Goal: Information Seeking & Learning: Learn about a topic

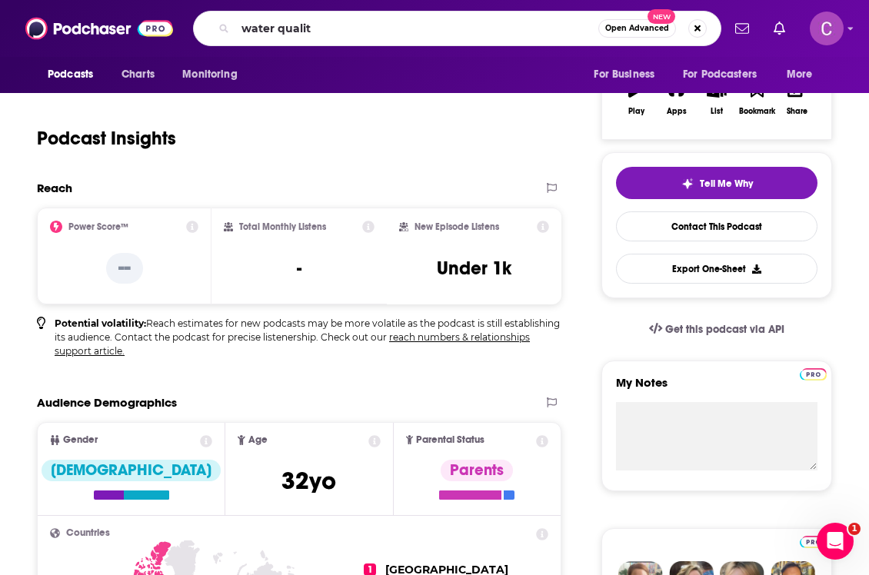
type input "water quality"
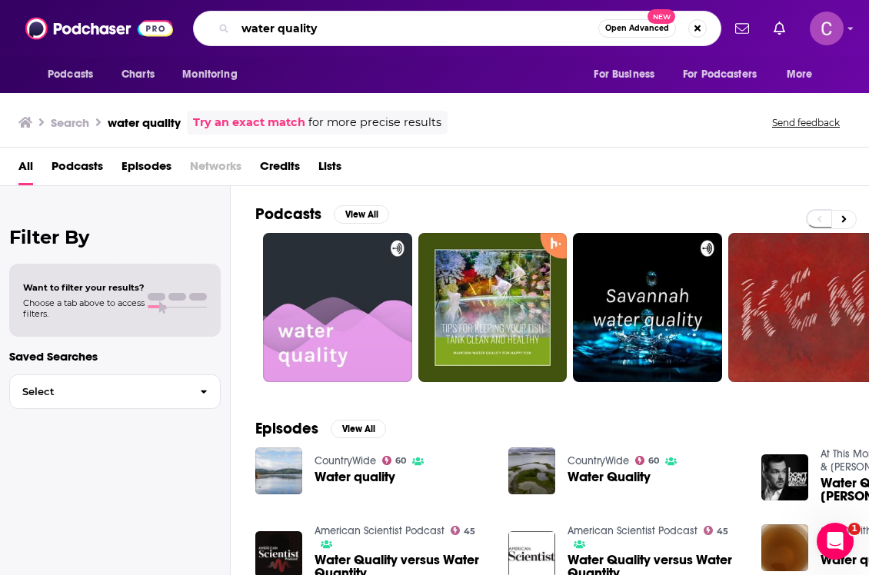
drag, startPoint x: 275, startPoint y: 35, endPoint x: 444, endPoint y: 35, distance: 169.2
click at [444, 35] on input "water quality" at bounding box center [416, 28] width 363 height 25
type input "water safety"
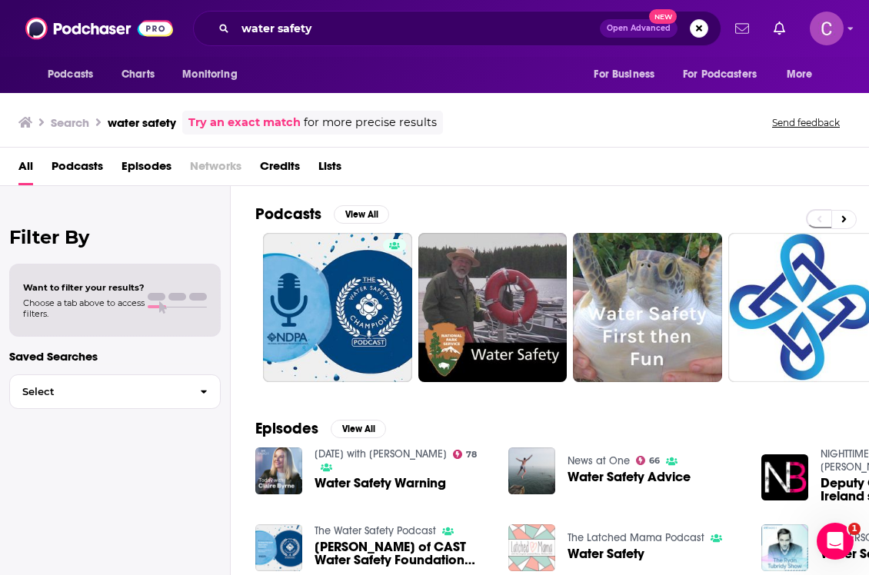
click at [741, 29] on icon "Show notifications dropdown" at bounding box center [742, 29] width 14 height 14
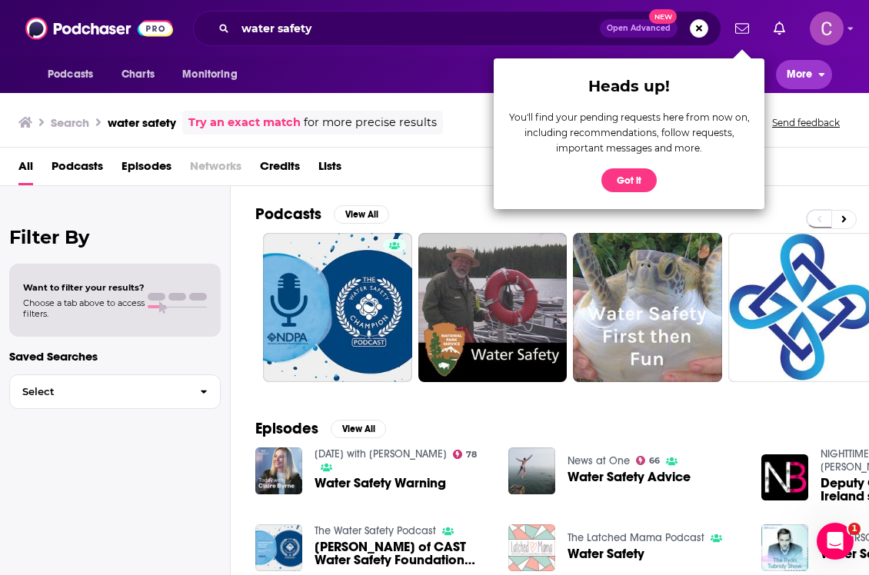
click at [796, 67] on span "More" at bounding box center [800, 75] width 26 height 22
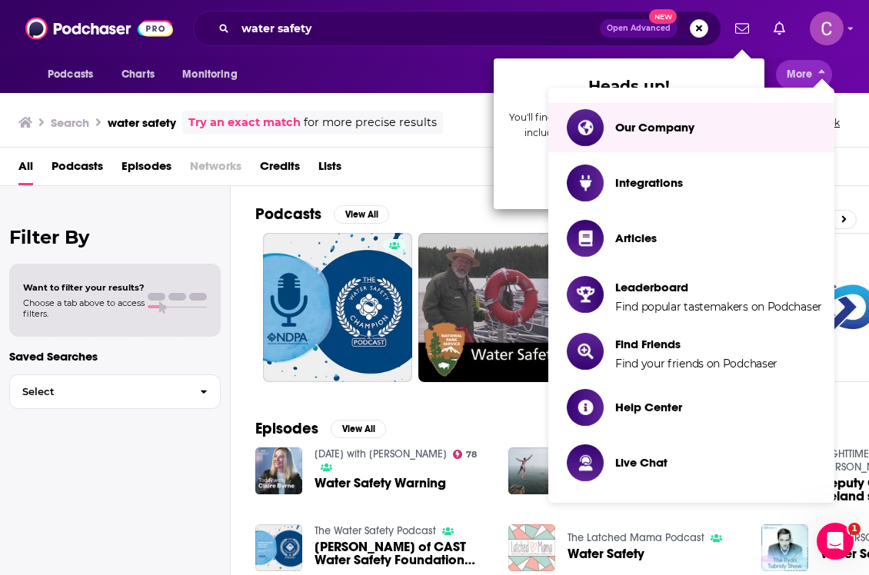
click at [847, 61] on div "Podcasts Charts Monitoring For Business For Podcasters More" at bounding box center [434, 75] width 869 height 36
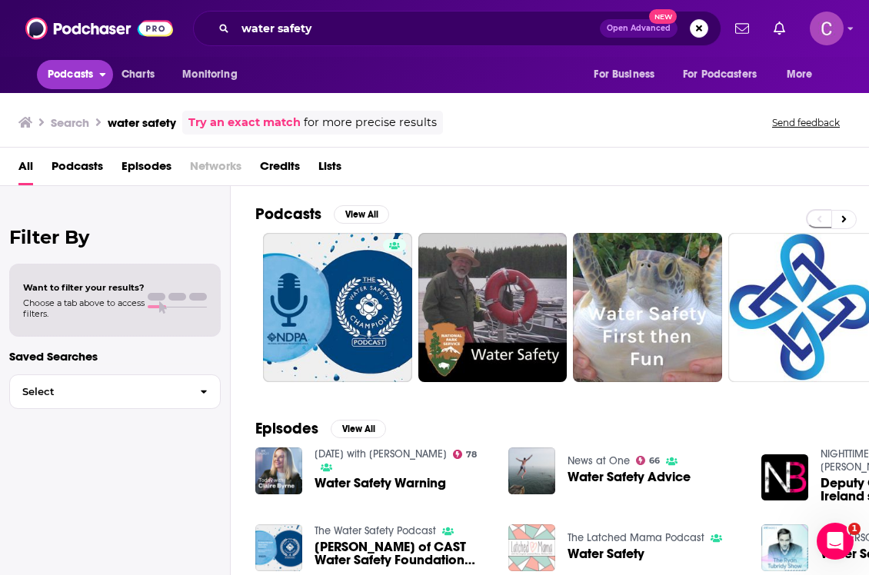
click at [92, 72] on span "Podcasts" at bounding box center [70, 75] width 45 height 22
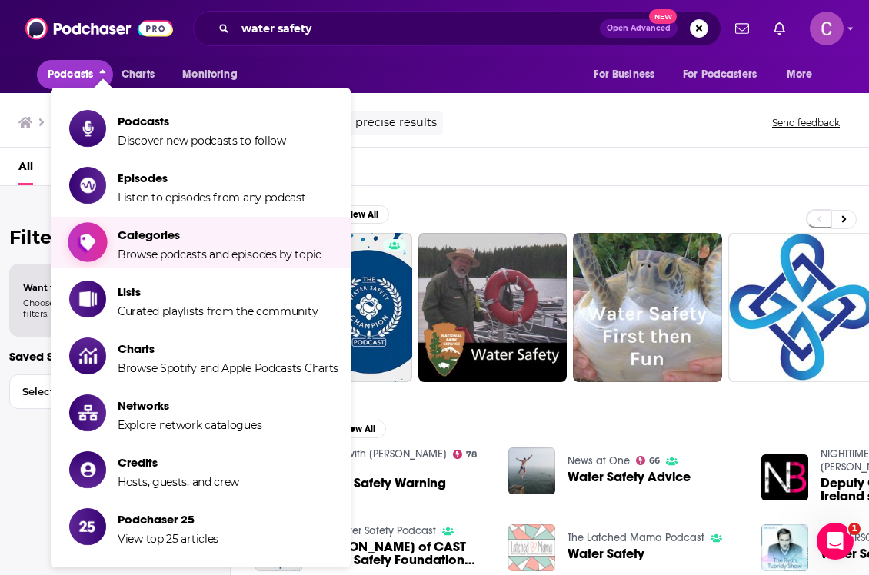
click at [135, 244] on span "Categories Browse podcasts and episodes by topic" at bounding box center [220, 242] width 204 height 38
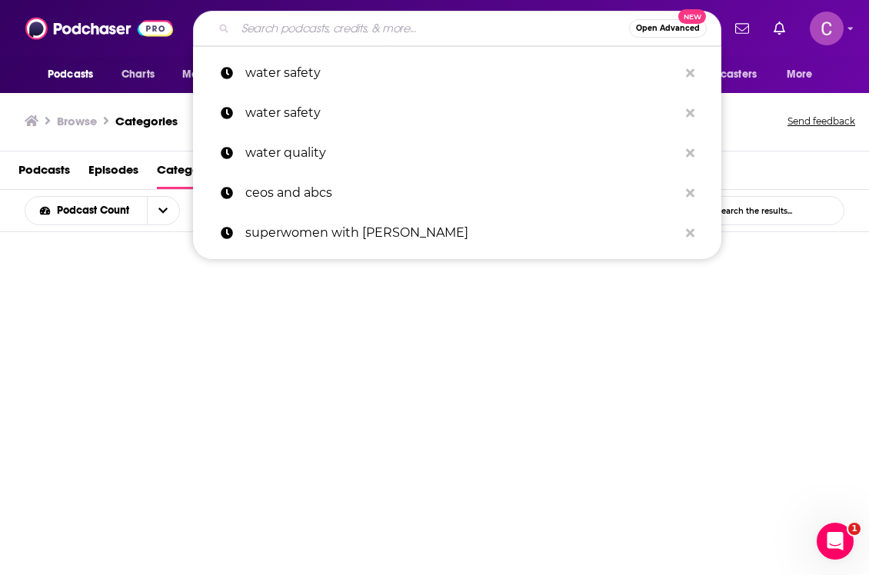
click at [311, 28] on input "Search podcasts, credits, & more..." at bounding box center [432, 28] width 394 height 25
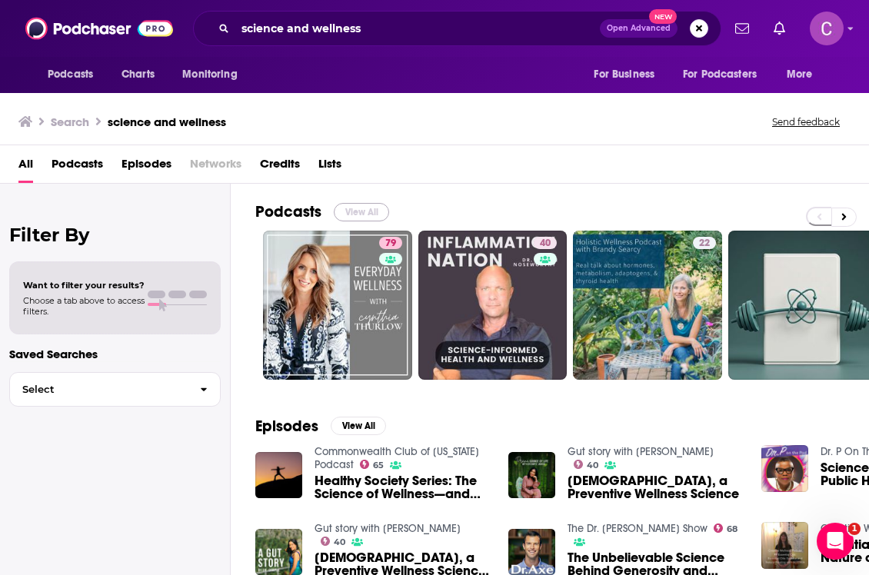
click at [354, 214] on button "View All" at bounding box center [361, 212] width 55 height 18
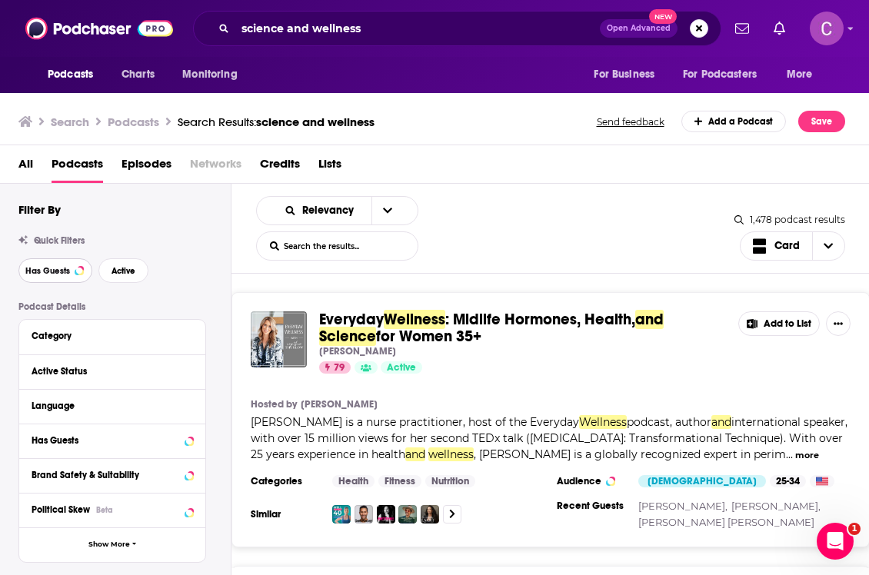
click at [59, 267] on span "Has Guests" at bounding box center [47, 271] width 45 height 8
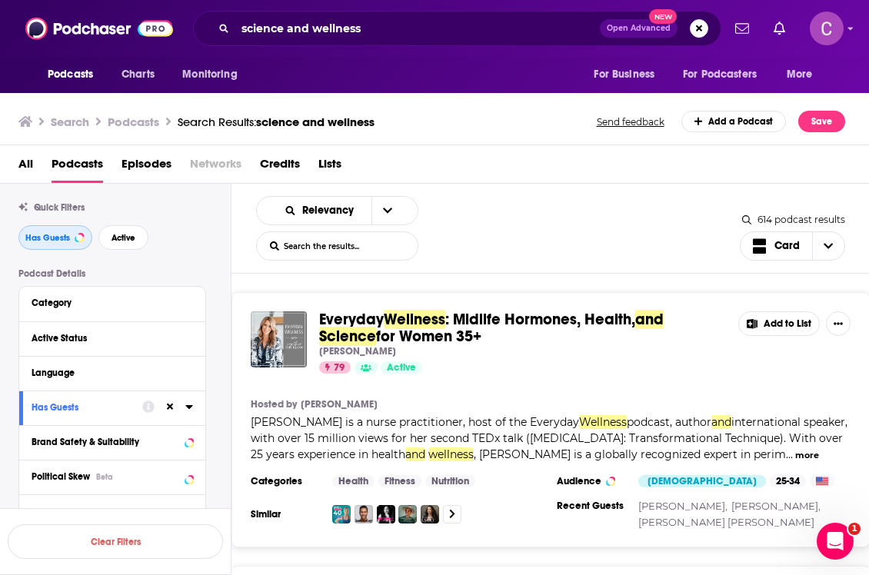
scroll to position [38, 0]
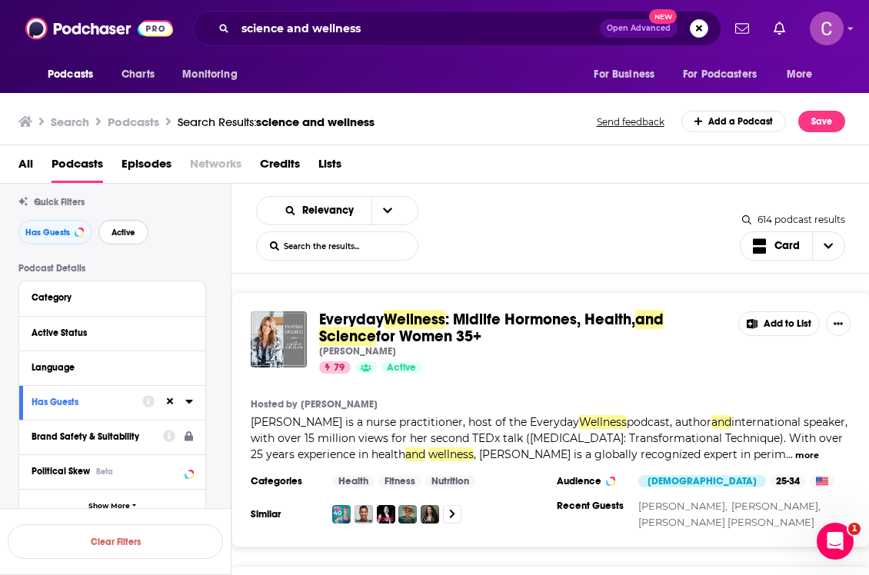
click at [120, 229] on span "Active" at bounding box center [124, 232] width 24 height 8
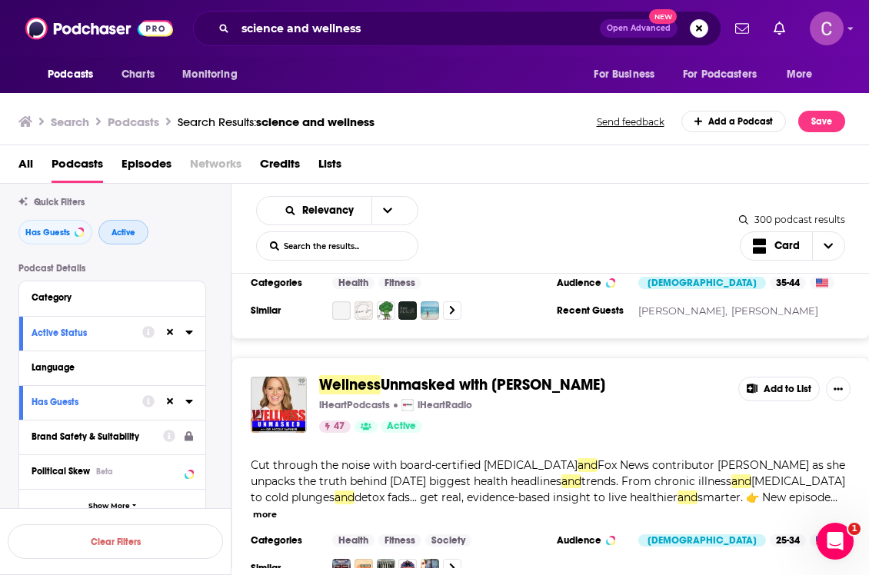
scroll to position [4162, 0]
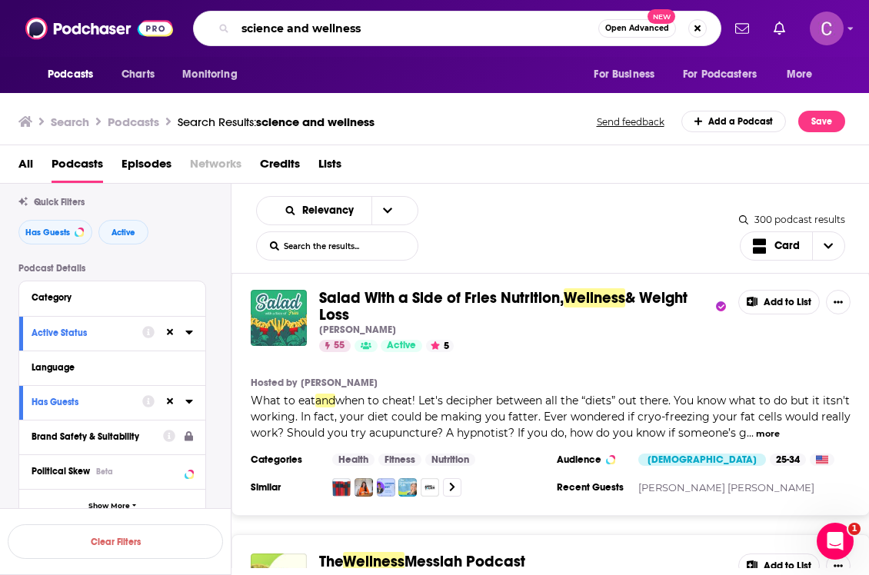
click at [281, 36] on input "science and wellness" at bounding box center [416, 28] width 363 height 25
click at [366, 36] on input "science and wellness" at bounding box center [416, 28] width 363 height 25
drag, startPoint x: 366, startPoint y: 36, endPoint x: 289, endPoint y: 28, distance: 77.4
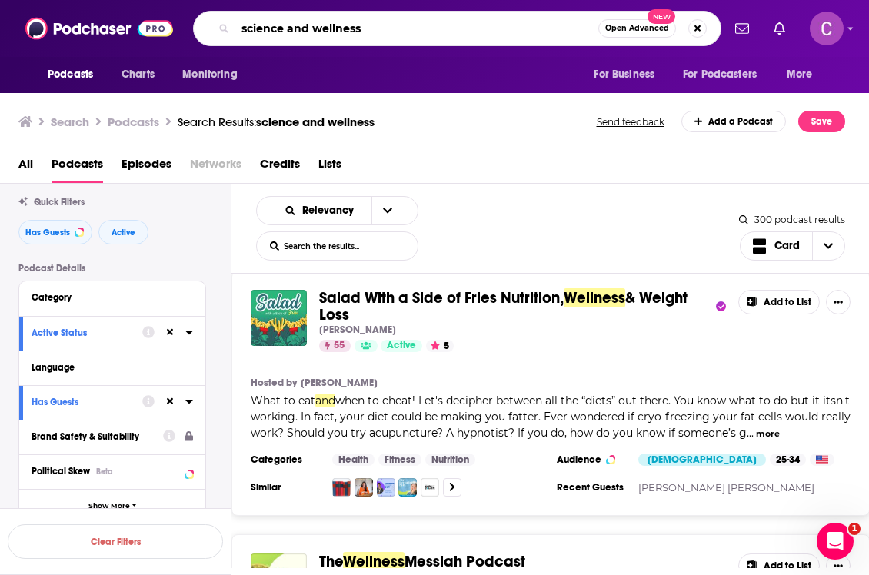
click at [289, 28] on input "science and wellness" at bounding box center [416, 28] width 363 height 25
type input "science"
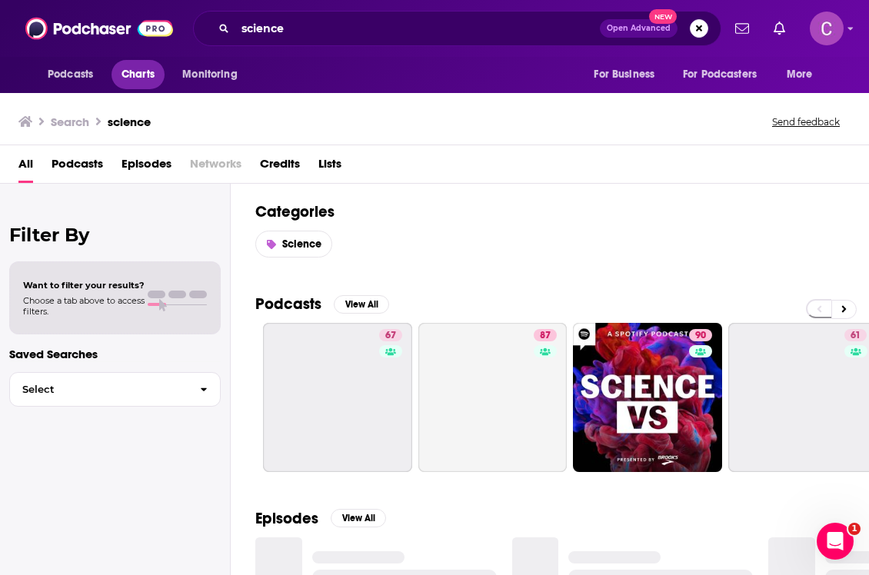
click at [148, 77] on span "Charts" at bounding box center [137, 75] width 33 height 22
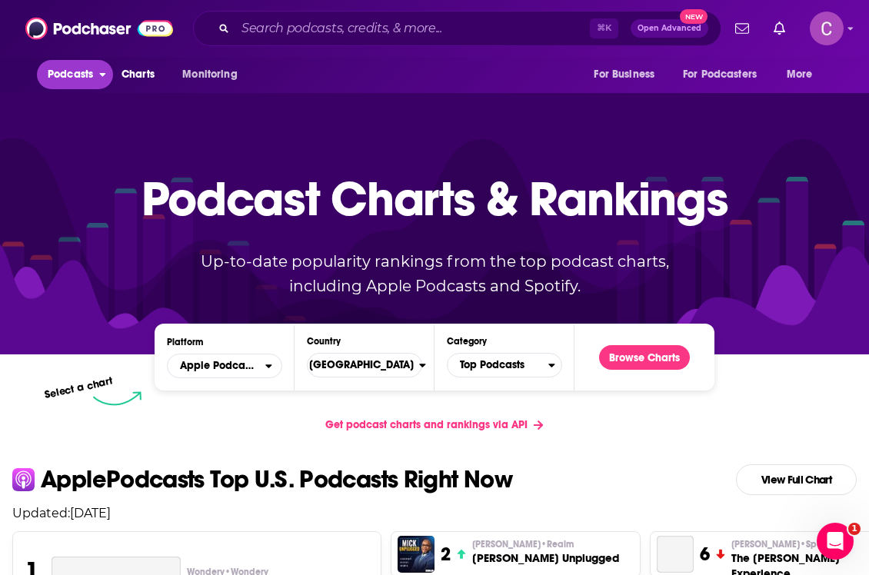
click at [81, 74] on span "Podcasts" at bounding box center [70, 75] width 45 height 22
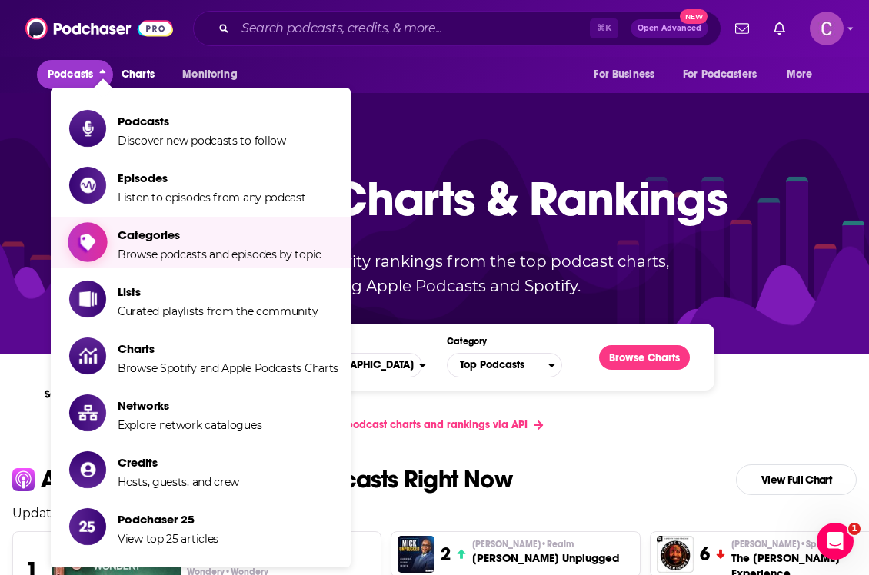
click at [156, 231] on span "Categories" at bounding box center [220, 235] width 204 height 15
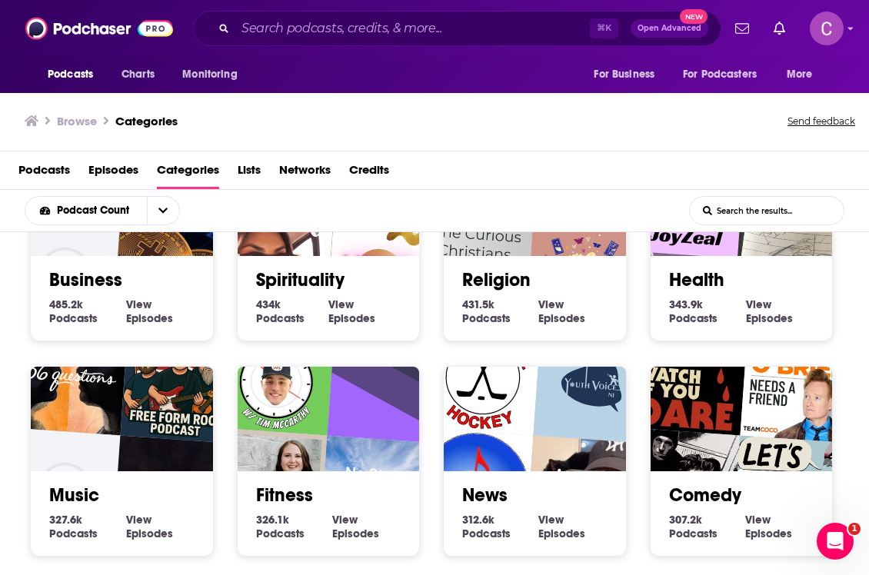
scroll to position [317, 0]
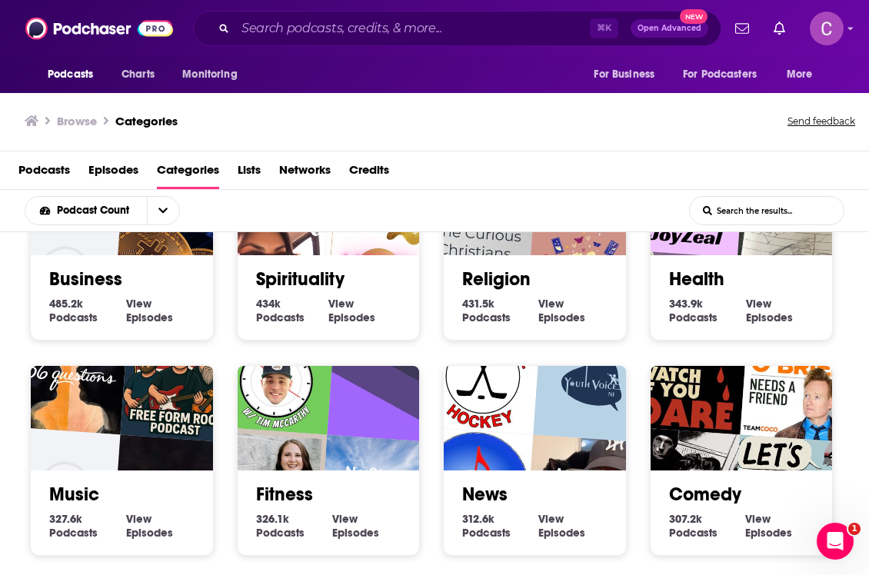
click at [757, 298] on span "View" at bounding box center [758, 304] width 25 height 14
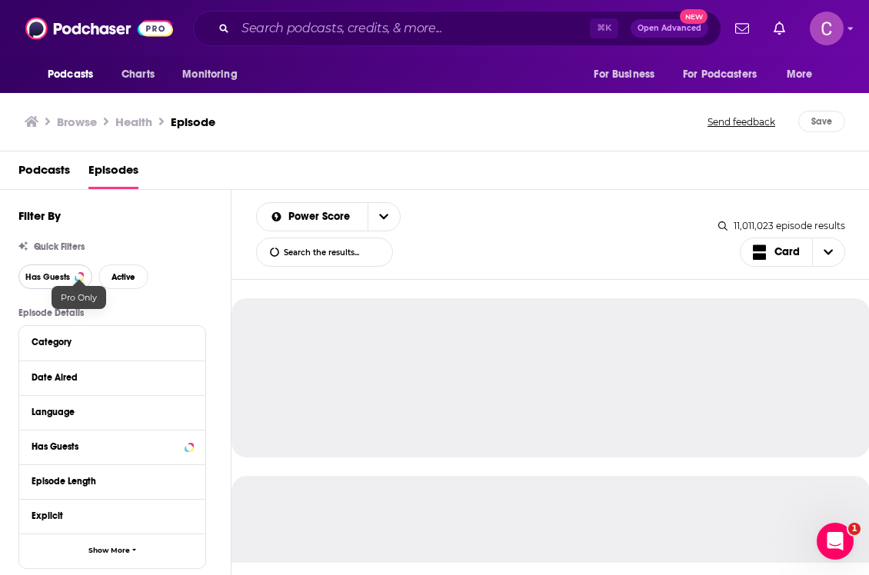
click at [67, 277] on span "Has Guests" at bounding box center [47, 277] width 45 height 8
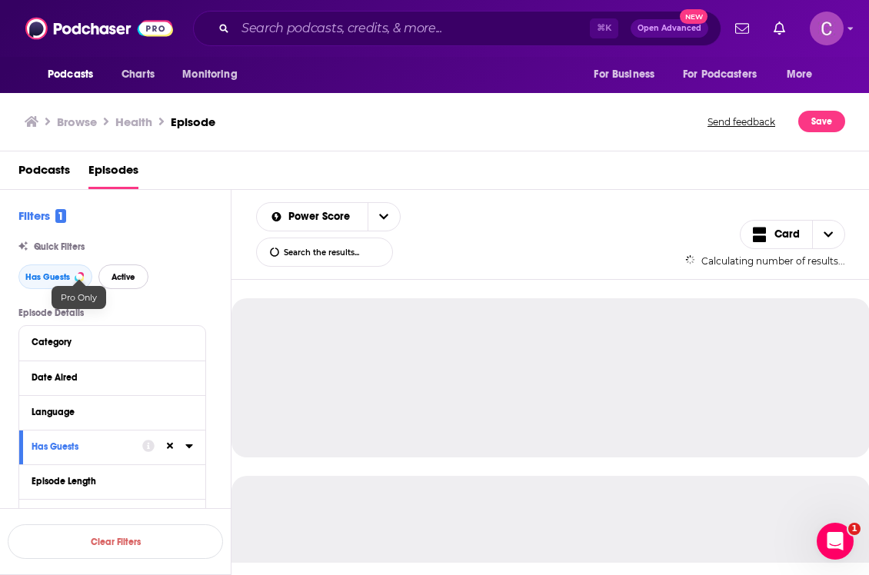
click at [128, 281] on span "Active" at bounding box center [124, 277] width 24 height 8
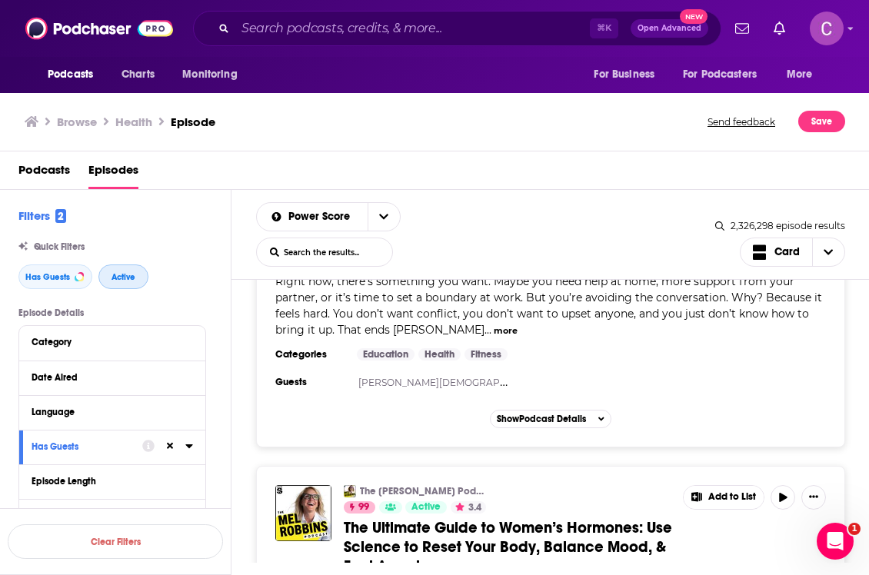
scroll to position [619, 0]
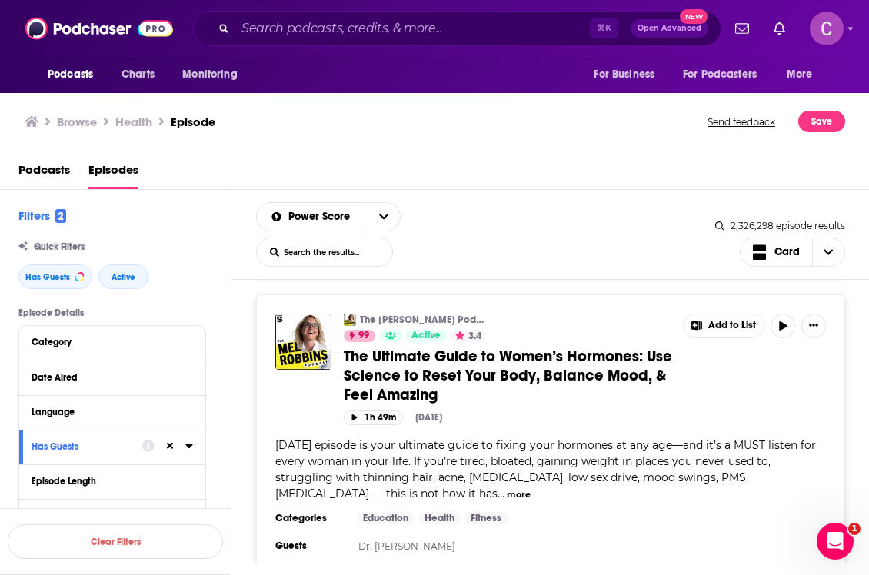
click at [53, 168] on span "Podcasts" at bounding box center [44, 174] width 52 height 32
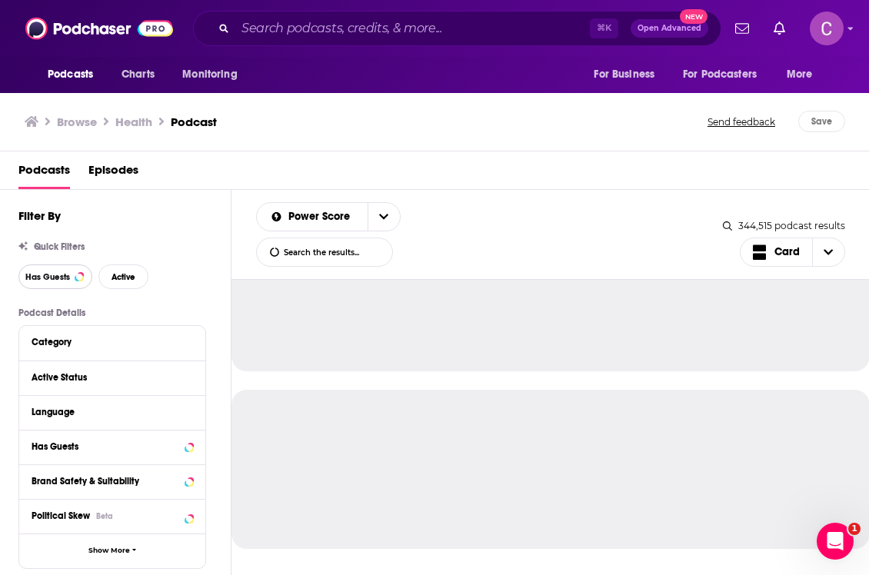
click at [45, 280] on span "Has Guests" at bounding box center [47, 277] width 45 height 8
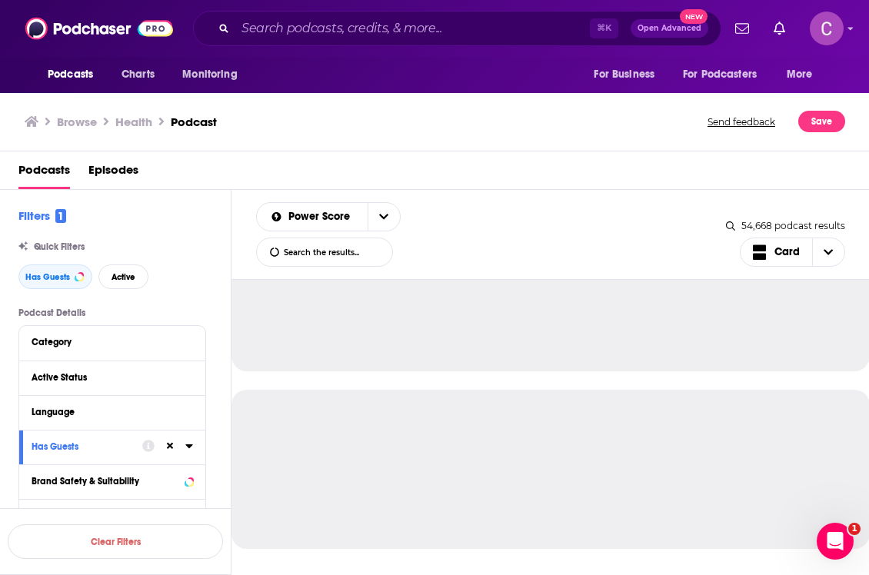
click at [148, 282] on div "Has Guests Active" at bounding box center [124, 277] width 212 height 25
click at [128, 274] on span "Active" at bounding box center [124, 277] width 24 height 8
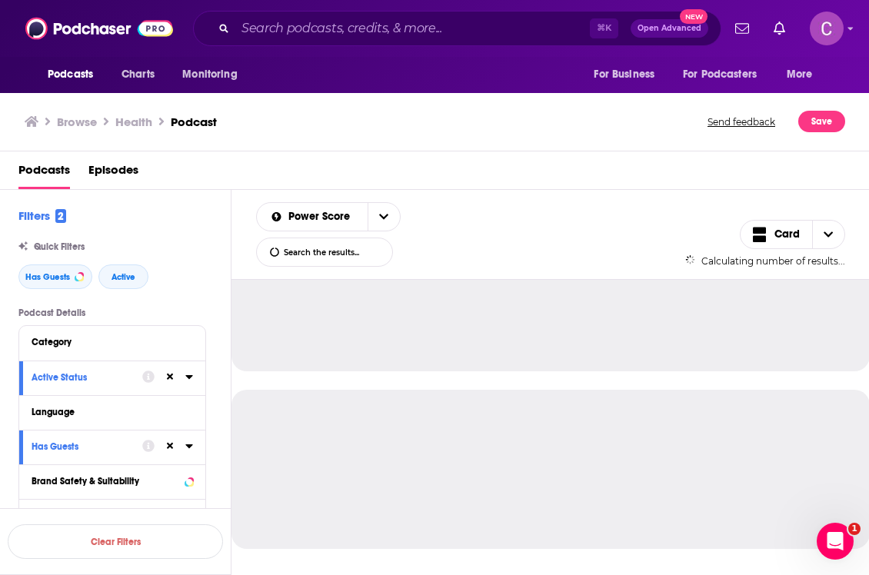
click at [141, 330] on div "Category" at bounding box center [112, 343] width 186 height 35
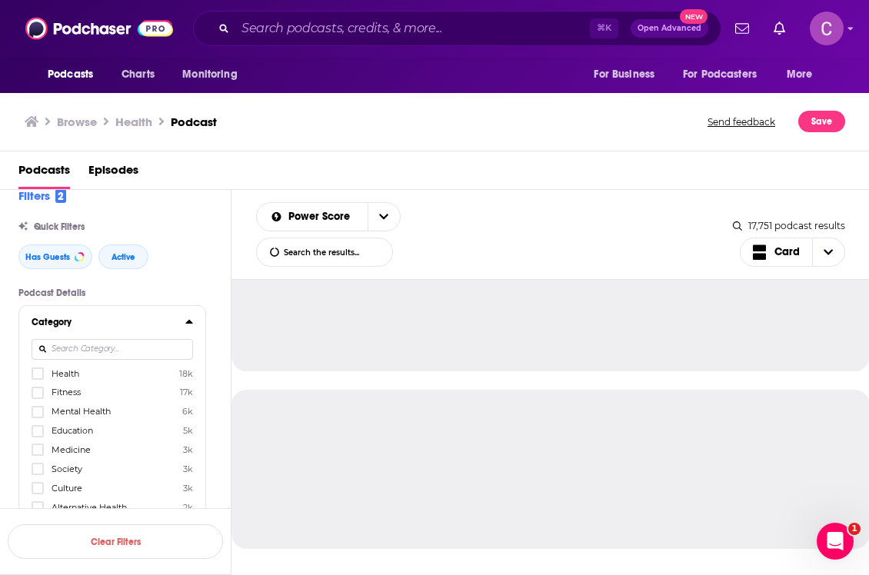
scroll to position [26, 0]
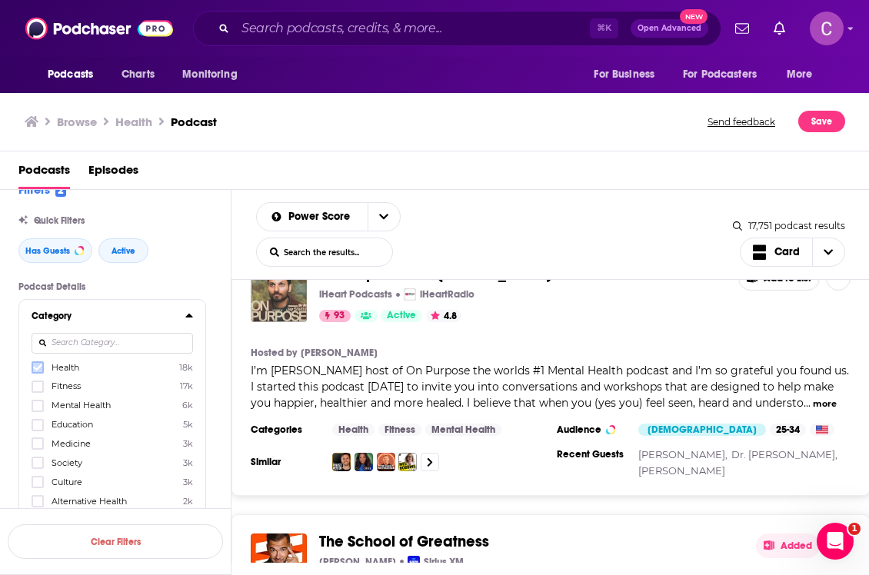
click at [38, 369] on icon at bounding box center [37, 367] width 9 height 7
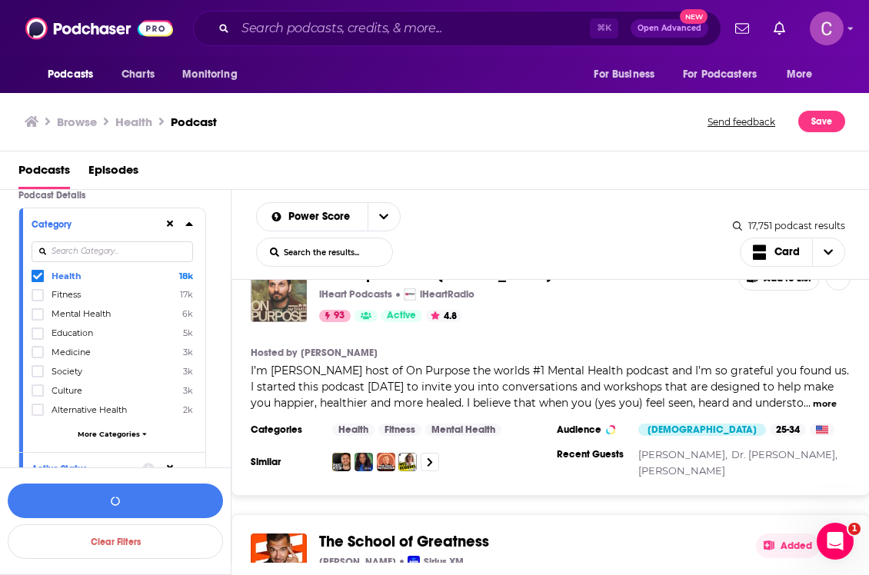
scroll to position [118, 0]
click at [100, 434] on span "More Categories" at bounding box center [109, 433] width 62 height 8
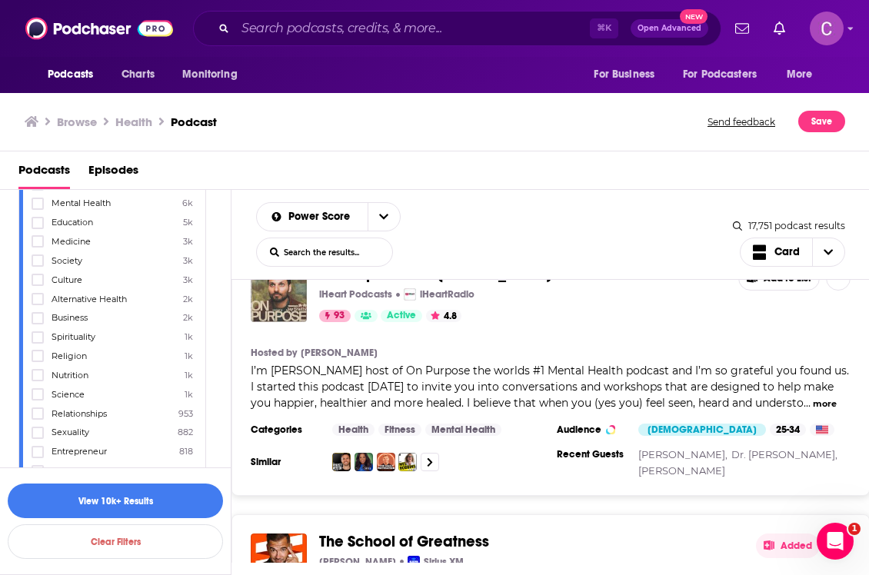
scroll to position [235, 0]
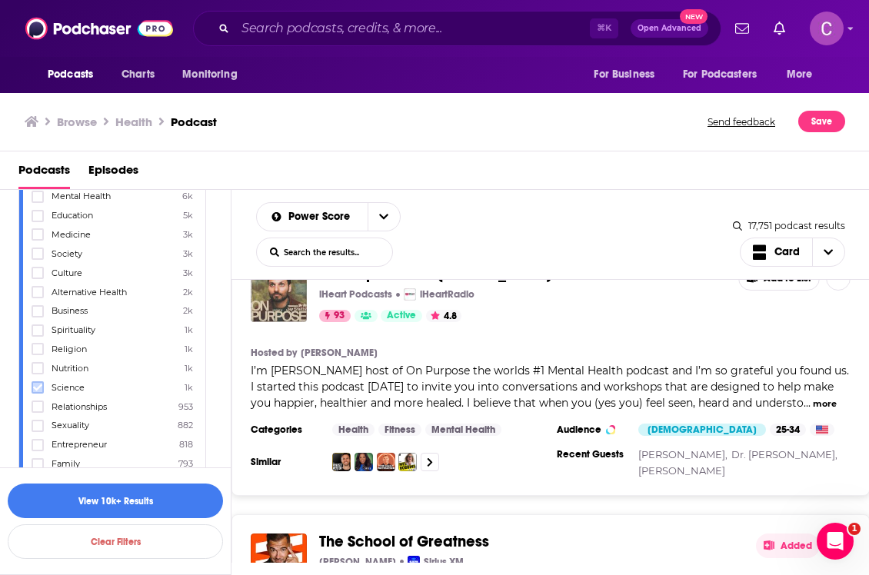
click at [37, 383] on icon at bounding box center [37, 387] width 9 height 9
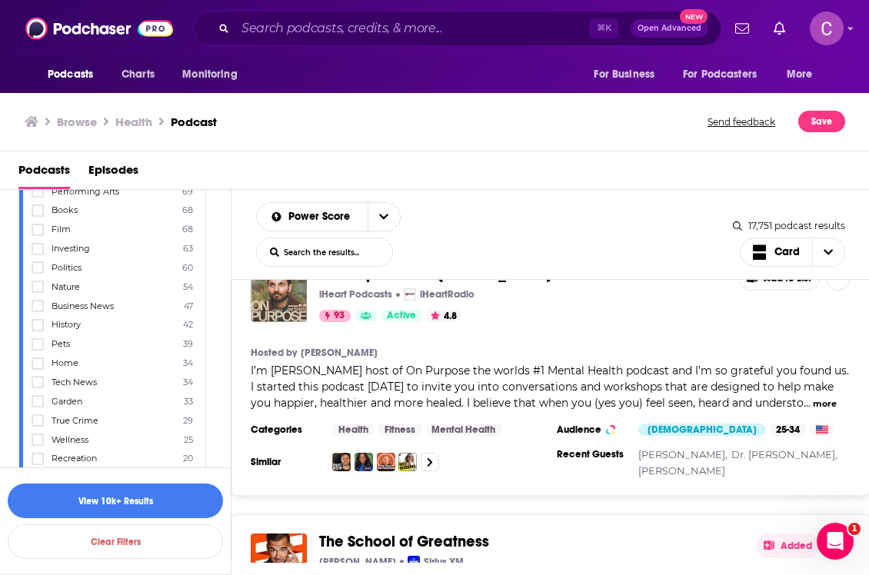
scroll to position [1070, 0]
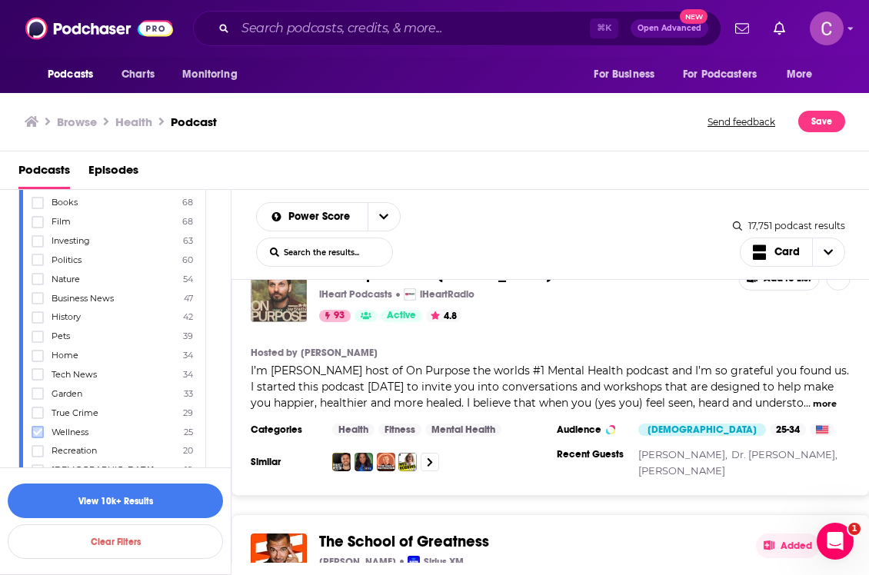
click at [36, 428] on icon at bounding box center [37, 432] width 9 height 9
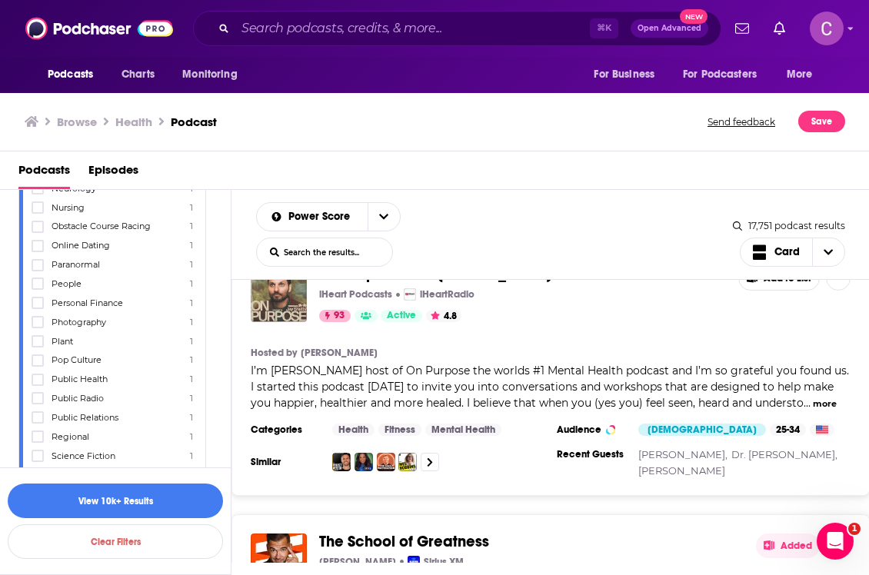
scroll to position [4022, 0]
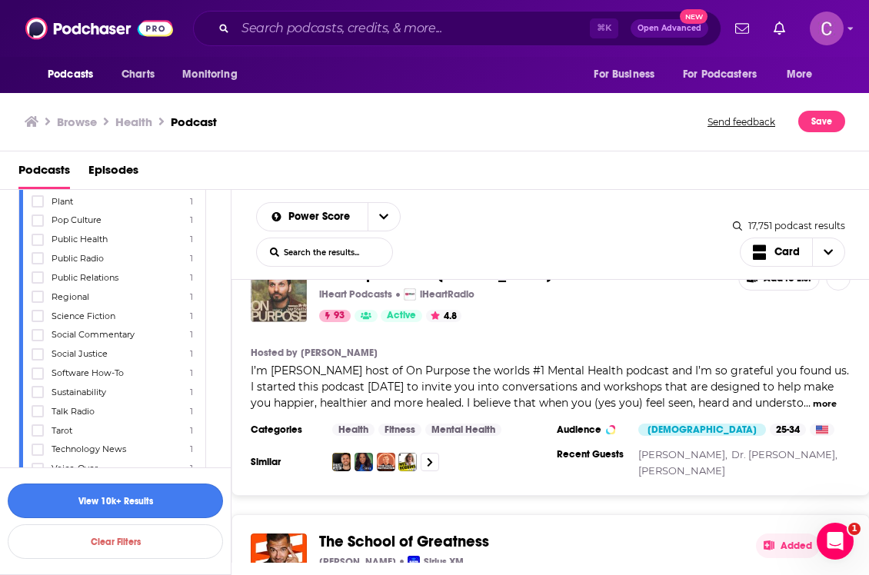
click at [106, 508] on button "View 10k+ Results" at bounding box center [115, 501] width 215 height 35
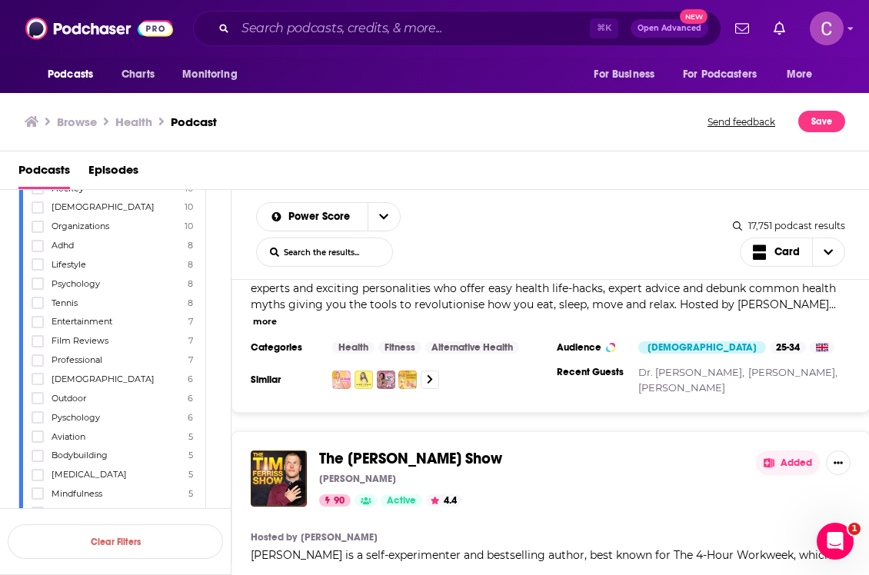
scroll to position [1577, 0]
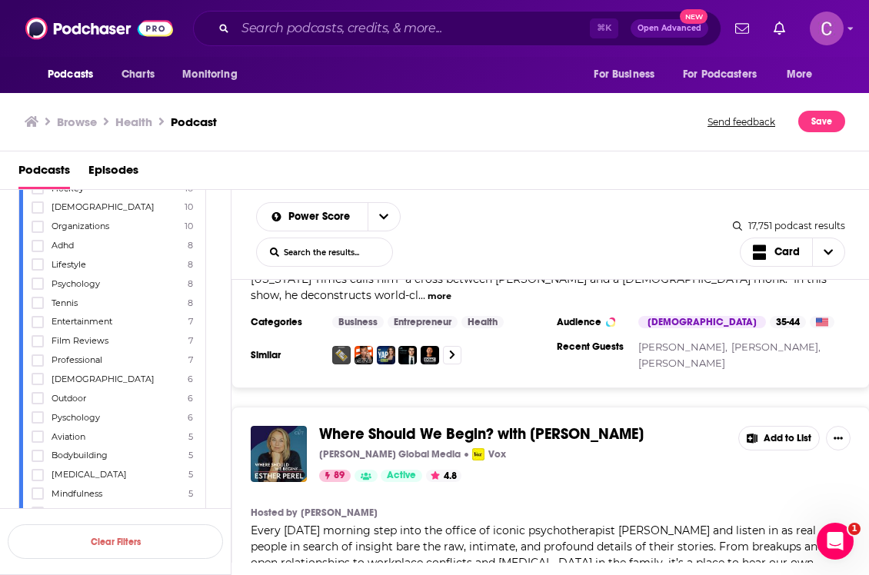
click at [749, 431] on div "Where Should We Begin? with [PERSON_NAME] [PERSON_NAME] Global Media Vox 89 Act…" at bounding box center [551, 454] width 600 height 56
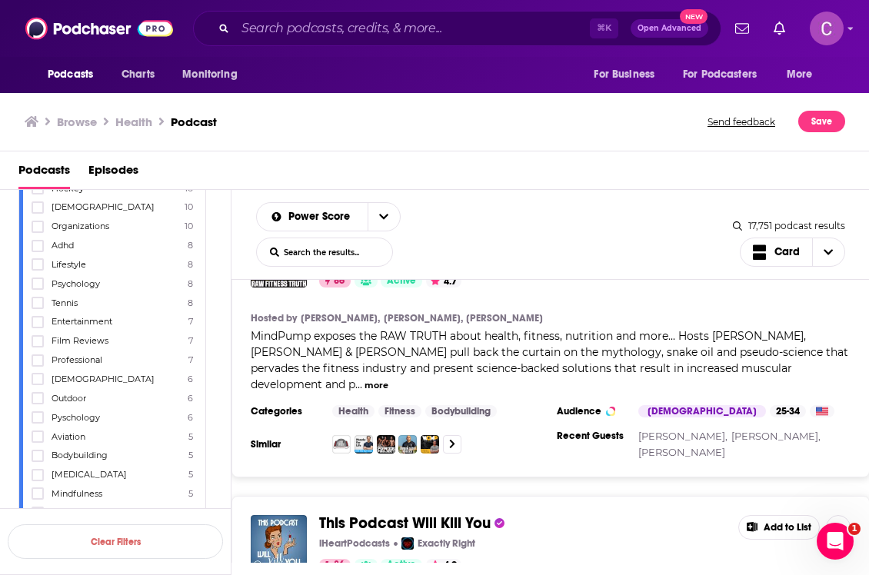
scroll to position [3368, 0]
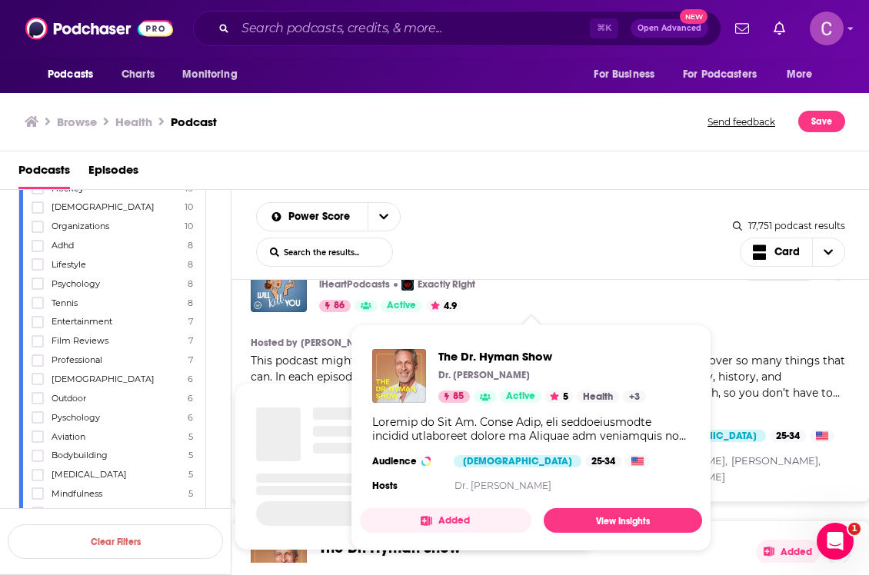
click at [683, 474] on div "The [PERSON_NAME] Show Dr. [PERSON_NAME] 85 Active 5 Health + 3 Audience [DEMOG…" at bounding box center [531, 422] width 342 height 171
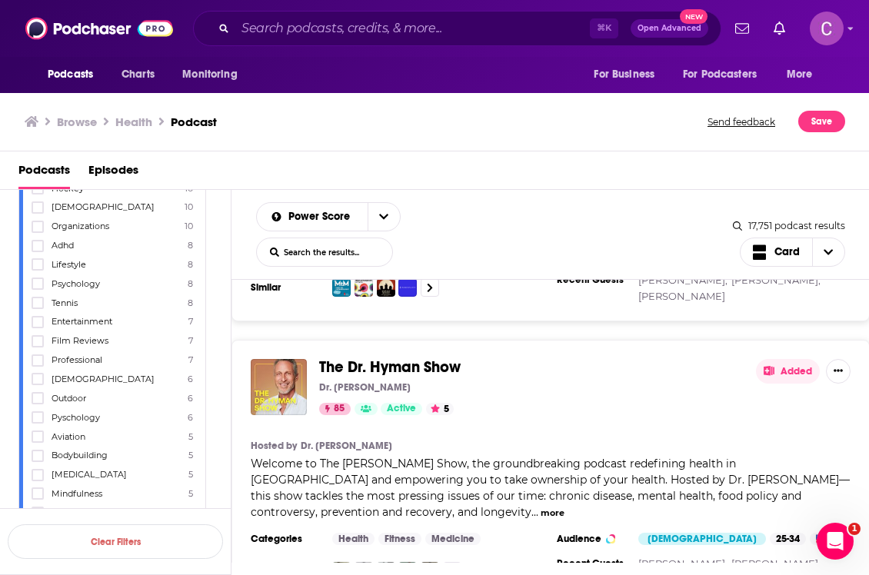
scroll to position [3550, 0]
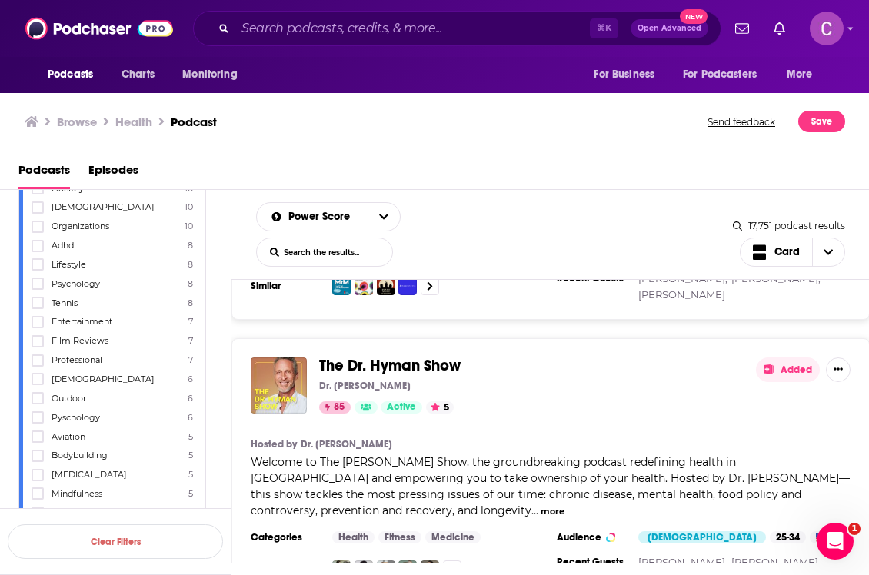
click at [541, 505] on button "more" at bounding box center [553, 511] width 24 height 13
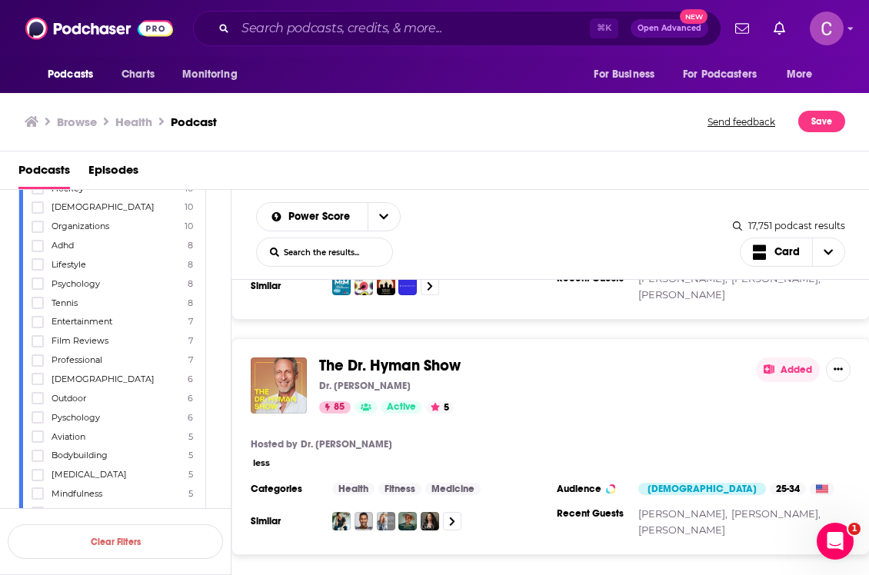
scroll to position [3552, 0]
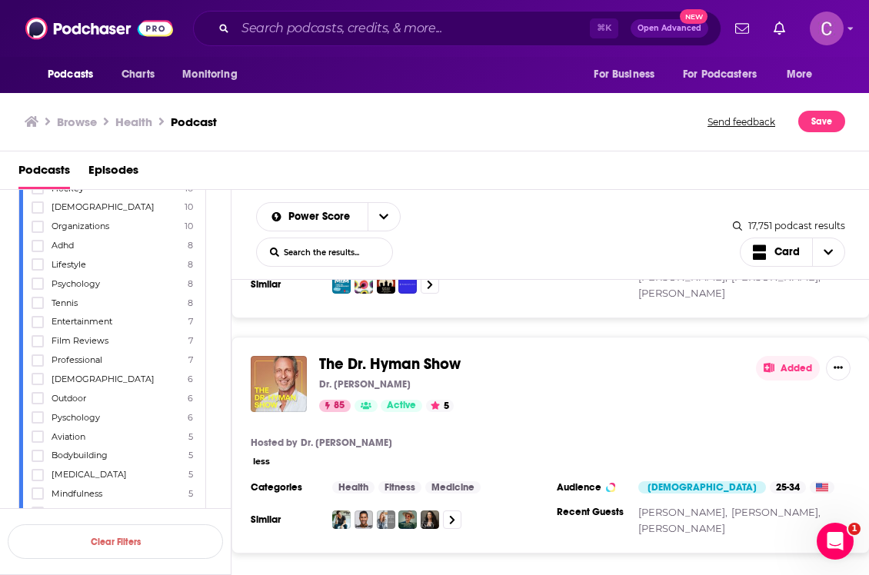
click at [266, 455] on button "less" at bounding box center [261, 461] width 17 height 13
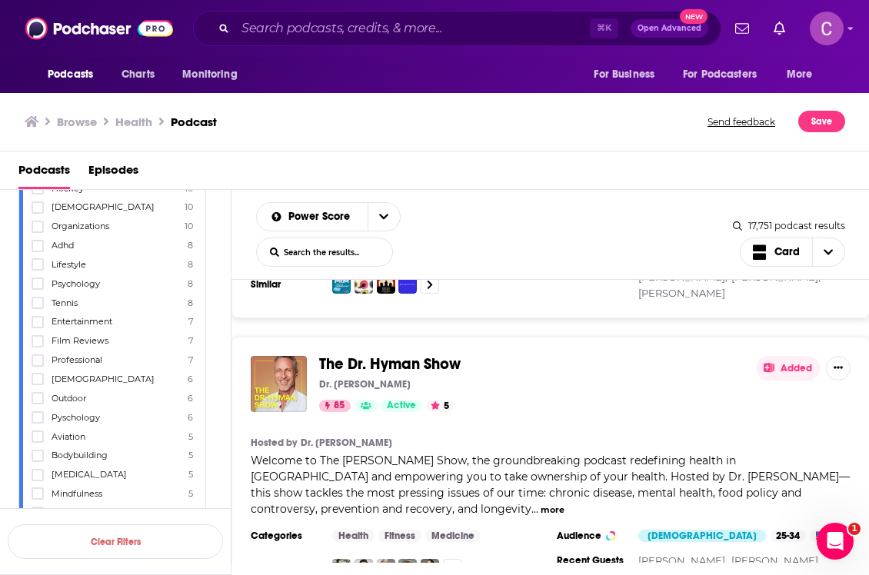
click at [373, 354] on span "The Dr. Hyman Show" at bounding box center [389, 363] width 141 height 19
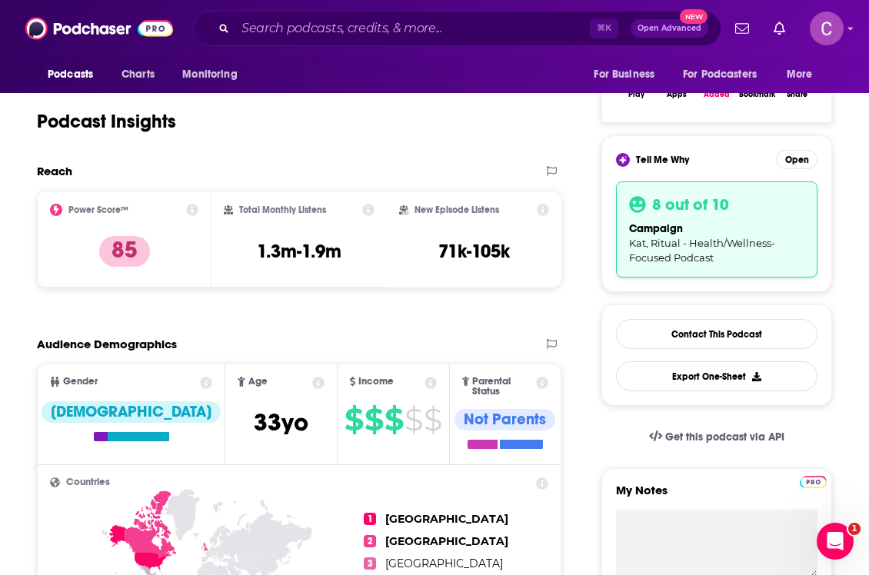
scroll to position [165, 0]
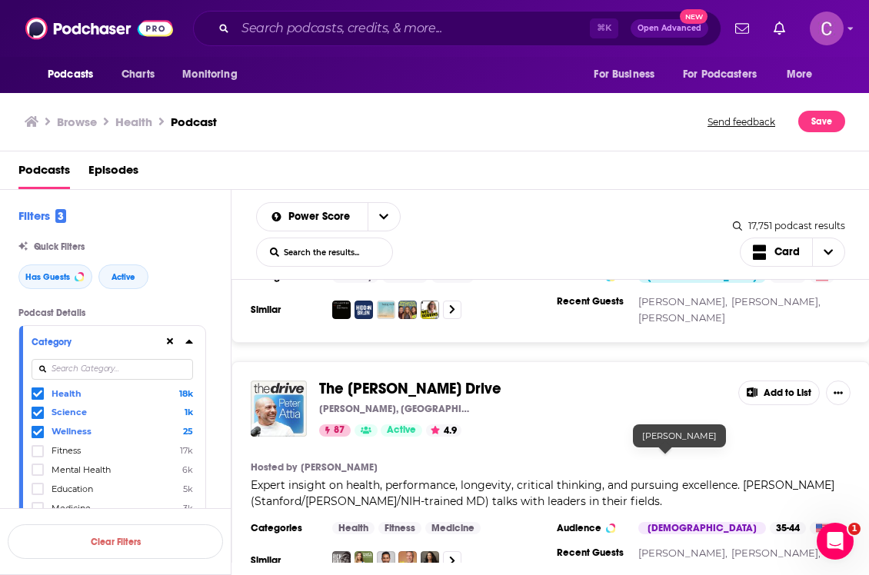
scroll to position [1906, 0]
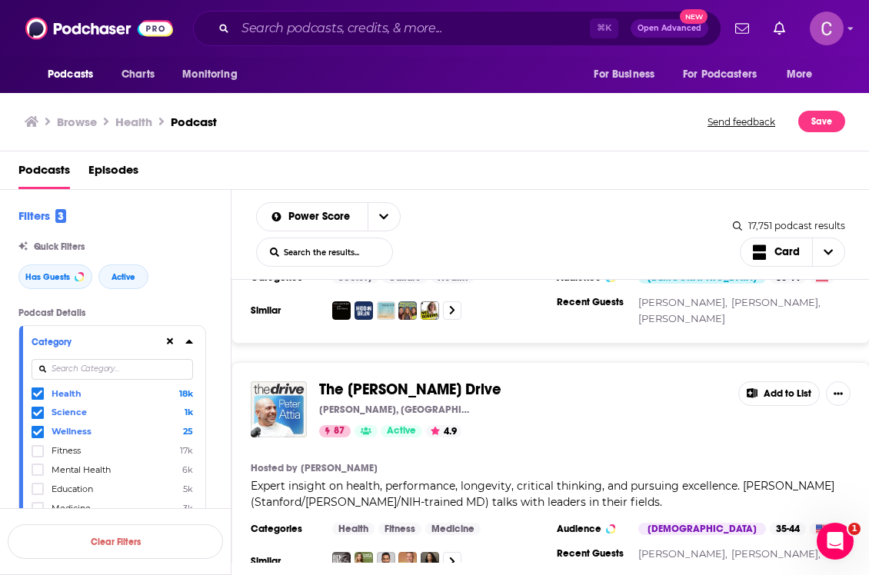
click at [805, 479] on span "Expert insight on health, performance, longevity, critical thinking, and pursui…" at bounding box center [543, 494] width 584 height 30
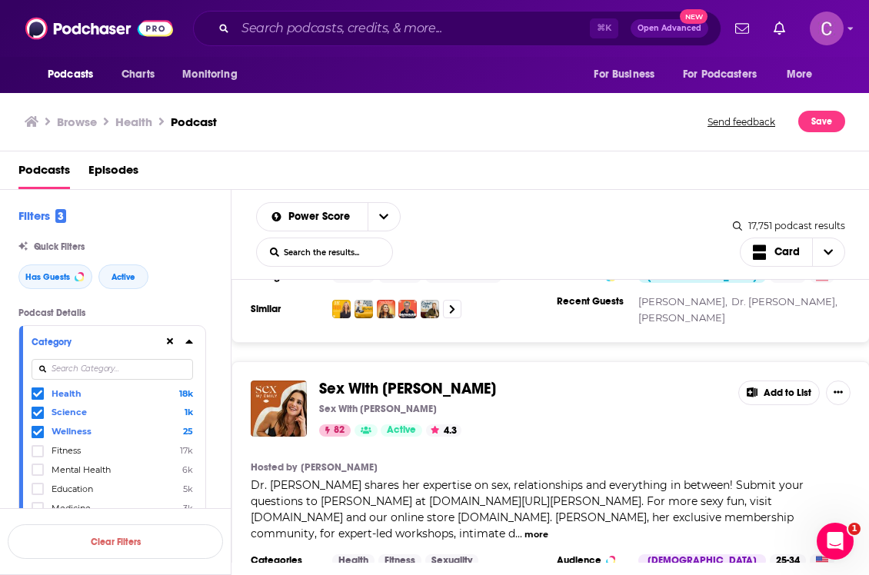
scroll to position [6577, 0]
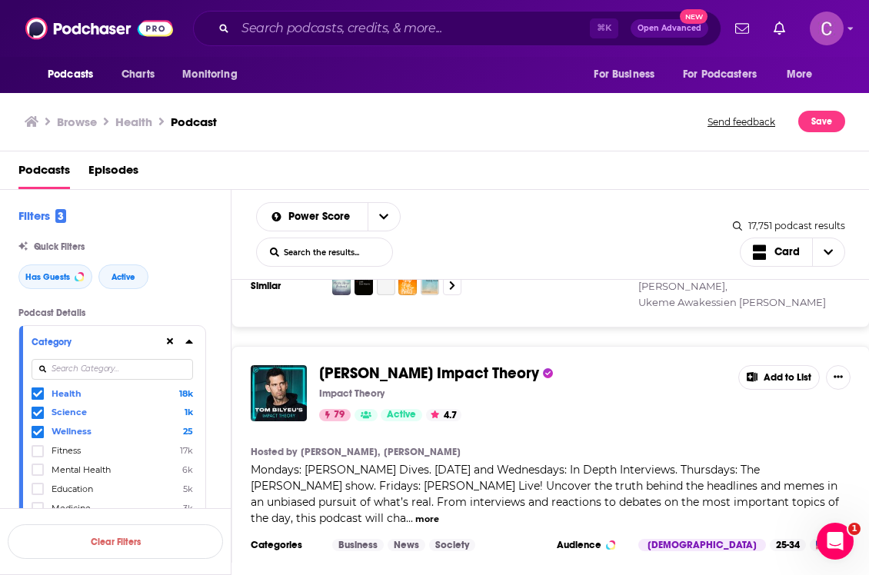
scroll to position [10438, 0]
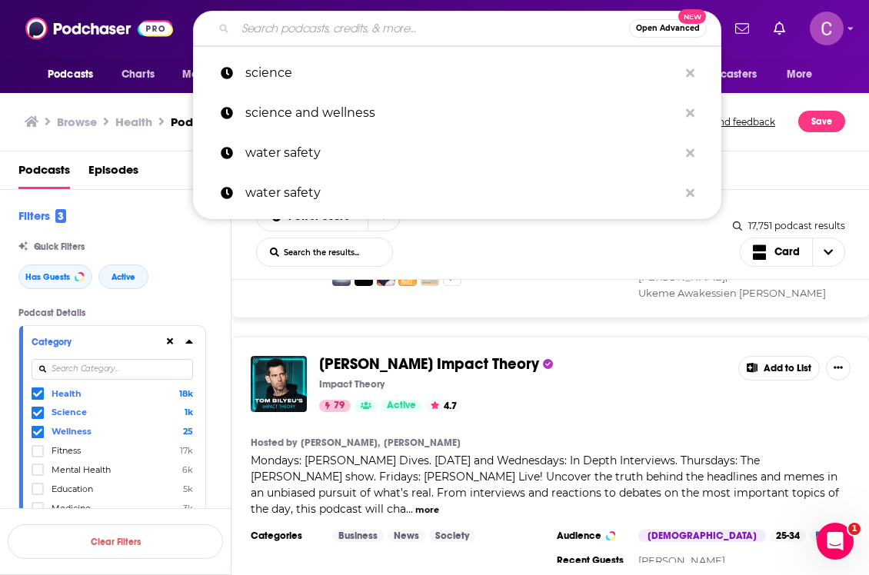
click at [275, 35] on input "Search podcasts, credits, & more..." at bounding box center [432, 28] width 394 height 25
paste input "Everyday Wellness with [PERSON_NAME]:"
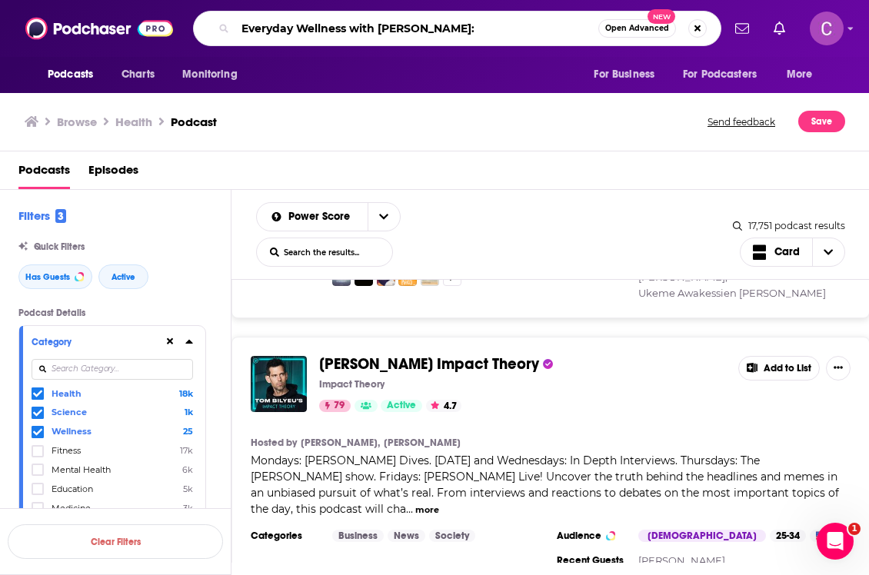
type input "Everyday Wellness with [PERSON_NAME]:"
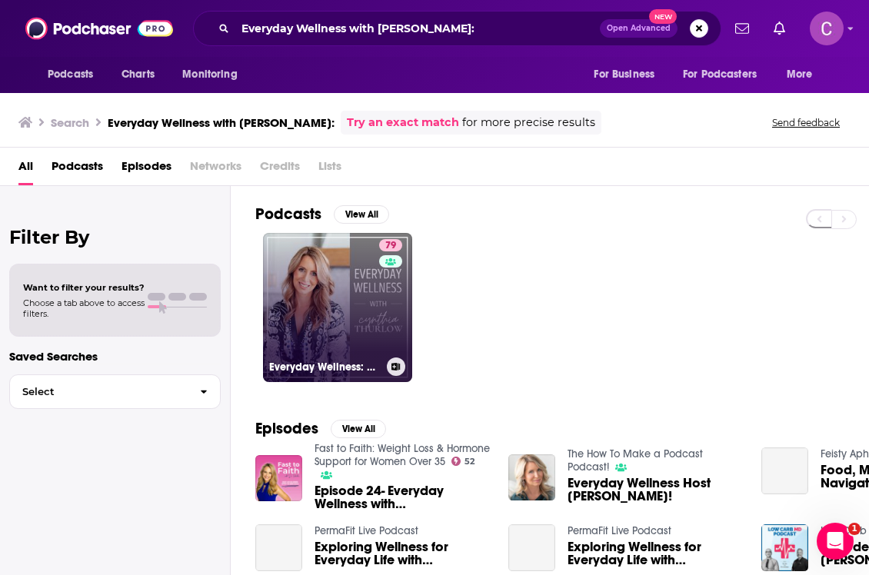
click at [326, 311] on link "79 Everyday Wellness: Midlife Hormones, Health, and Science for Women 35+" at bounding box center [337, 307] width 149 height 149
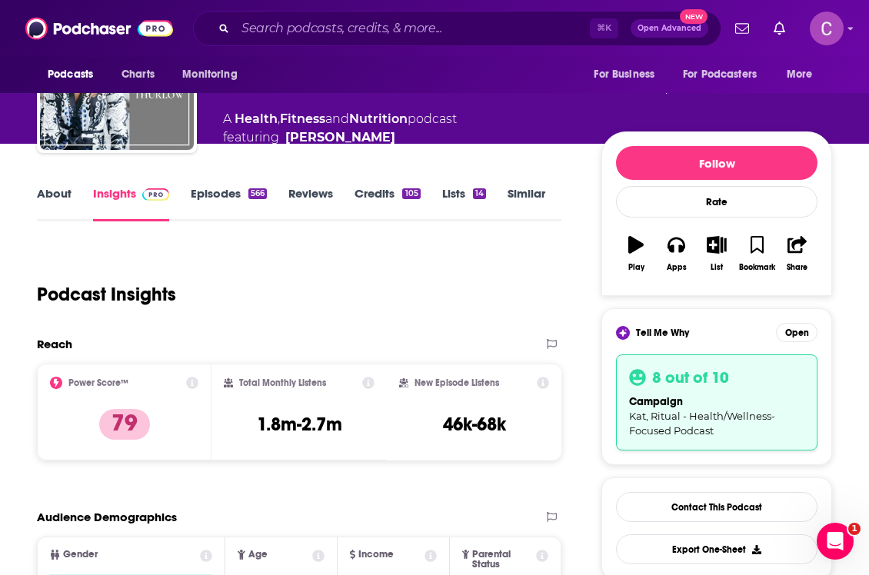
scroll to position [122, 0]
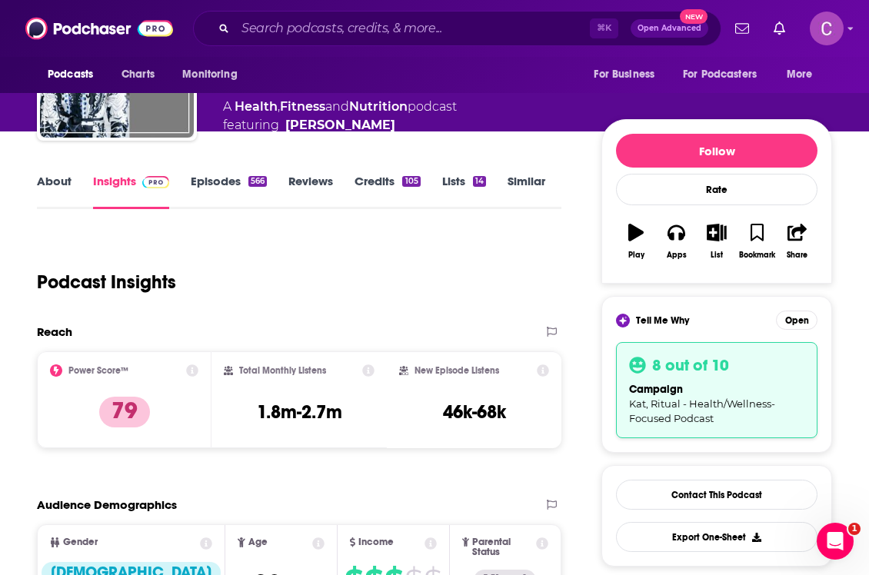
click at [53, 189] on link "About" at bounding box center [54, 191] width 35 height 35
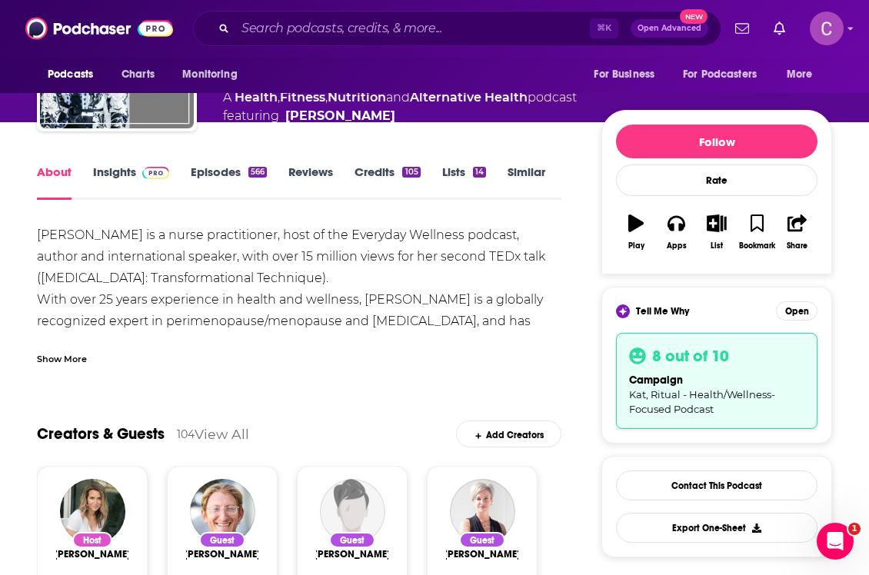
scroll to position [141, 0]
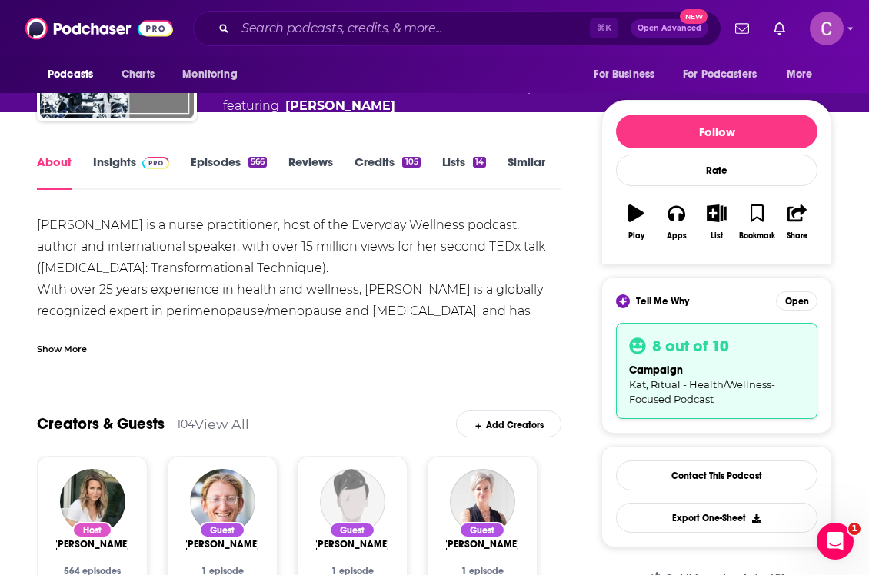
click at [56, 355] on div "Show More" at bounding box center [62, 348] width 50 height 15
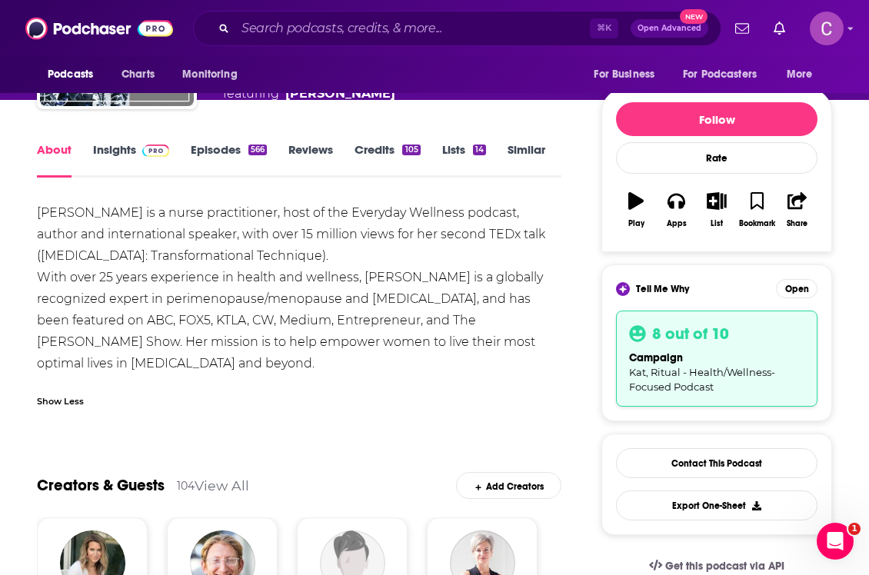
scroll to position [139, 0]
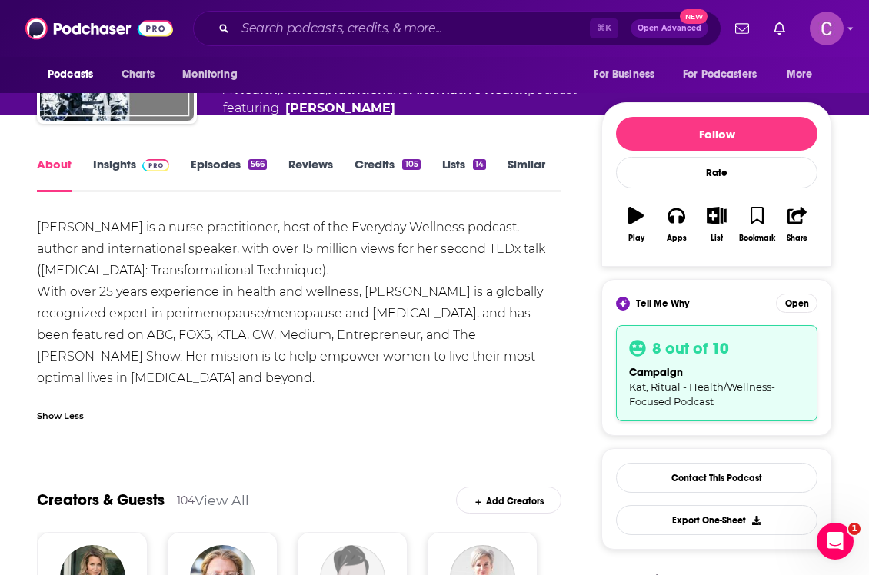
click at [214, 178] on link "Episodes 566" at bounding box center [229, 174] width 76 height 35
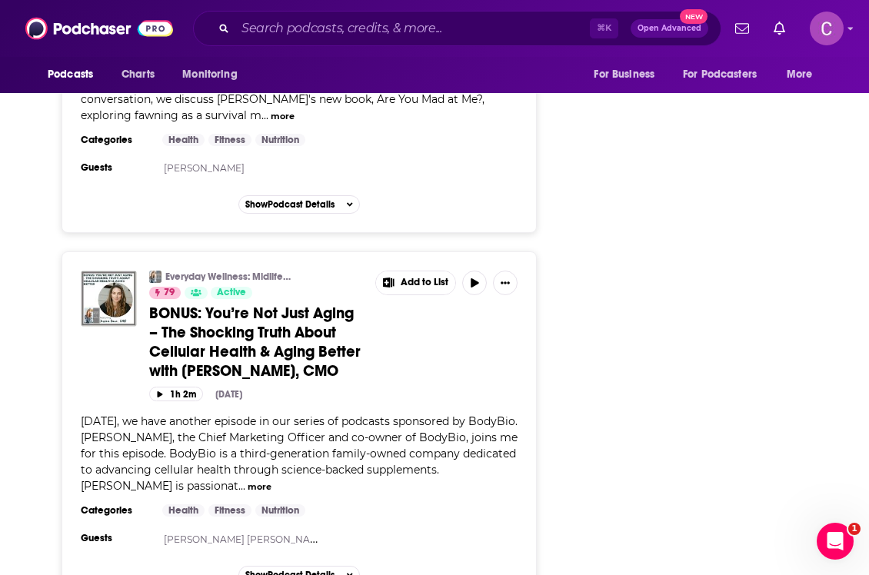
scroll to position [2488, 0]
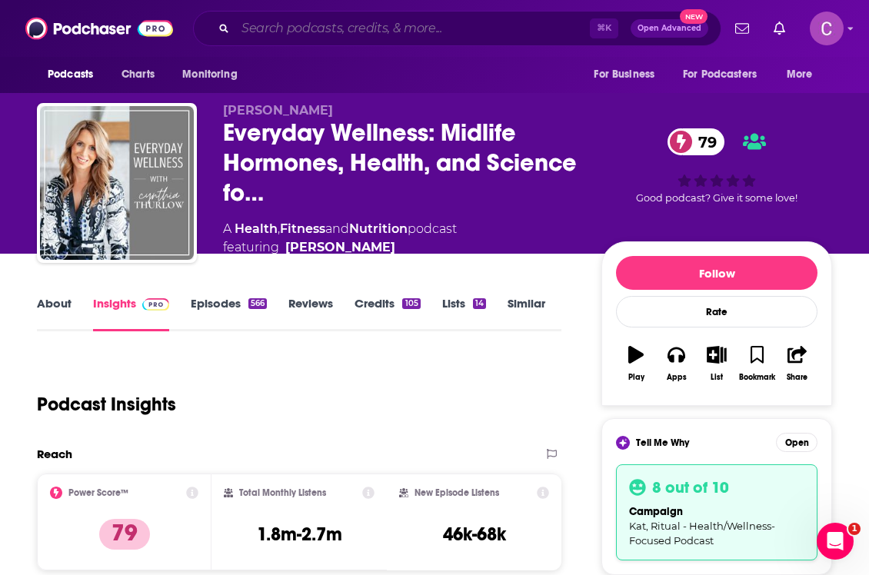
click at [355, 28] on input "Search podcasts, credits, & more..." at bounding box center [412, 28] width 354 height 25
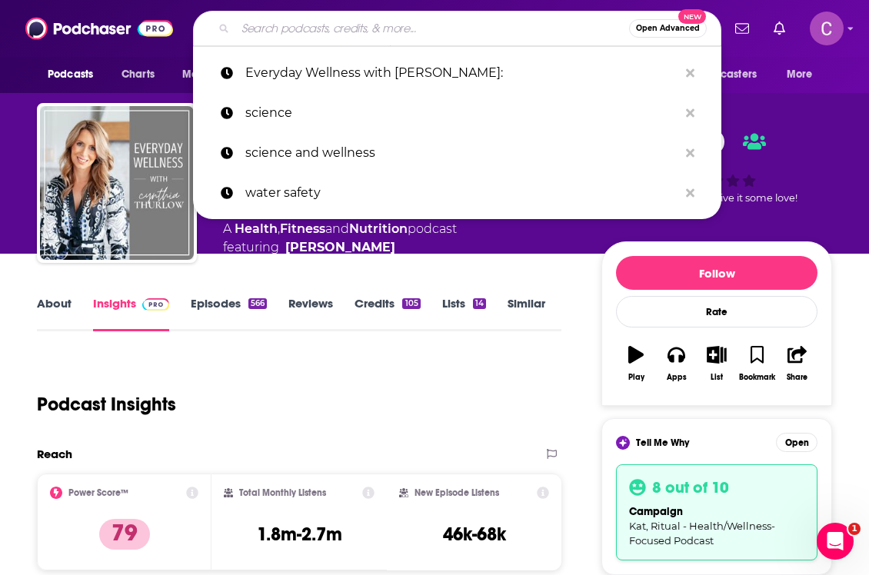
paste input "The Water Entrepreneur Podcast"
type input "The Water Entrepreneur Podcast"
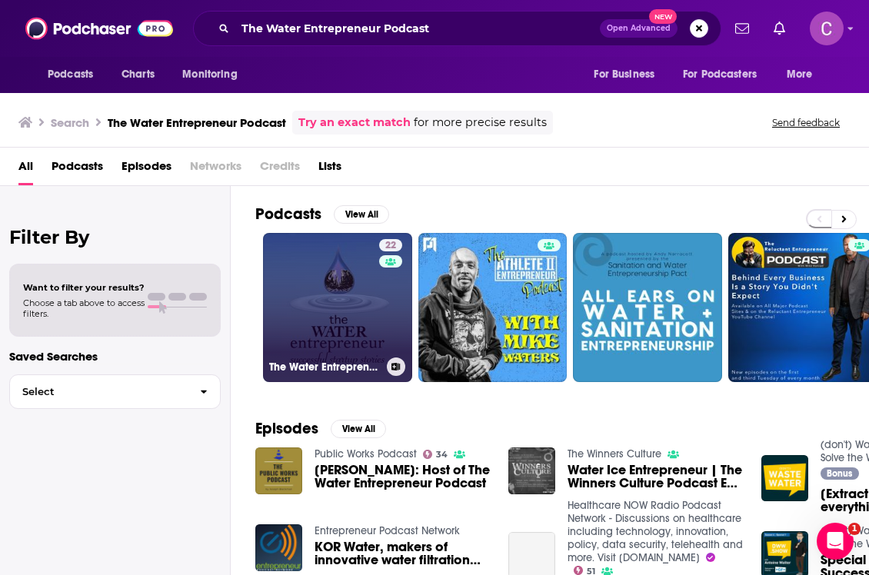
click at [326, 293] on link "22 The Water Entrepreneur" at bounding box center [337, 307] width 149 height 149
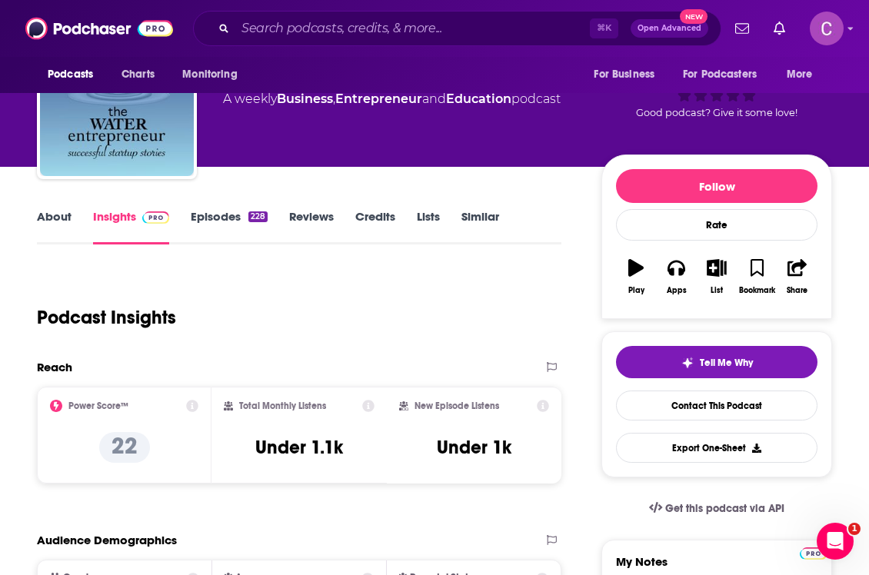
scroll to position [88, 0]
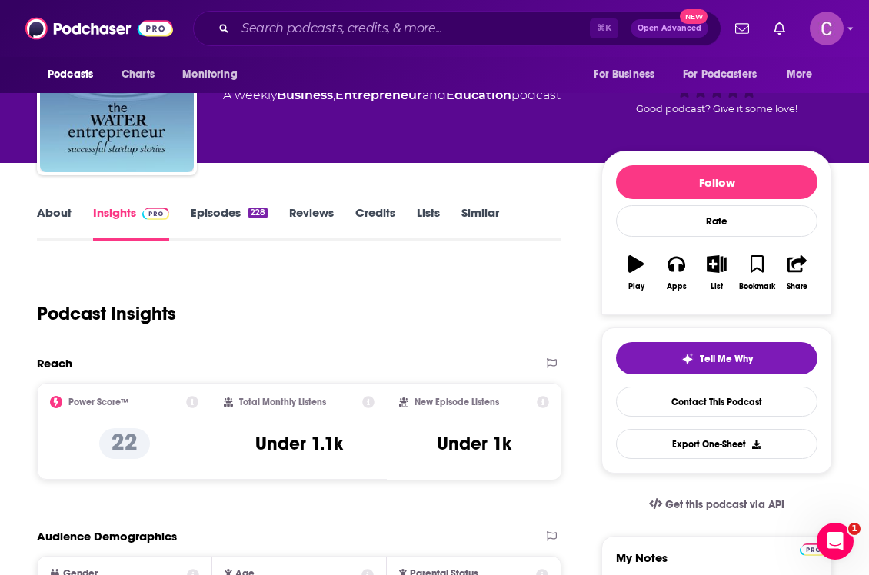
click at [55, 228] on link "About" at bounding box center [54, 222] width 35 height 35
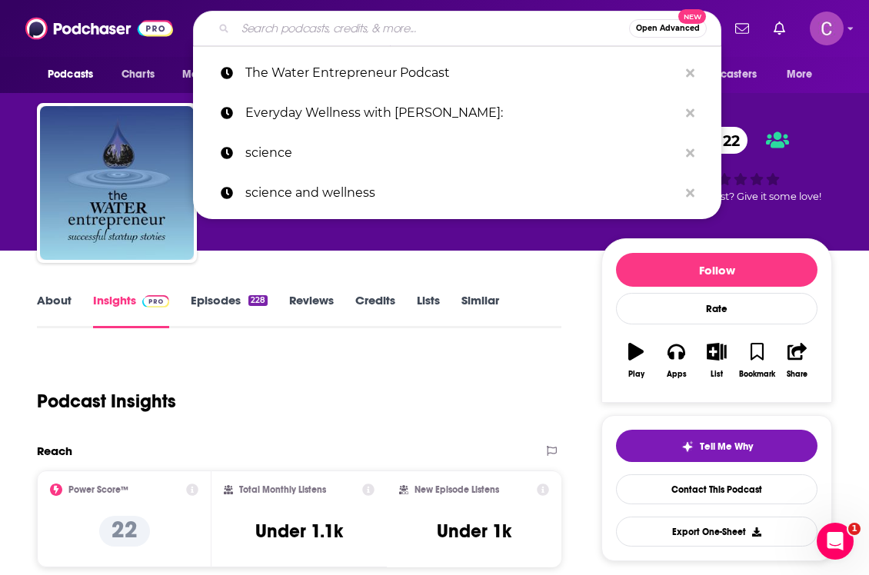
click at [281, 34] on input "Search podcasts, credits, & more..." at bounding box center [432, 28] width 394 height 25
paste input "Finding Genius Podcast"
type input "Finding Genius Podcast"
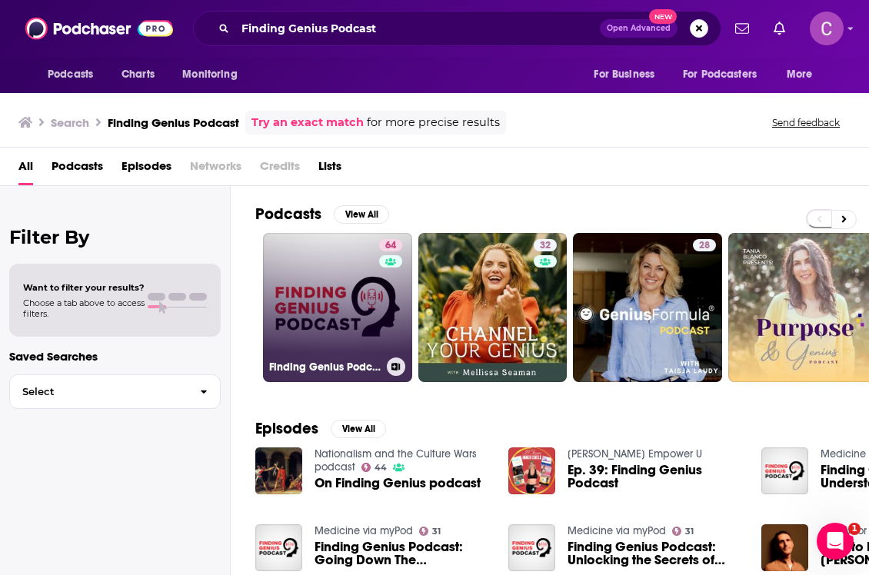
click at [341, 311] on link "64 Finding Genius Podcast" at bounding box center [337, 307] width 149 height 149
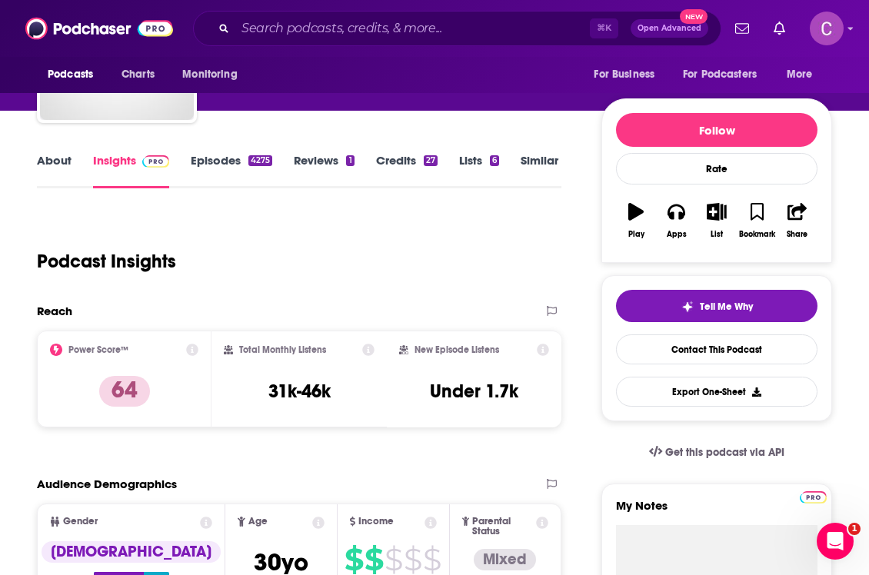
scroll to position [141, 0]
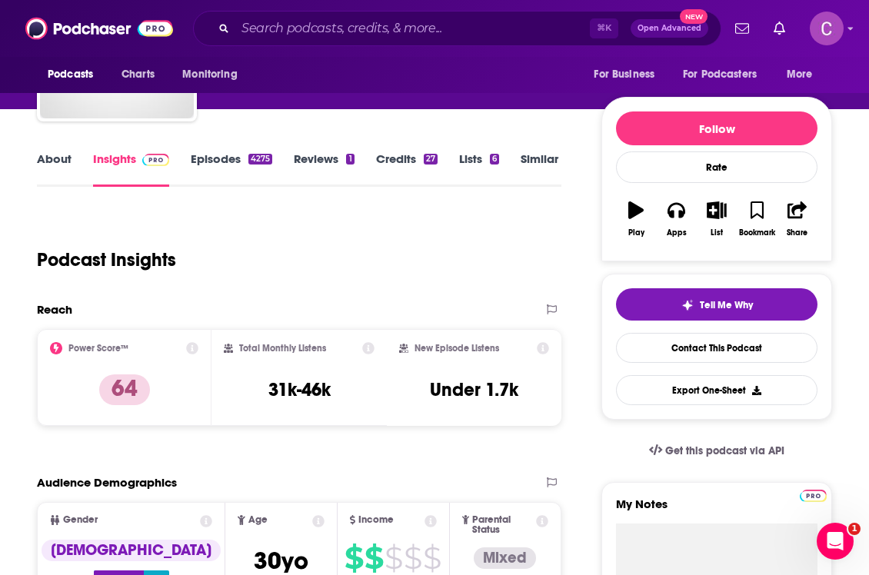
click at [42, 155] on link "About" at bounding box center [54, 168] width 35 height 35
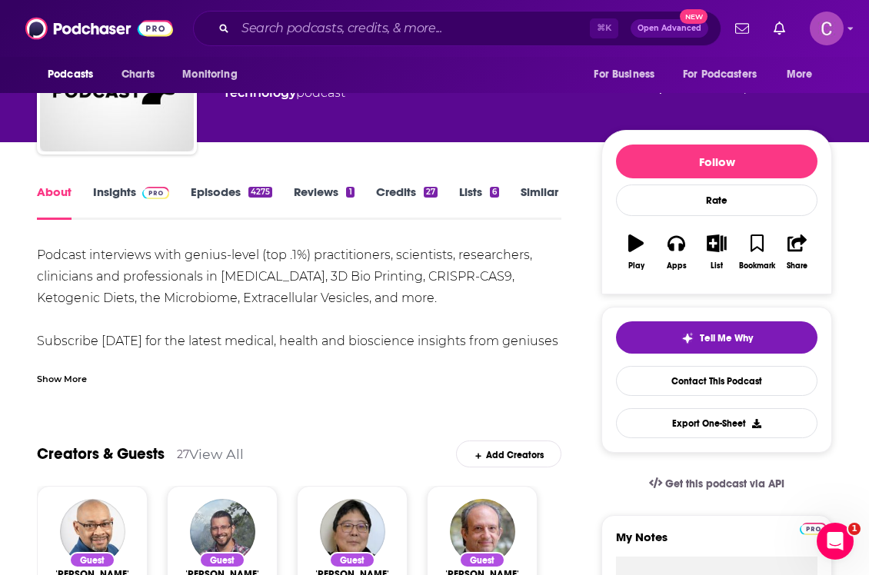
scroll to position [121, 0]
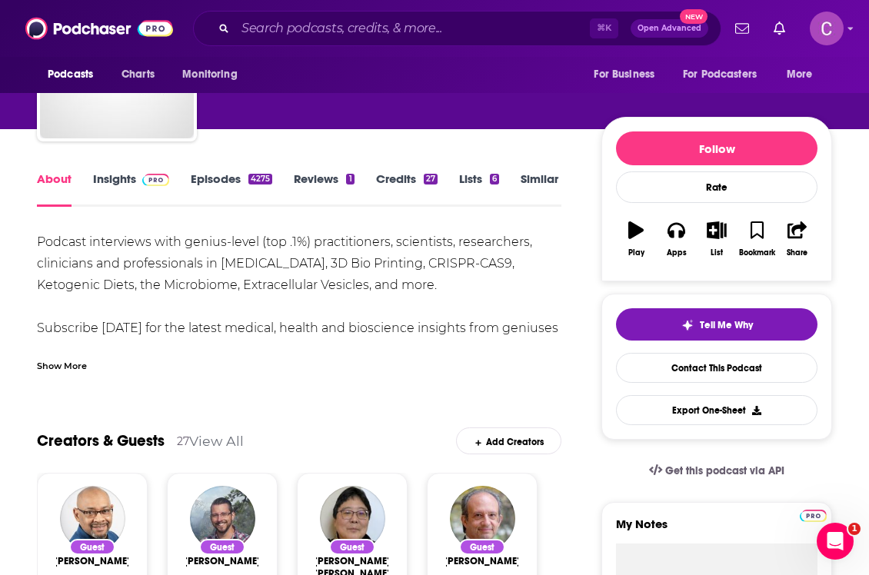
click at [240, 178] on link "Episodes 4275" at bounding box center [232, 188] width 82 height 35
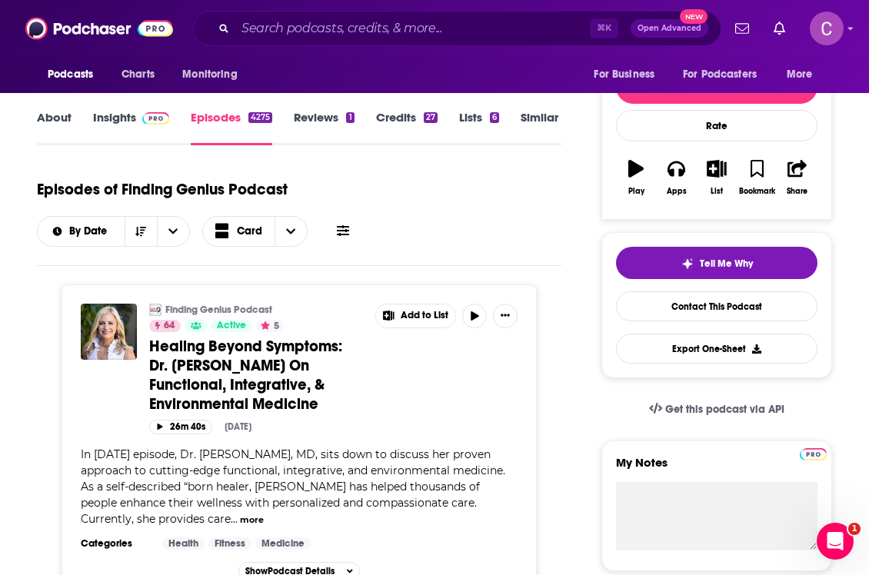
scroll to position [128, 0]
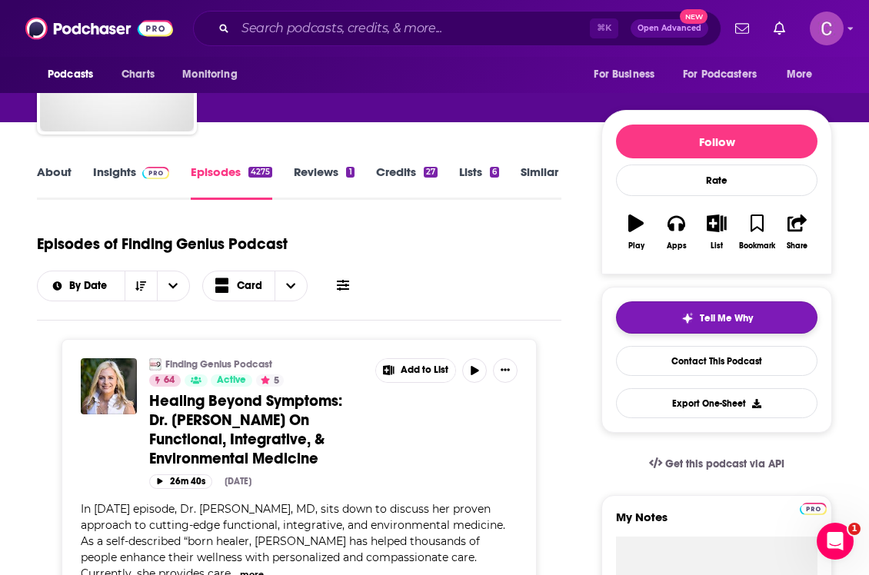
click at [687, 309] on button "Tell Me Why" at bounding box center [716, 317] width 201 height 32
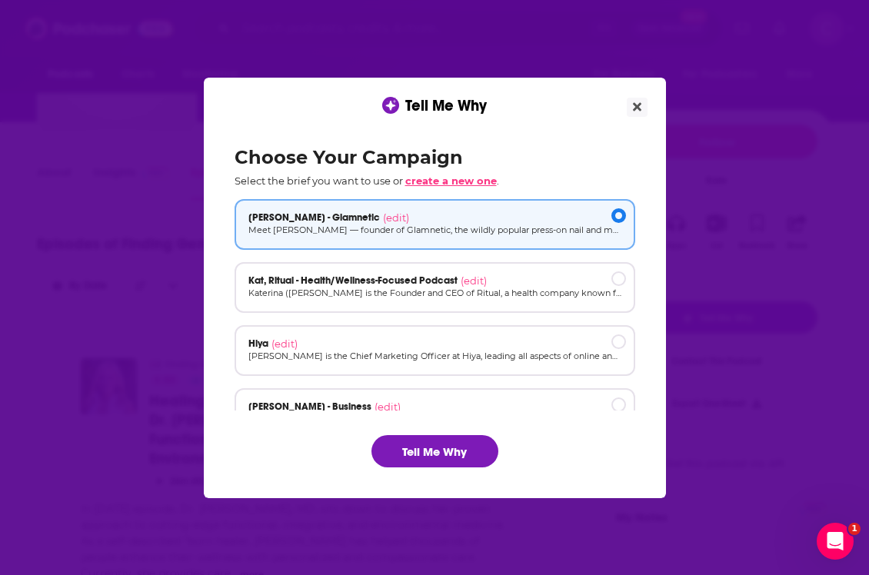
click at [454, 181] on span "create a new one" at bounding box center [451, 181] width 92 height 12
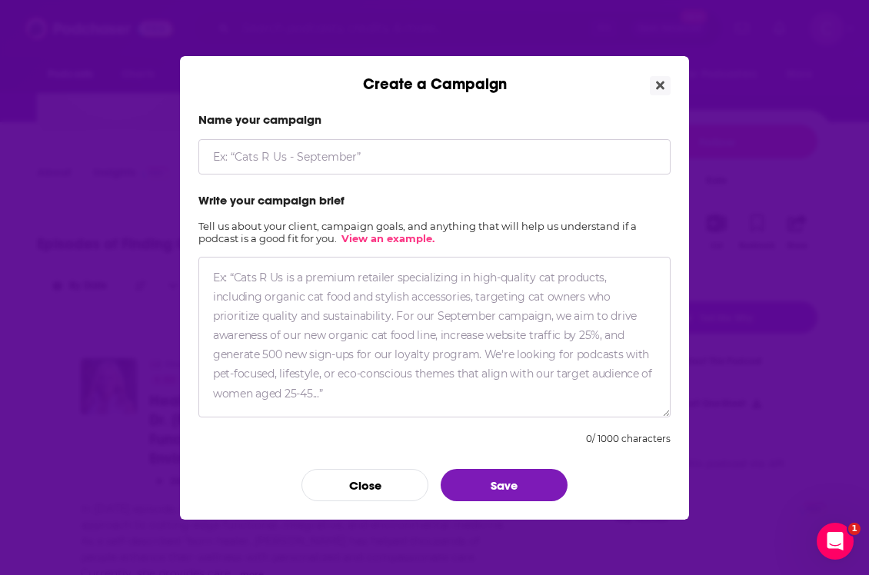
click at [368, 155] on input "Create a Campaign" at bounding box center [434, 156] width 472 height 35
type input "Dr. [PERSON_NAME]"
click at [353, 298] on textarea "Create a Campaign" at bounding box center [434, 337] width 472 height 161
paste textarea "Lo ipsum 7023, Dolo Sit AME conse adi elitse doeiusmodt incididunt utla etdolo …"
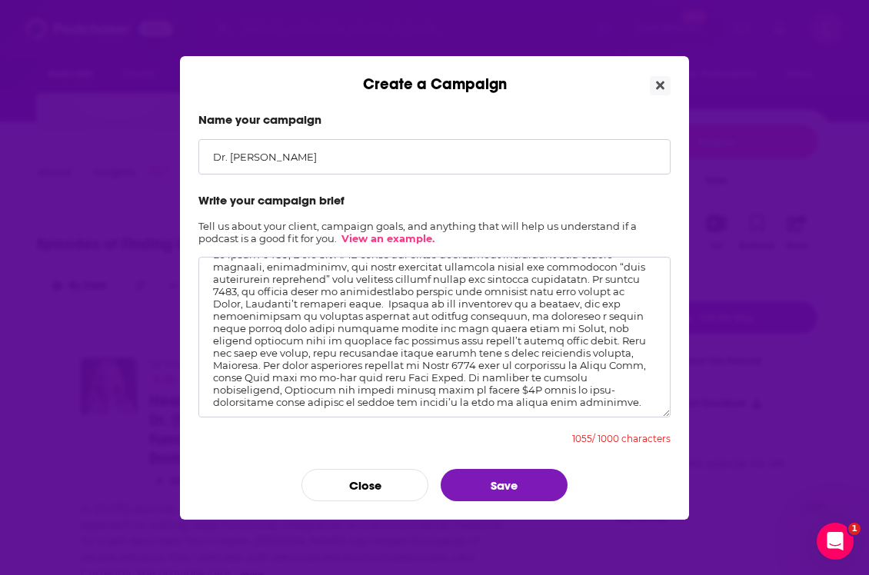
scroll to position [35, 0]
drag, startPoint x: 449, startPoint y: 386, endPoint x: 327, endPoint y: 363, distance: 124.4
click at [327, 363] on textarea "Create a Campaign" at bounding box center [434, 337] width 472 height 161
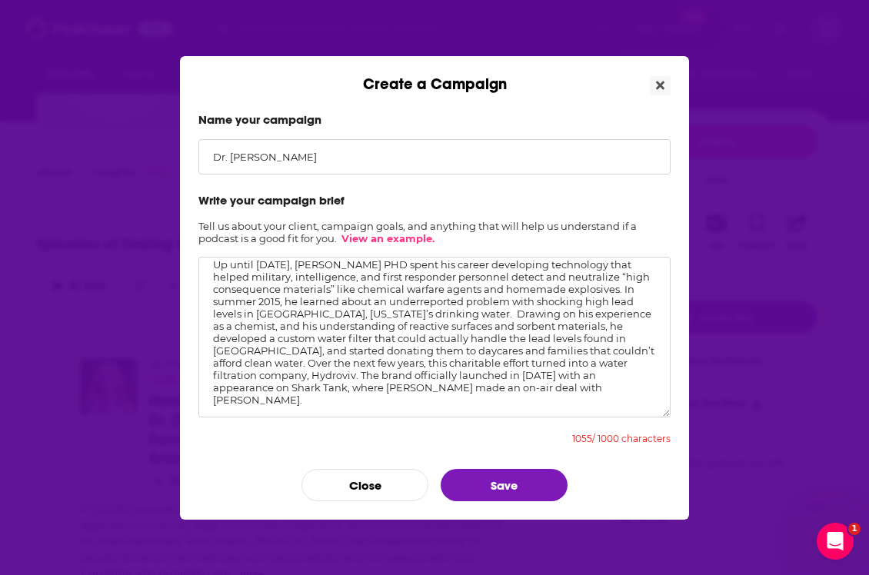
scroll to position [10, 0]
type textarea "Up until [DATE], [PERSON_NAME] PHD spent his career developing technology that …"
click at [499, 482] on button "Save" at bounding box center [504, 485] width 127 height 32
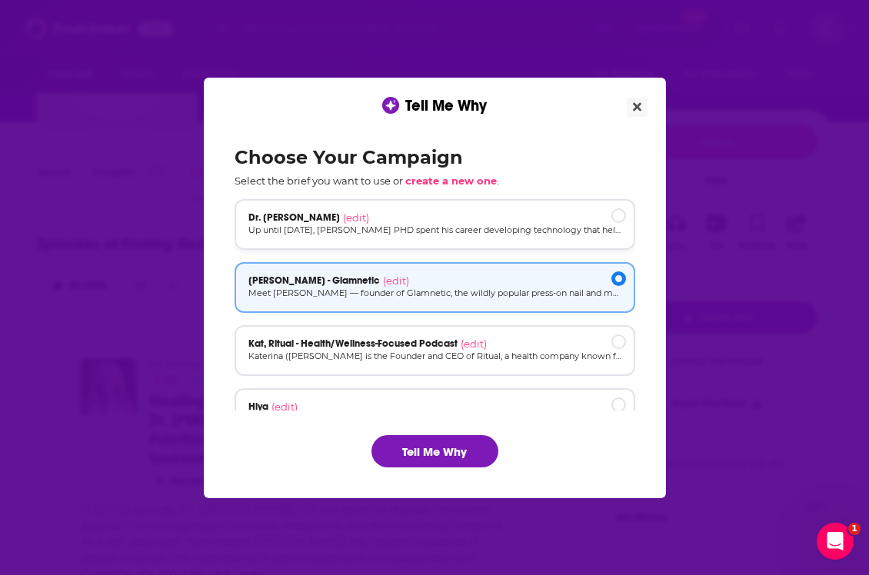
click at [411, 224] on p "Up until [DATE], [PERSON_NAME] PHD spent his career developing technology that …" at bounding box center [434, 230] width 373 height 13
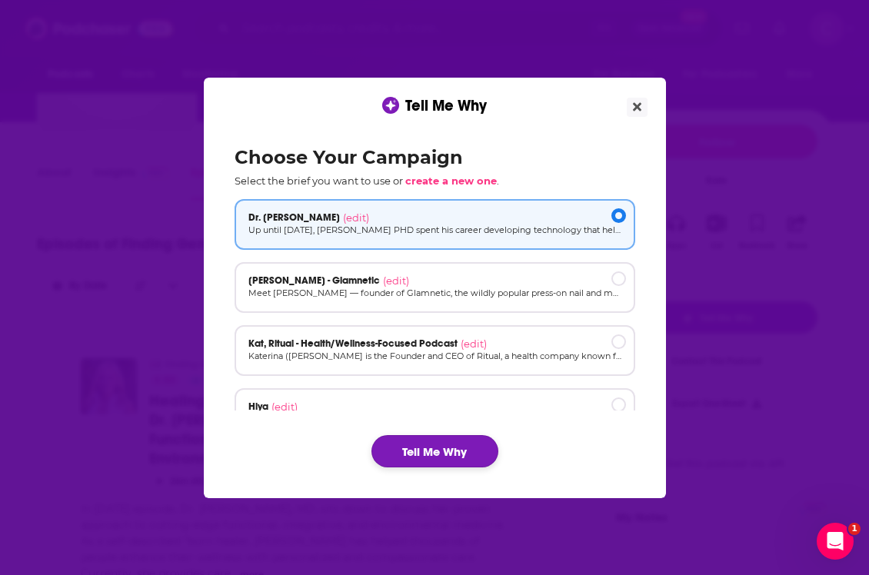
click at [448, 449] on button "Tell Me Why" at bounding box center [434, 451] width 127 height 32
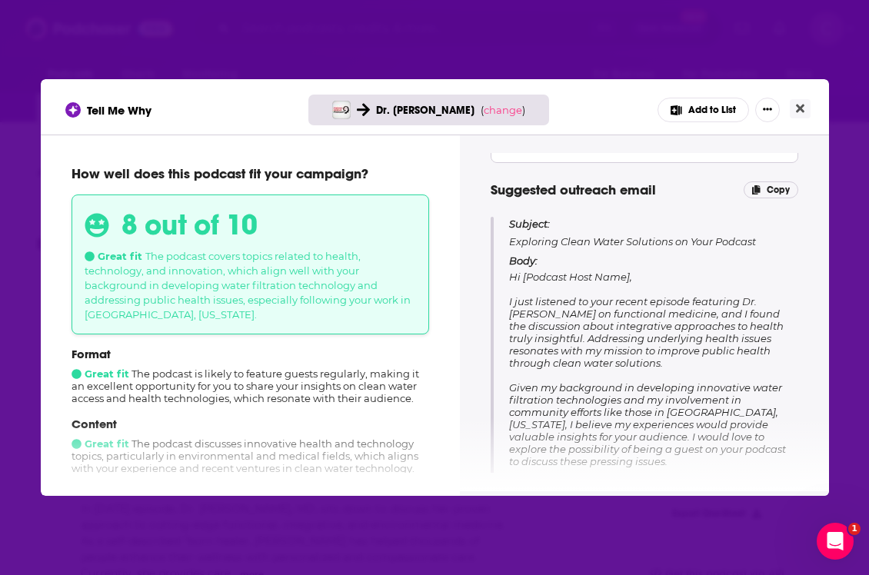
scroll to position [0, 0]
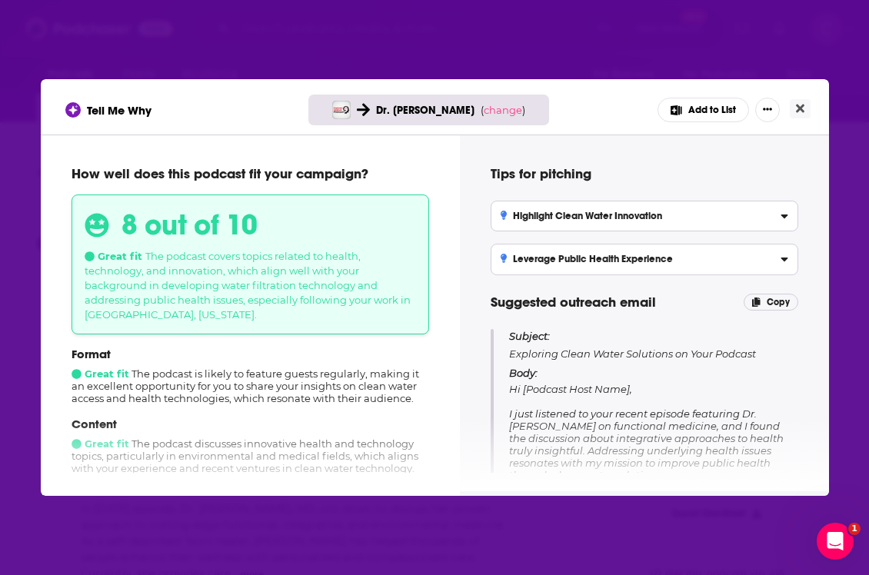
click at [613, 51] on div "Tell Me Why Dr. [PERSON_NAME] ( change ) Add to List How well does this podcast…" at bounding box center [434, 287] width 869 height 575
click at [802, 105] on icon "Close" at bounding box center [800, 109] width 8 height 8
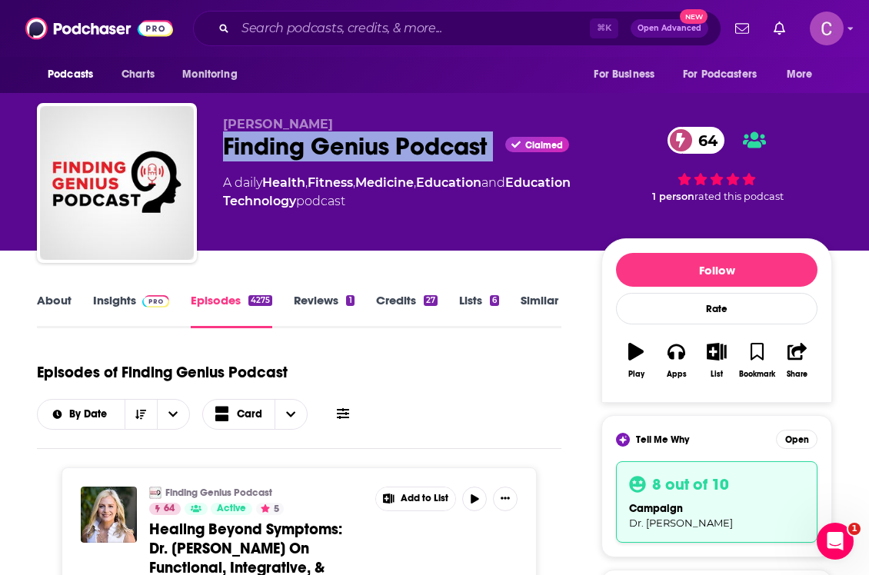
drag, startPoint x: 219, startPoint y: 143, endPoint x: 495, endPoint y: 143, distance: 276.1
click at [495, 143] on div "[PERSON_NAME] Finding Genius Podcast Claimed 64 A daily Health , Fitness , Medi…" at bounding box center [434, 186] width 795 height 166
copy div "Finding Genius Podcast"
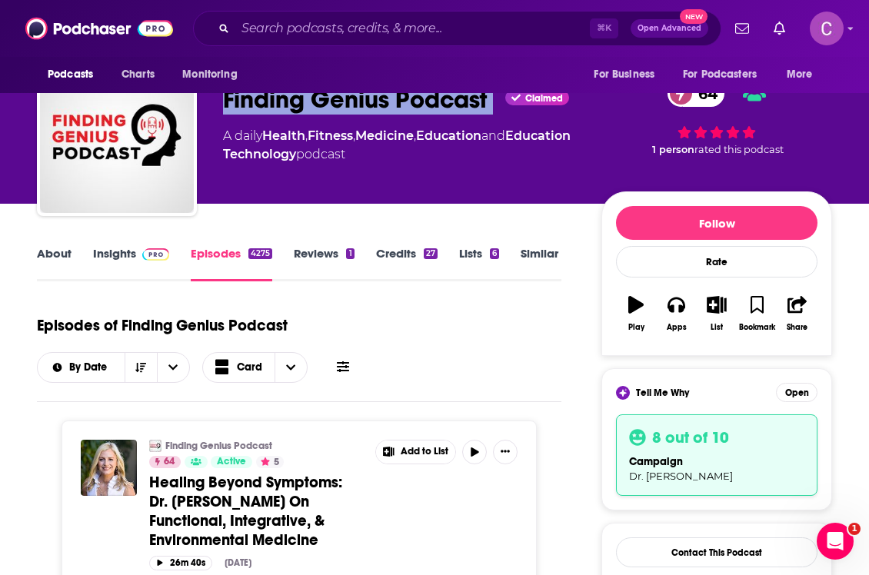
scroll to position [57, 0]
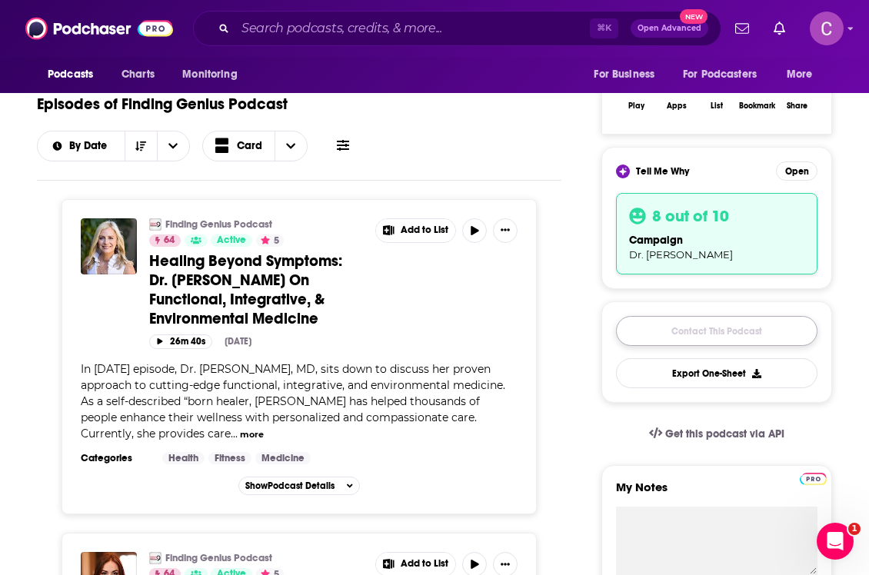
click at [687, 338] on link "Contact This Podcast" at bounding box center [716, 331] width 201 height 30
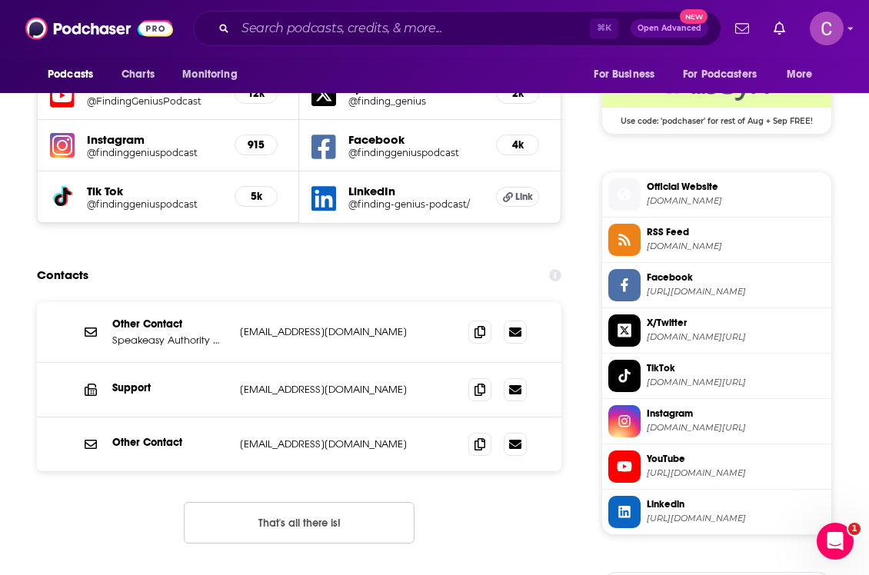
scroll to position [1387, 0]
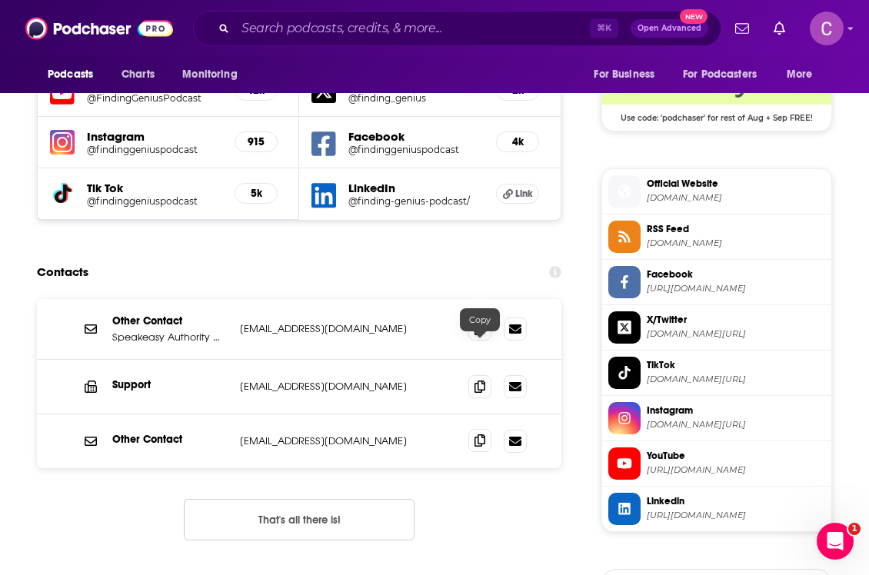
click at [488, 429] on span at bounding box center [479, 440] width 23 height 23
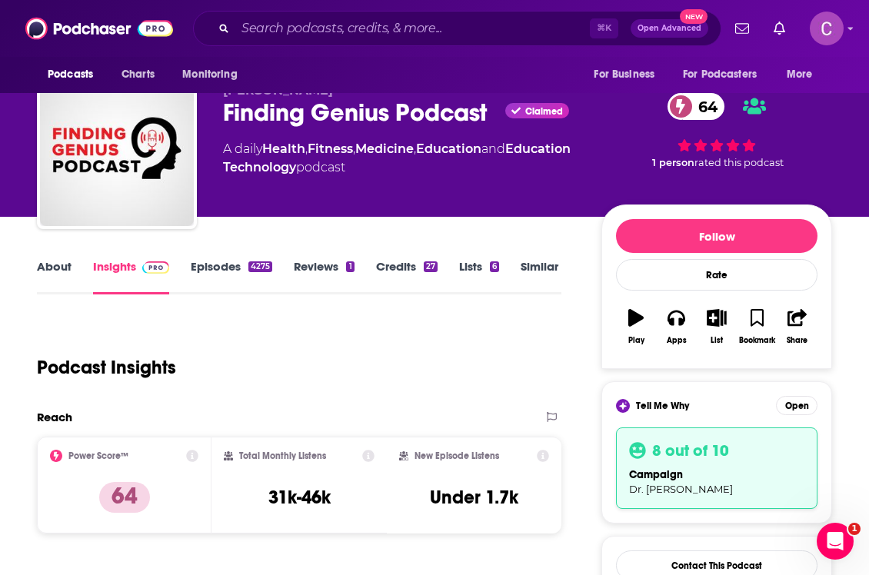
scroll to position [0, 0]
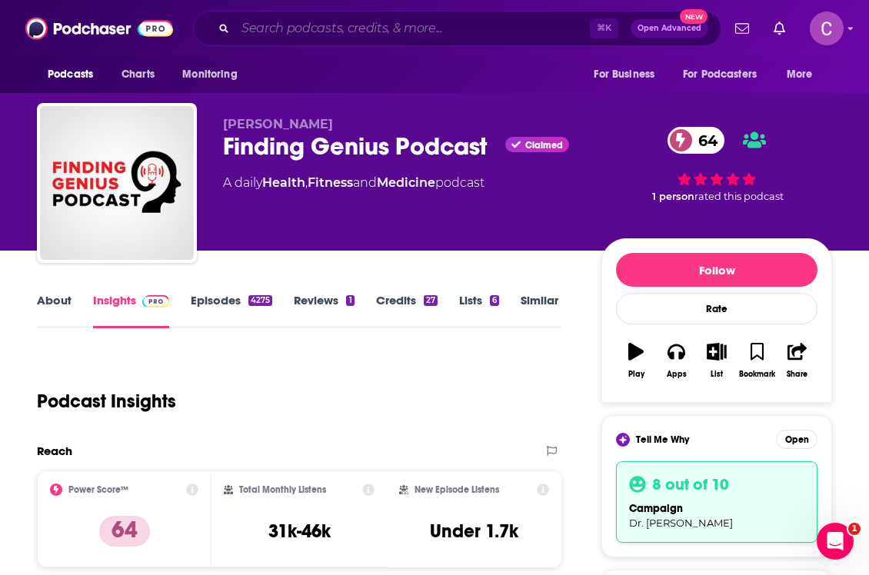
click at [303, 27] on input "Search podcasts, credits, & more..." at bounding box center [412, 28] width 354 height 25
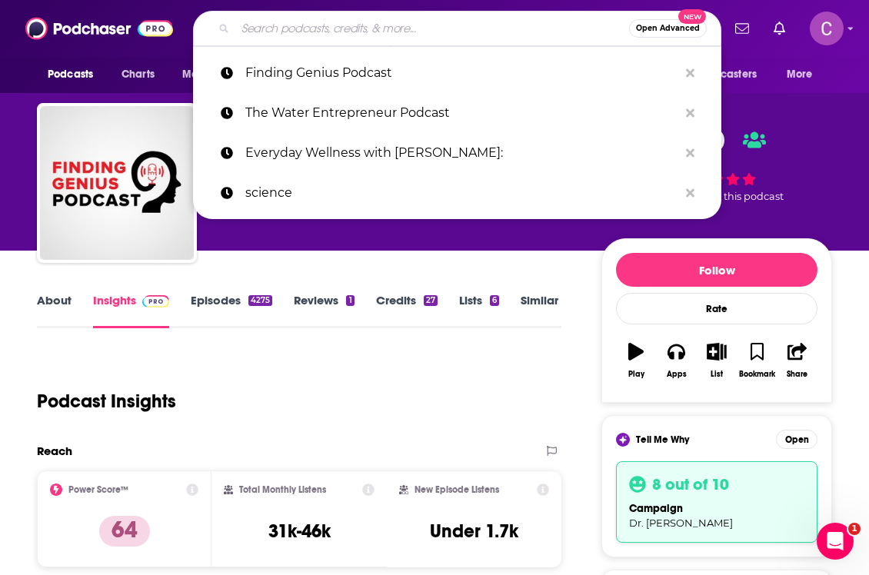
paste input "Authority Podcast"
type input "Authority Podcast"
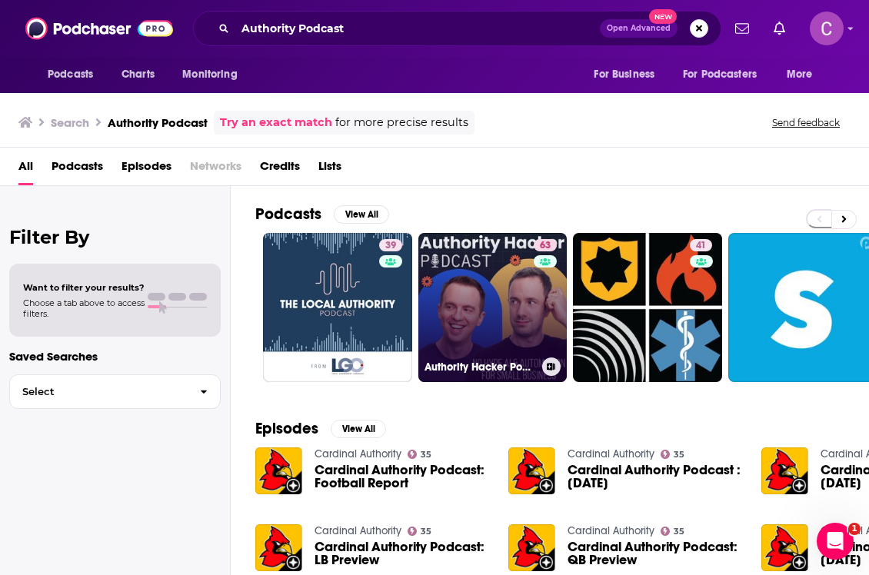
click at [484, 297] on link "63 Authority Hacker Podcast – AI & Automation for Small biz & Marketers" at bounding box center [492, 307] width 149 height 149
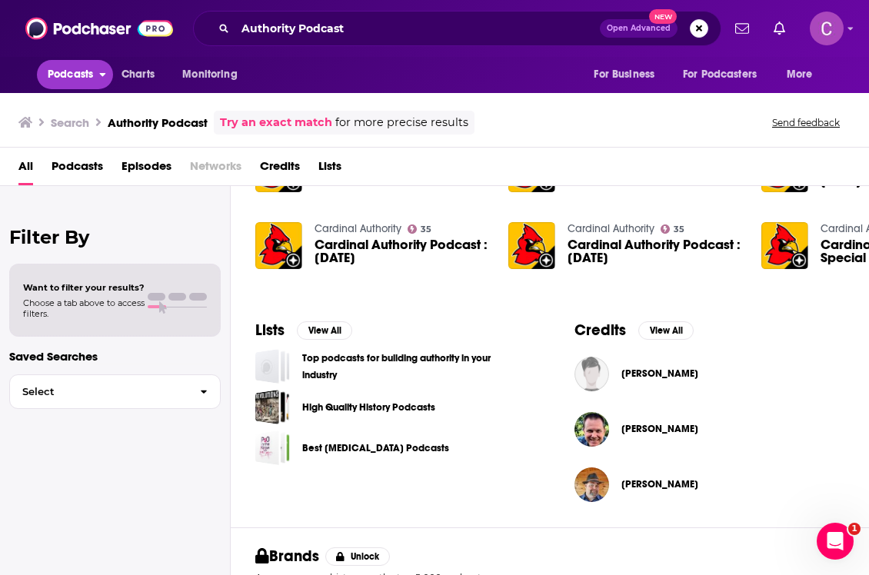
click at [69, 71] on span "Podcasts" at bounding box center [70, 75] width 45 height 22
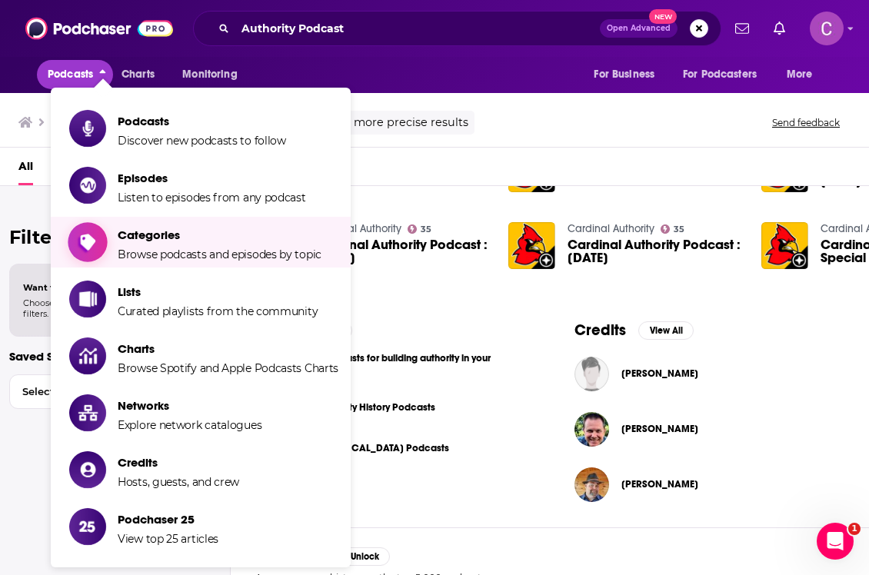
click at [158, 248] on span "Browse podcasts and episodes by topic" at bounding box center [220, 255] width 204 height 14
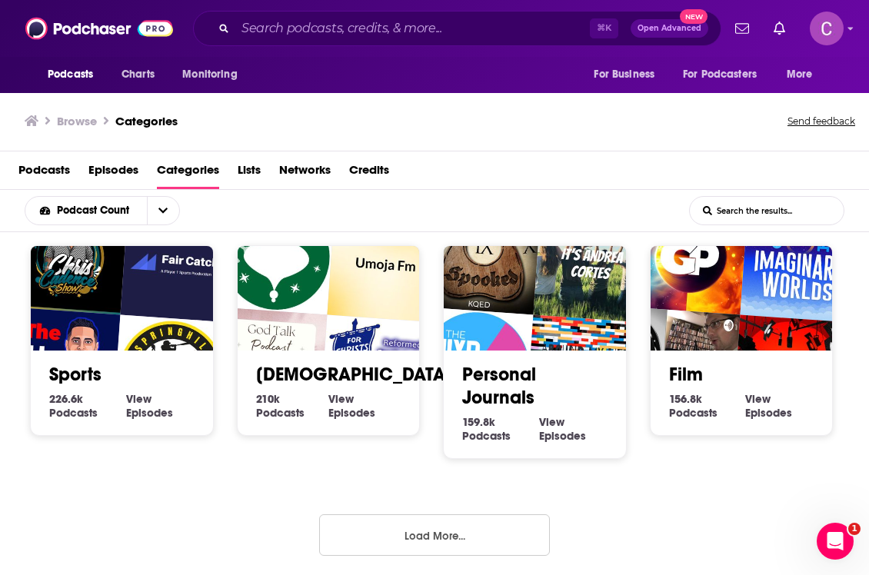
scroll to position [2, 0]
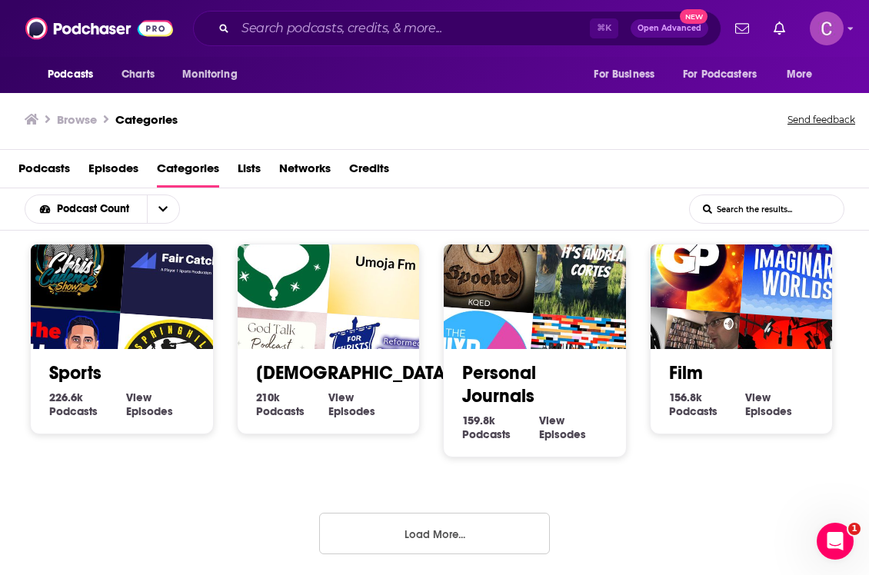
click at [437, 530] on button "Load More..." at bounding box center [434, 534] width 231 height 42
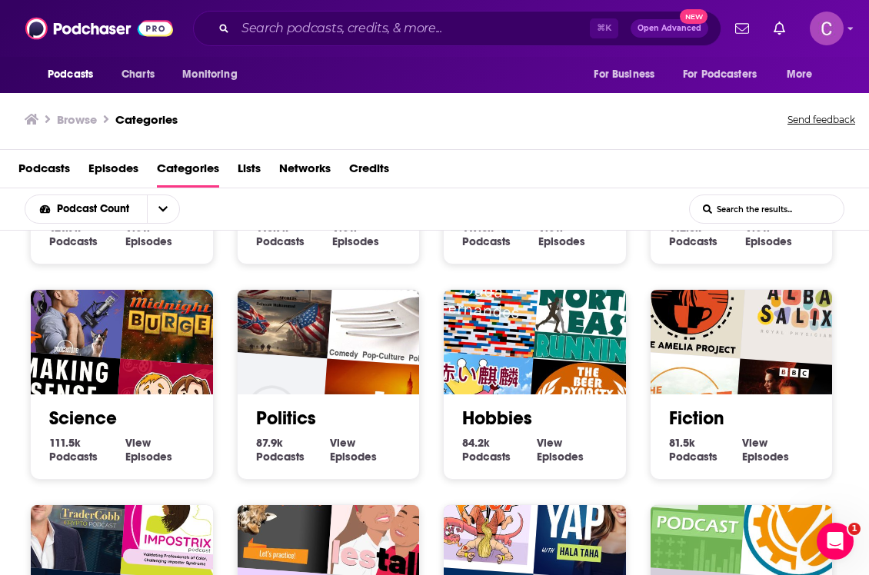
scroll to position [1280, 0]
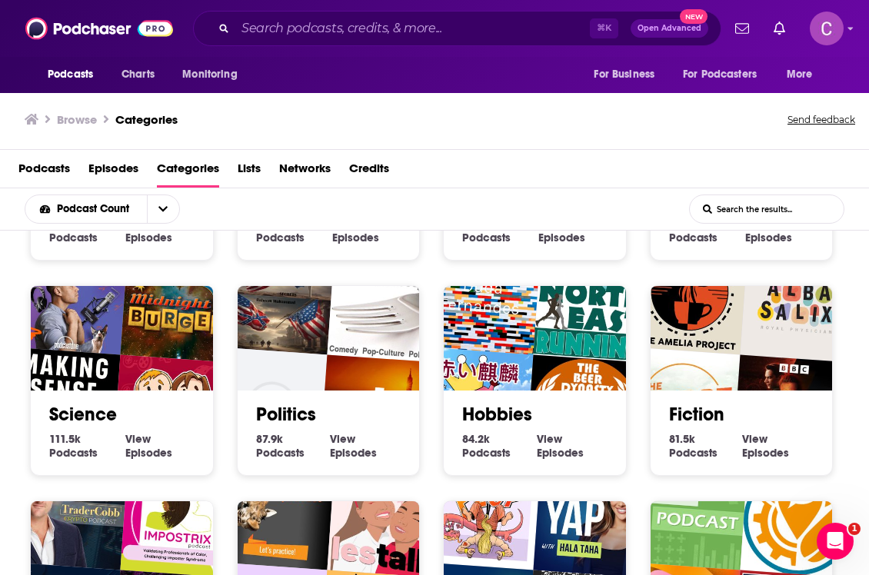
click at [140, 391] on div "Science 111.5k Science Podcasts View Science Episodes" at bounding box center [122, 427] width 158 height 72
click at [129, 363] on img "Grief Burrito Gaming Podcast" at bounding box center [171, 413] width 116 height 116
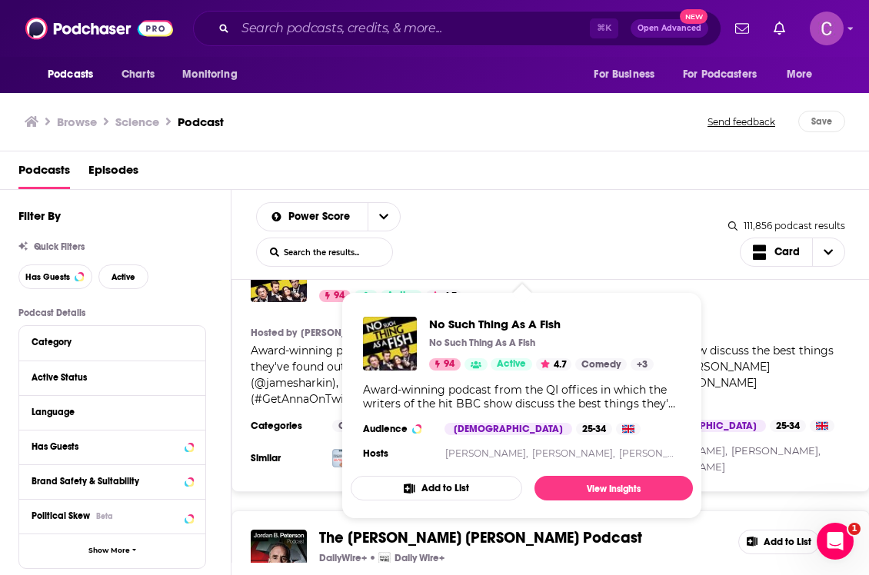
scroll to position [936, 0]
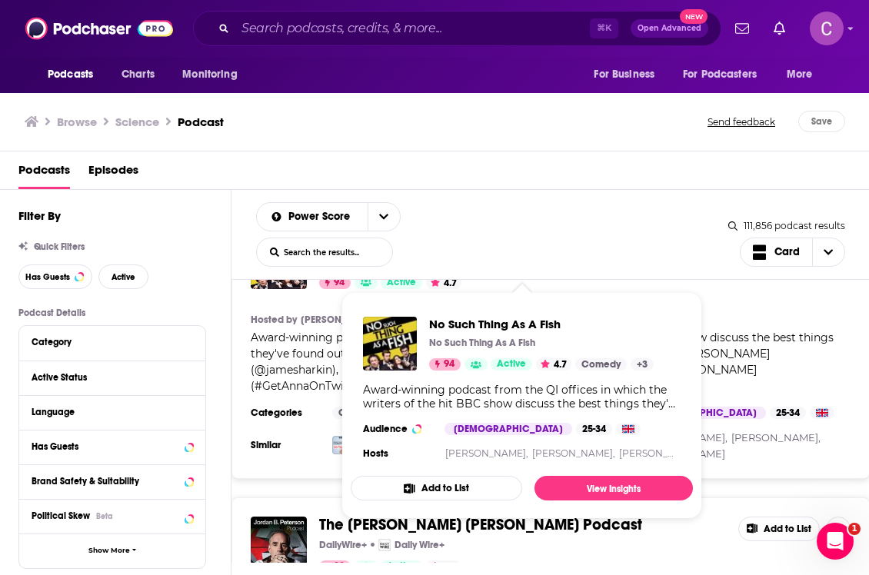
click at [318, 333] on span "Award-winning podcast from the QI offices in which the writers of the hit BBC s…" at bounding box center [542, 362] width 583 height 62
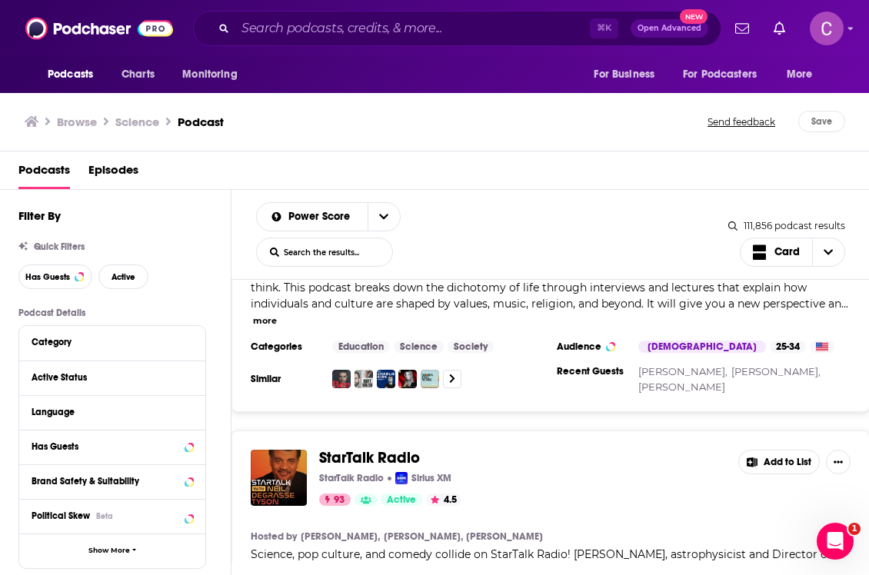
scroll to position [1365, 0]
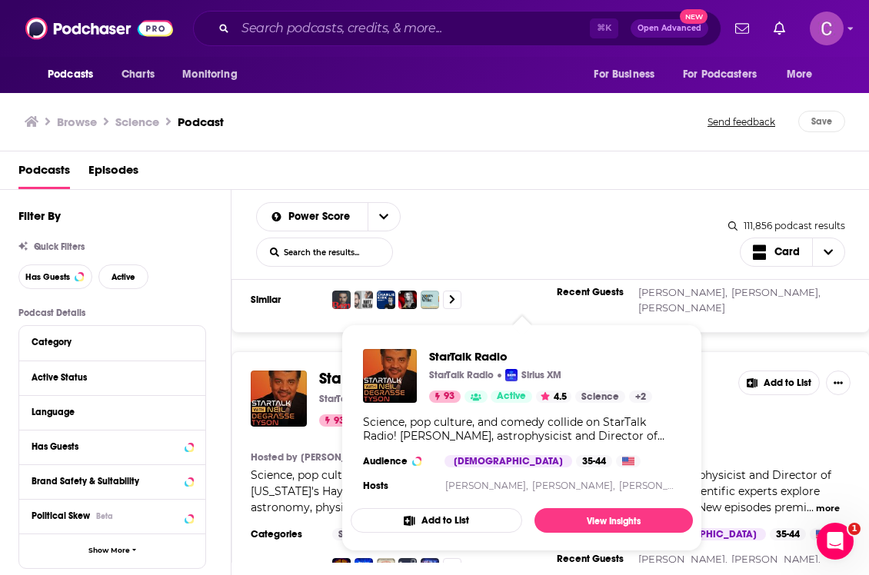
click at [285, 468] on span "Science, pop culture, and comedy collide on StarTalk Radio! [PERSON_NAME], astr…" at bounding box center [541, 491] width 581 height 46
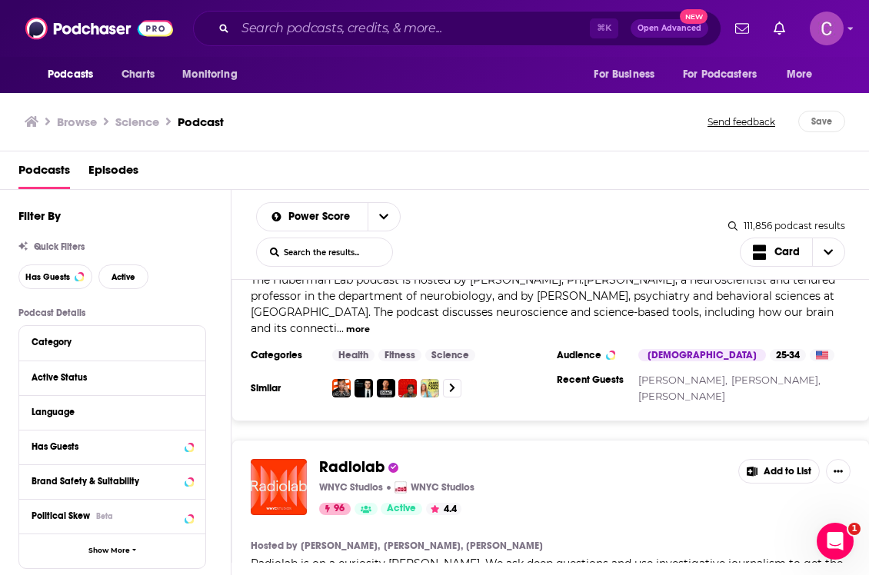
scroll to position [0, 0]
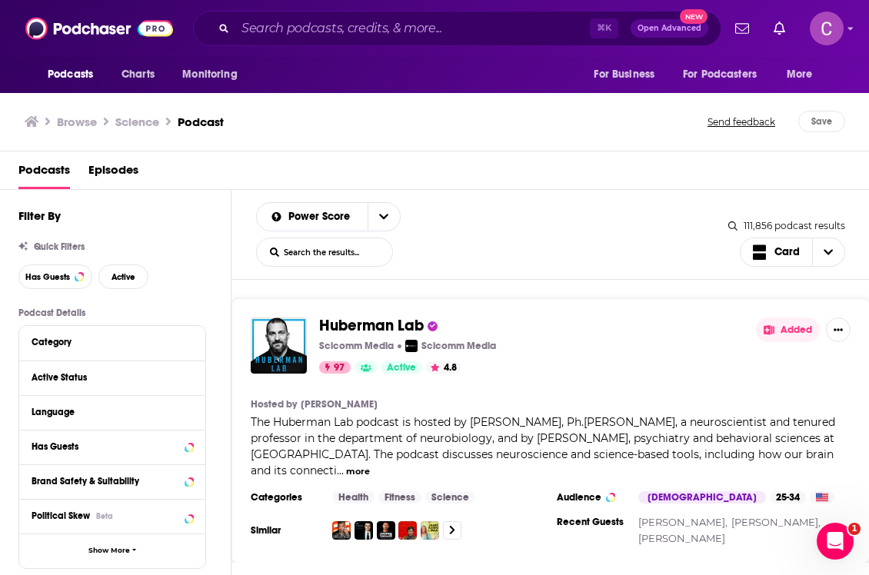
click at [351, 321] on span "Huberman Lab" at bounding box center [371, 325] width 105 height 19
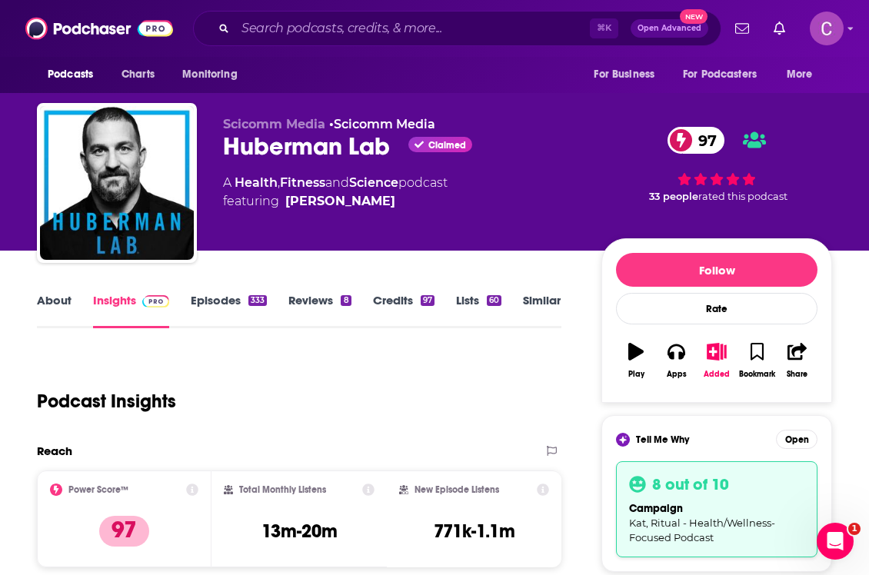
click at [530, 304] on link "Similar" at bounding box center [542, 310] width 38 height 35
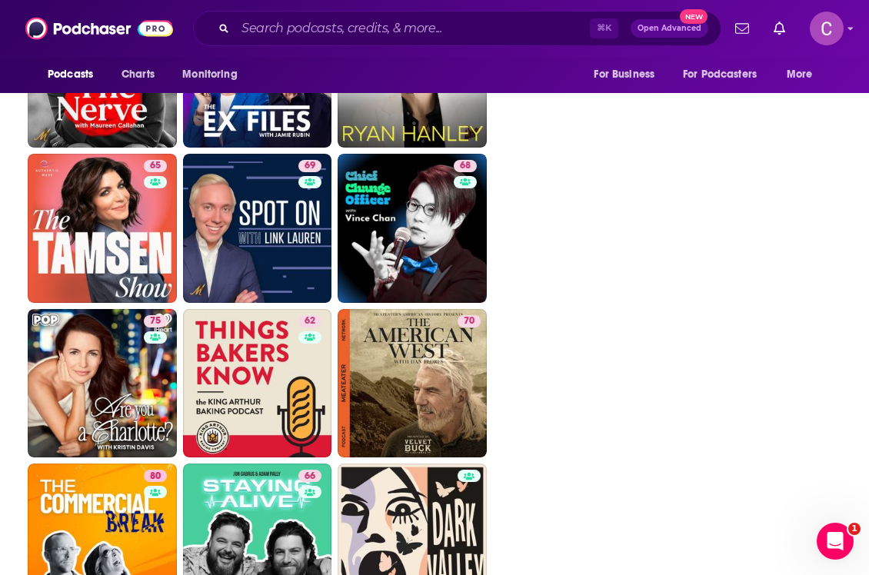
scroll to position [3112, 0]
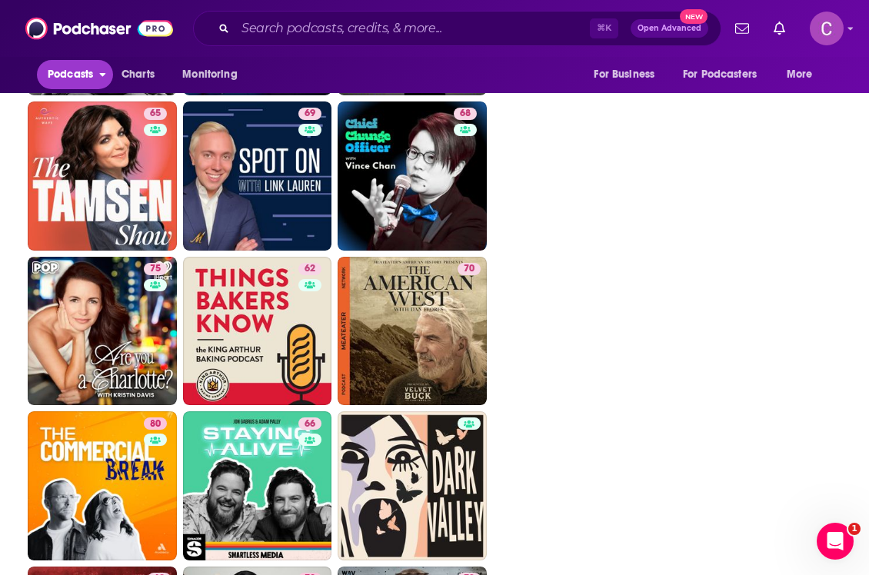
click at [102, 78] on span "open menu" at bounding box center [102, 71] width 7 height 18
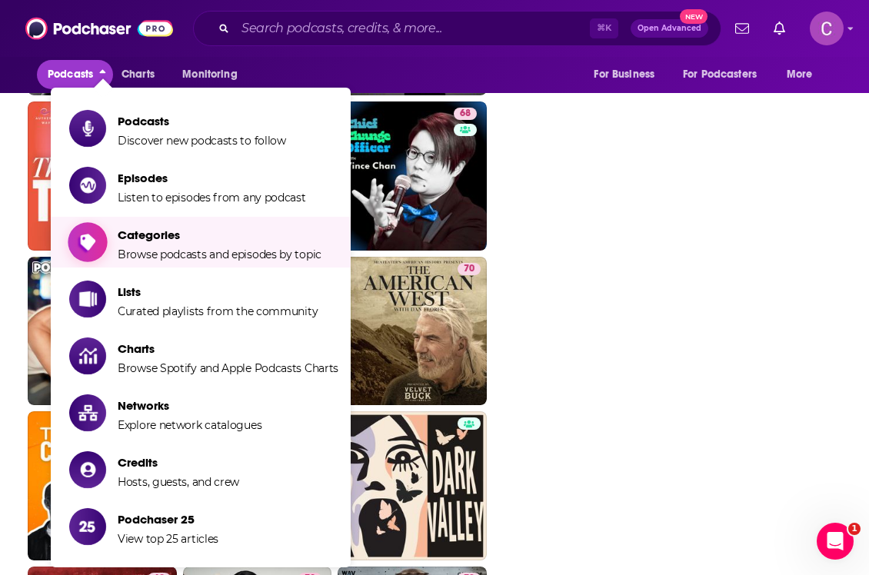
click at [185, 231] on span "Categories" at bounding box center [220, 235] width 204 height 15
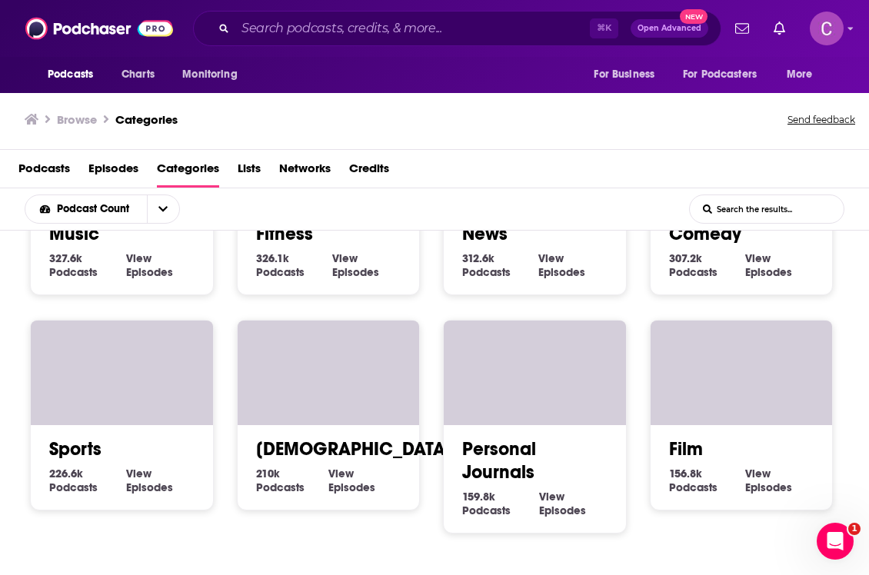
scroll to position [652, 0]
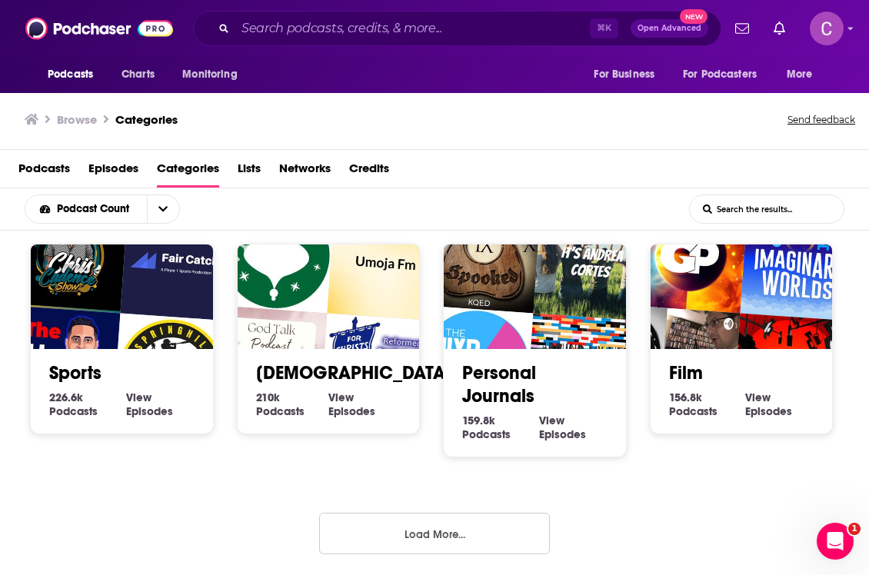
click at [453, 514] on button "Load More..." at bounding box center [434, 534] width 231 height 42
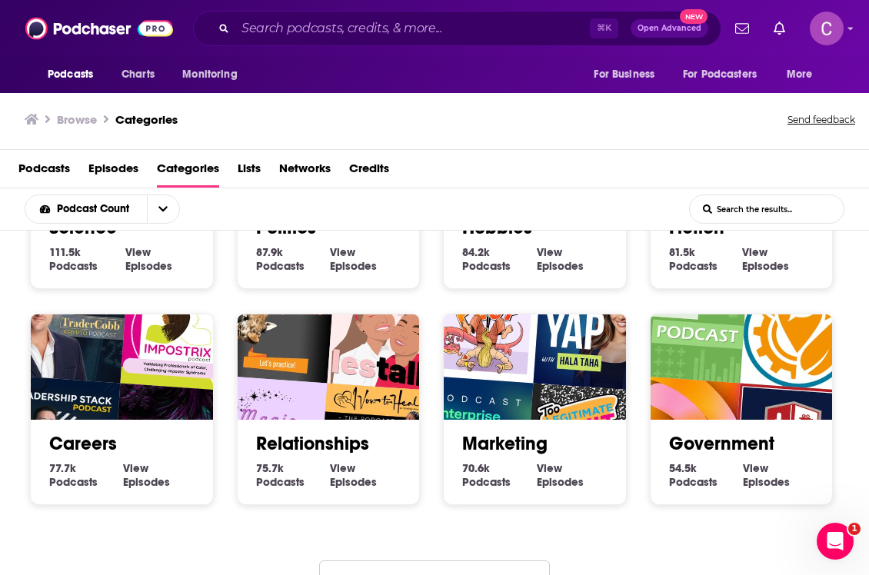
scroll to position [1511, 0]
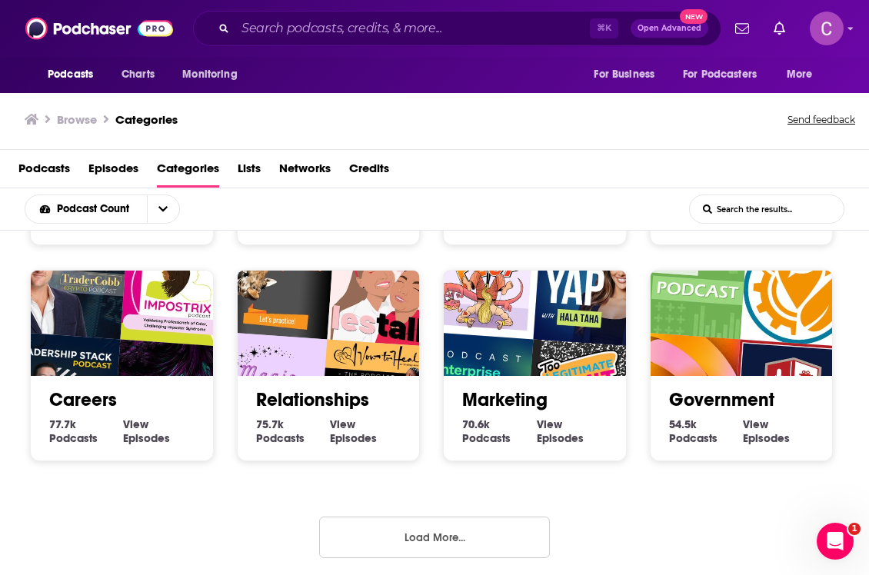
click at [452, 529] on button "Load More..." at bounding box center [434, 538] width 231 height 42
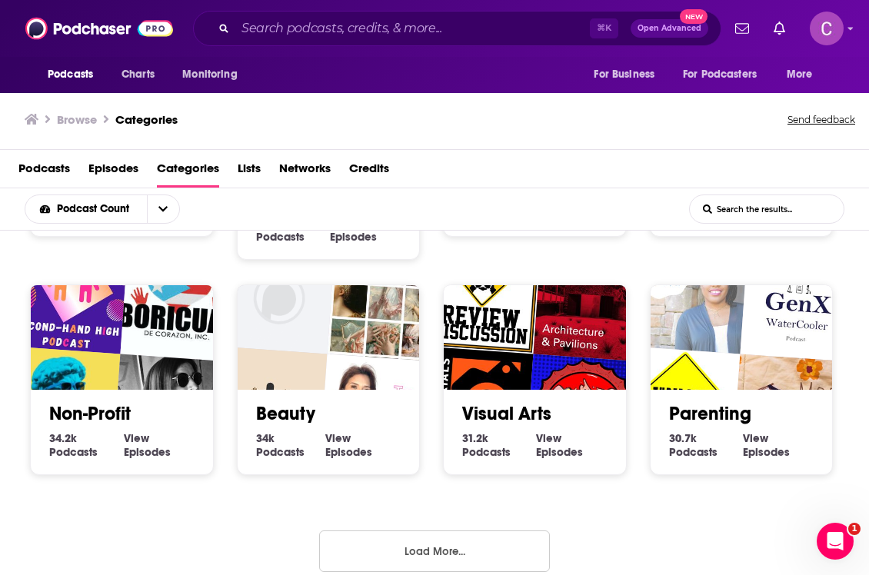
scroll to position [2384, 0]
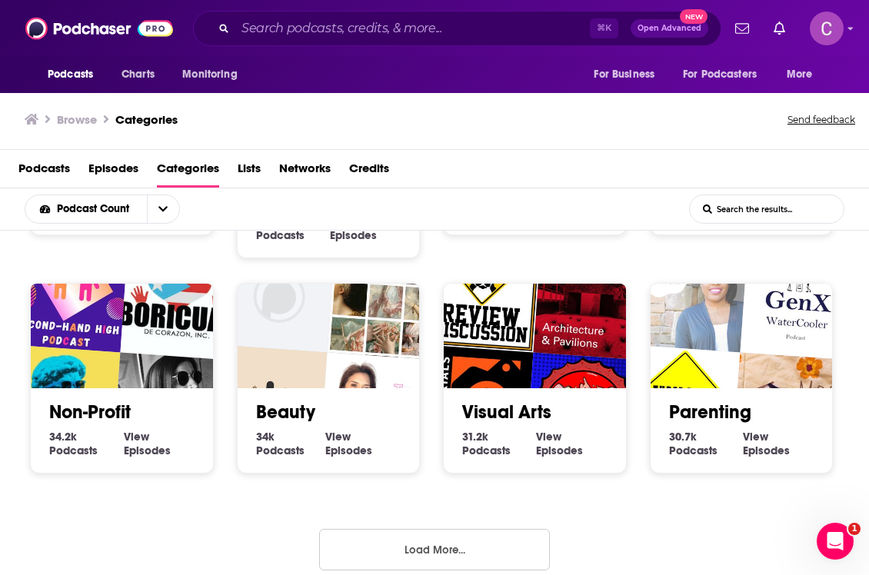
click at [448, 554] on button "Load More..." at bounding box center [434, 550] width 231 height 42
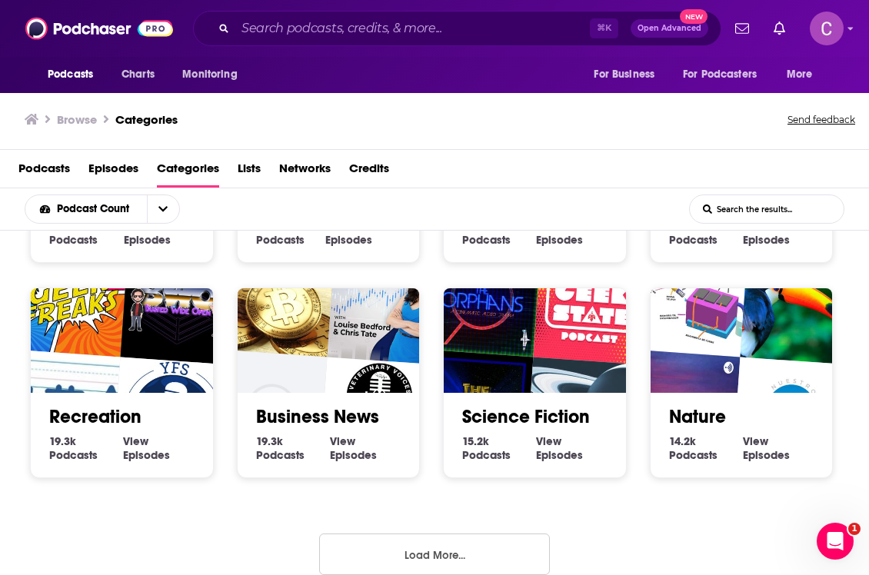
scroll to position [3252, 0]
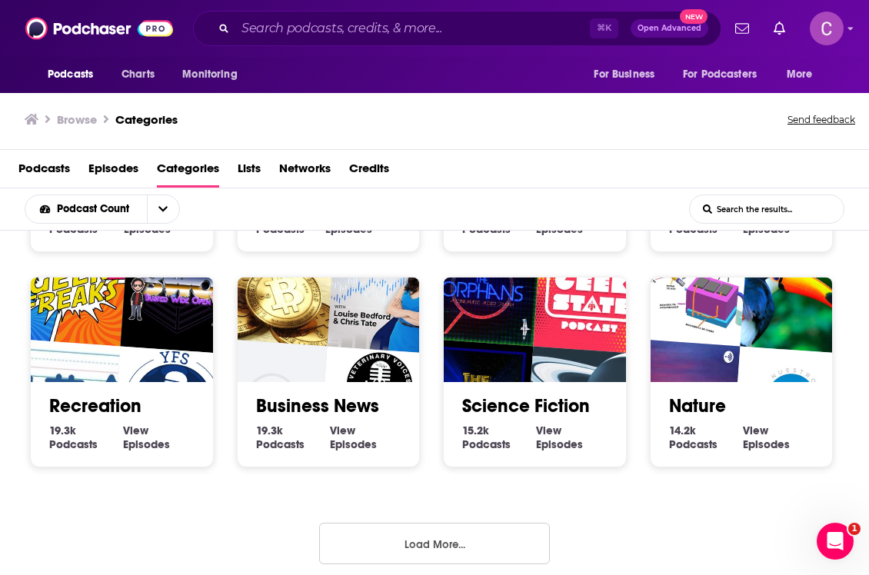
click at [447, 539] on button "Load More..." at bounding box center [434, 544] width 231 height 42
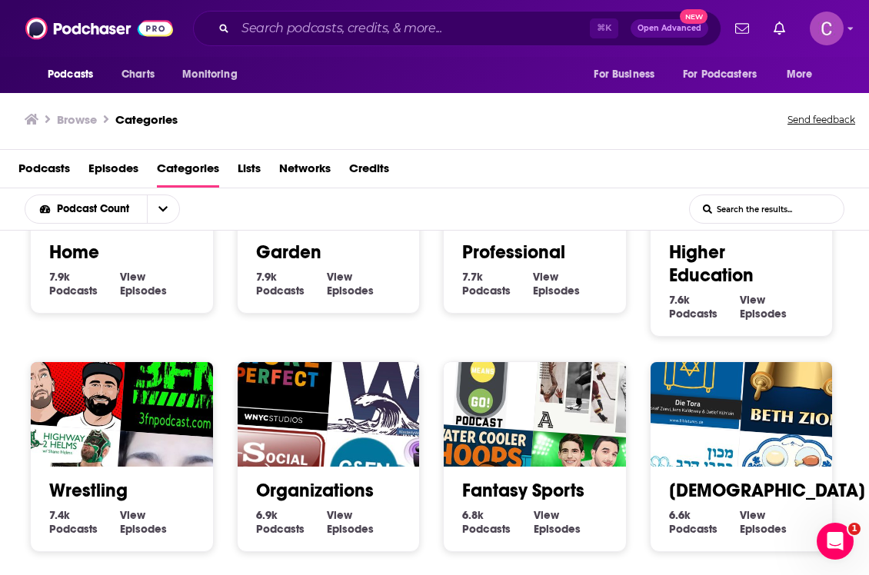
scroll to position [4133, 0]
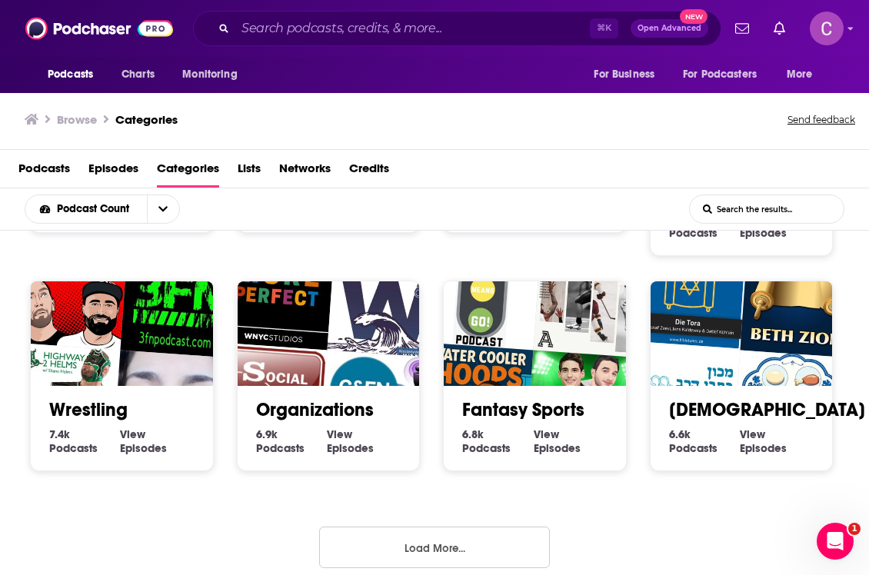
click at [447, 539] on button "Load More..." at bounding box center [434, 548] width 231 height 42
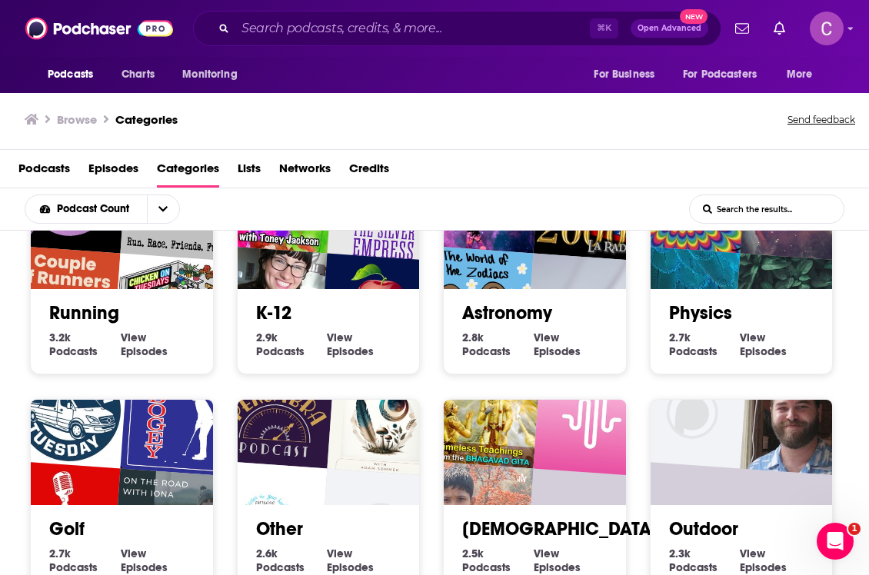
scroll to position [5014, 0]
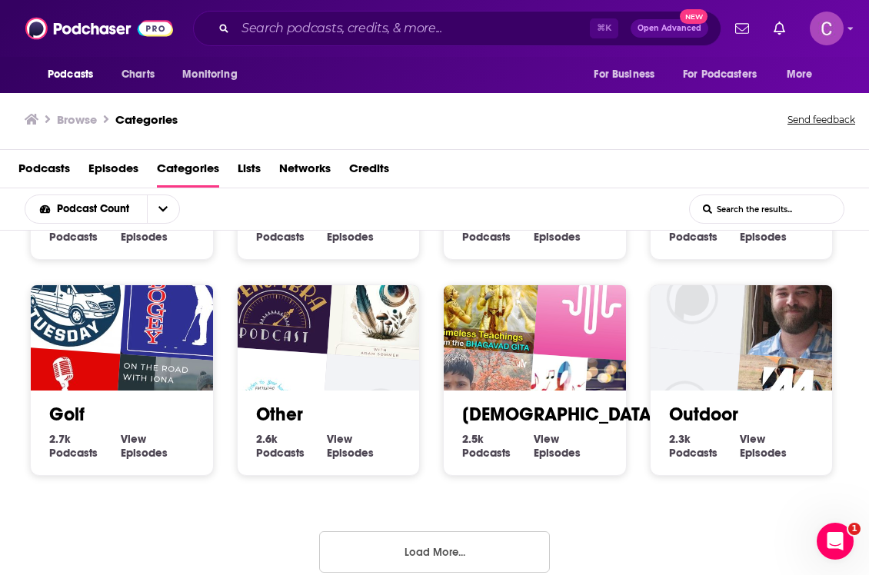
click at [444, 536] on button "Load More..." at bounding box center [434, 552] width 231 height 42
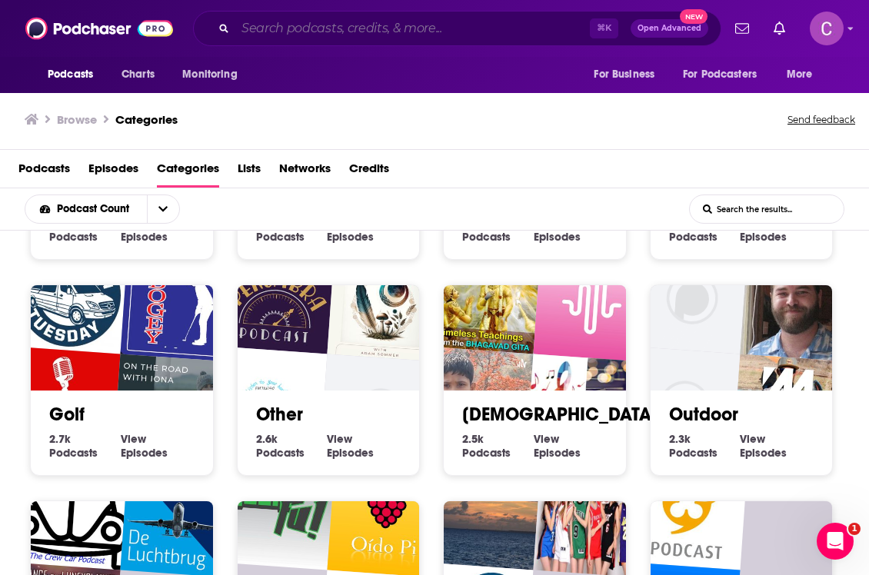
click at [318, 32] on input "Search podcasts, credits, & more..." at bounding box center [412, 28] width 354 height 25
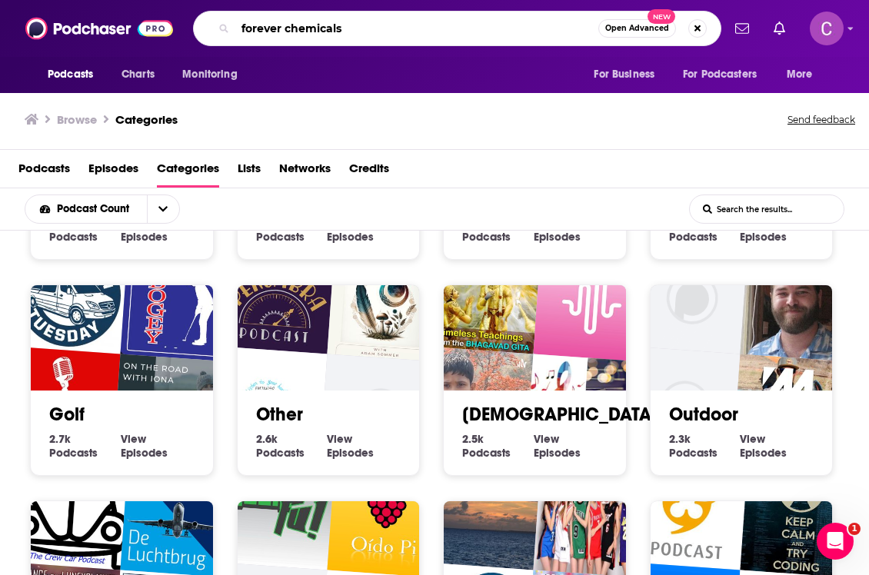
type input "forever chemicals"
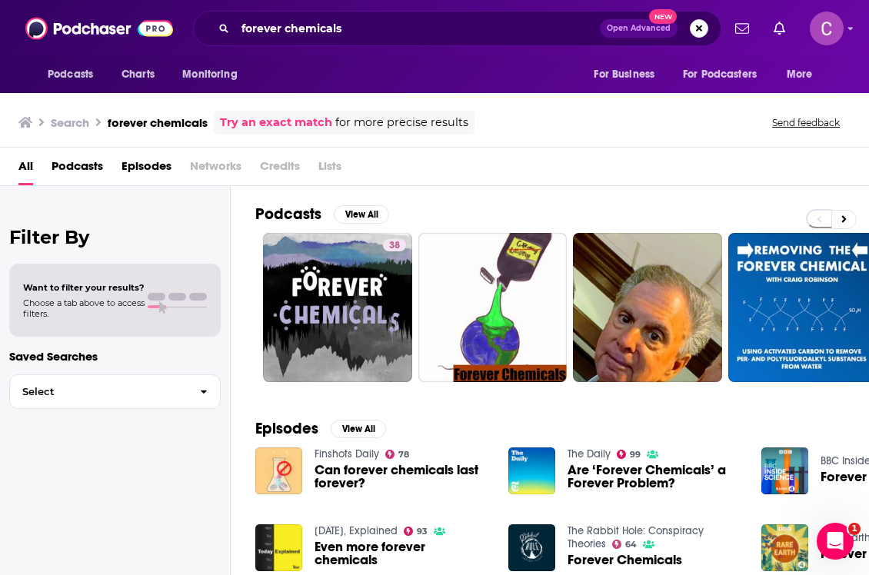
click at [151, 162] on span "Episodes" at bounding box center [146, 170] width 50 height 32
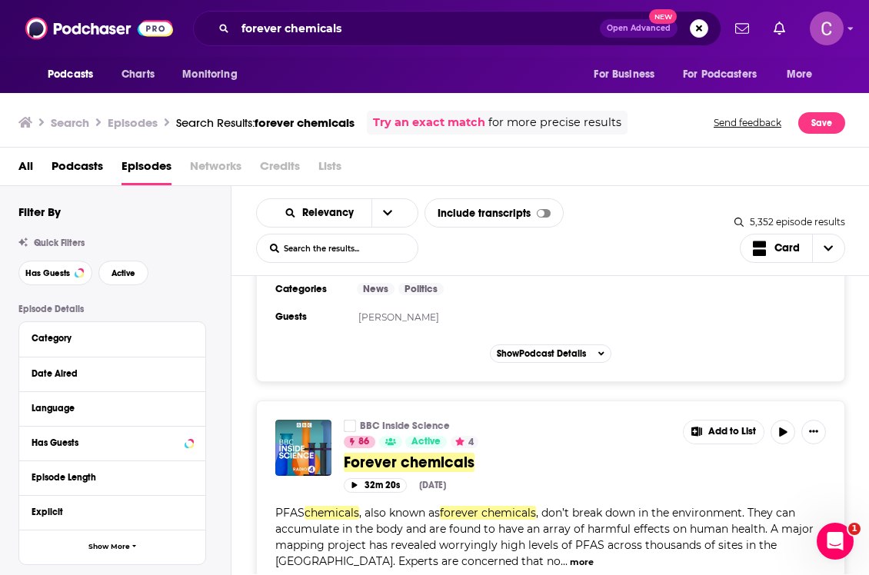
scroll to position [791, 0]
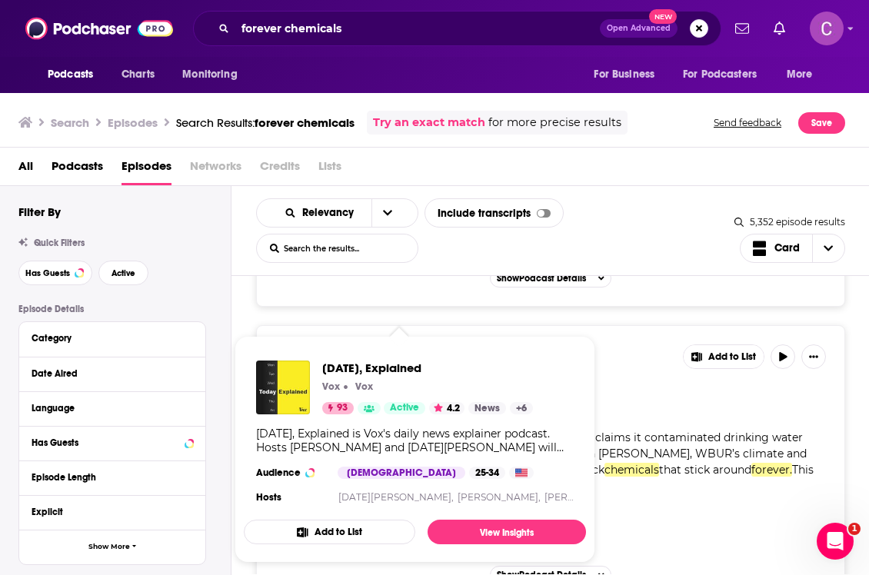
click at [644, 388] on link "Even more forever chemicals" at bounding box center [508, 387] width 328 height 19
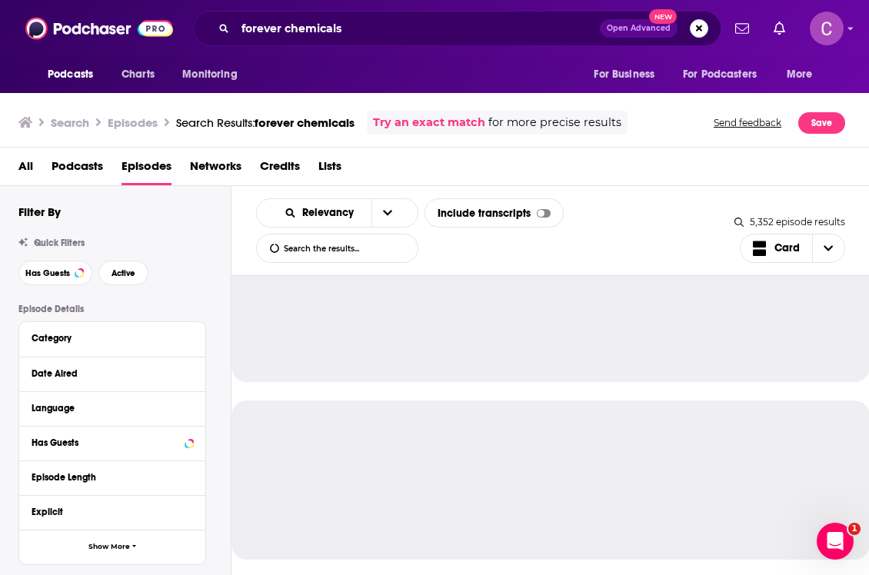
scroll to position [258, 0]
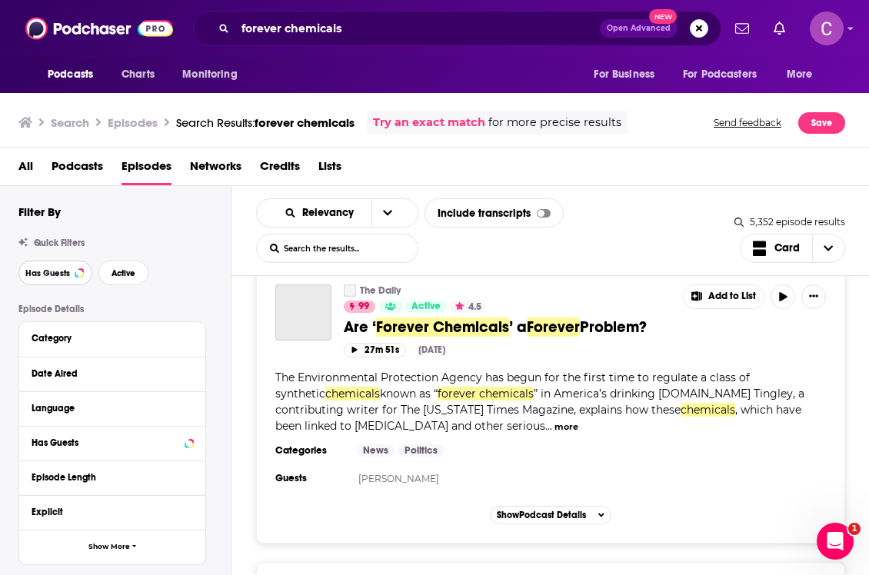
click at [65, 277] on span "Has Guests" at bounding box center [47, 273] width 45 height 8
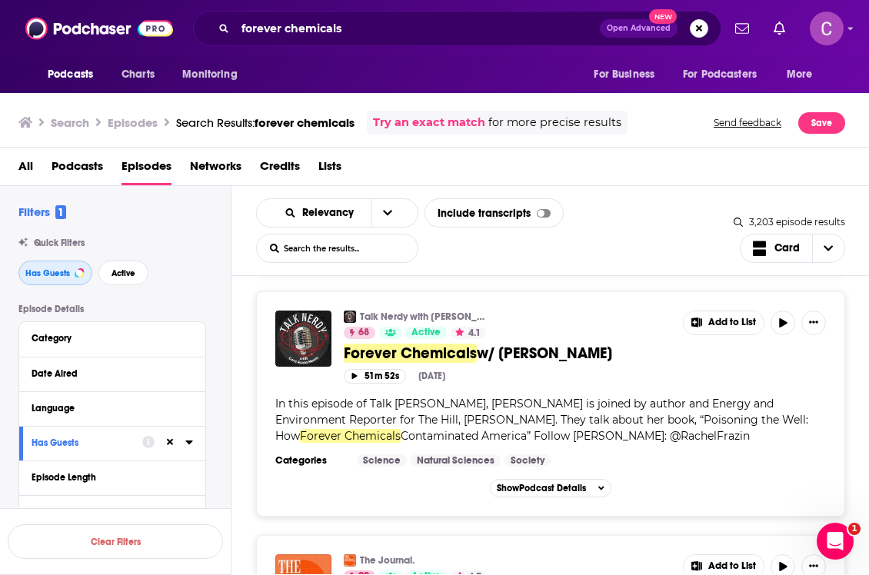
scroll to position [4701, 0]
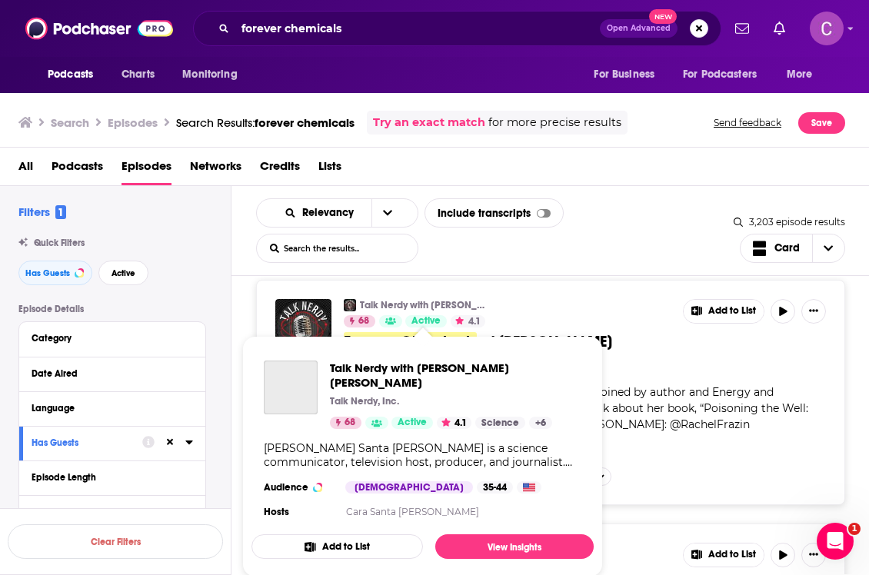
click at [435, 341] on span "Talk Nerdy with [PERSON_NAME] [PERSON_NAME] Talk Nerdy, Inc. 68 Active 4.1 Scie…" at bounding box center [422, 456] width 342 height 241
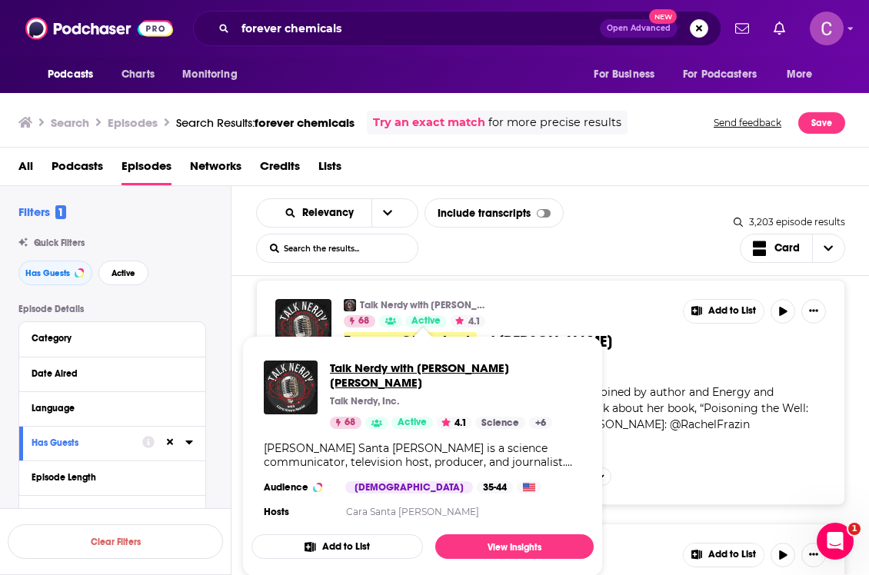
click at [397, 371] on span "Talk Nerdy with [PERSON_NAME] [PERSON_NAME]" at bounding box center [455, 375] width 251 height 29
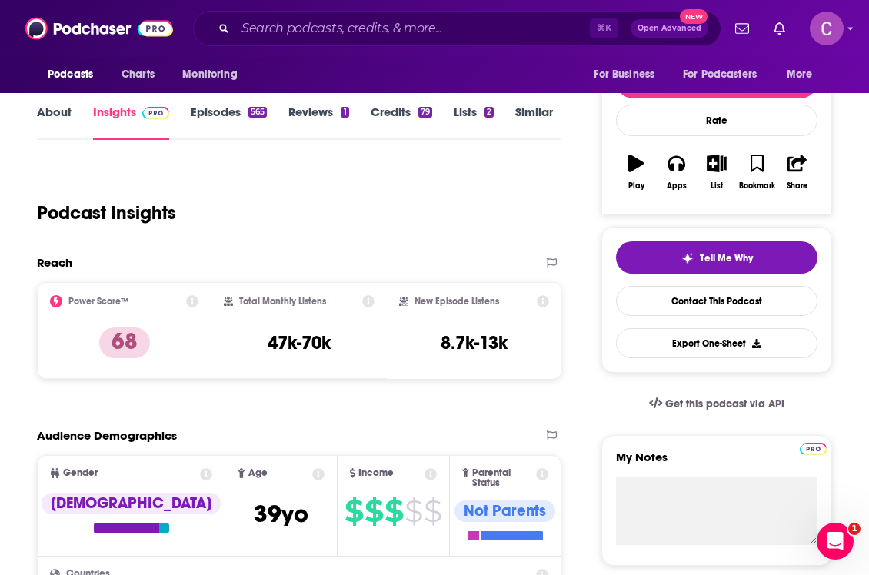
scroll to position [69, 0]
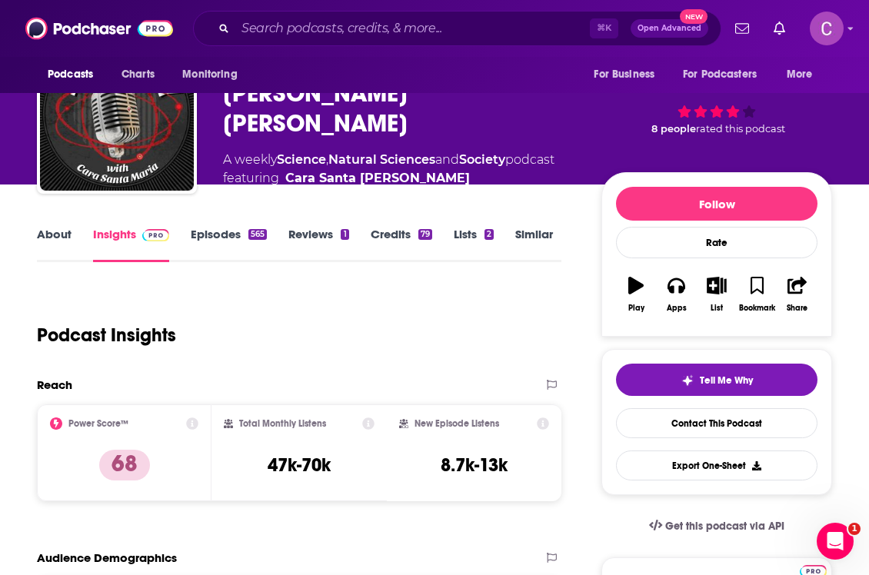
click at [60, 238] on link "About" at bounding box center [54, 244] width 35 height 35
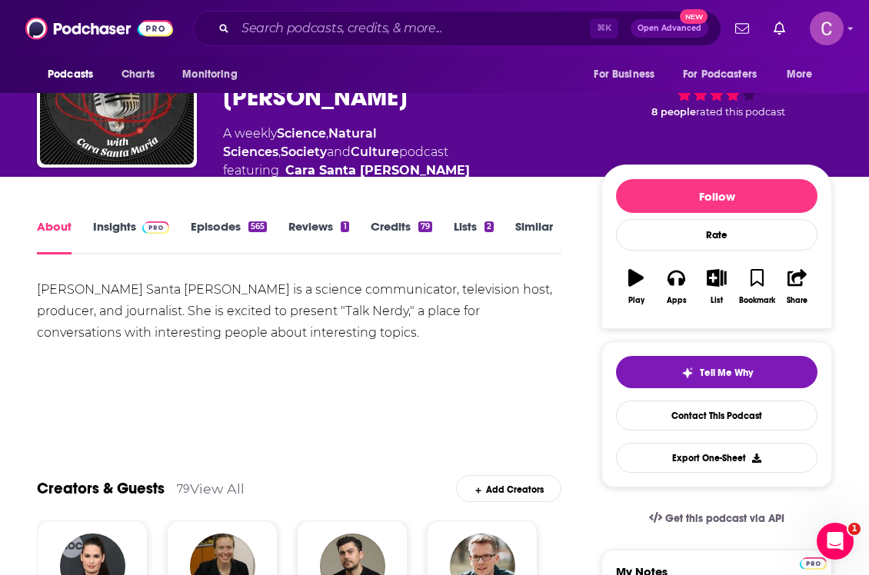
scroll to position [97, 0]
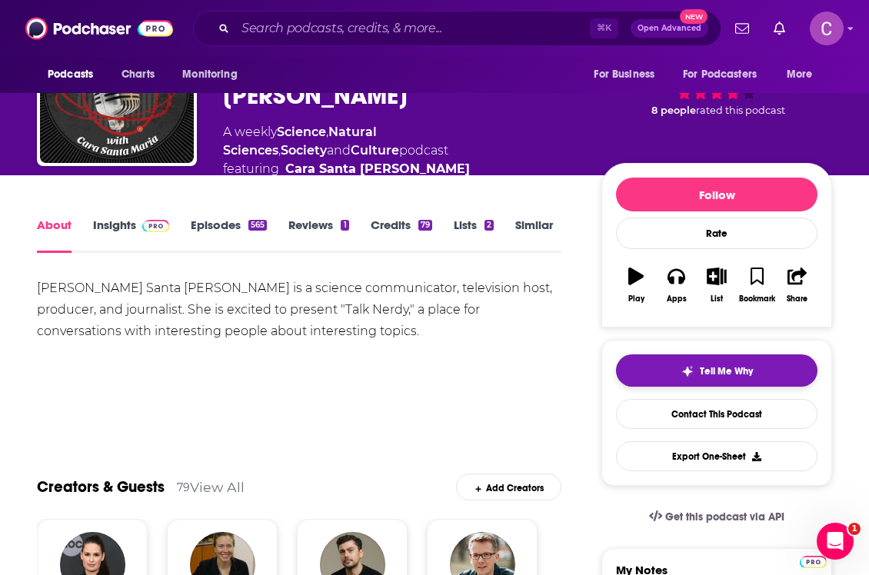
click at [700, 365] on span "Tell Me Why" at bounding box center [726, 371] width 53 height 12
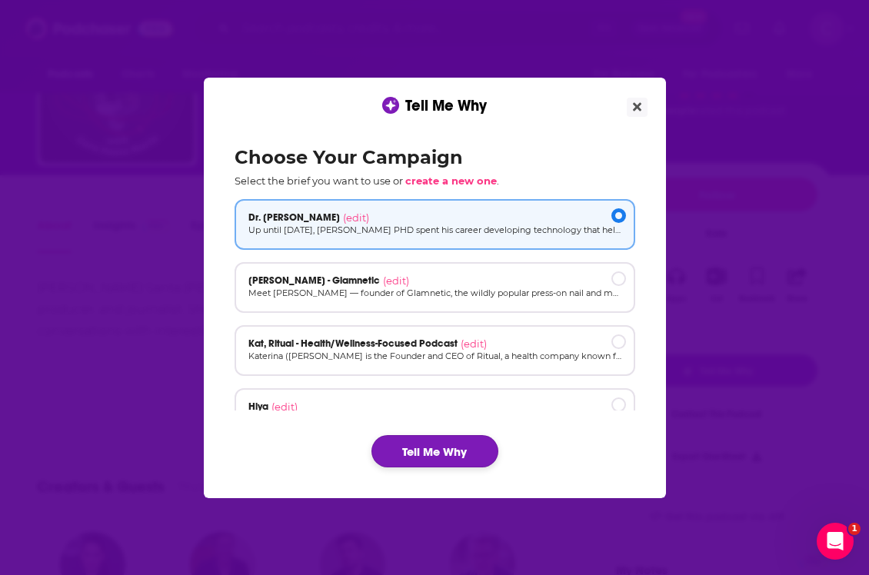
click at [425, 453] on button "Tell Me Why" at bounding box center [434, 451] width 127 height 32
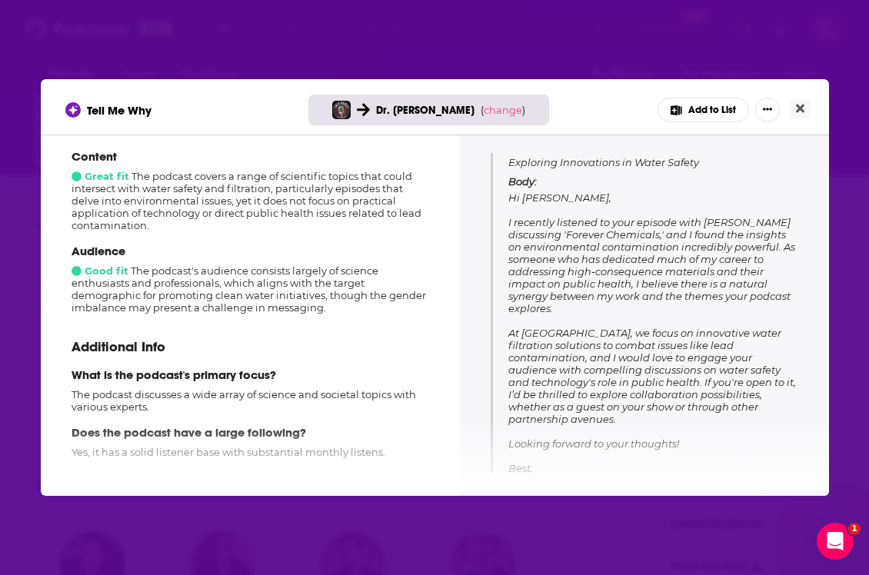
scroll to position [215, 0]
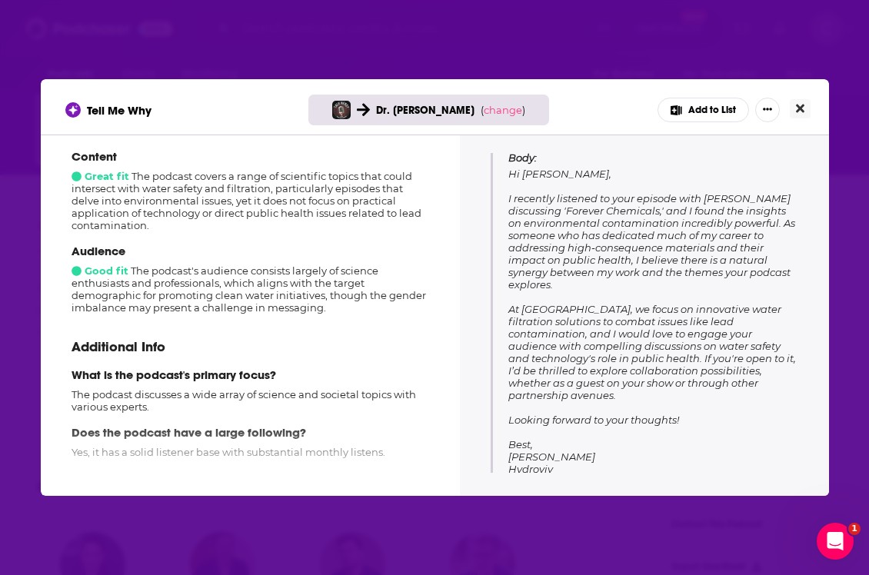
click at [790, 108] on button "Close" at bounding box center [800, 108] width 21 height 19
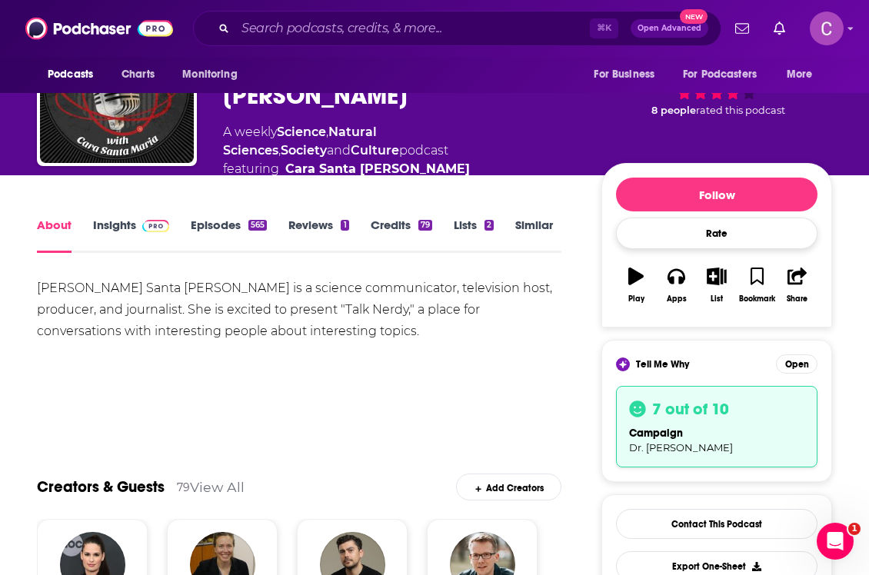
scroll to position [97, 0]
click at [94, 218] on link "Insights" at bounding box center [131, 235] width 76 height 35
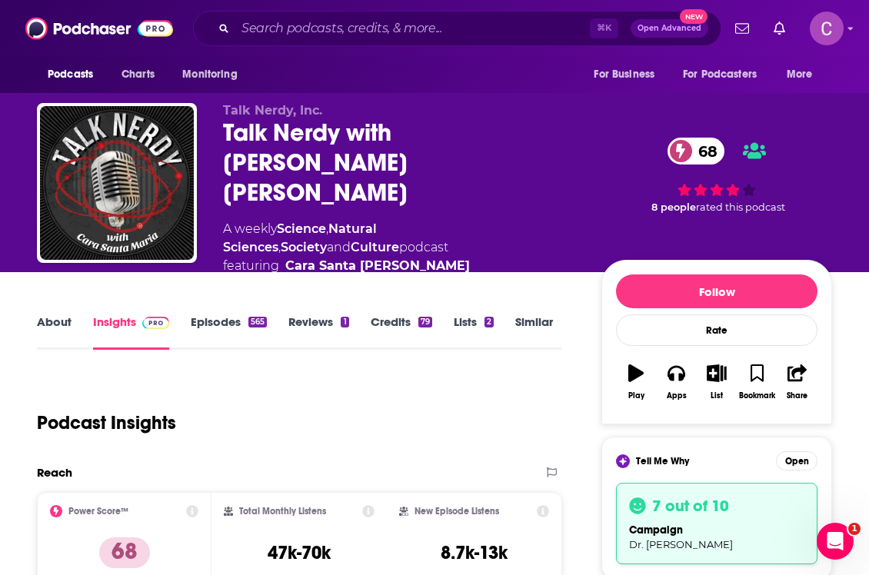
click at [48, 315] on link "About" at bounding box center [54, 332] width 35 height 35
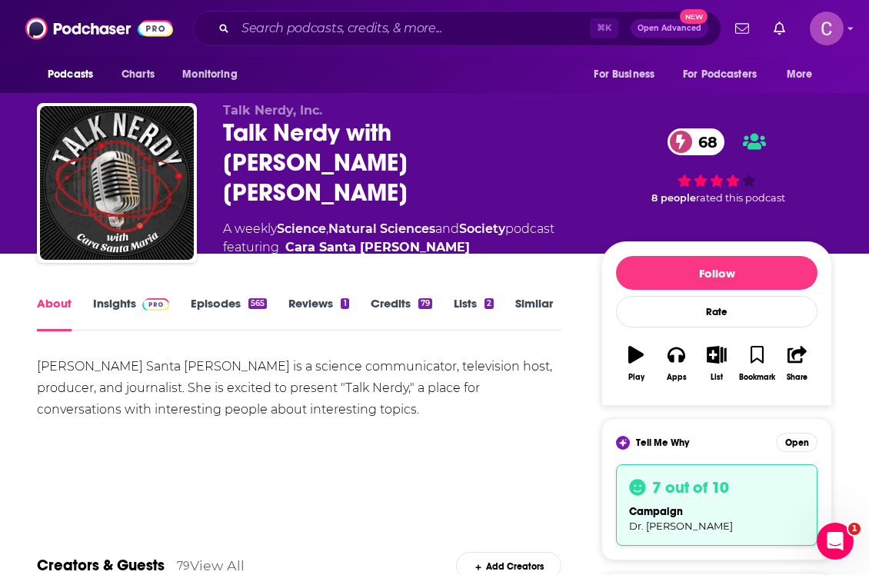
click at [221, 305] on link "Episodes 565" at bounding box center [229, 313] width 76 height 35
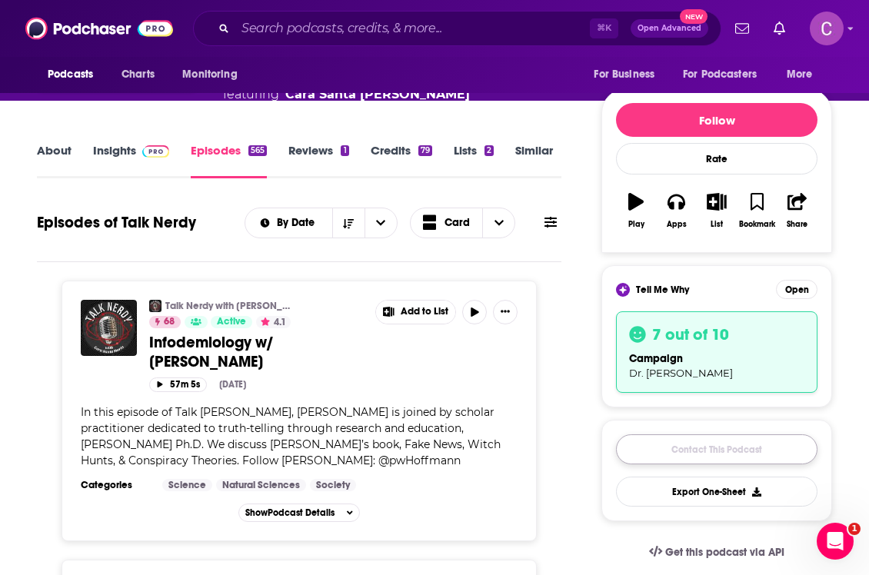
click at [670, 434] on link "Contact This Podcast" at bounding box center [716, 449] width 201 height 30
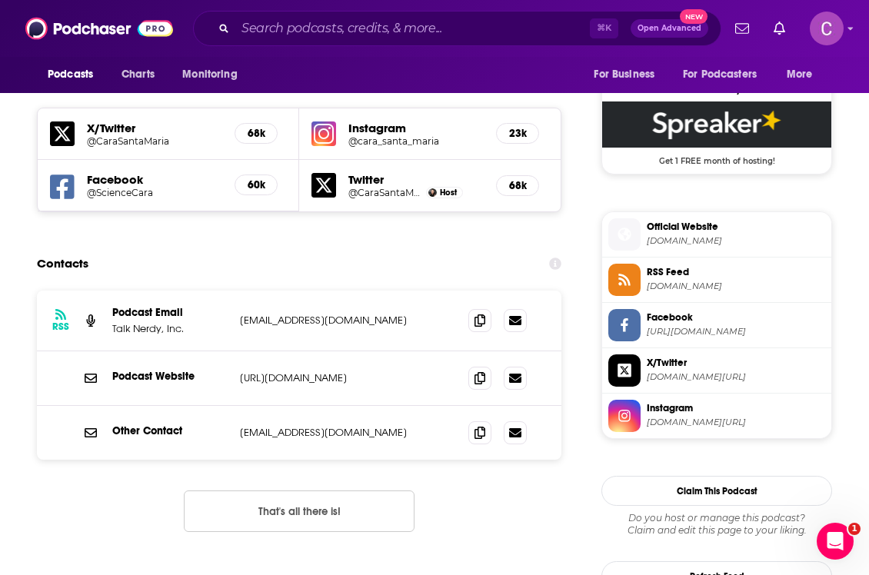
scroll to position [1368, 0]
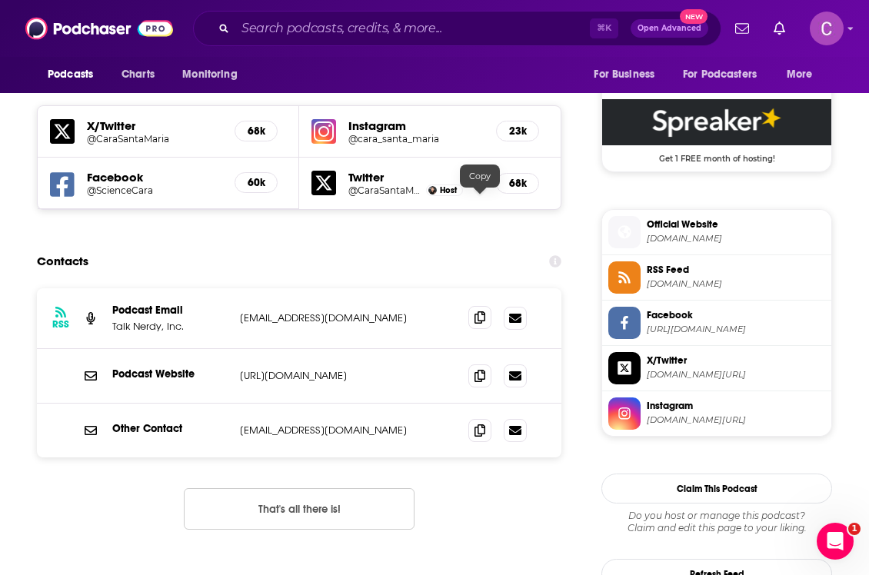
click at [482, 311] on icon at bounding box center [479, 317] width 11 height 12
click at [489, 364] on span at bounding box center [479, 375] width 23 height 23
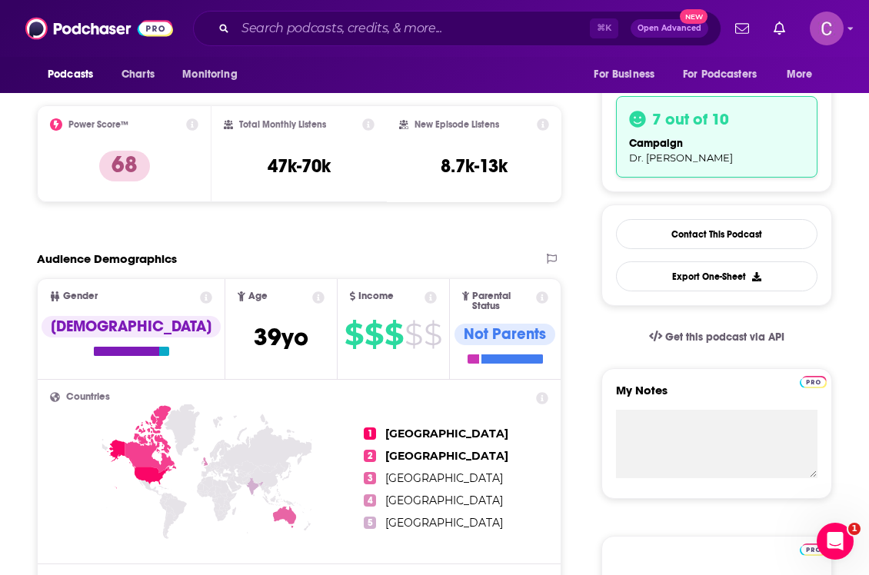
scroll to position [295, 0]
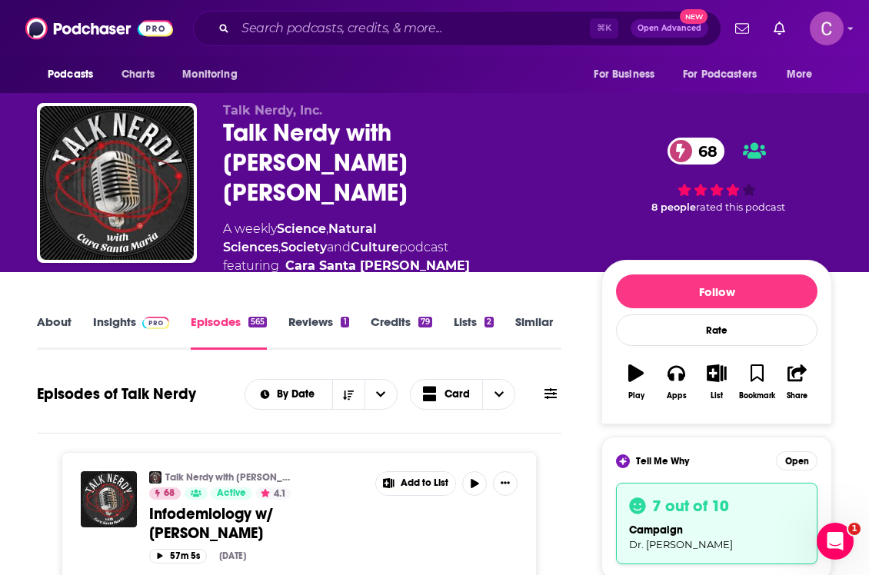
click at [523, 315] on link "Similar" at bounding box center [534, 332] width 38 height 35
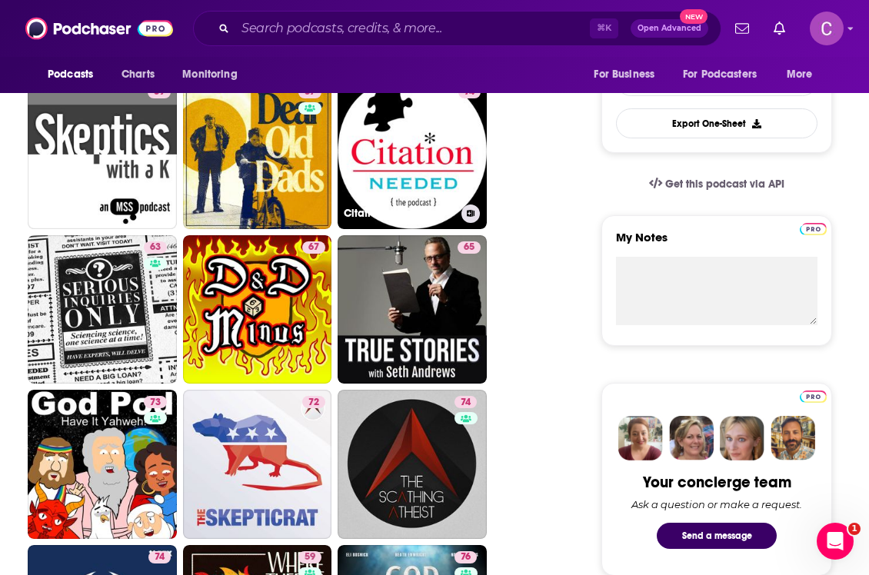
scroll to position [836, 0]
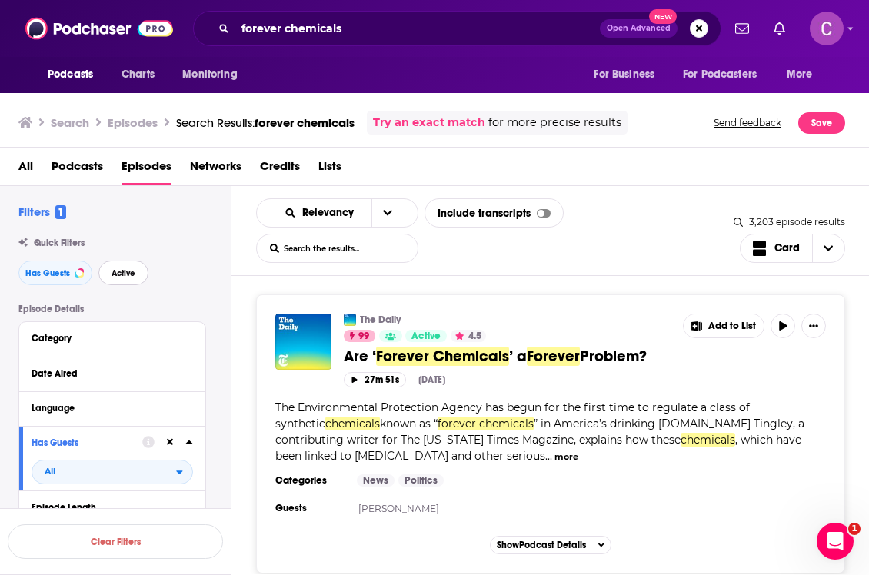
click at [133, 271] on span "Active" at bounding box center [124, 273] width 24 height 8
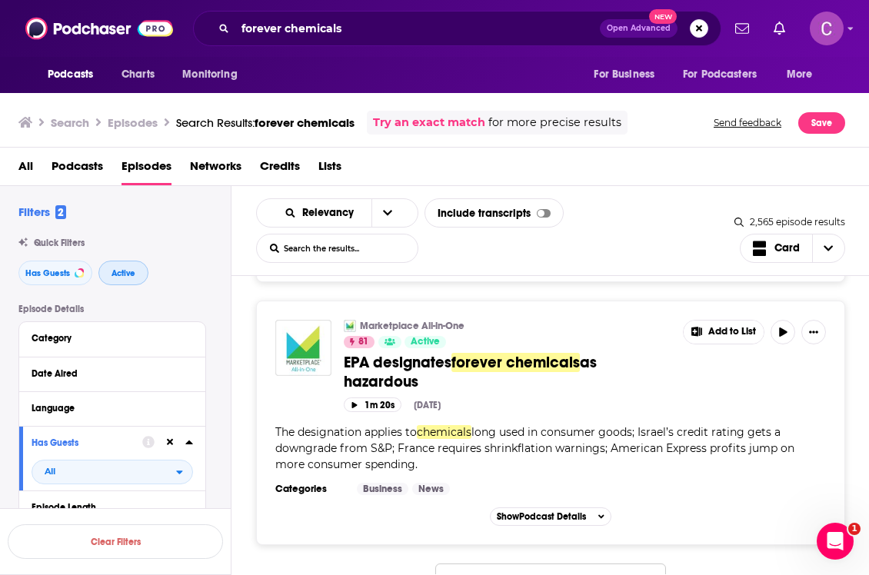
scroll to position [6639, 0]
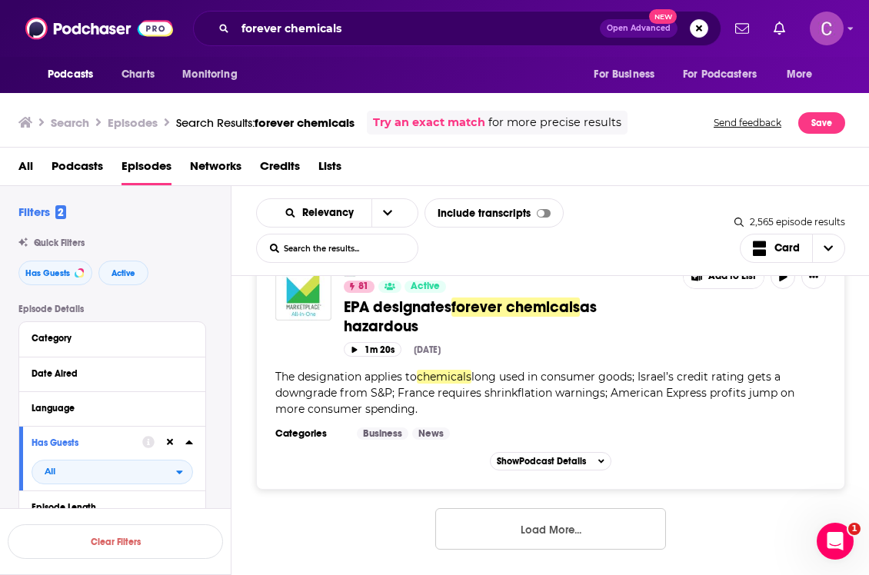
click at [560, 556] on div "The Daily 99 Active 4.5 Are ‘ Forever Chemicals ’ a Forever Problem? Add to Lis…" at bounding box center [550, 425] width 638 height 298
click at [547, 528] on button "Load More..." at bounding box center [550, 529] width 231 height 42
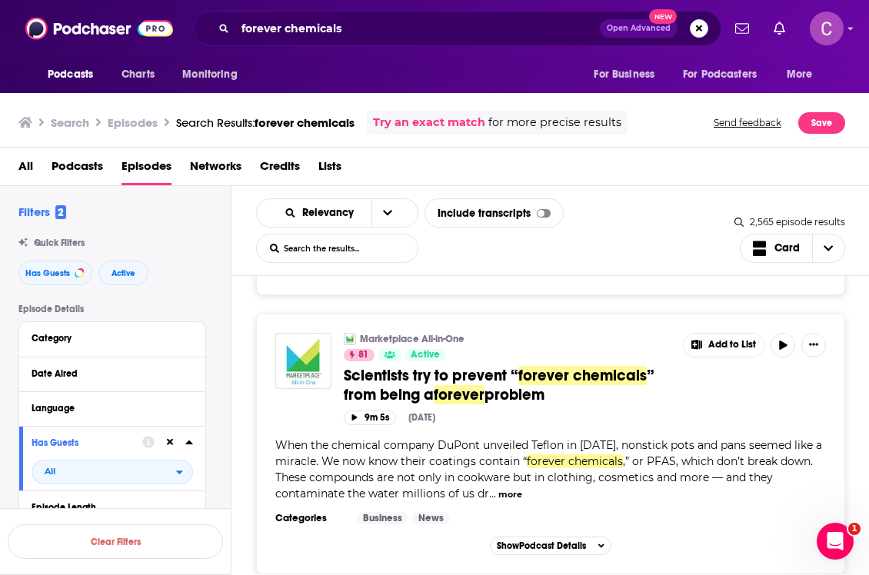
scroll to position [7394, 0]
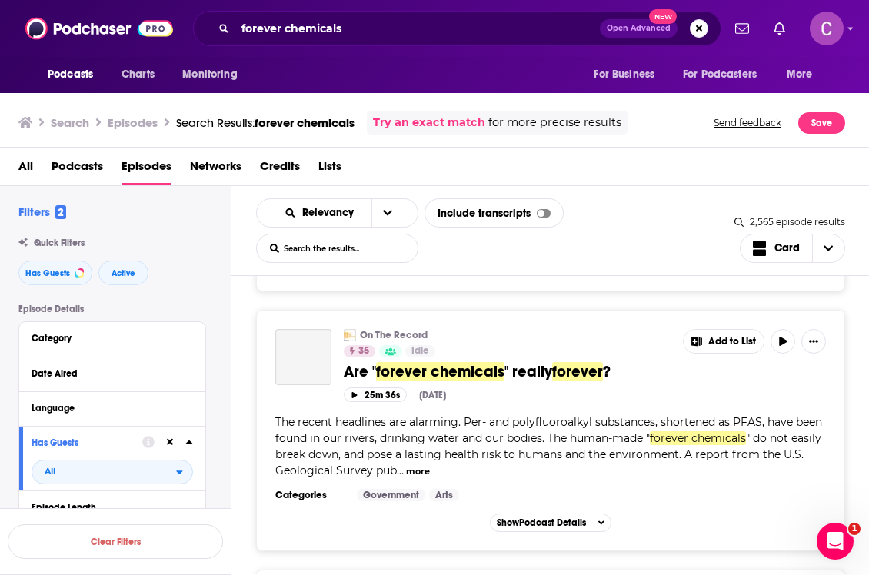
scroll to position [8365, 0]
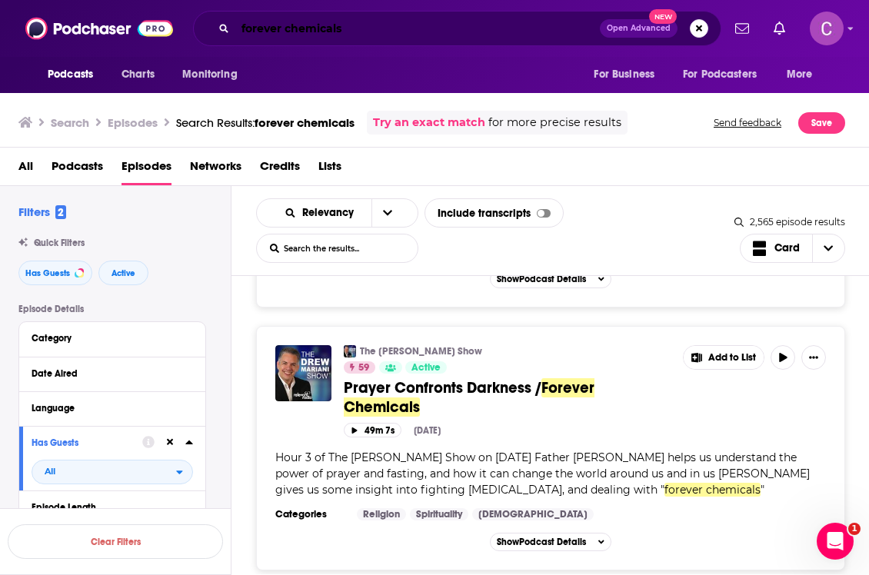
click at [267, 21] on input "forever chemicals" at bounding box center [417, 28] width 364 height 25
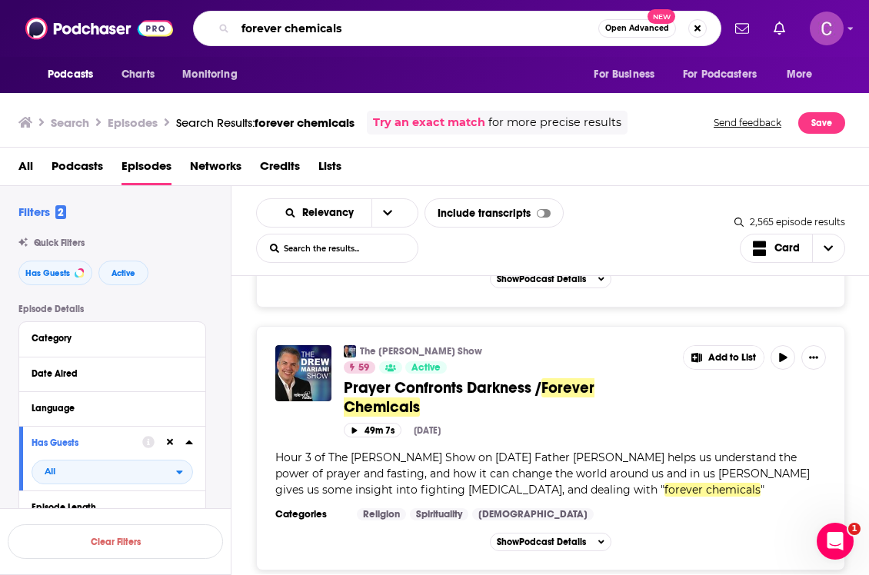
click at [267, 21] on input "forever chemicals" at bounding box center [416, 28] width 363 height 25
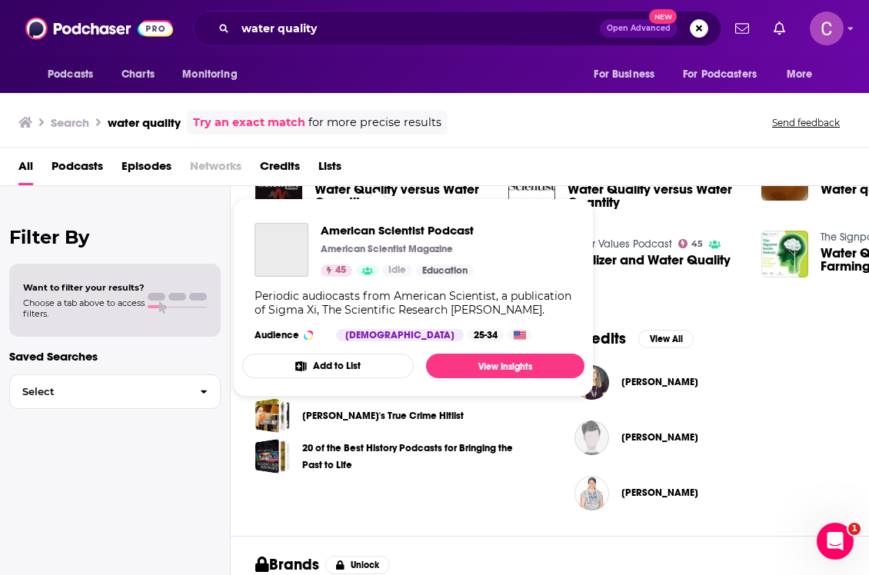
scroll to position [371, 2]
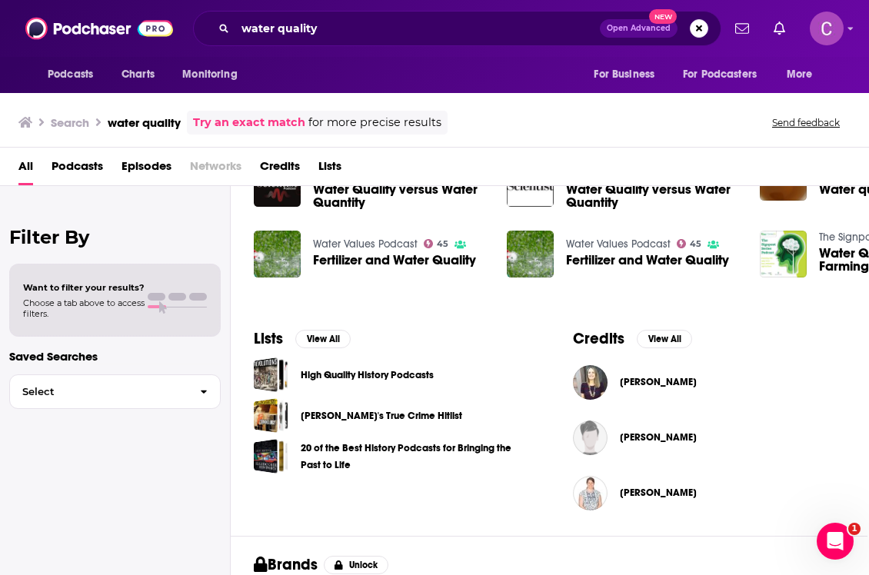
click at [194, 490] on div "Filter By Want to filter your results? Choose a tab above to access filters. Sa…" at bounding box center [115, 473] width 231 height 575
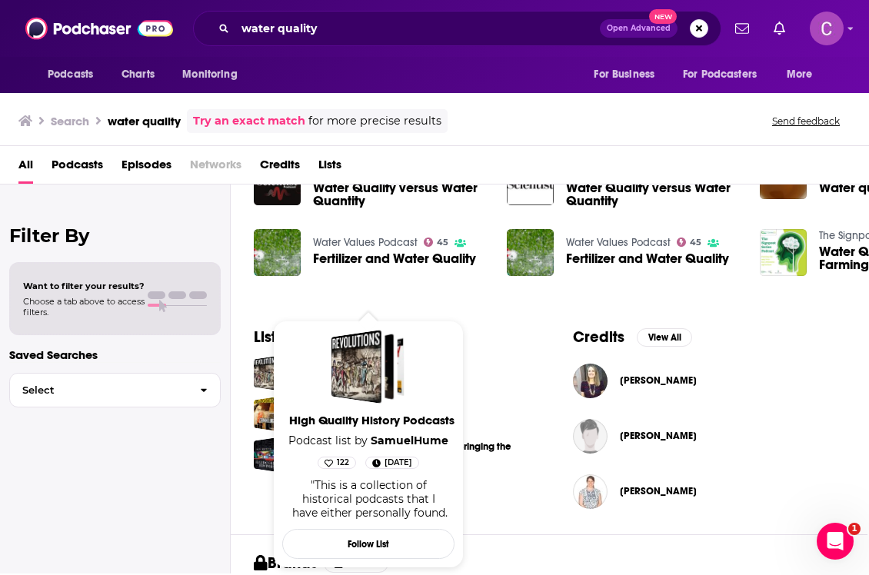
scroll to position [0, 0]
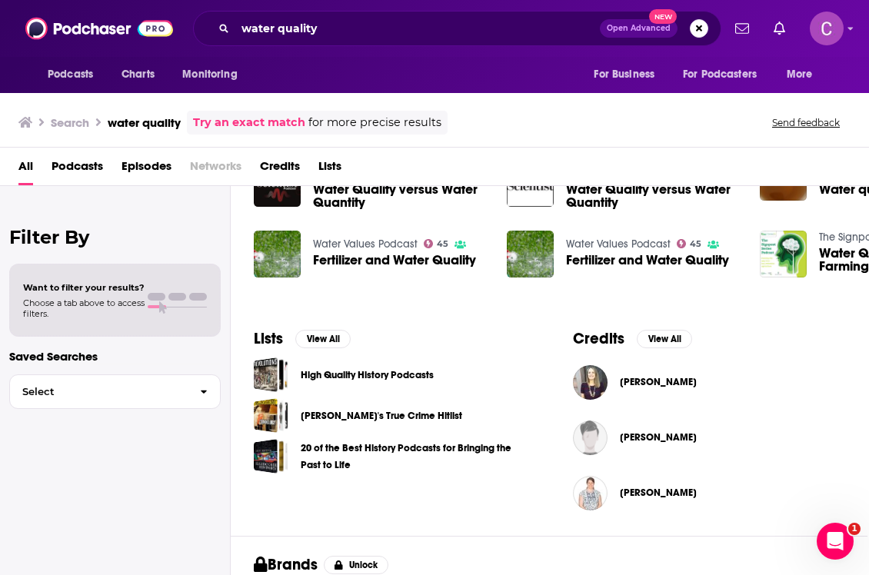
click at [146, 162] on span "Episodes" at bounding box center [146, 170] width 50 height 32
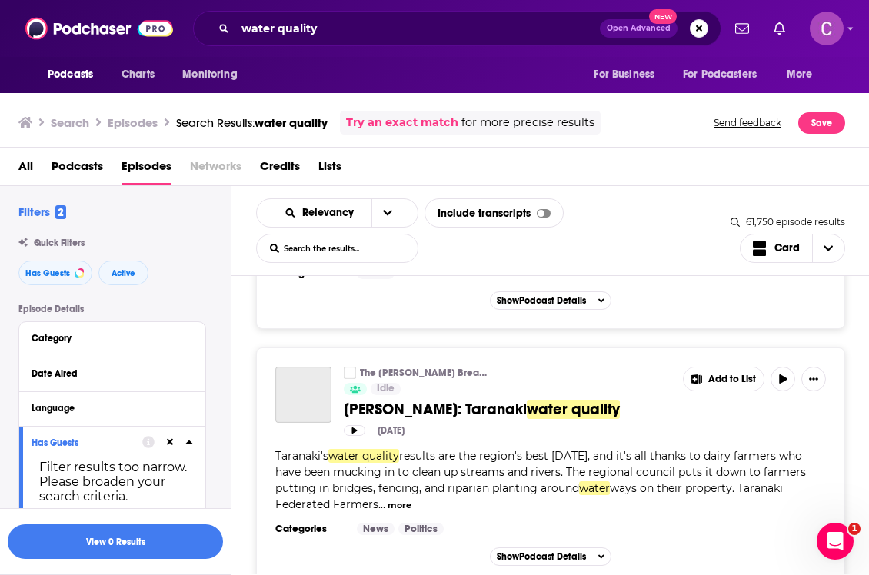
scroll to position [3403, 0]
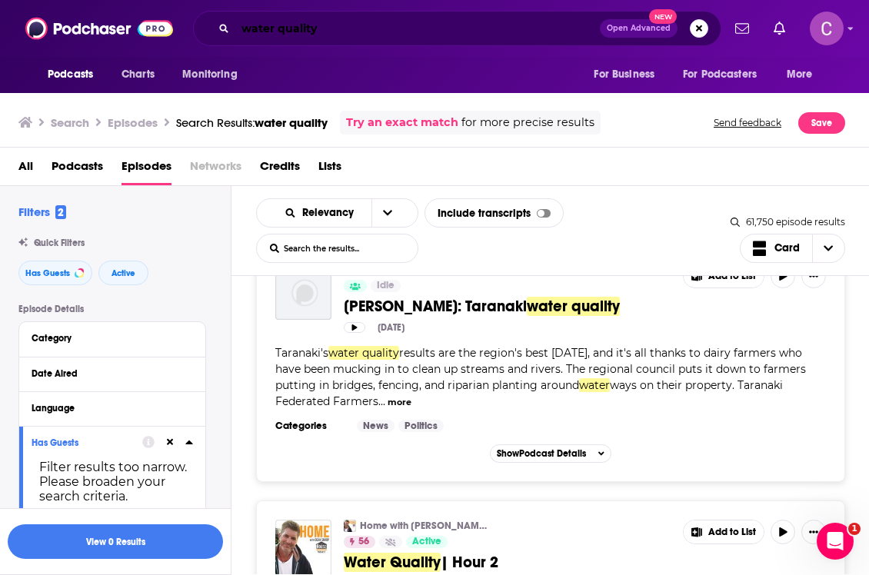
click at [273, 27] on input "water quality" at bounding box center [417, 28] width 364 height 25
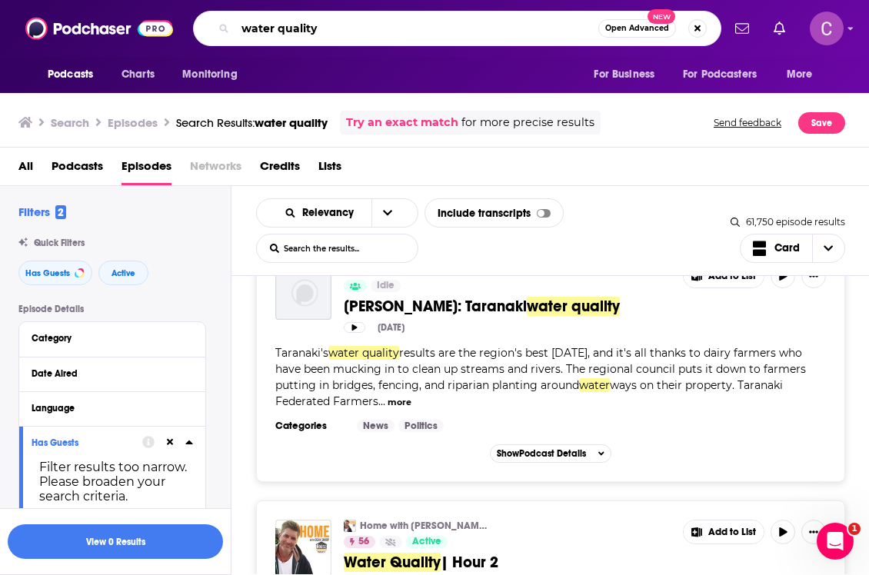
click at [273, 27] on input "water quality" at bounding box center [416, 28] width 363 height 25
type input "tap water and wellness"
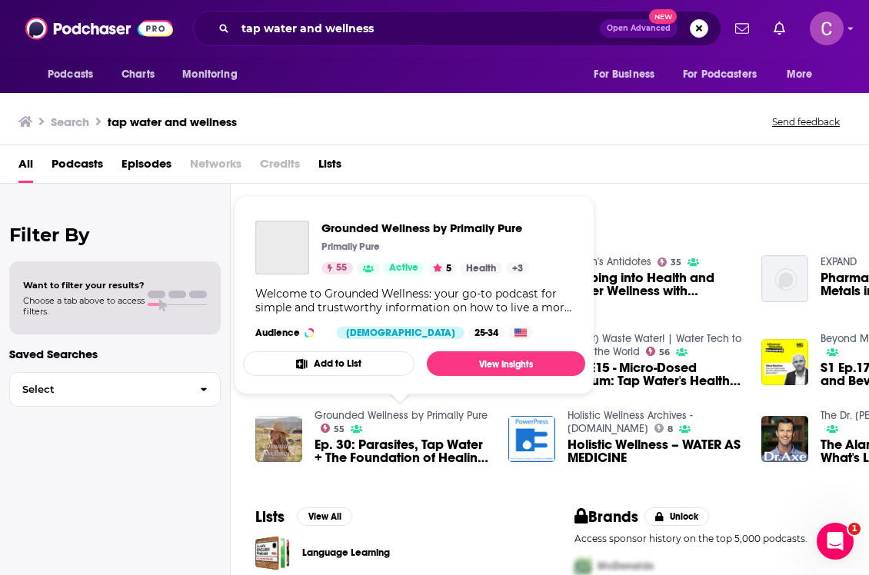
scroll to position [188, 5]
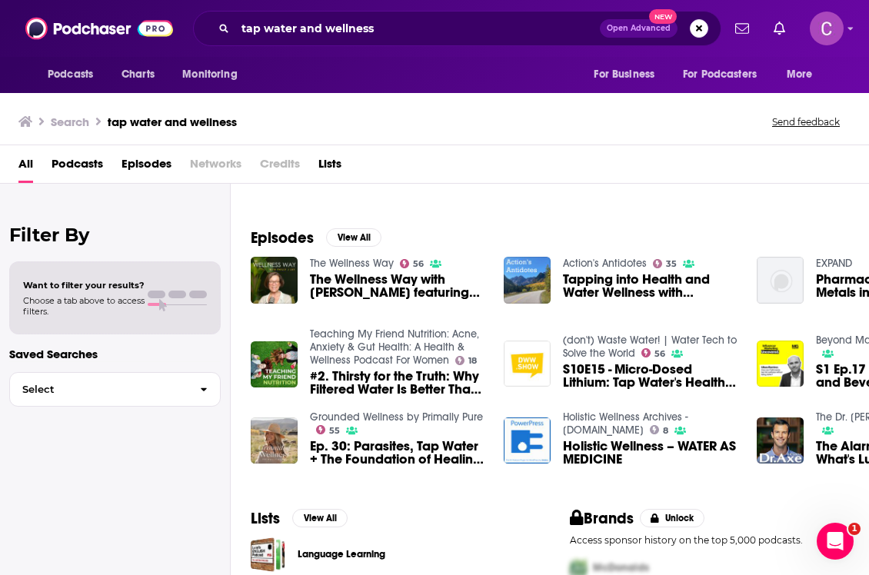
click at [148, 160] on span "Episodes" at bounding box center [146, 167] width 50 height 32
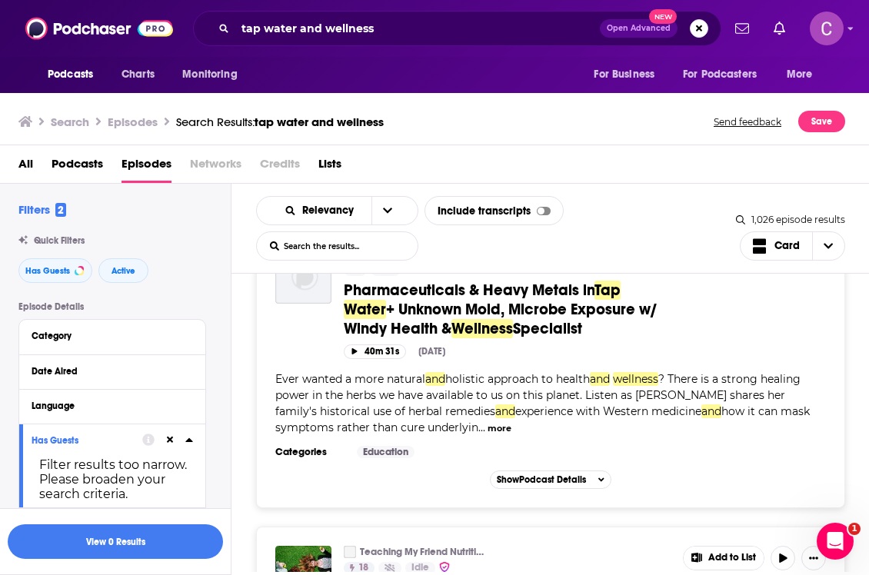
scroll to position [791, 0]
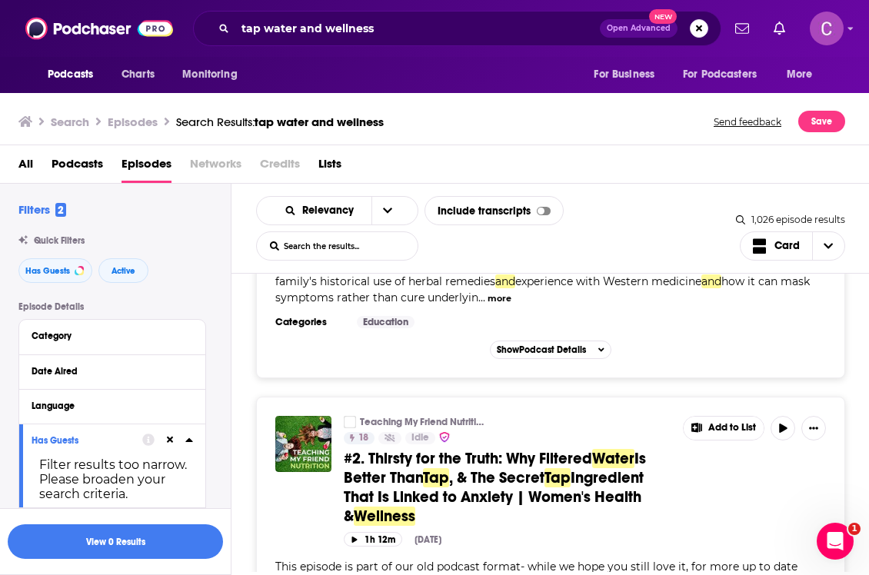
click at [697, 472] on div "Teaching My Friend Nutrition: Acne, Anxiety & Gut Health: A Health & Wellness P…" at bounding box center [585, 474] width 482 height 116
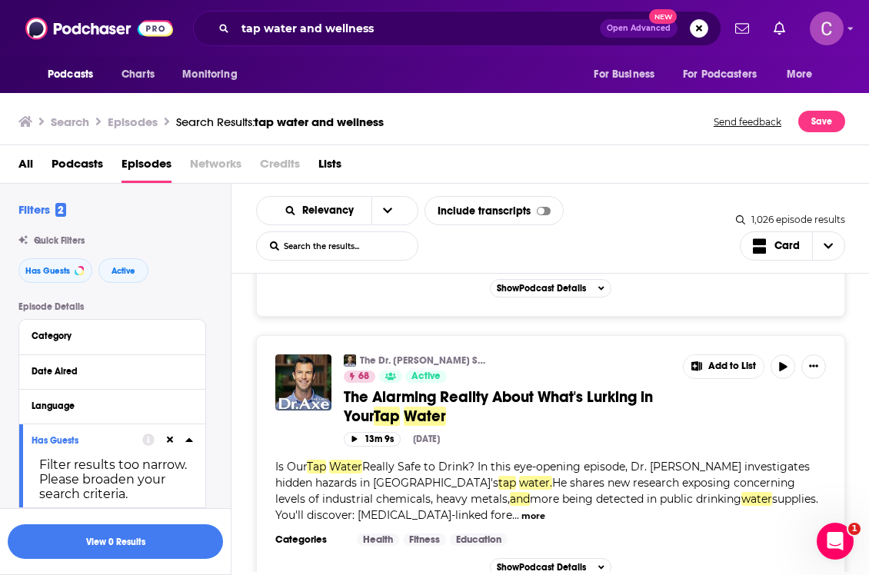
scroll to position [2301, 0]
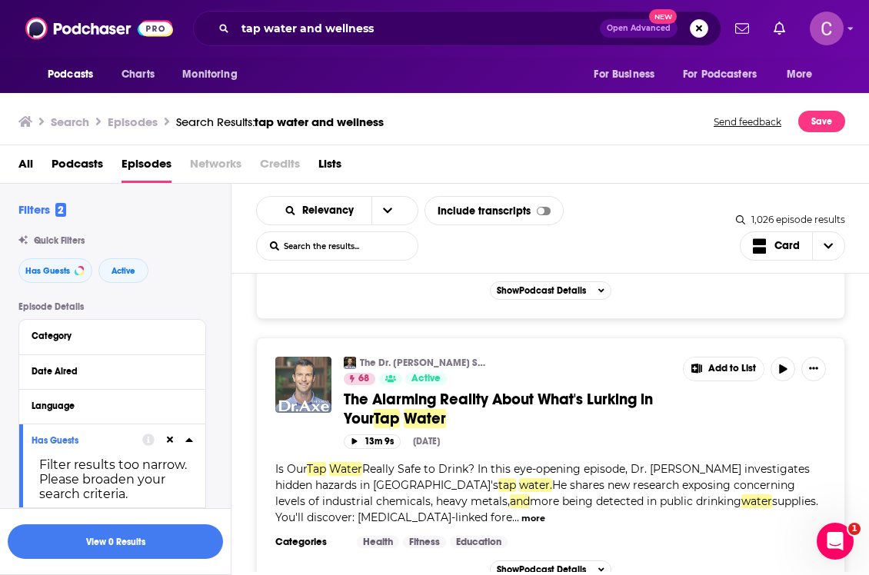
click at [304, 373] on img "The Alarming Reality About What's Lurking in Your Tap Water" at bounding box center [303, 385] width 56 height 56
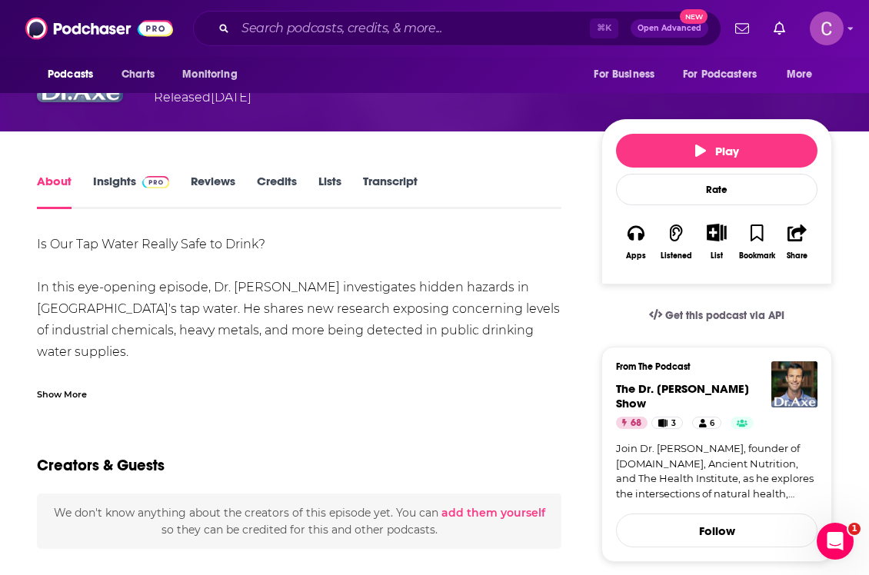
scroll to position [74, 0]
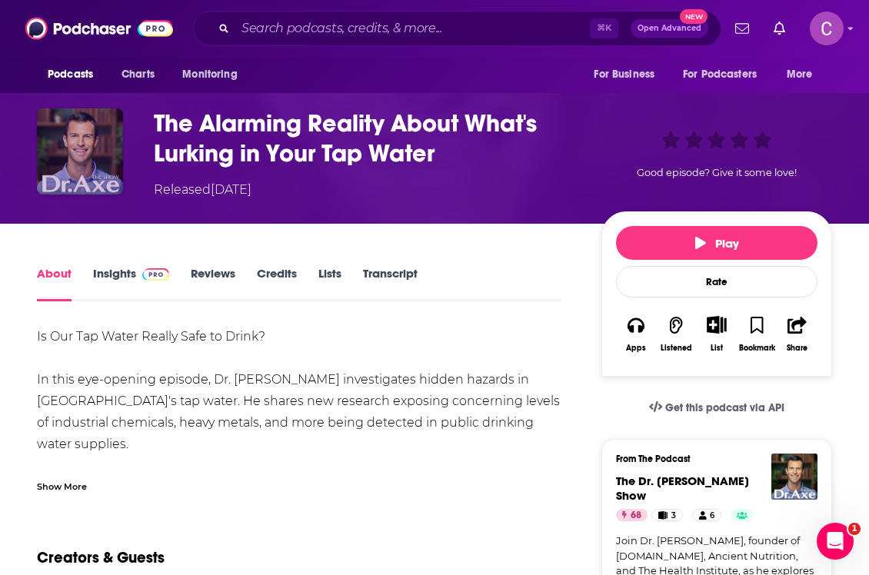
click at [93, 162] on img "The Alarming Reality About What's Lurking in Your Tap Water" at bounding box center [80, 151] width 86 height 86
click at [68, 169] on img "The Alarming Reality About What's Lurking in Your Tap Water" at bounding box center [80, 151] width 86 height 86
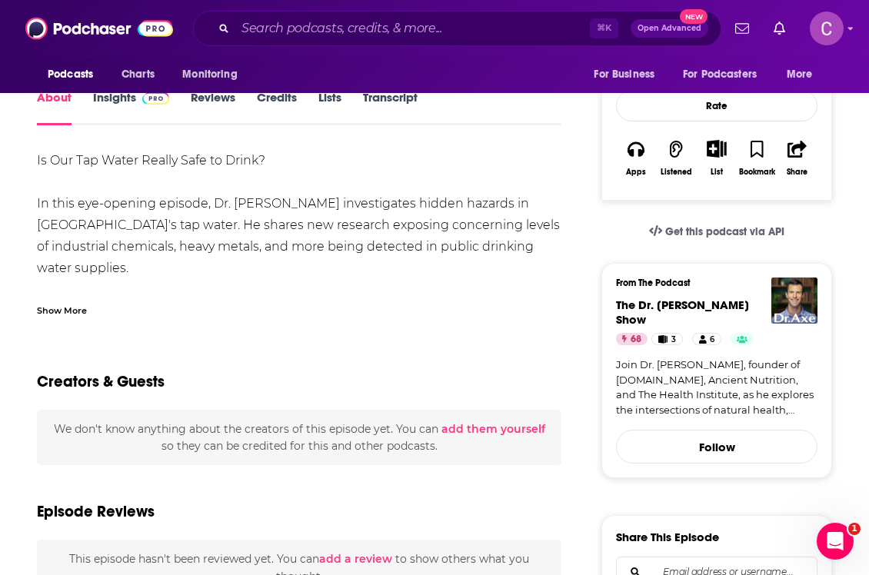
scroll to position [110, 0]
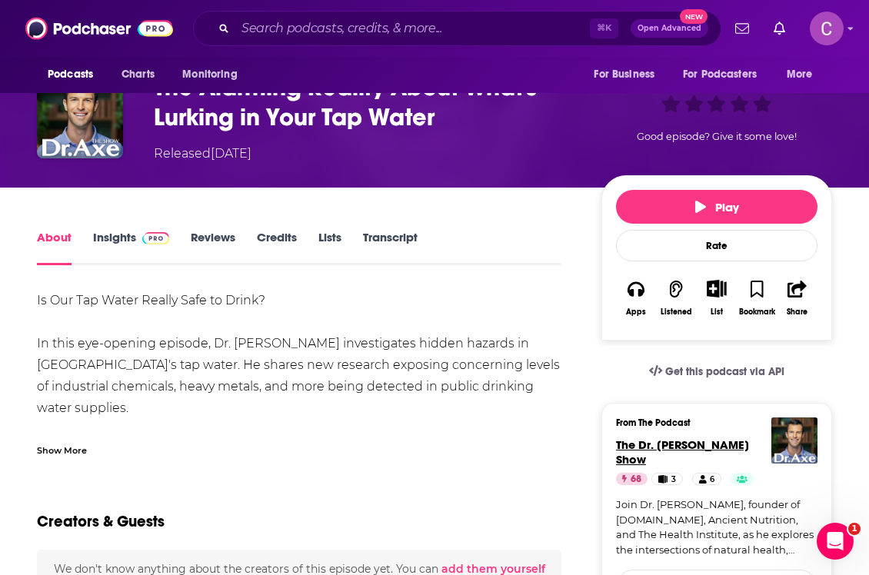
click at [710, 447] on span "The Dr. [PERSON_NAME] Show" at bounding box center [682, 452] width 133 height 29
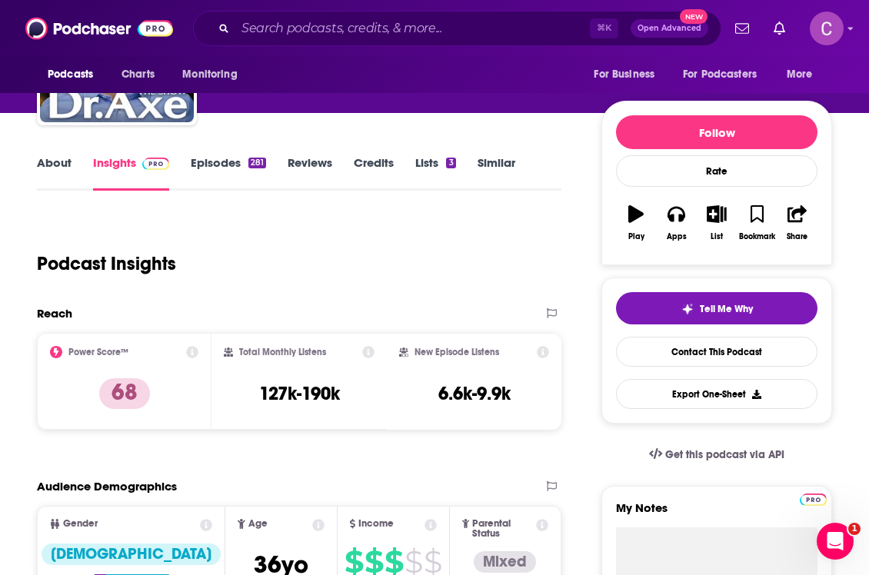
scroll to position [142, 0]
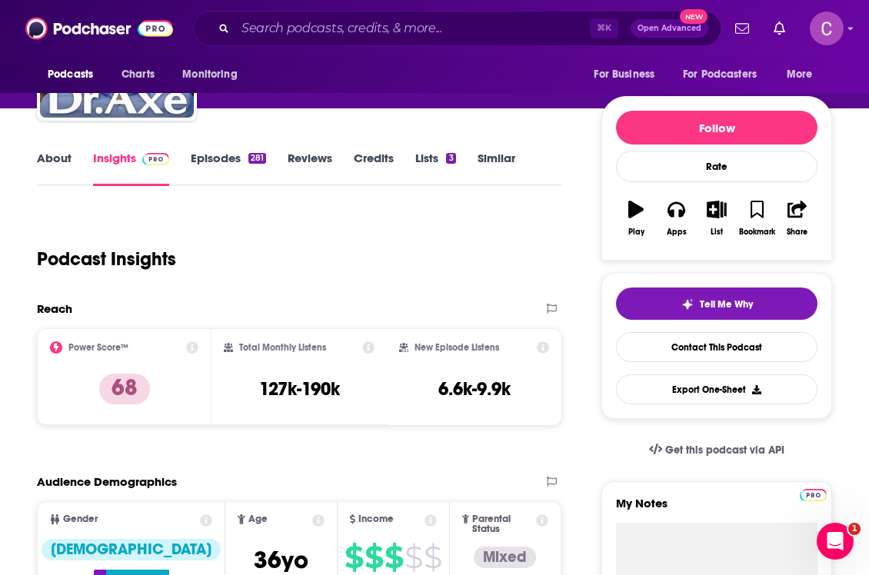
click at [39, 164] on link "About" at bounding box center [54, 168] width 35 height 35
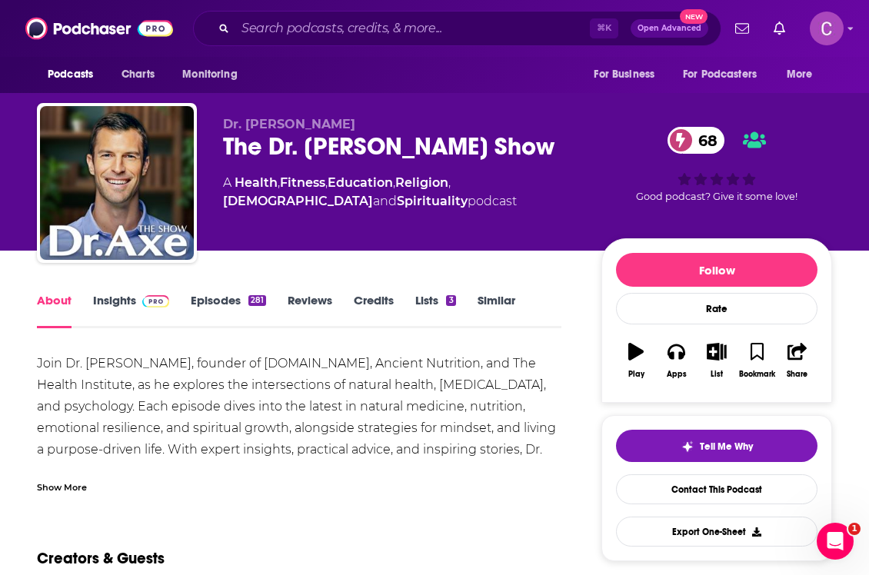
click at [217, 297] on link "Episodes 281" at bounding box center [228, 310] width 75 height 35
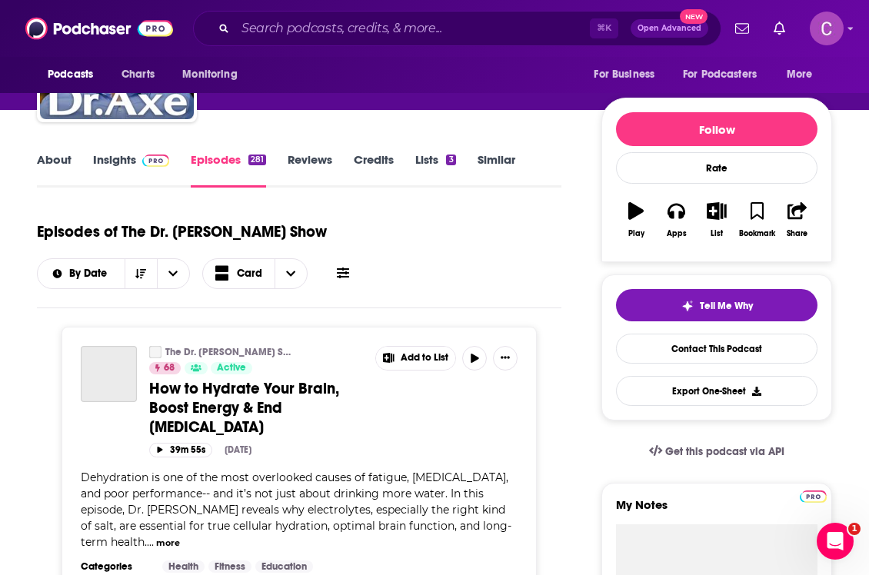
scroll to position [139, 0]
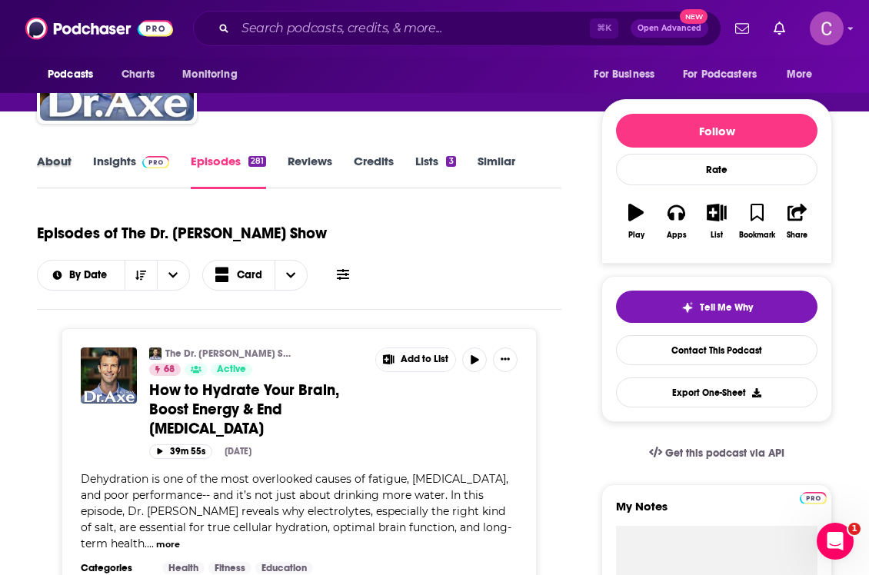
click at [84, 158] on div "About" at bounding box center [65, 171] width 56 height 35
click at [57, 159] on link "About" at bounding box center [54, 171] width 35 height 35
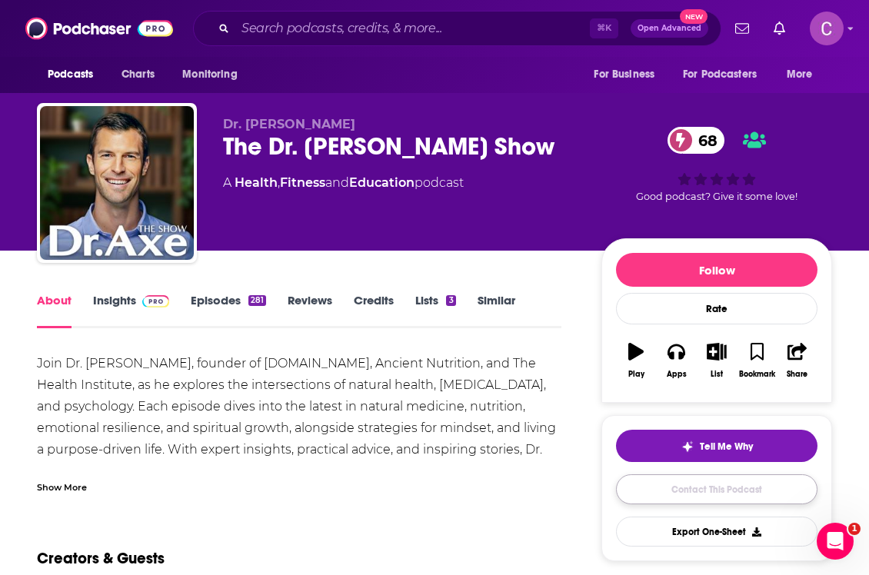
click at [715, 487] on link "Contact This Podcast" at bounding box center [716, 489] width 201 height 30
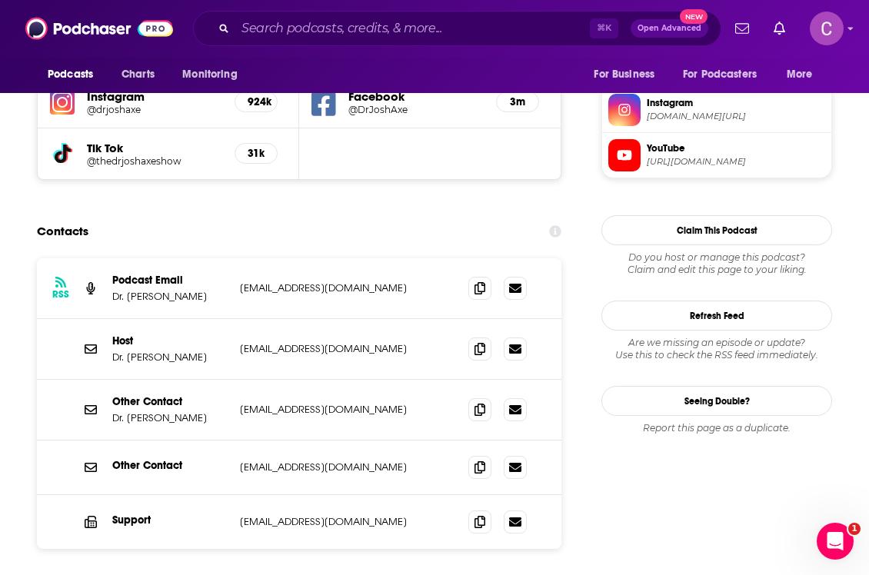
scroll to position [1443, 0]
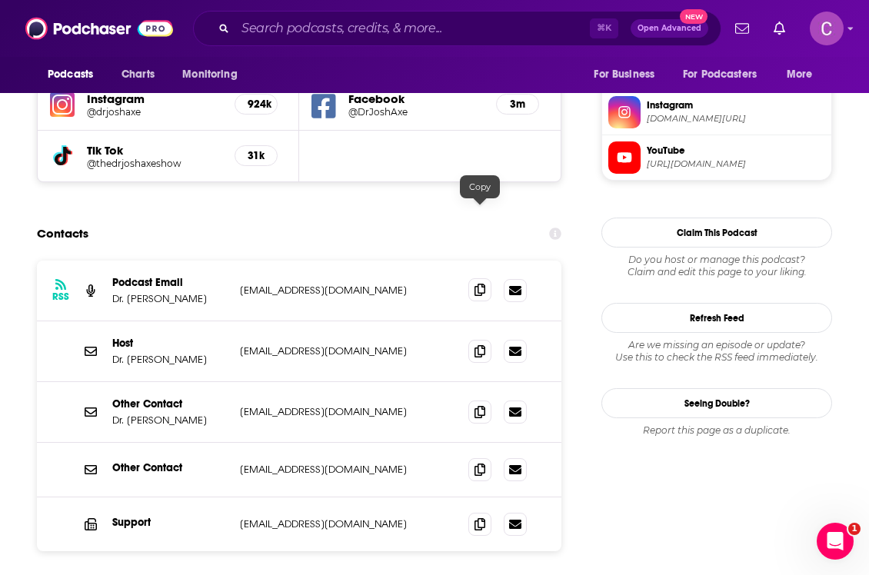
click at [477, 284] on icon at bounding box center [479, 290] width 11 height 12
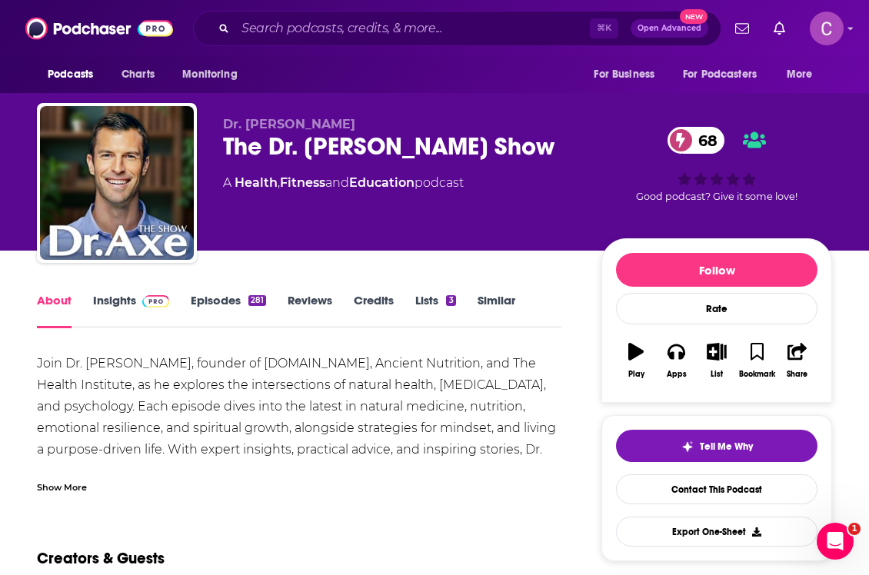
click at [501, 291] on div "About Insights Episodes 281 Reviews Credits Lists 3 Similar" at bounding box center [299, 310] width 524 height 38
click at [498, 305] on link "Similar" at bounding box center [497, 310] width 38 height 35
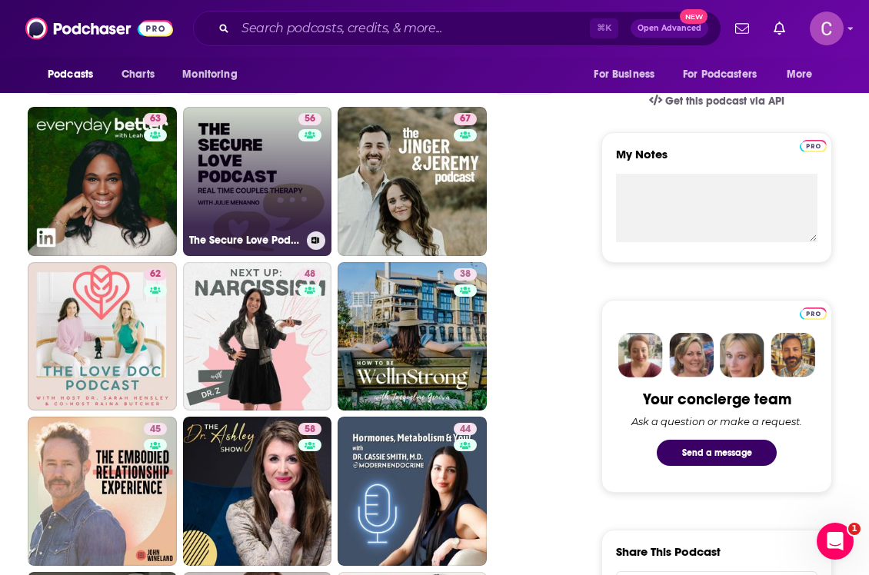
scroll to position [799, 0]
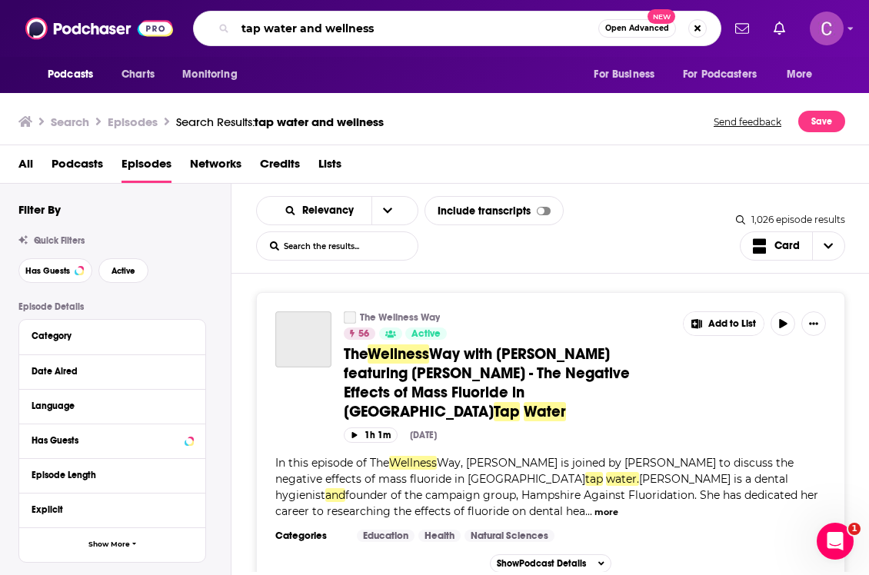
click at [381, 27] on input "tap water and wellness" at bounding box center [416, 28] width 363 height 25
type input "mindbodygreen"
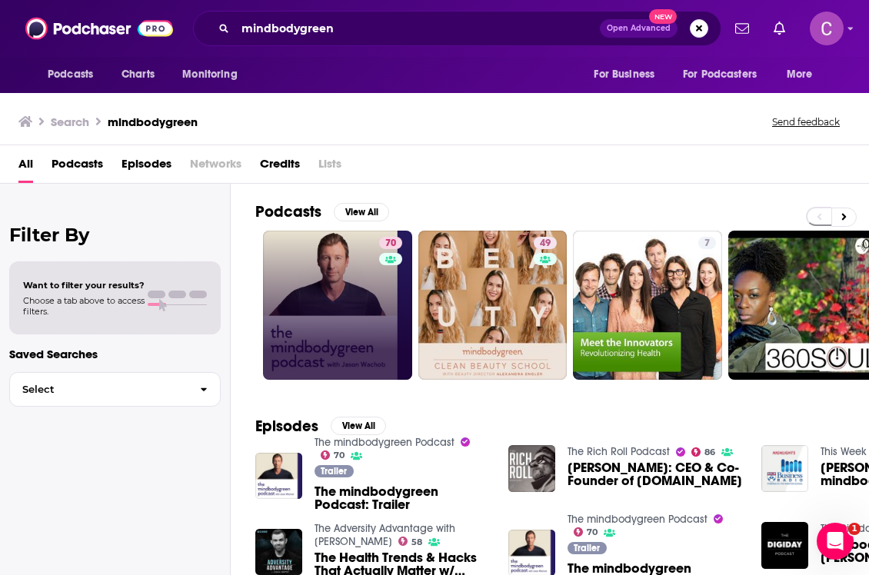
click at [335, 277] on link "70" at bounding box center [337, 305] width 149 height 149
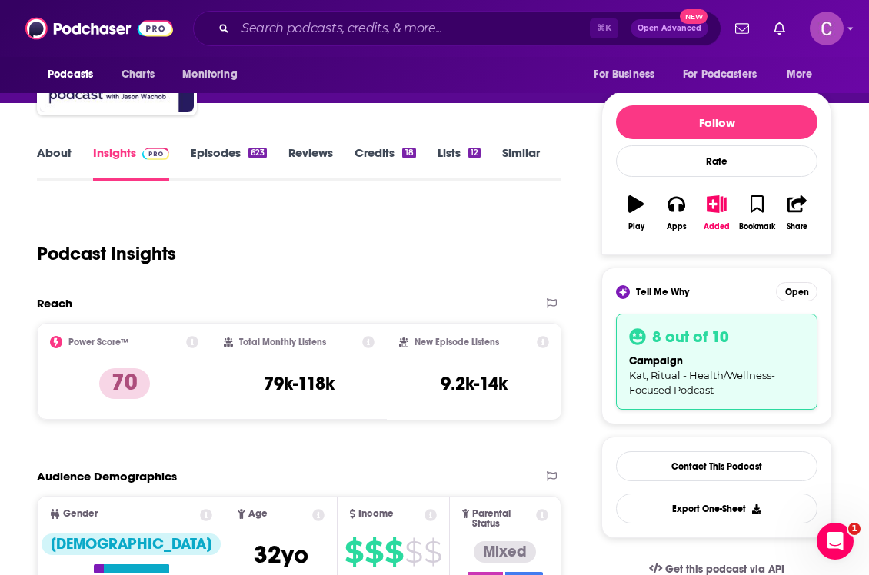
scroll to position [157, 0]
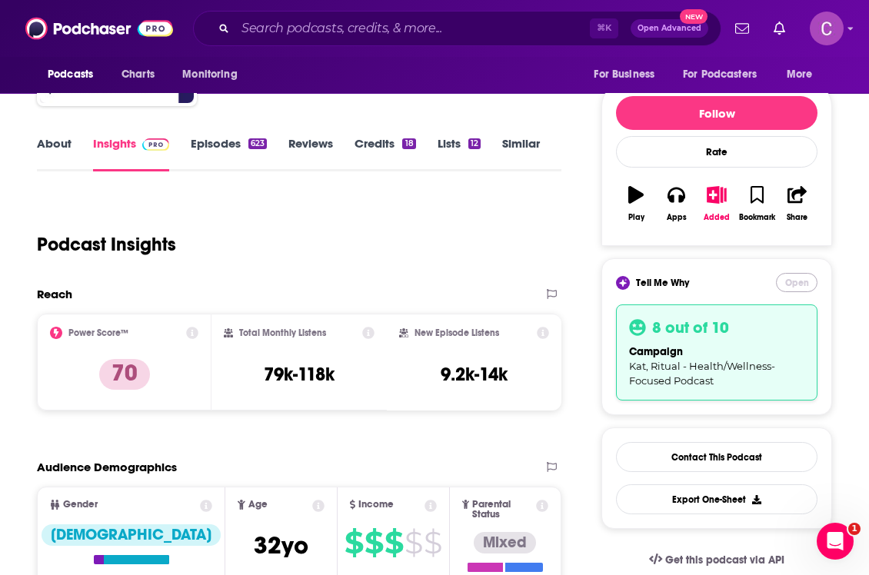
click at [787, 281] on button "Open" at bounding box center [797, 282] width 42 height 19
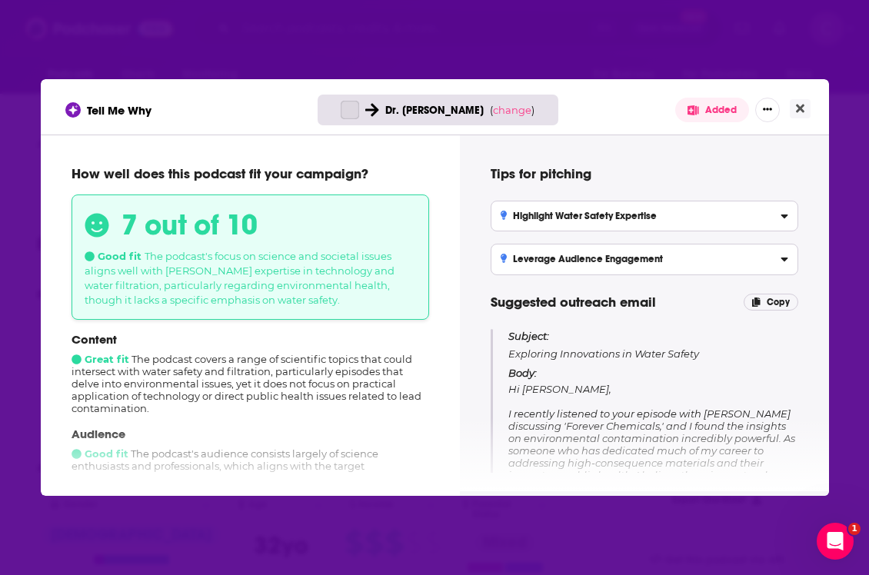
scroll to position [0, 0]
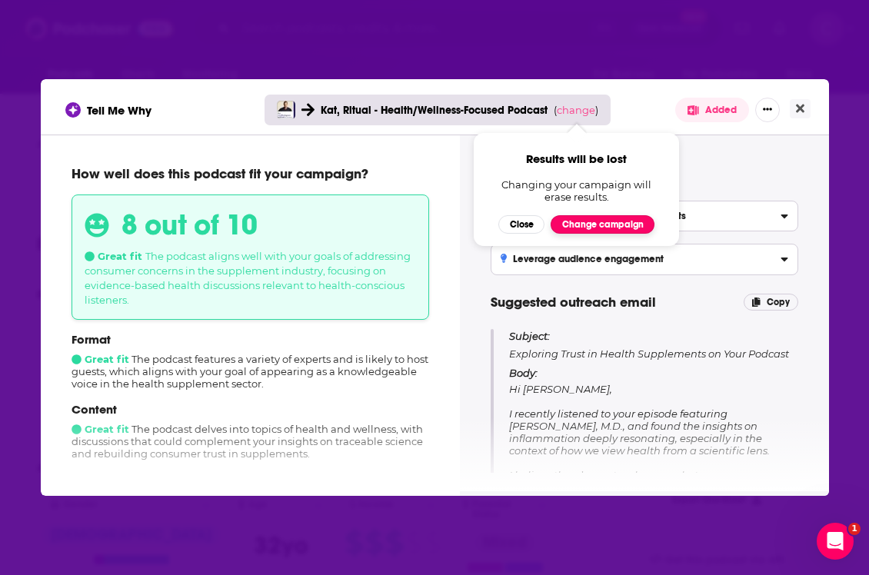
click at [594, 229] on button "Change campaign" at bounding box center [603, 224] width 104 height 18
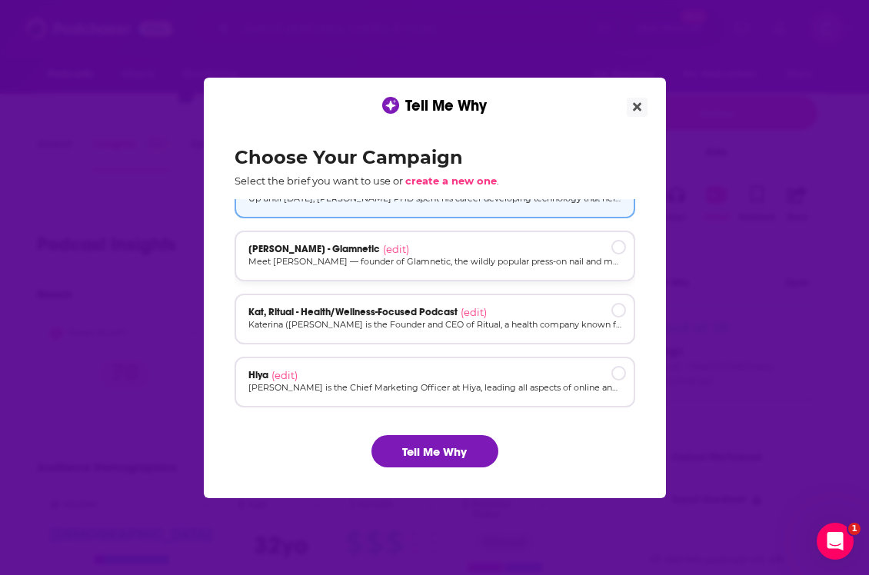
scroll to position [33, 0]
click at [412, 211] on div "Dr. Eric (edit) Up until 2015, Eric Roy PHD spent his career developing technol…" at bounding box center [435, 191] width 401 height 51
click at [436, 444] on button "Tell Me Why" at bounding box center [434, 451] width 127 height 32
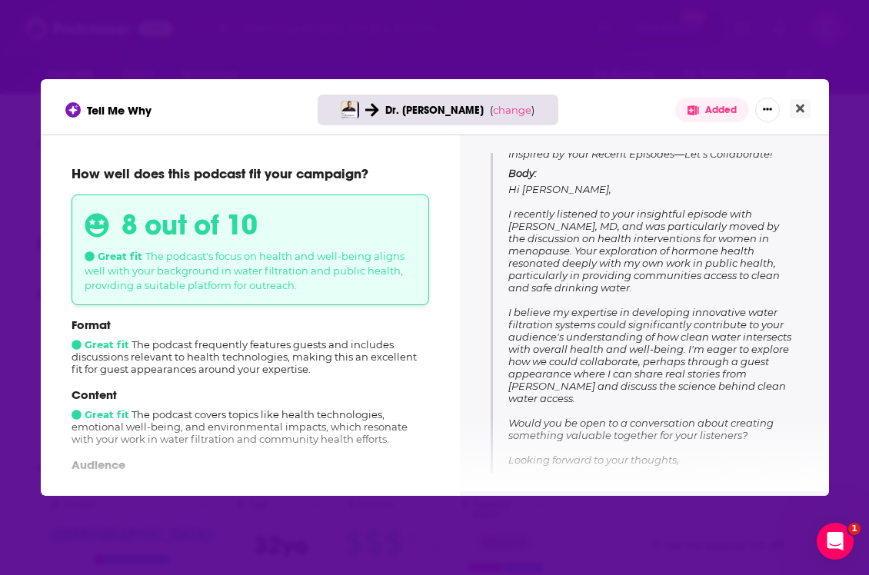
scroll to position [205, 0]
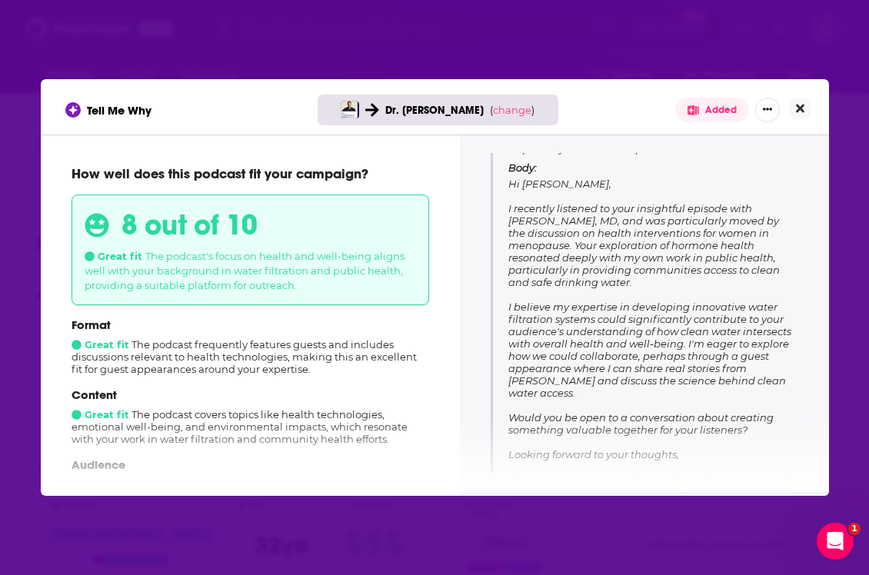
click at [796, 107] on icon "Close" at bounding box center [800, 108] width 8 height 12
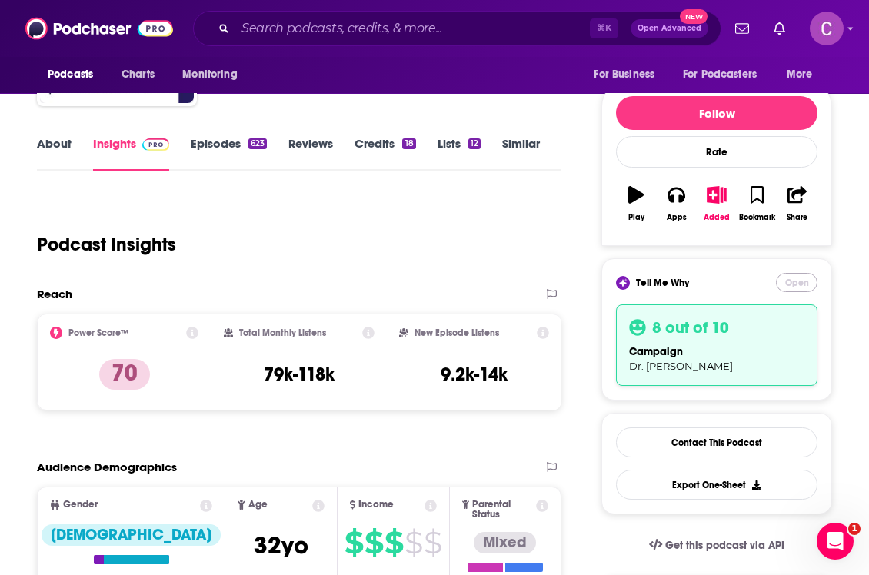
scroll to position [157, 0]
click at [680, 438] on link "Contact This Podcast" at bounding box center [716, 443] width 201 height 30
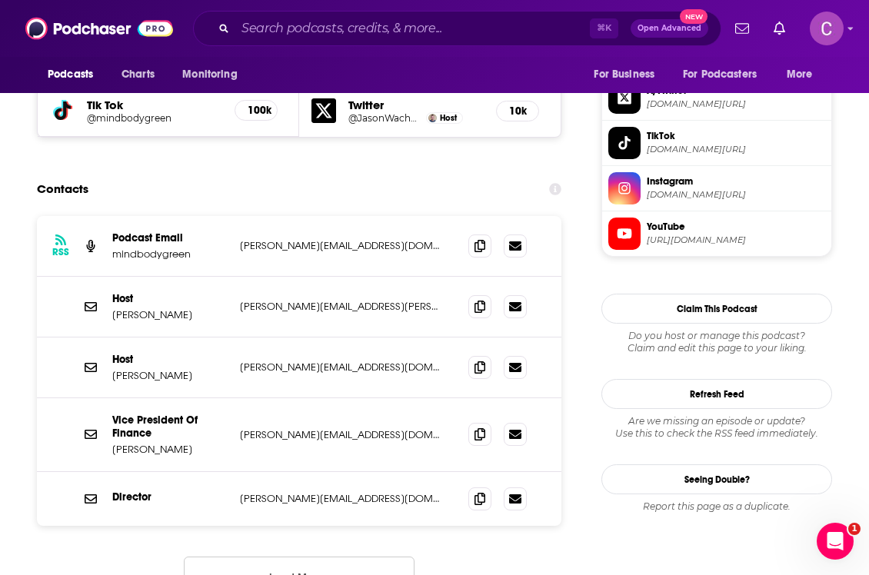
scroll to position [1489, 0]
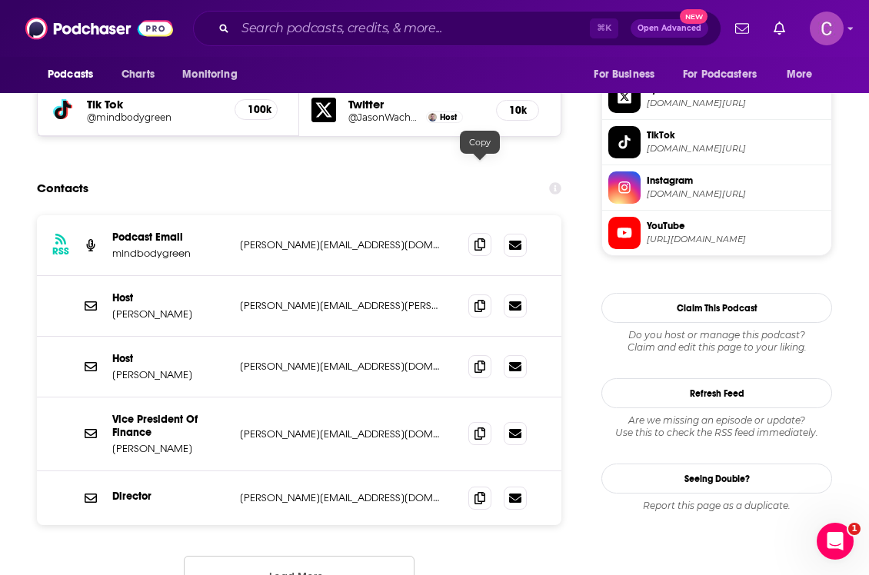
click at [478, 238] on icon at bounding box center [479, 244] width 11 height 12
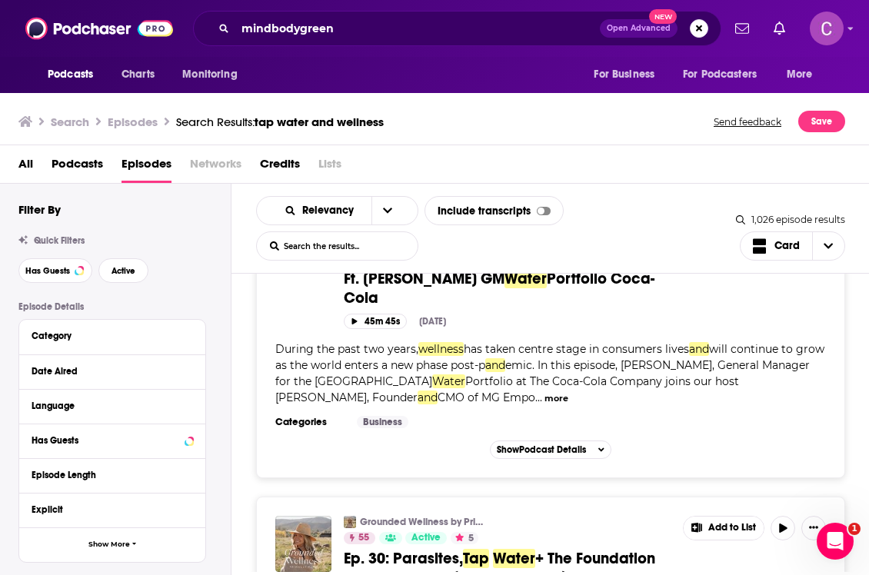
scroll to position [2145, 0]
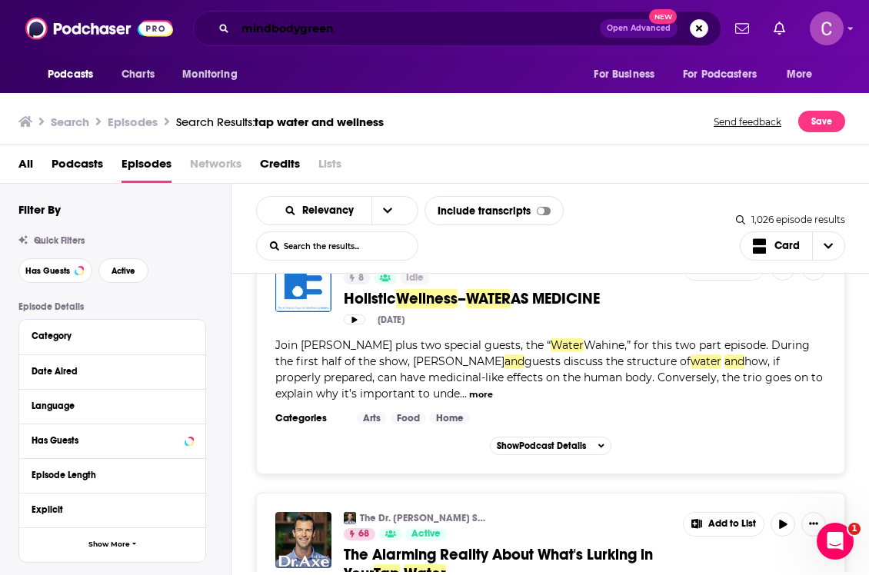
click at [269, 32] on input "mindbodygreen" at bounding box center [417, 28] width 364 height 25
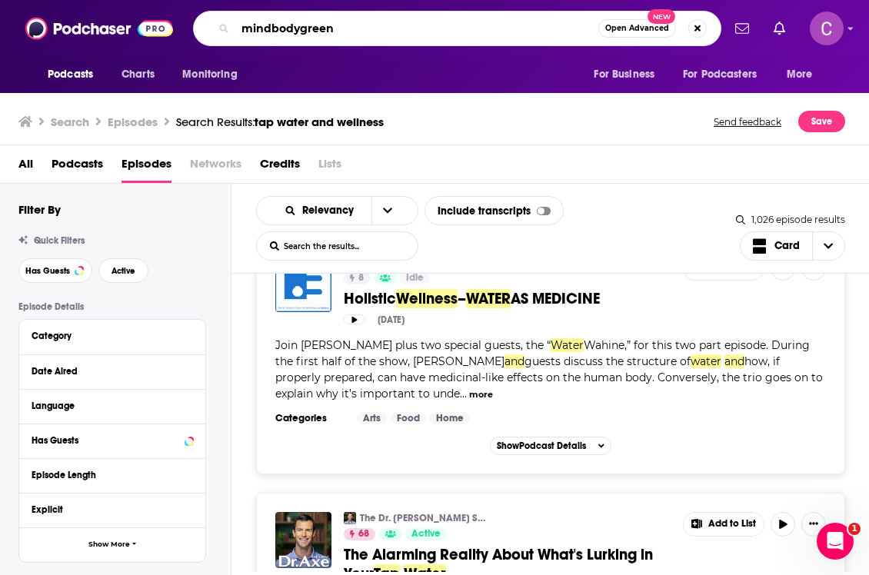
click at [269, 32] on input "mindbodygreen" at bounding box center [416, 28] width 363 height 25
type input "science"
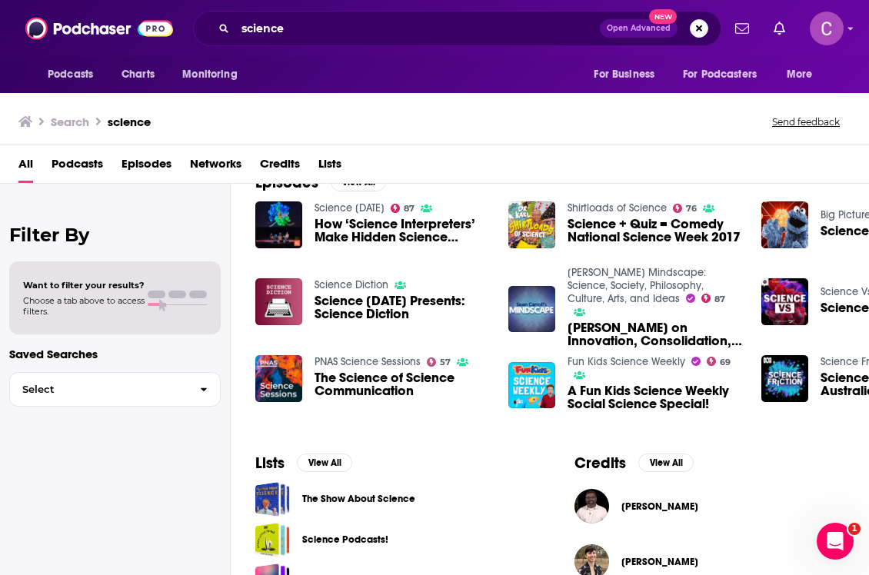
scroll to position [574, 0]
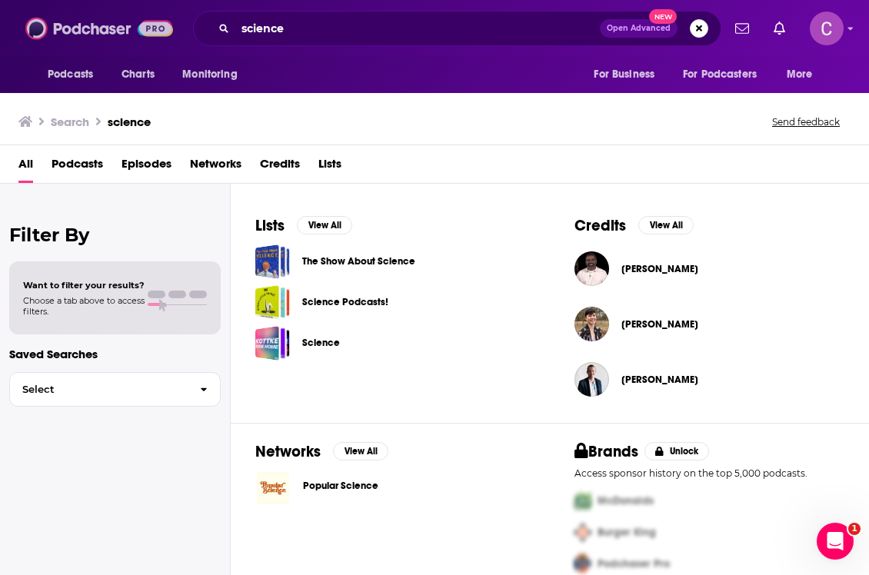
click at [85, 38] on img at bounding box center [99, 28] width 148 height 29
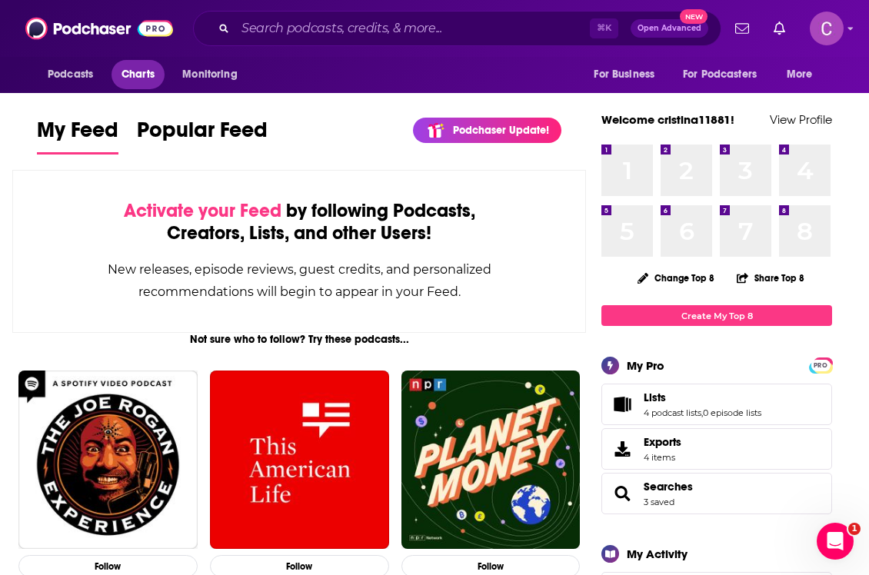
click at [146, 81] on span "Charts" at bounding box center [137, 75] width 33 height 22
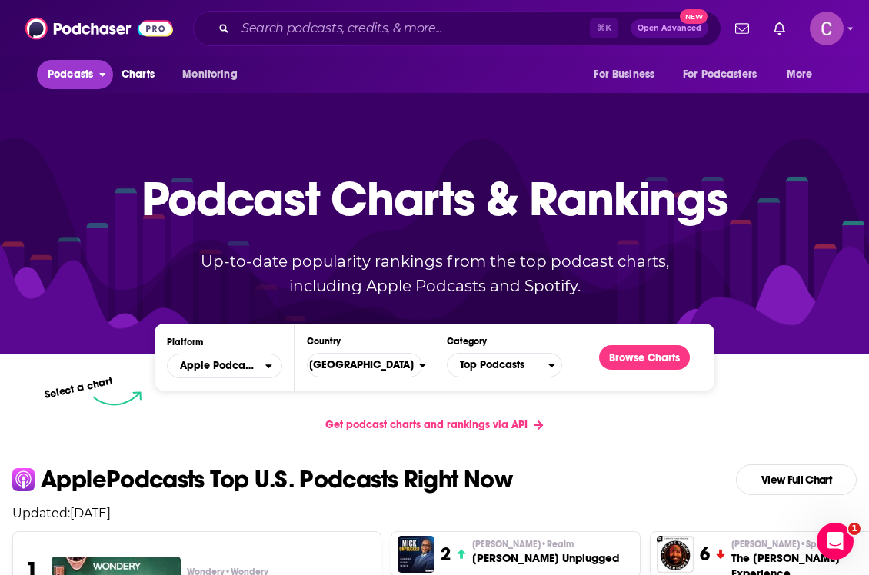
click at [52, 78] on span "Podcasts" at bounding box center [70, 75] width 45 height 22
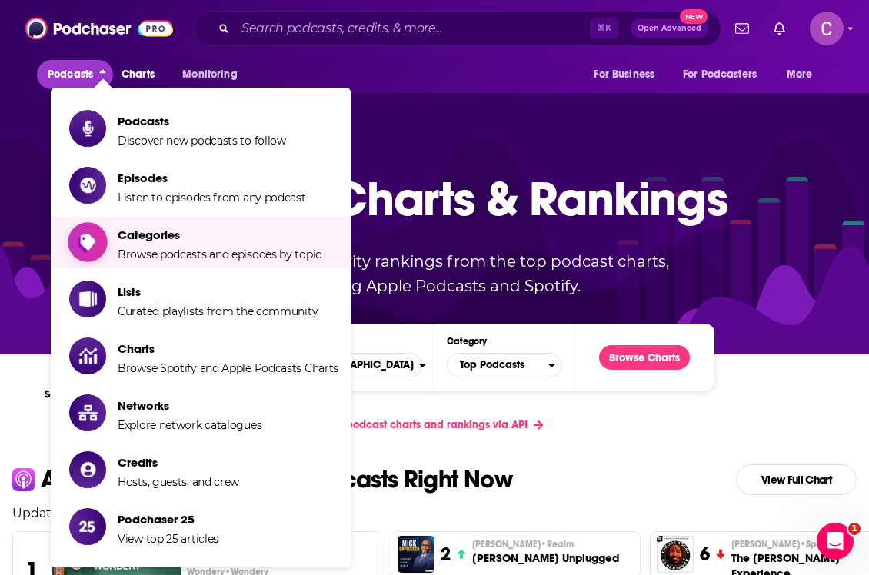
click at [138, 238] on span "Categories" at bounding box center [220, 235] width 204 height 15
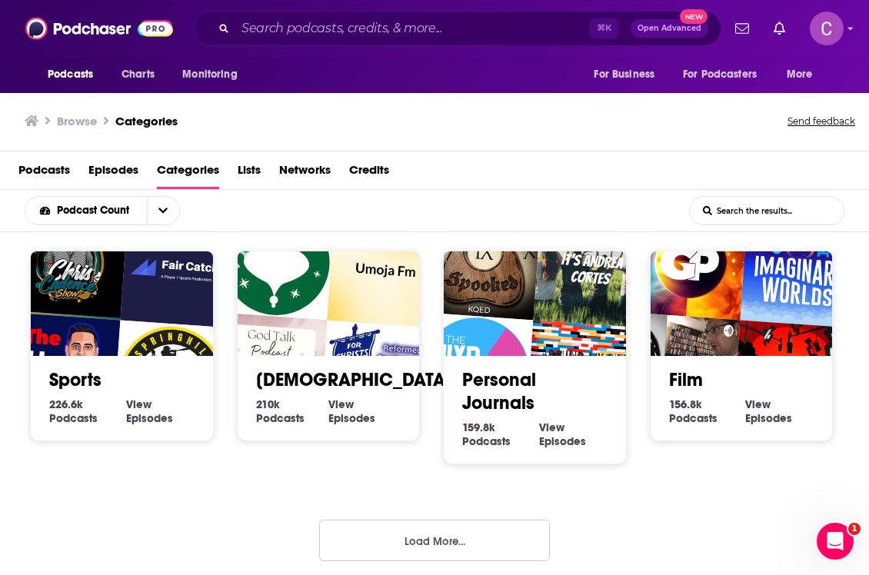
scroll to position [652, 0]
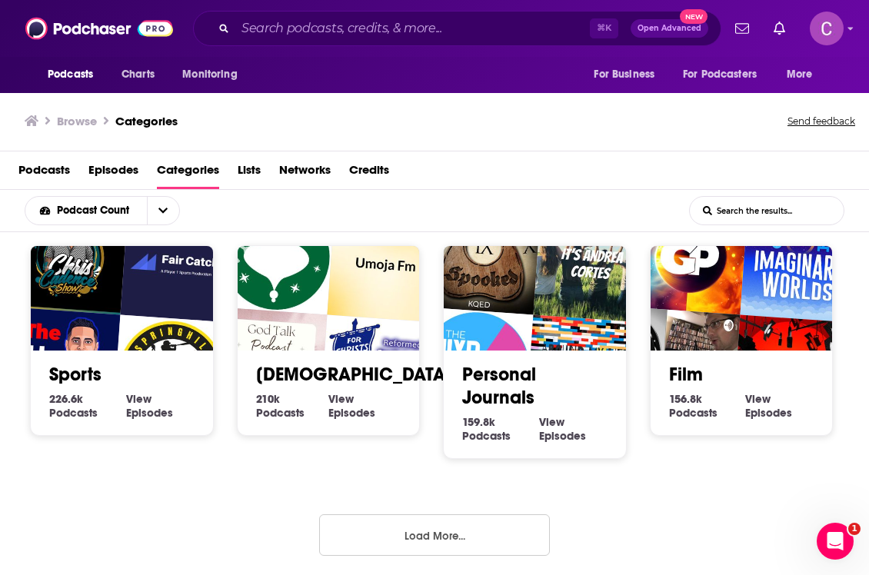
click at [378, 534] on button "Load More..." at bounding box center [434, 535] width 231 height 42
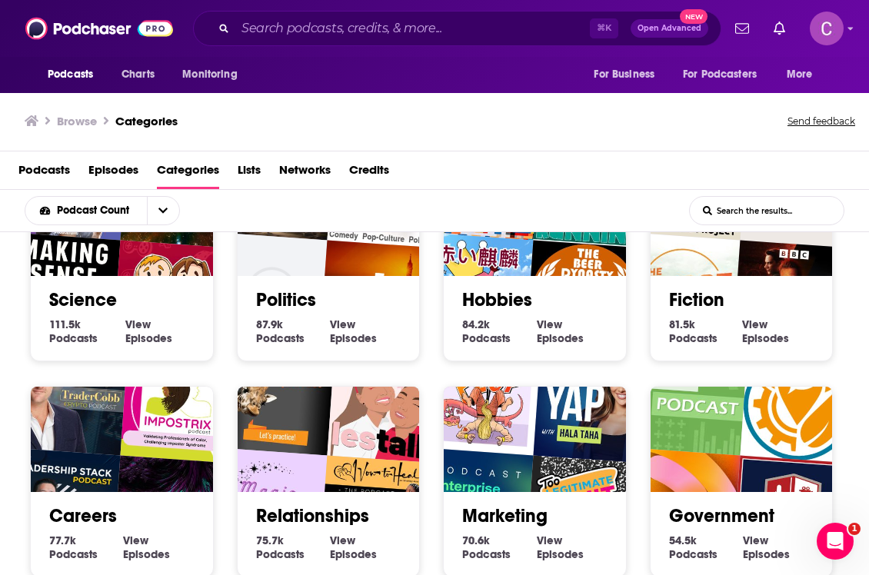
scroll to position [1379, 0]
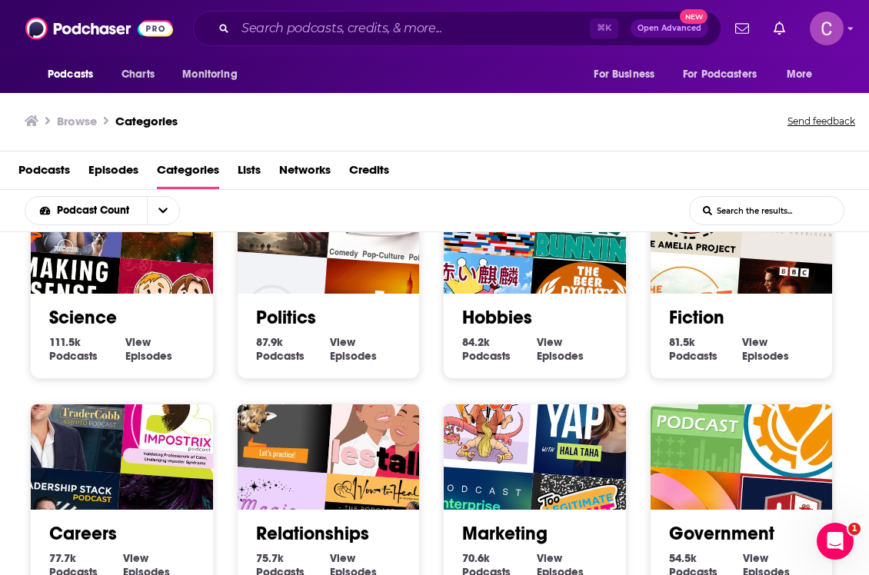
click at [175, 335] on link "View Science Episodes" at bounding box center [159, 349] width 69 height 28
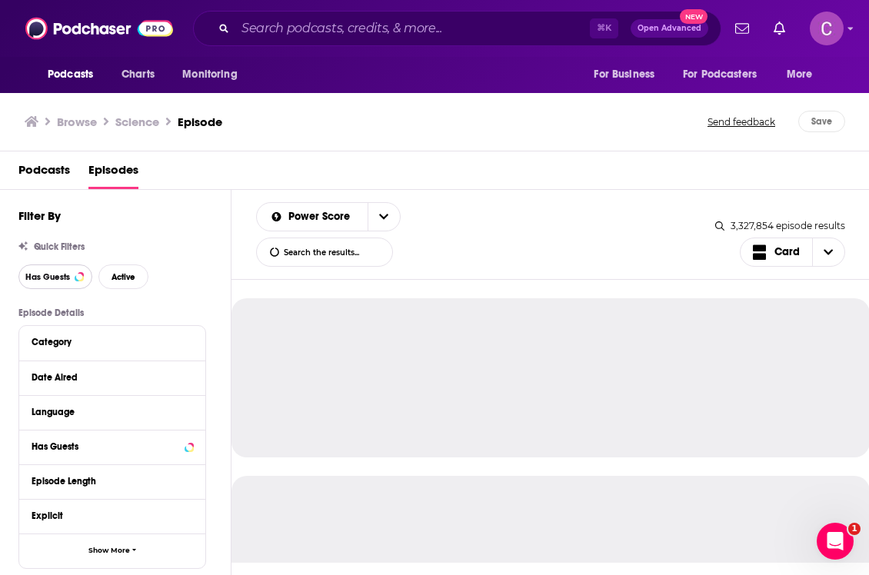
click at [65, 279] on span "Has Guests" at bounding box center [47, 277] width 45 height 8
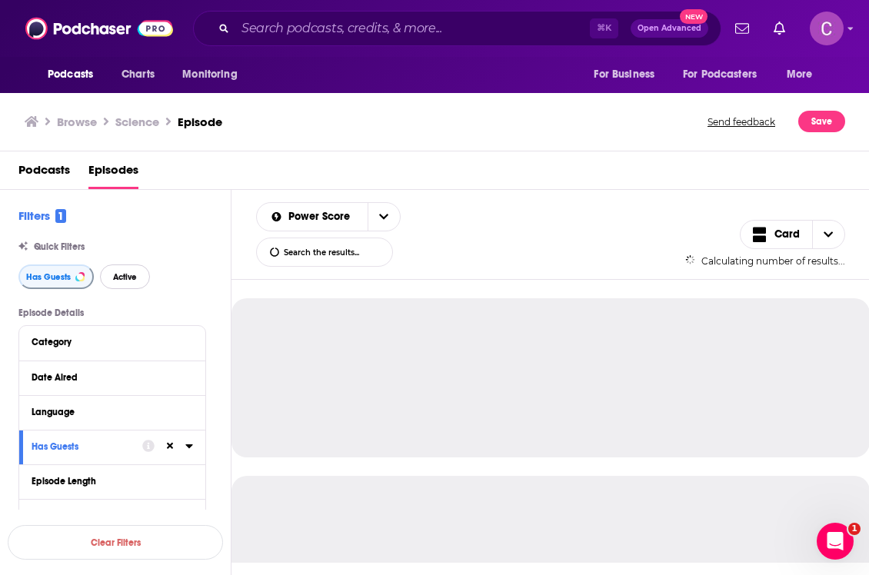
click at [124, 285] on button "Active" at bounding box center [125, 277] width 50 height 25
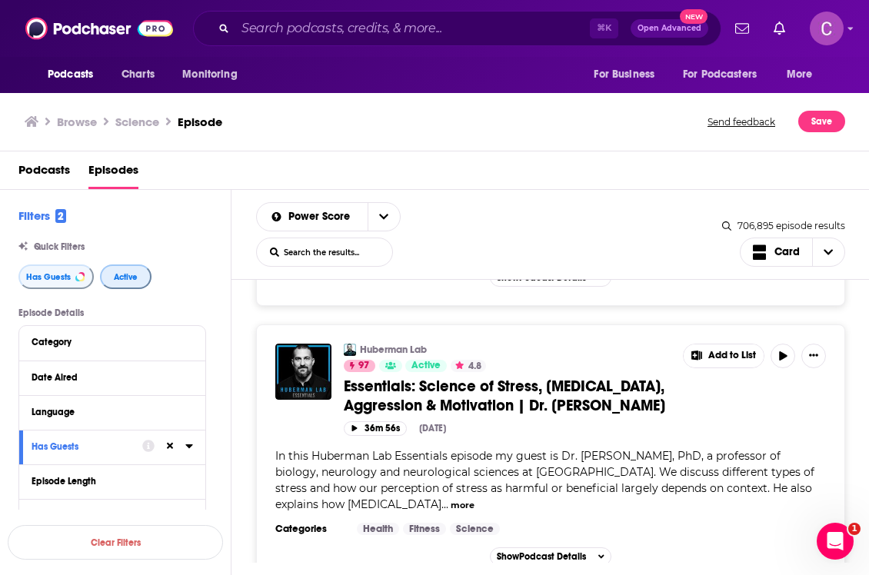
scroll to position [527, 0]
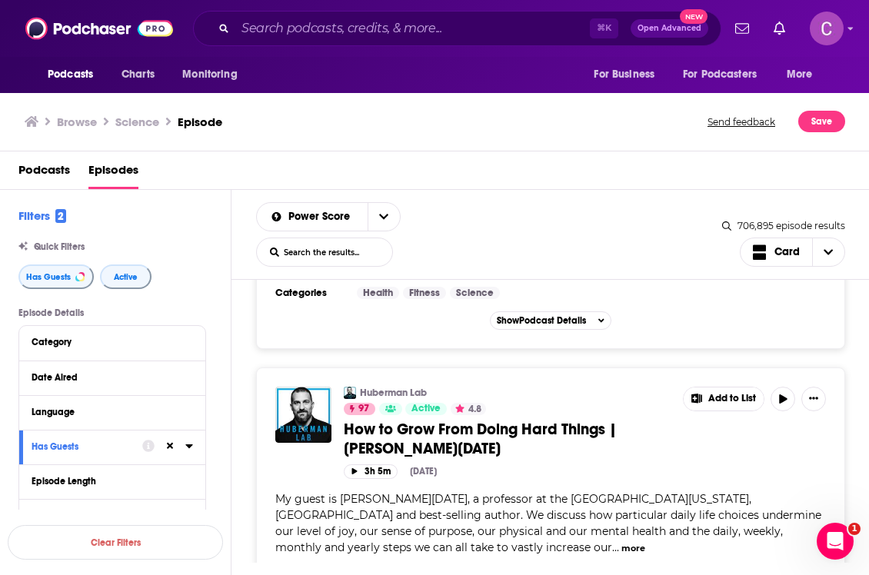
click at [20, 168] on span "Podcasts" at bounding box center [44, 174] width 52 height 32
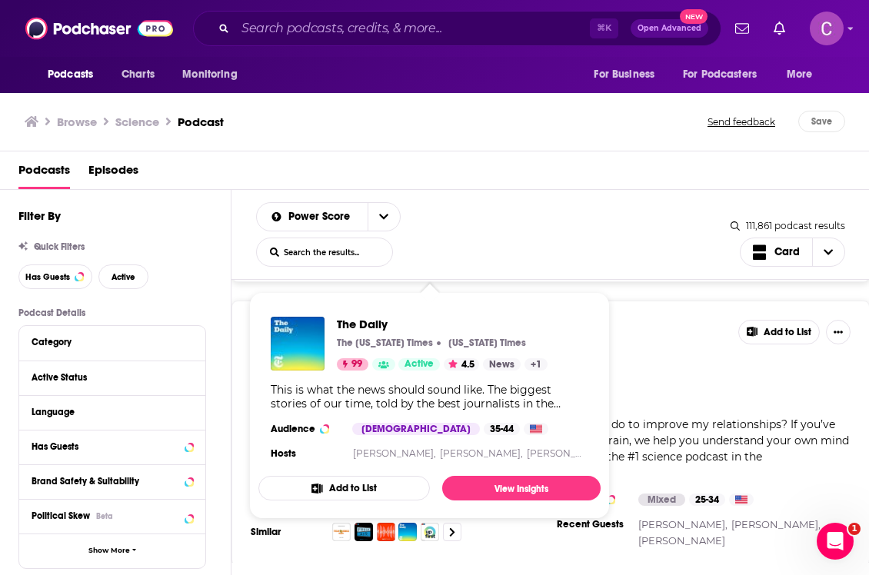
scroll to position [691, 0]
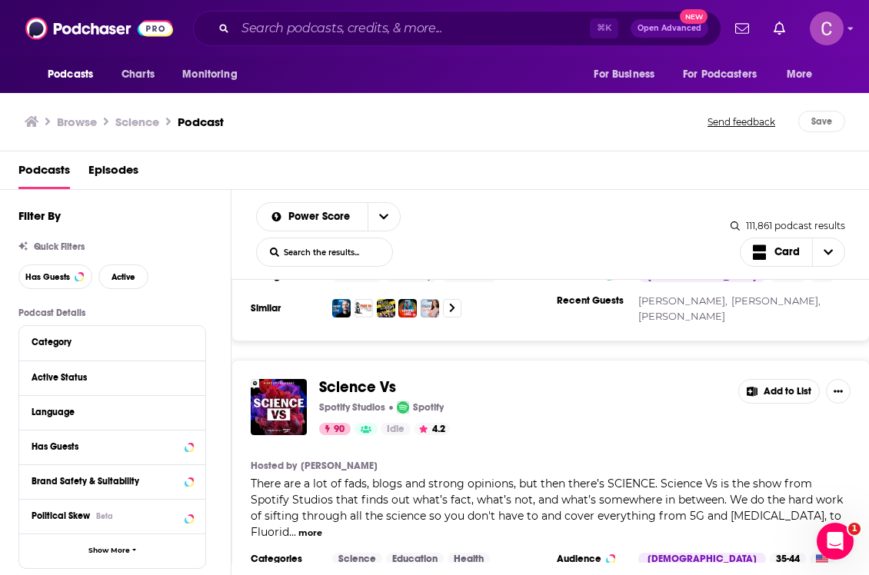
scroll to position [2713, 0]
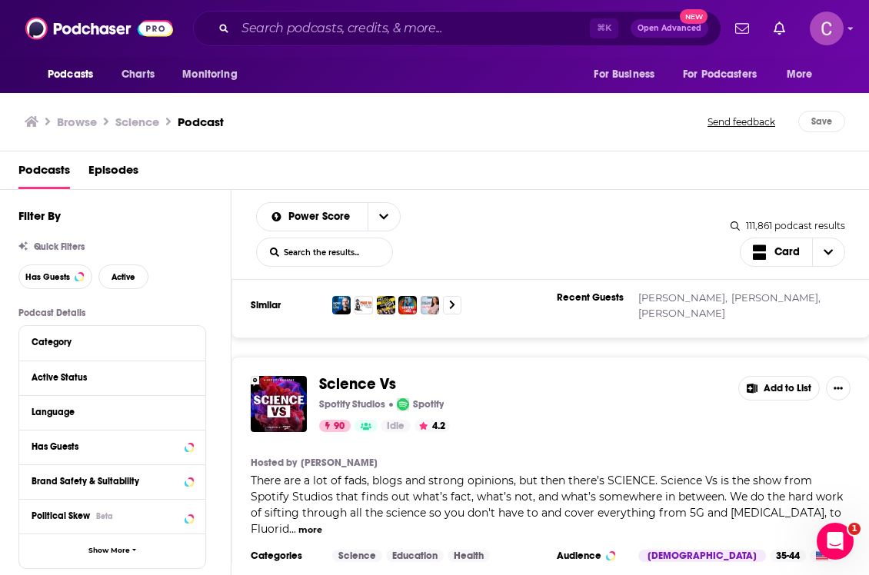
click at [322, 524] on button "more" at bounding box center [310, 530] width 24 height 13
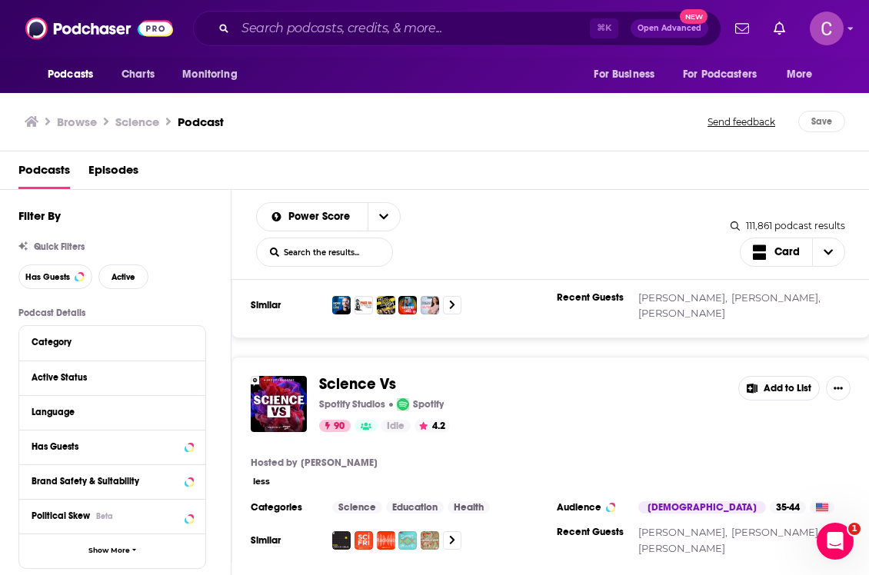
click at [378, 406] on div "Science Vs Spotify Studios Spotify 90 Idle 4.2 Add to List Hosted by Wendy Zuke…" at bounding box center [550, 465] width 638 height 217
click at [336, 374] on span "Science Vs" at bounding box center [357, 383] width 77 height 19
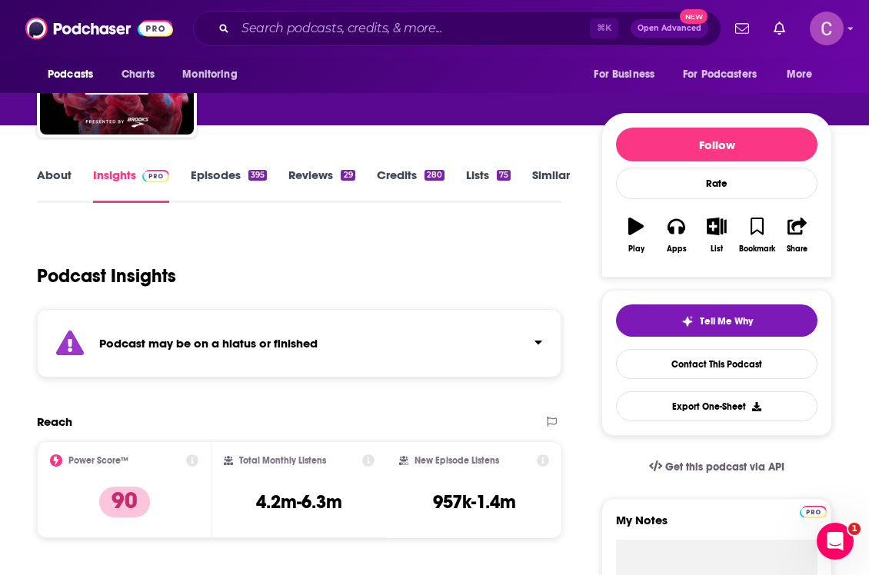
scroll to position [130, 0]
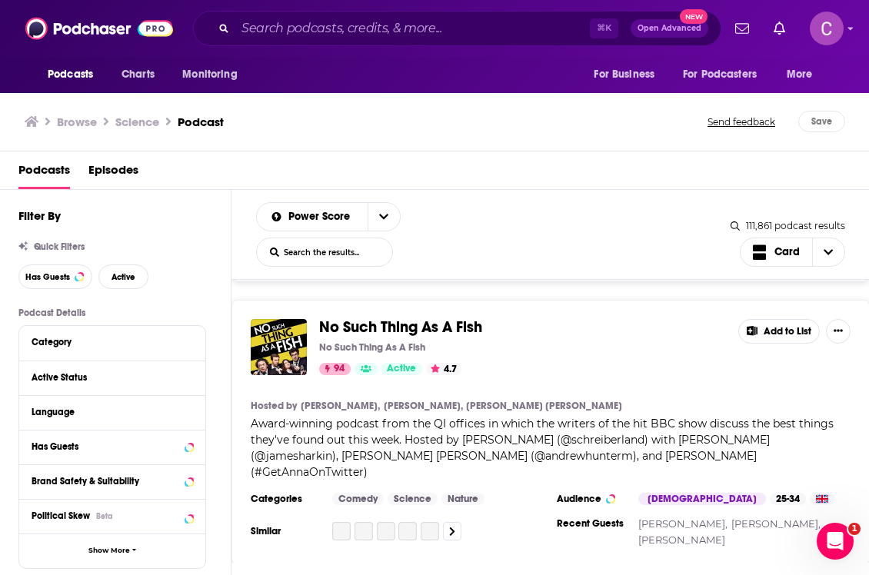
scroll to position [1161, 0]
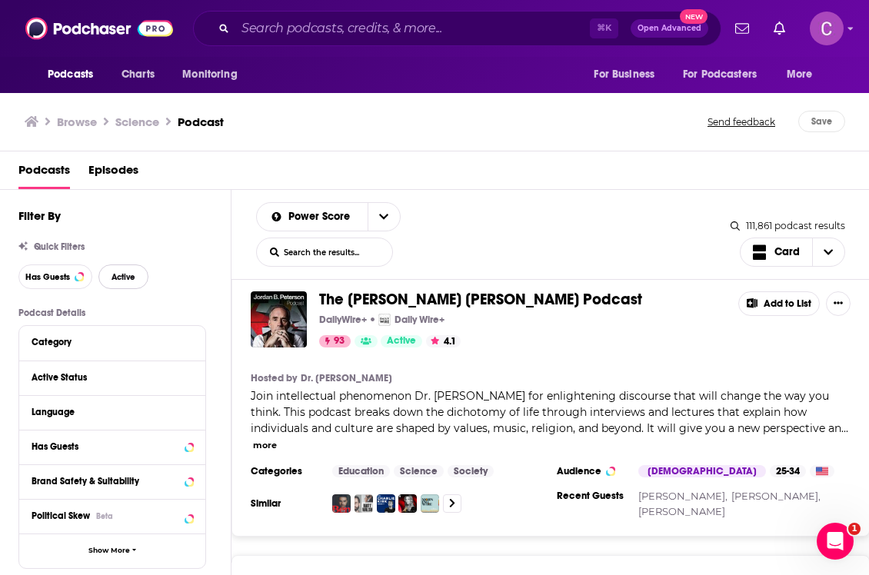
click at [131, 271] on button "Active" at bounding box center [123, 277] width 50 height 25
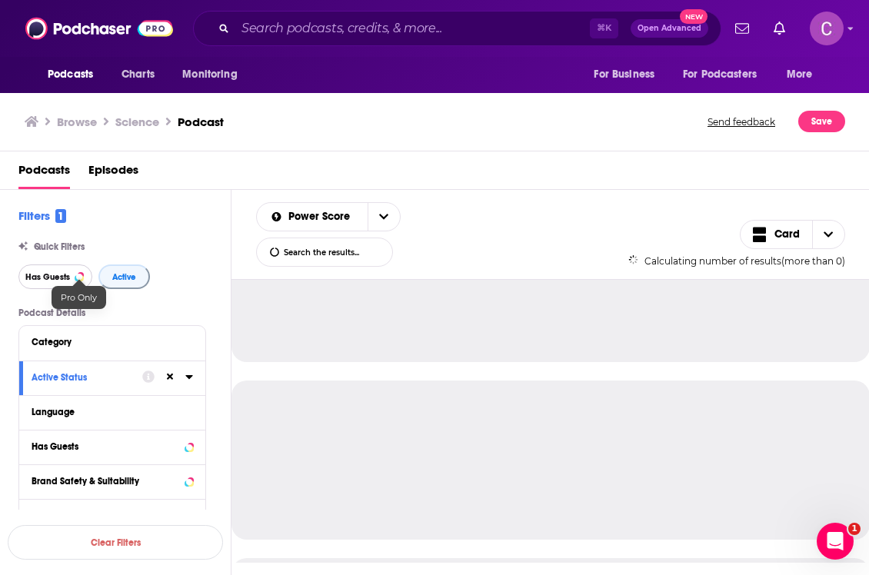
click at [45, 279] on span "Has Guests" at bounding box center [47, 277] width 45 height 8
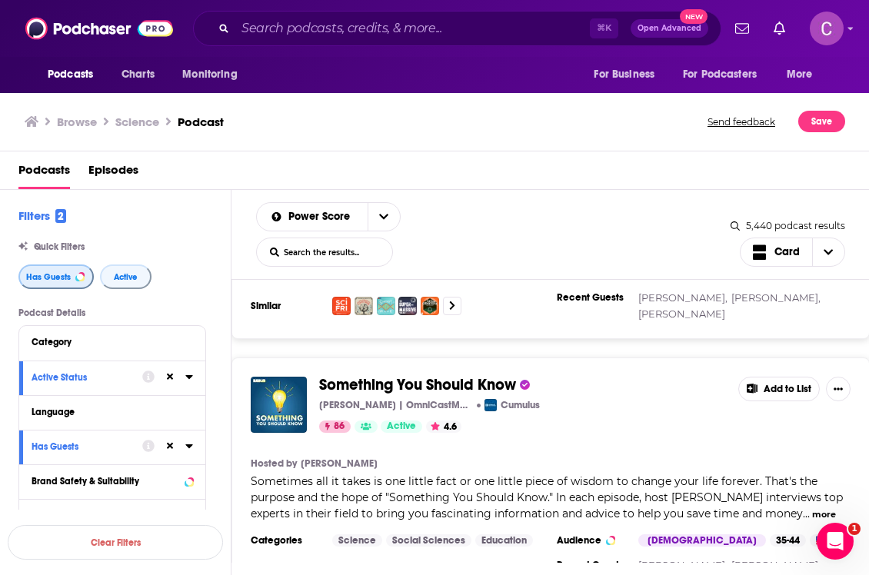
scroll to position [4624, 0]
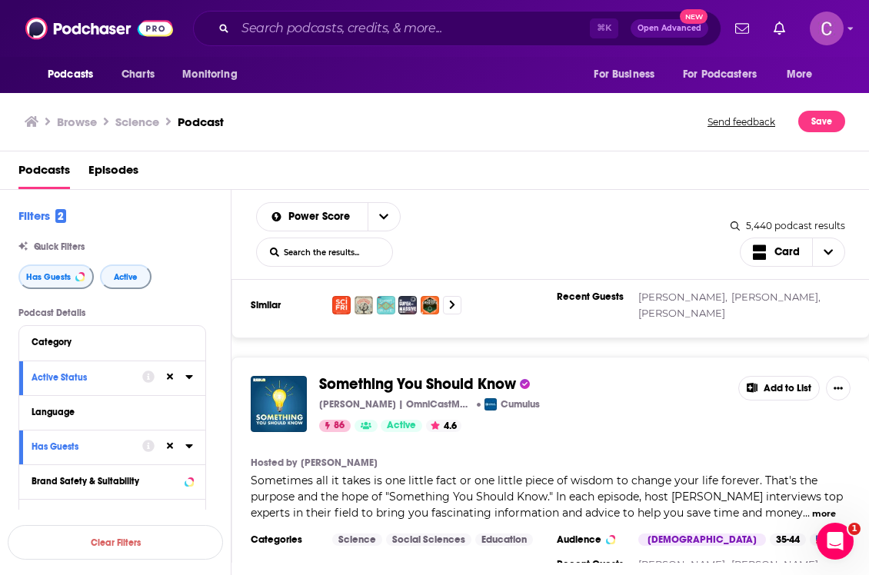
click at [820, 508] on button "more" at bounding box center [824, 514] width 24 height 13
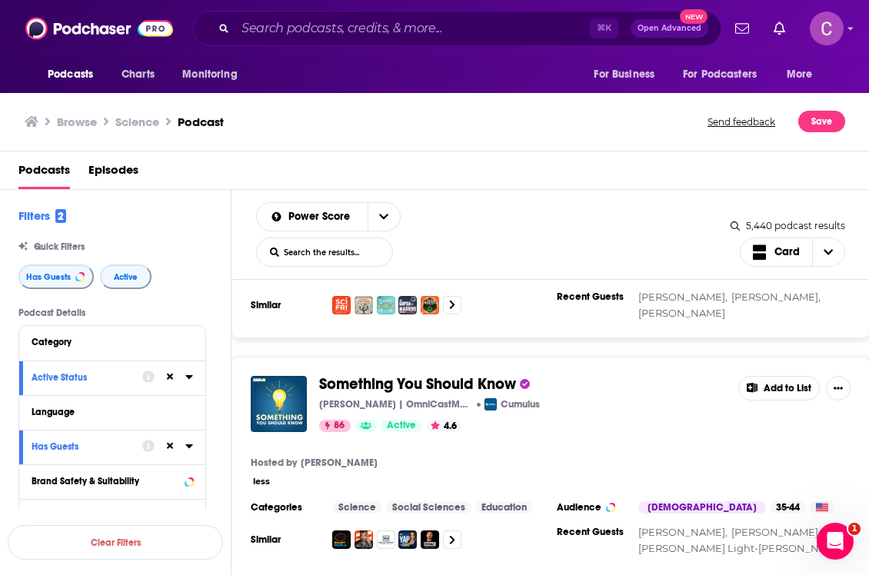
click at [814, 501] on section "Male 35-44" at bounding box center [739, 507] width 203 height 12
click at [551, 359] on div "Something You Should Know Mike Carruthers | OmniCastMedia Cumulus 86 Active 4.6…" at bounding box center [550, 465] width 638 height 217
click at [308, 371] on div "Something You Should Know Mike Carruthers | OmniCastMedia Cumulus 86 Active 4.6…" at bounding box center [550, 465] width 638 height 217
click at [309, 457] on link "[PERSON_NAME]" at bounding box center [339, 463] width 77 height 12
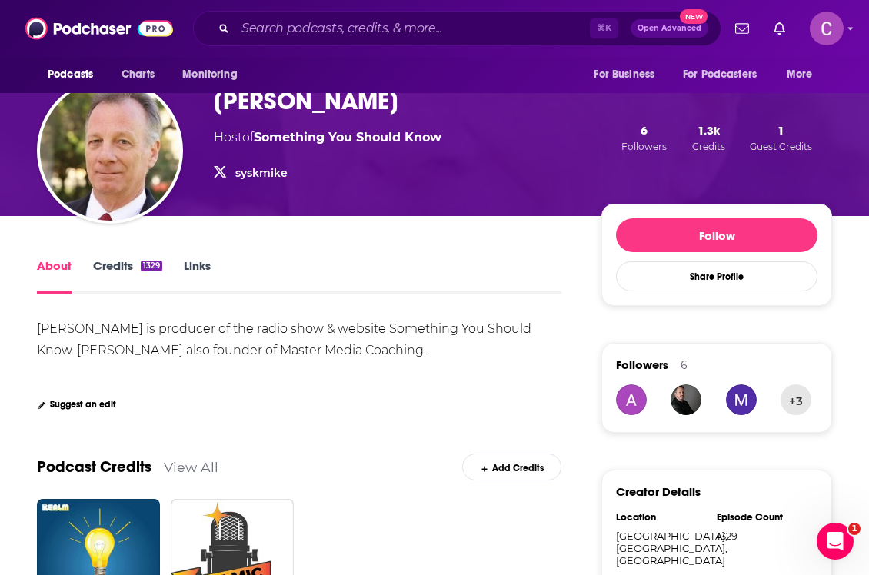
scroll to position [150, 0]
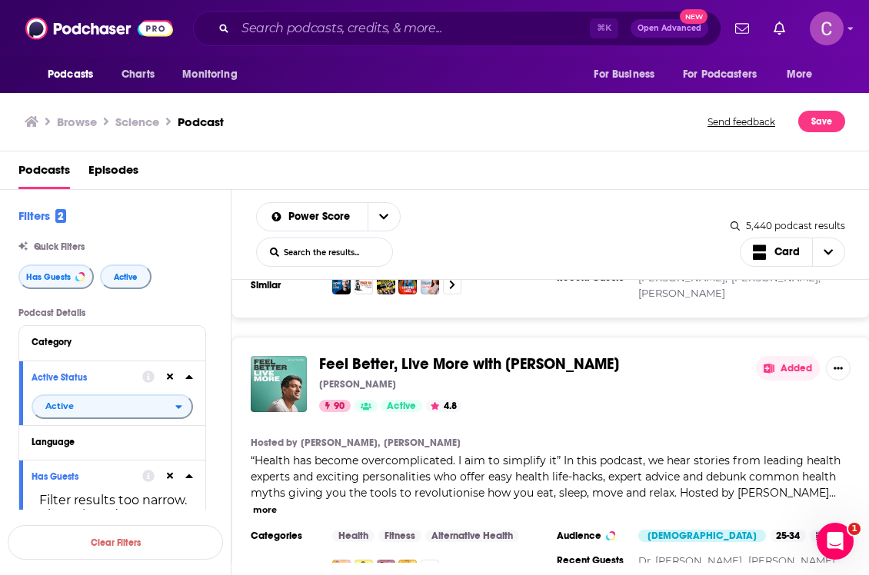
scroll to position [2749, 0]
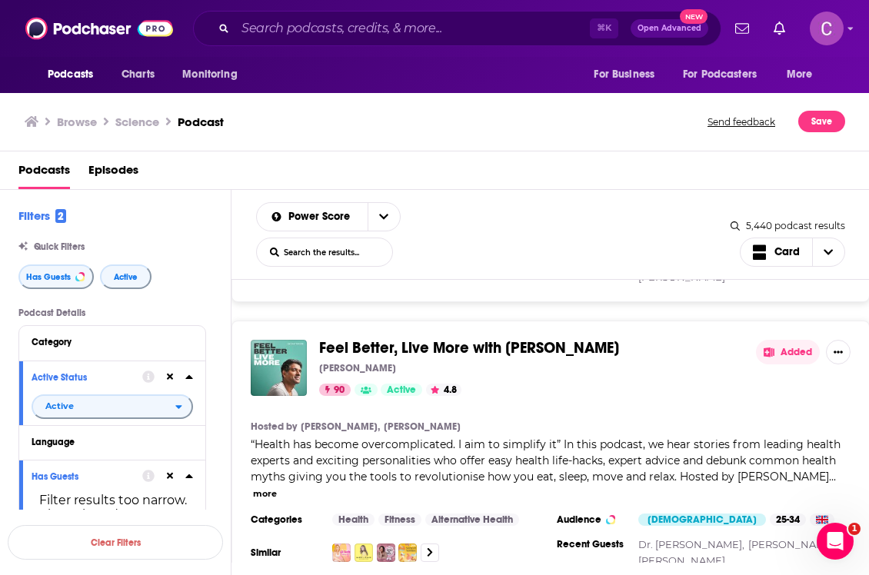
click at [277, 488] on button "more" at bounding box center [265, 494] width 24 height 13
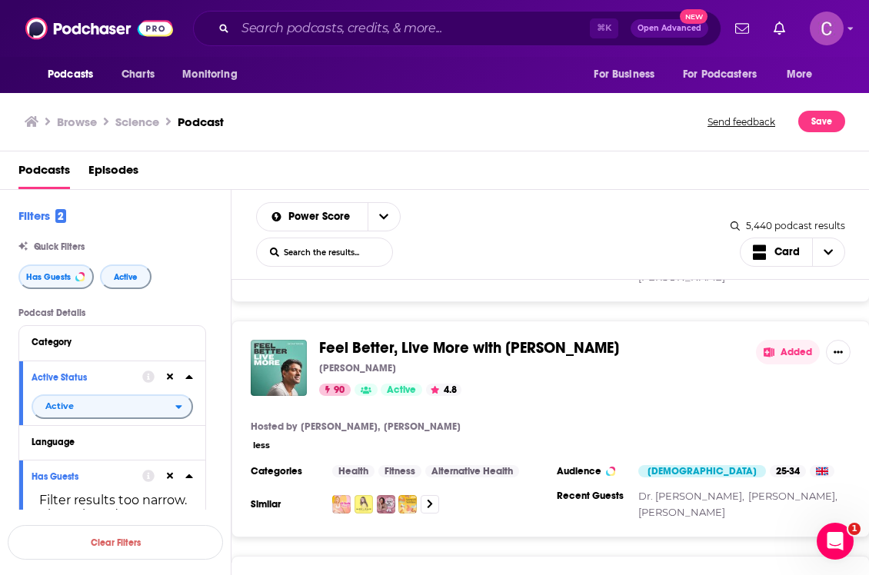
click at [587, 308] on div "Podcasts Charts Monitoring ⌘ K Open Advanced New For Business For Podcasters Mo…" at bounding box center [434, 287] width 869 height 575
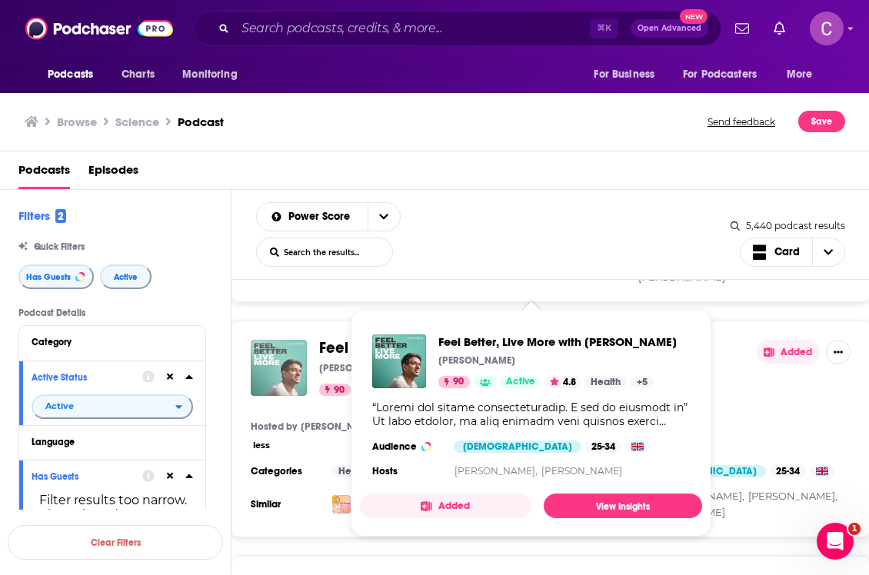
click at [280, 335] on div "Podcasts Charts Monitoring ⌘ K Open Advanced New For Business For Podcasters Mo…" at bounding box center [434, 287] width 869 height 575
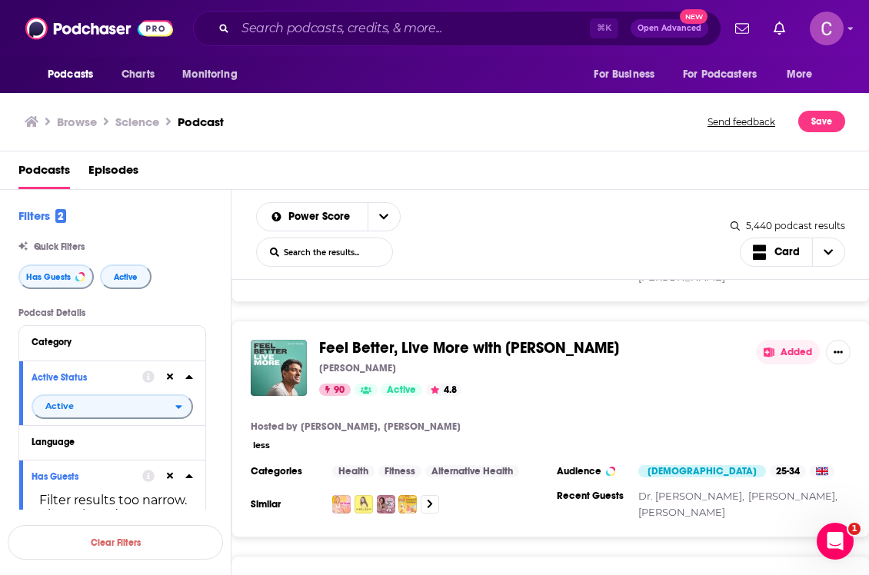
click at [659, 361] on div "Feel Better, Live More with Dr Rangan Chatterjee Dr Rangan Chatterjee 90 Active…" at bounding box center [550, 429] width 638 height 217
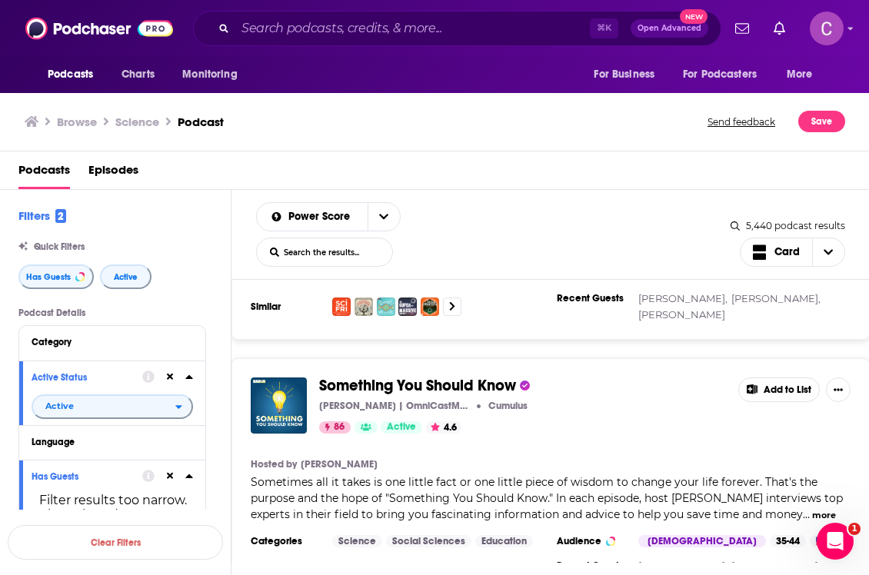
scroll to position [4581, 0]
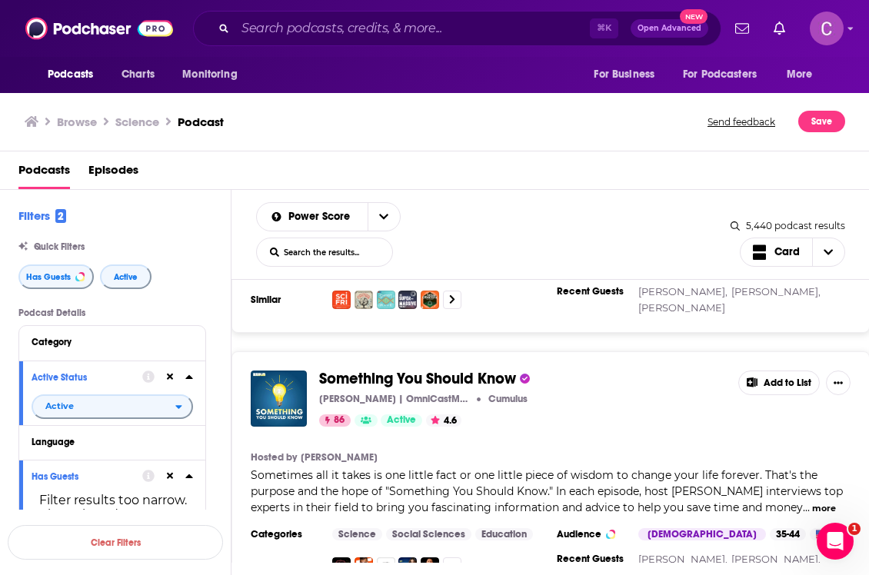
click at [773, 371] on button "Add to List" at bounding box center [779, 383] width 82 height 25
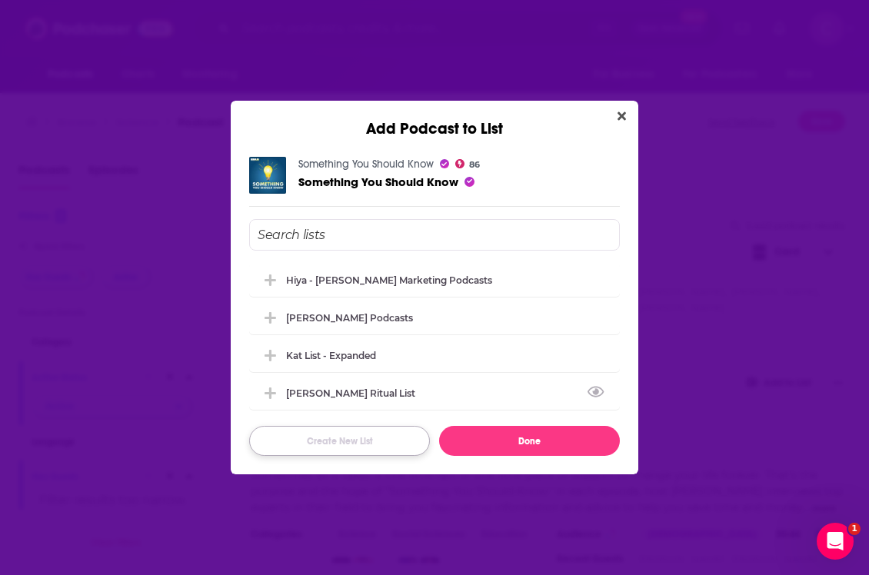
click at [348, 444] on button "Create New List" at bounding box center [339, 441] width 181 height 30
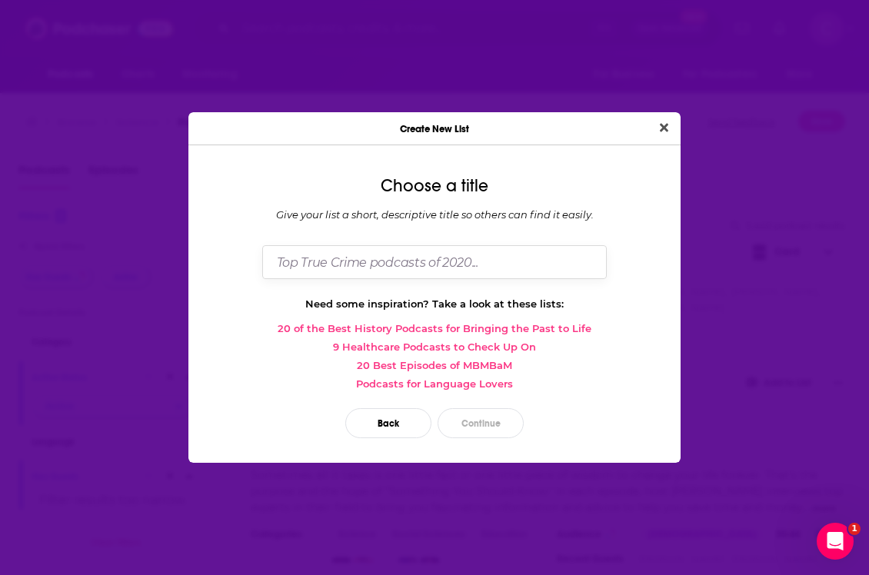
click at [379, 265] on input "Dialog" at bounding box center [434, 261] width 345 height 33
type input "Dr Eric"
click at [474, 412] on button "Continue" at bounding box center [481, 423] width 86 height 30
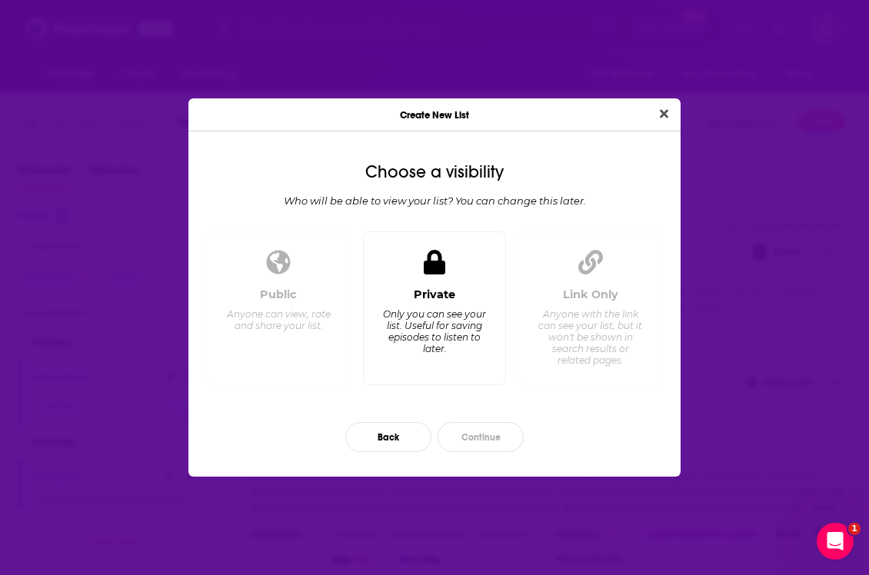
click at [416, 309] on div "Only you can see your list. Useful for saving episodes to listen to later." at bounding box center [433, 331] width 105 height 46
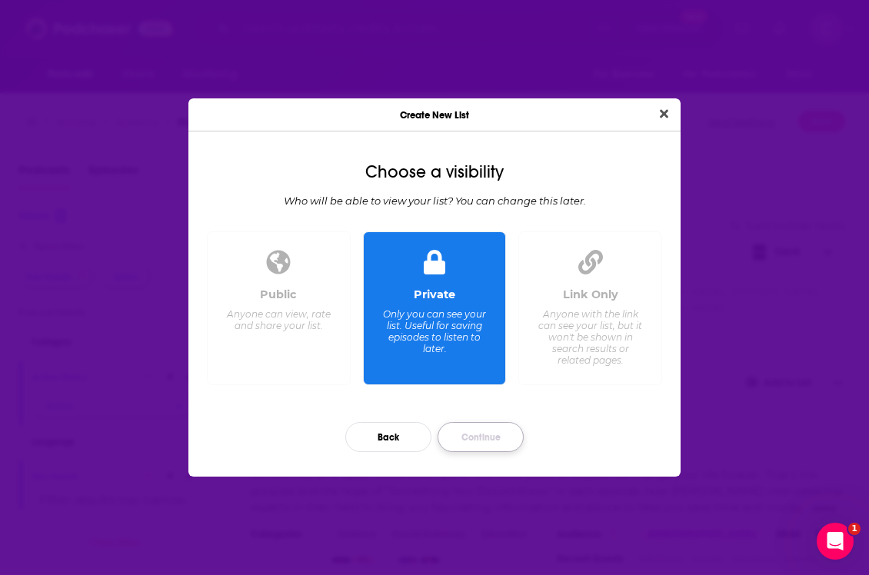
click at [498, 433] on button "Continue" at bounding box center [481, 437] width 86 height 30
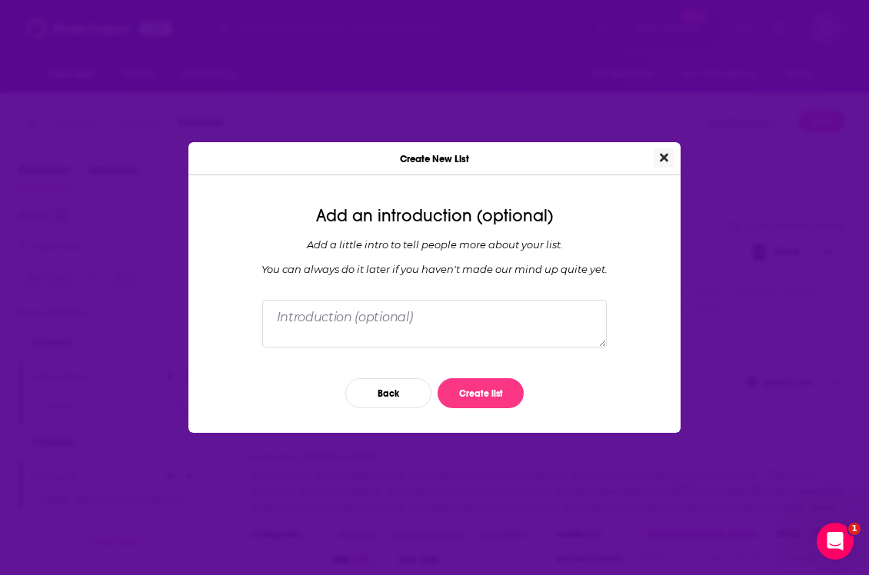
click at [668, 155] on button "Close" at bounding box center [664, 157] width 21 height 19
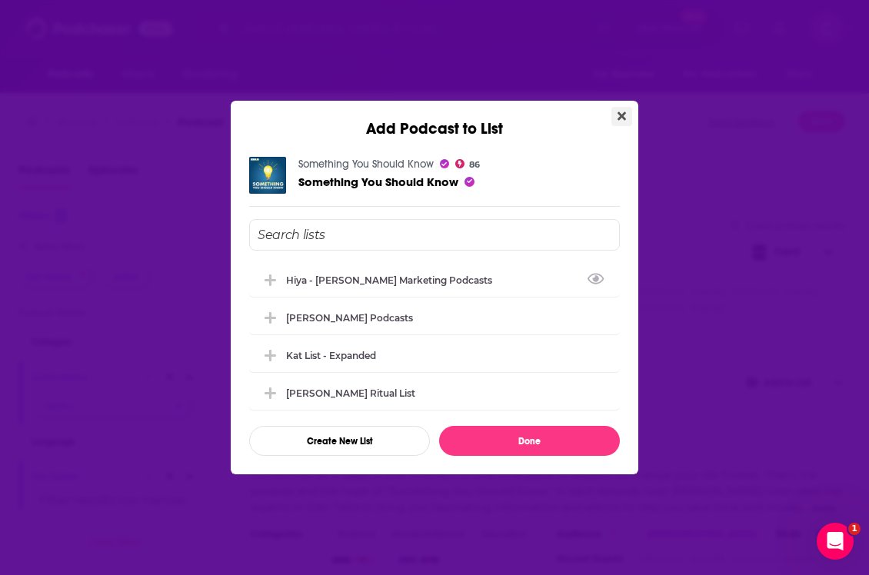
click at [627, 115] on button "Close" at bounding box center [621, 116] width 21 height 19
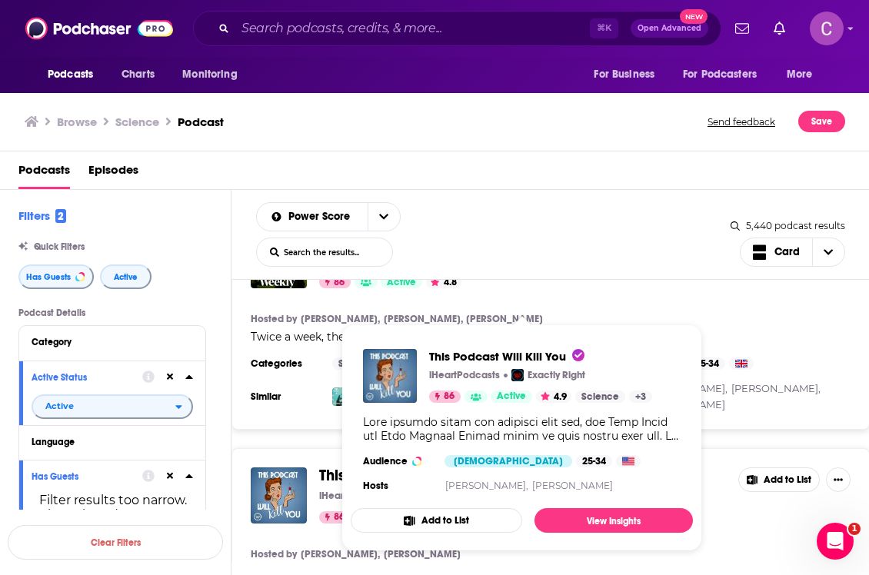
scroll to position [5523, 0]
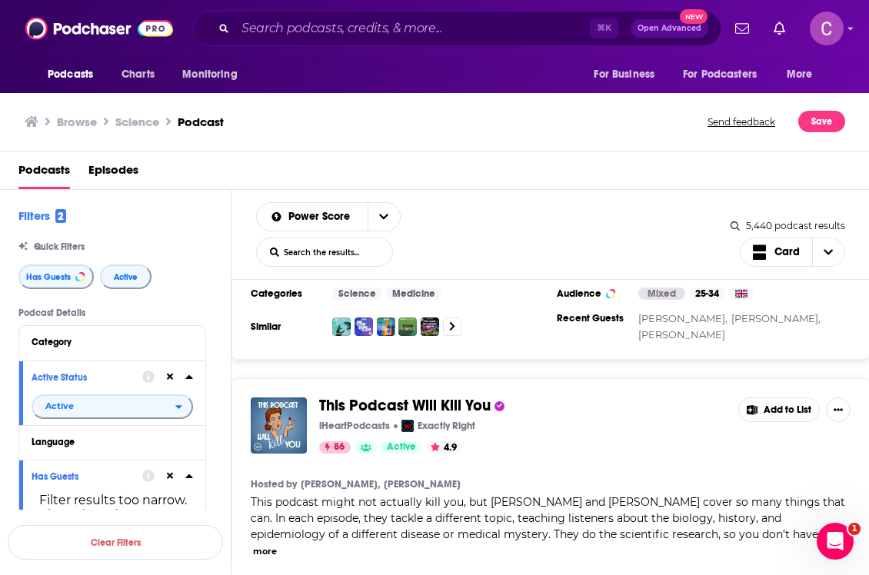
scroll to position [5592, 0]
click at [268, 544] on button "more" at bounding box center [265, 550] width 24 height 13
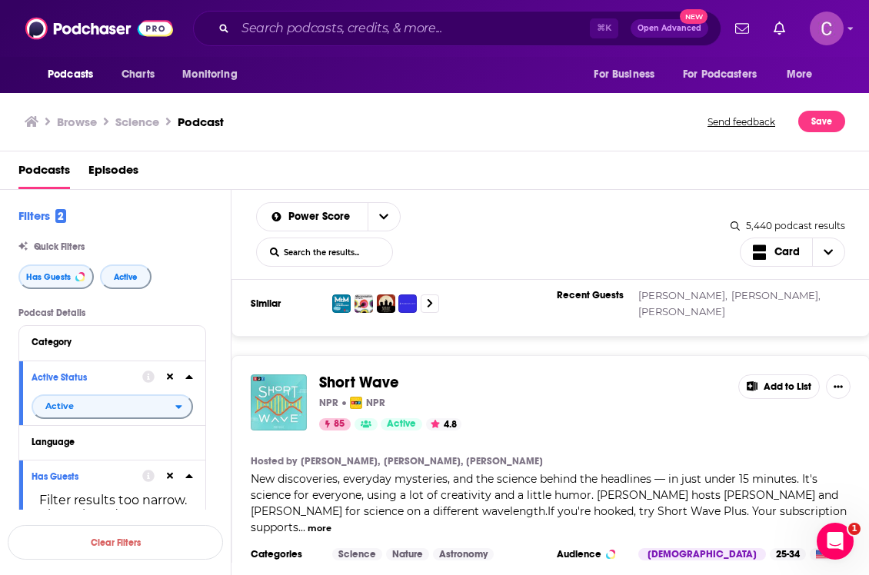
scroll to position [5842, 0]
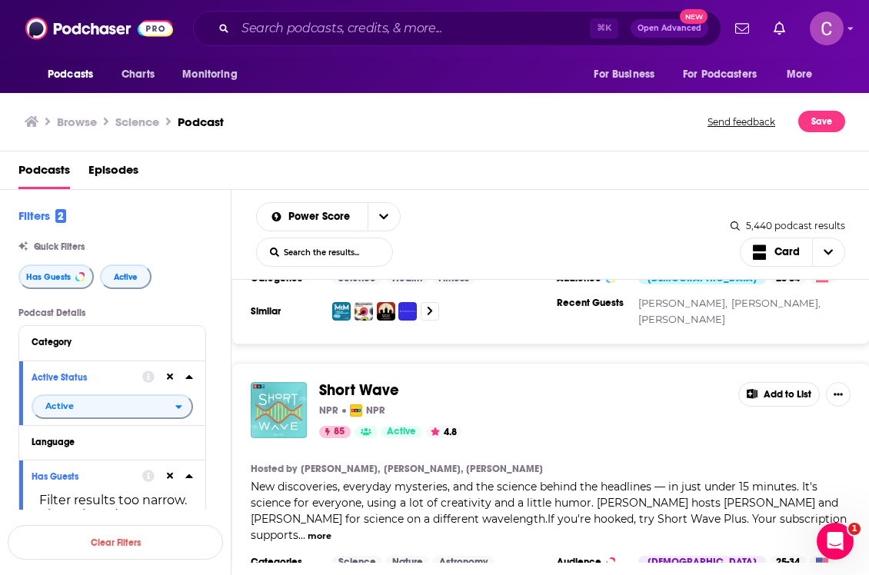
click at [331, 530] on button "more" at bounding box center [320, 536] width 24 height 13
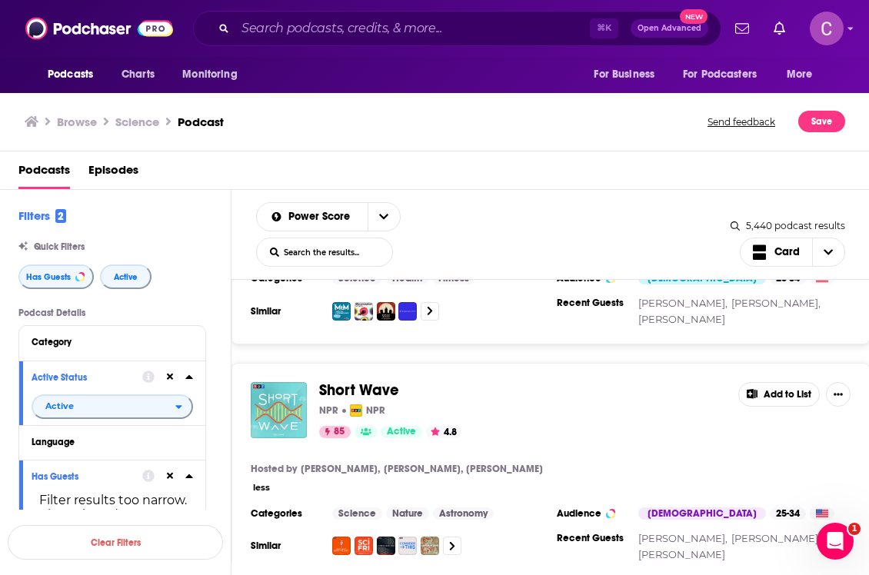
click at [782, 382] on button "Add to List" at bounding box center [779, 394] width 82 height 25
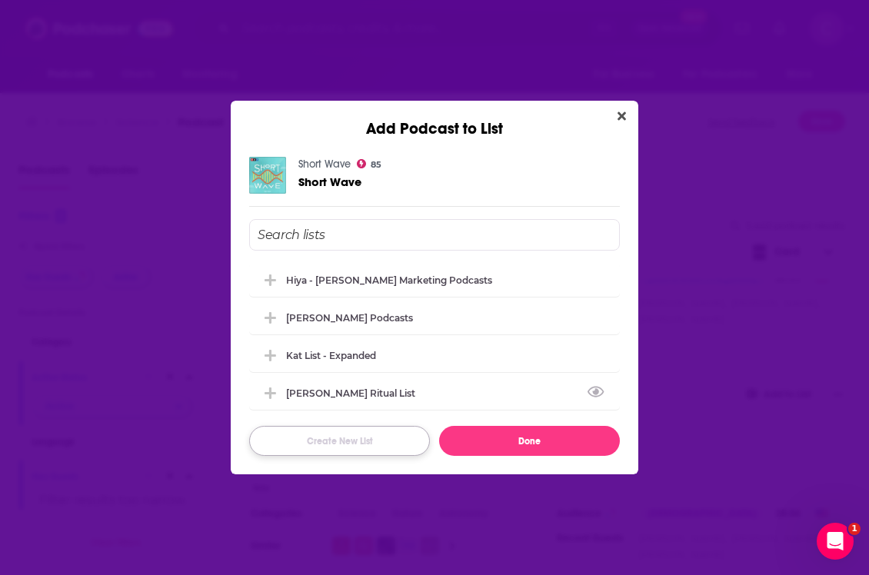
click at [340, 438] on button "Create New List" at bounding box center [339, 441] width 181 height 30
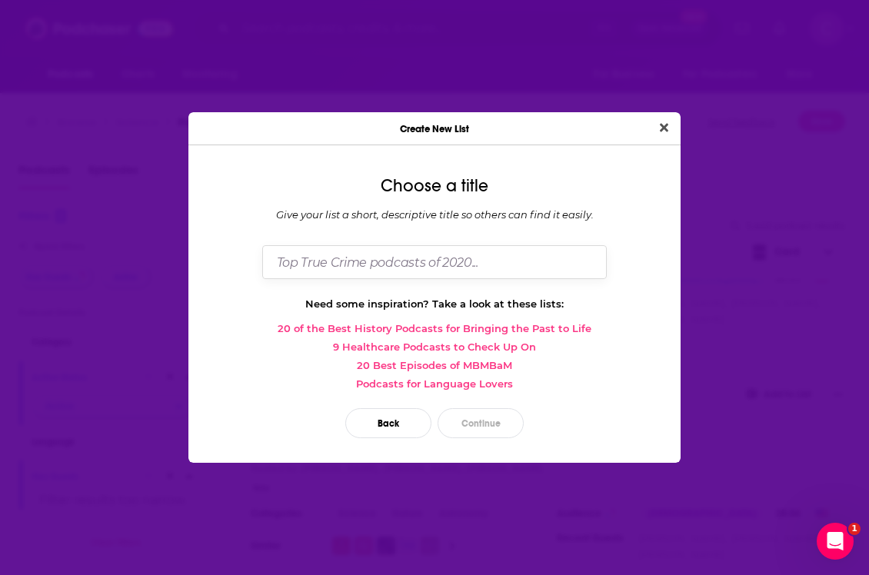
click at [335, 260] on input "Dialog" at bounding box center [434, 261] width 345 height 33
type input "erc"
click at [489, 432] on button "Continue" at bounding box center [481, 423] width 86 height 30
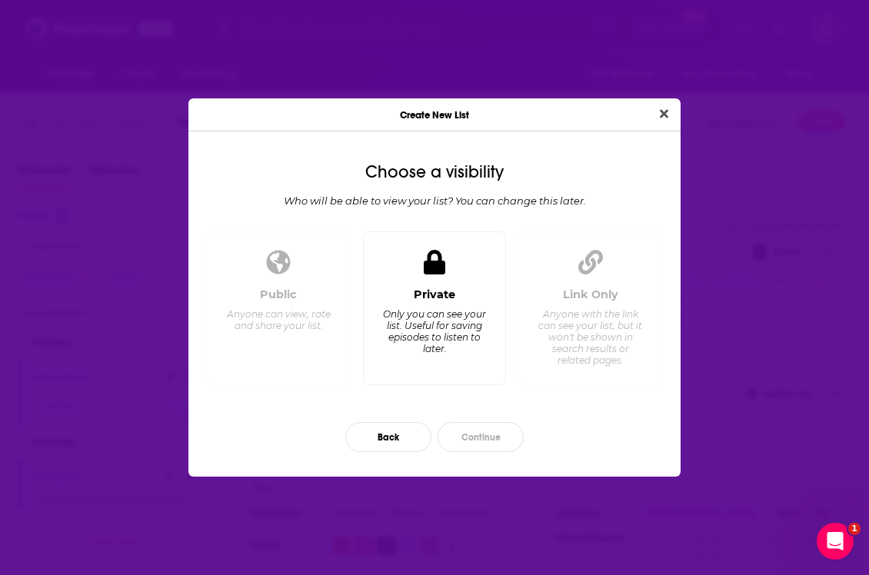
click at [439, 323] on div "Only you can see your list. Useful for saving episodes to listen to later." at bounding box center [433, 331] width 105 height 46
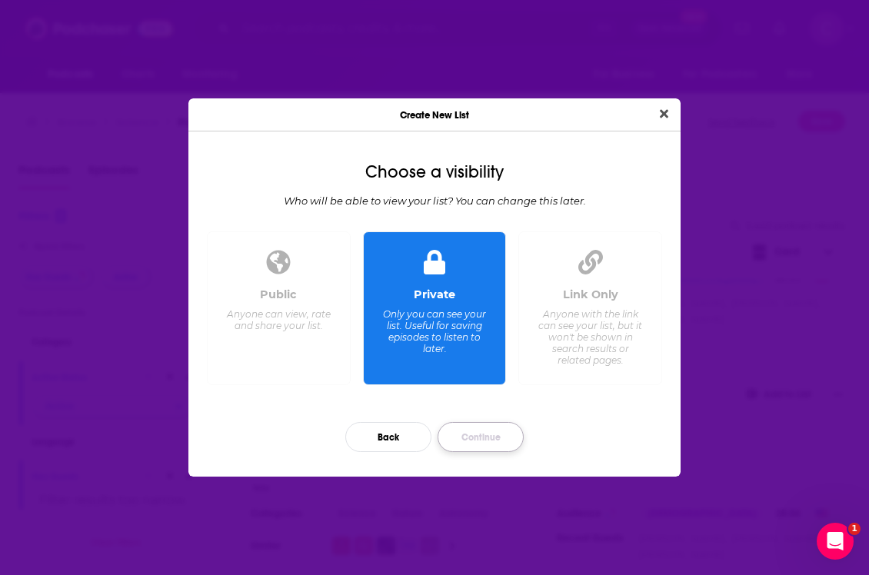
click at [472, 451] on button "Continue" at bounding box center [481, 437] width 86 height 30
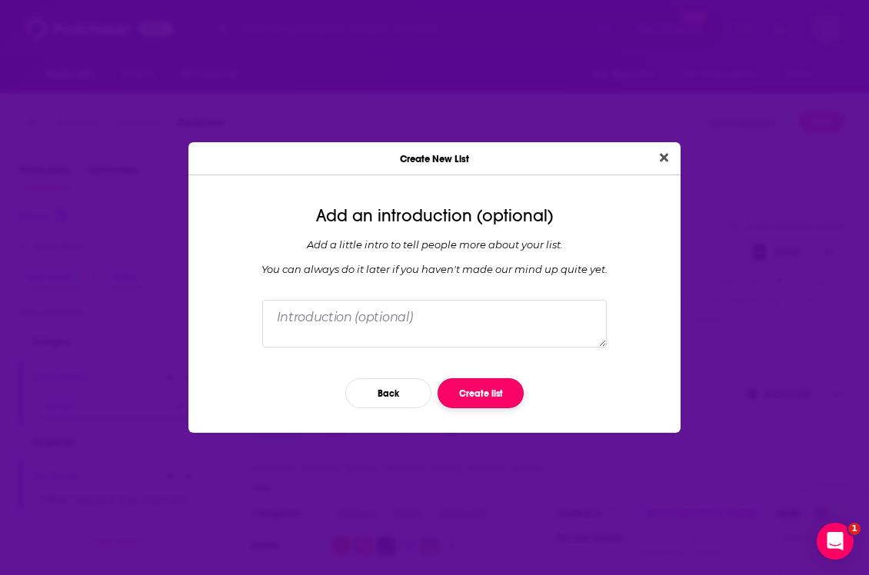
click at [468, 404] on button "Create list" at bounding box center [481, 393] width 86 height 30
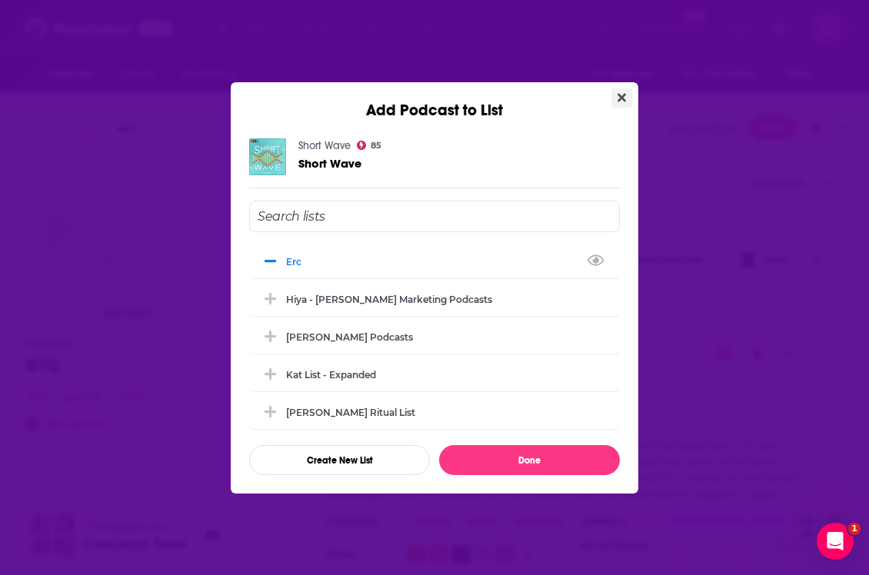
click at [617, 102] on icon "Close" at bounding box center [621, 98] width 8 height 12
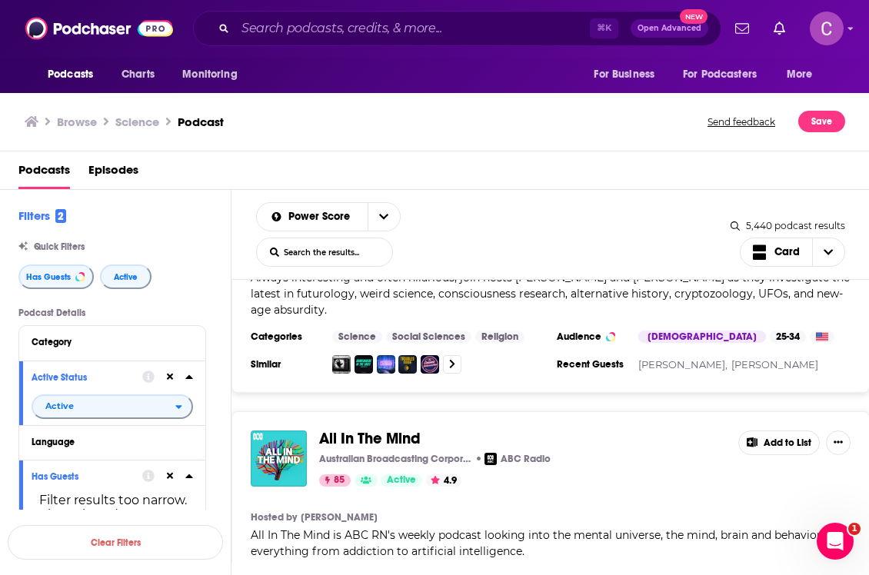
scroll to position [6483, 0]
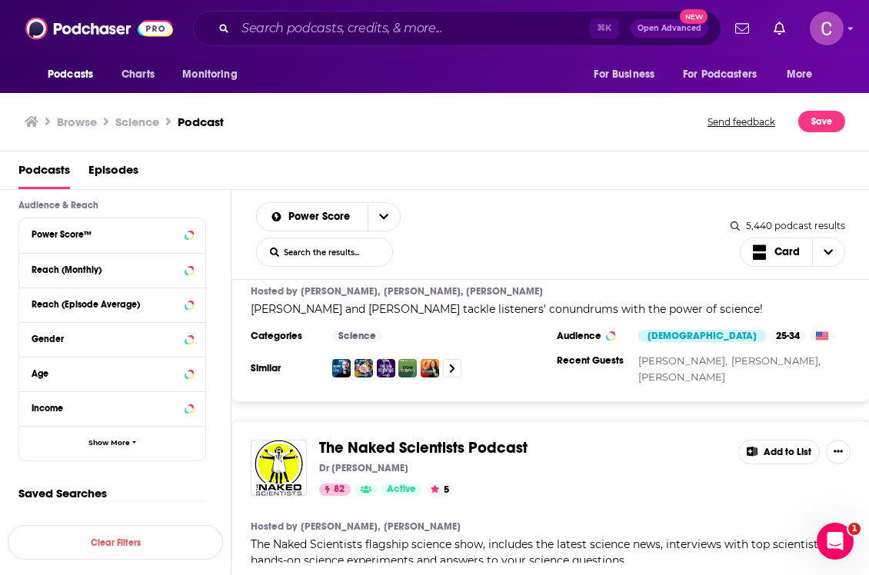
scroll to position [8012, 0]
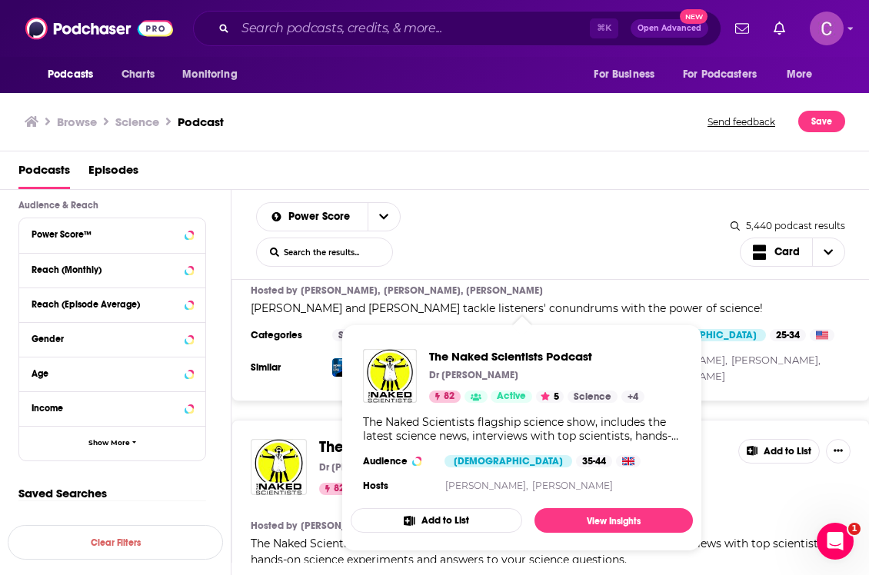
click at [454, 324] on span "The Naked Scientists Podcast Dr Chris Smith 82 Active 5 Science + 4 The Naked S…" at bounding box center [521, 437] width 361 height 245
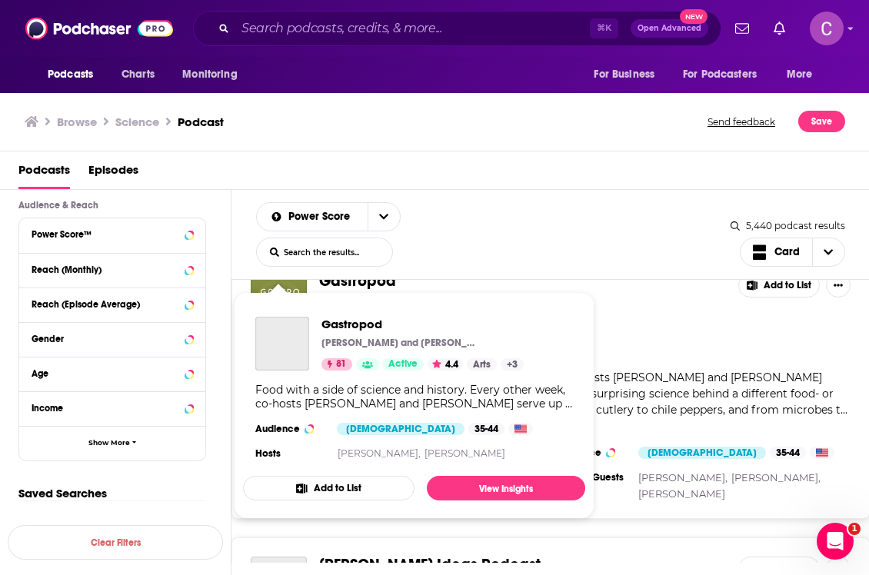
scroll to position [8439, 0]
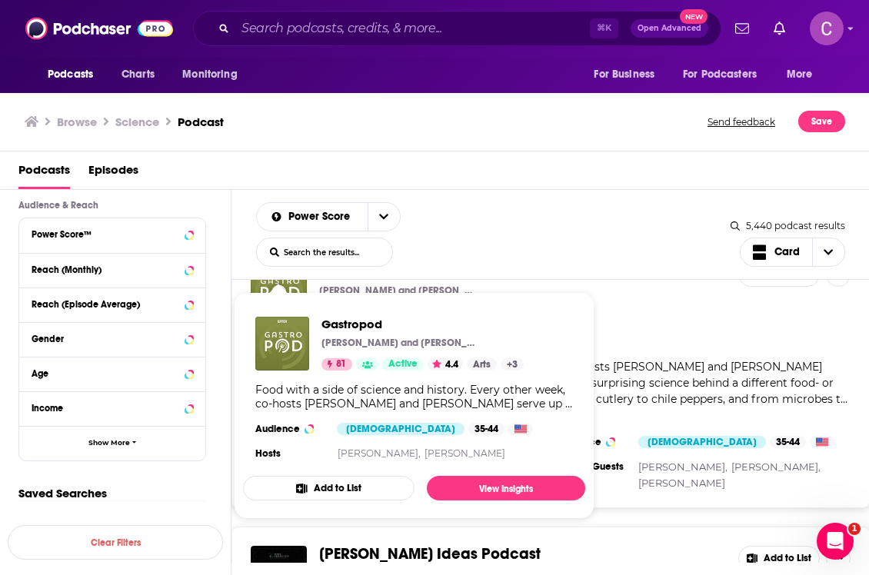
click at [627, 546] on div "Templeton Ideas Podcast John Templeton Foundation 81 Active" at bounding box center [522, 574] width 407 height 56
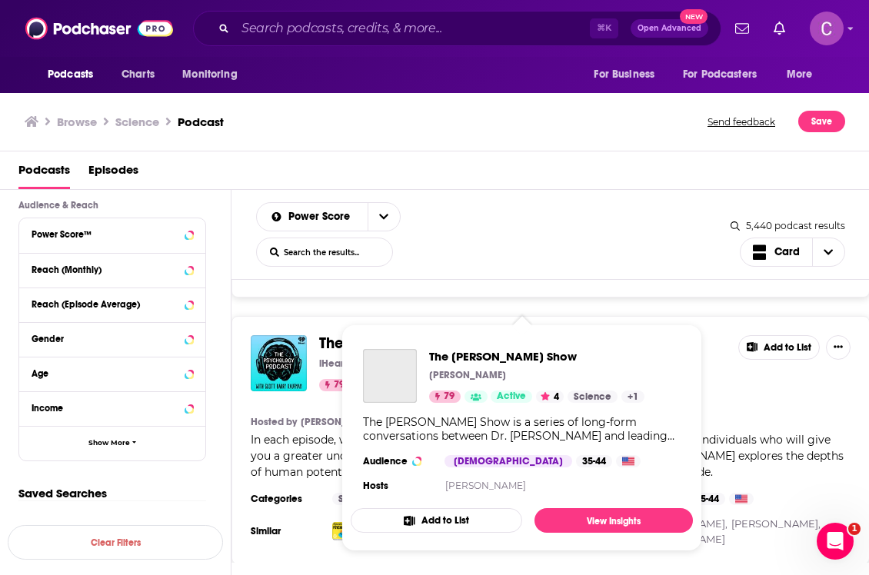
scroll to position [11636, 0]
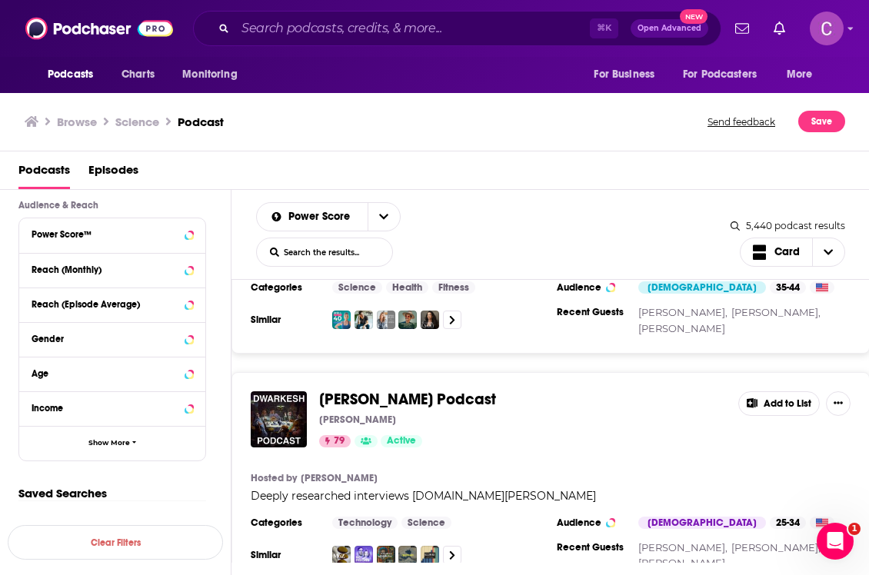
scroll to position [13062, 0]
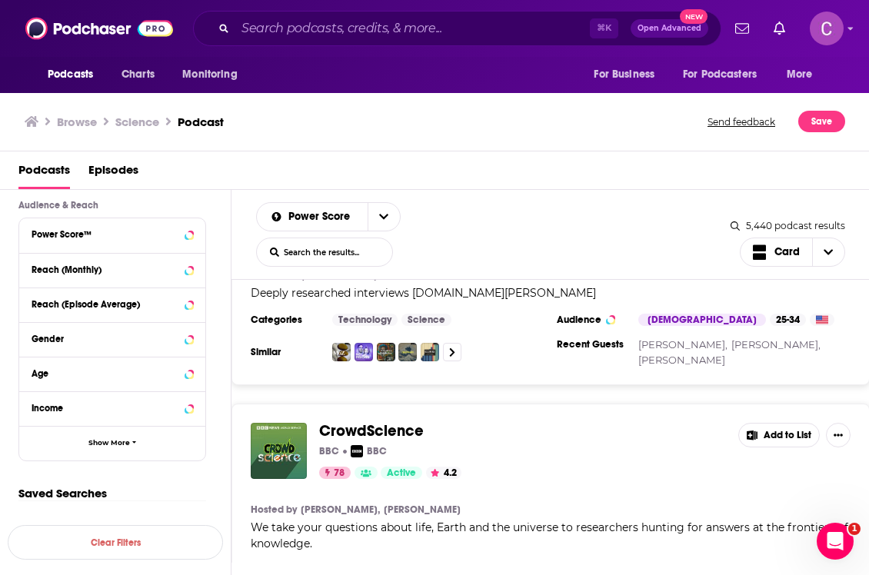
scroll to position [13426, 0]
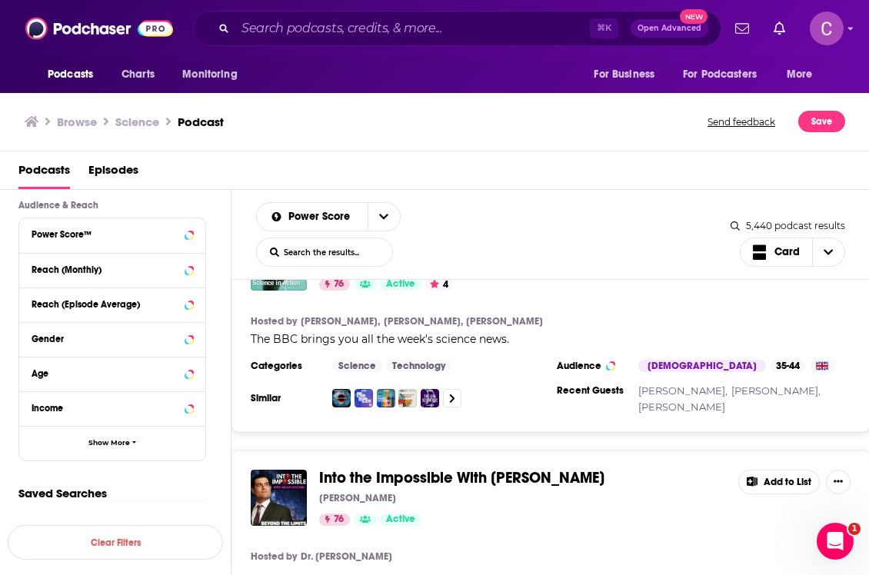
scroll to position [17981, 0]
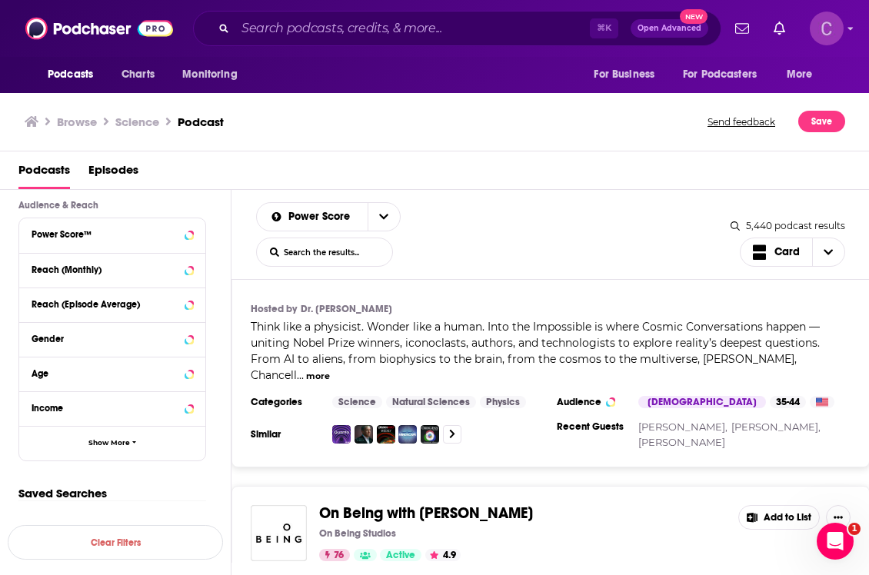
click at [814, 28] on img "Logged in as cristina11881" at bounding box center [827, 29] width 34 height 34
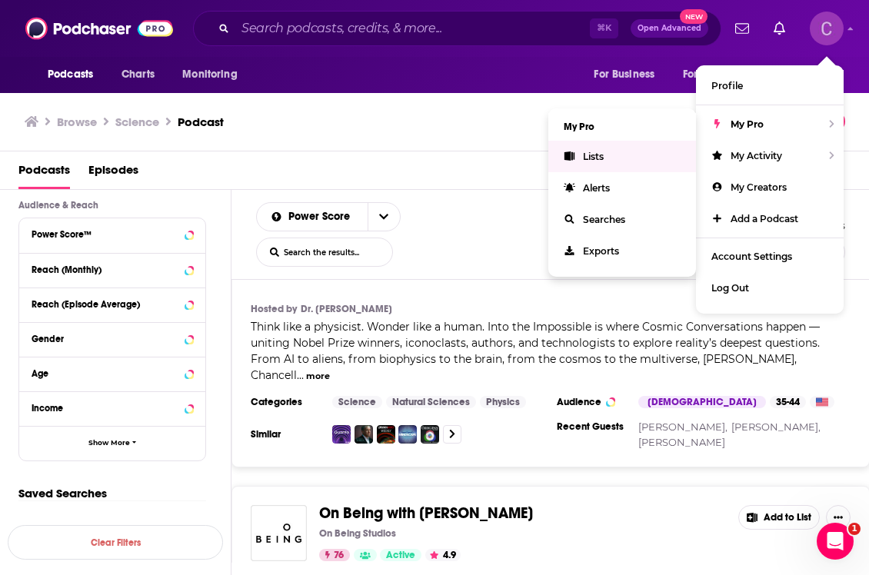
click at [617, 152] on link "Lists" at bounding box center [622, 157] width 148 height 32
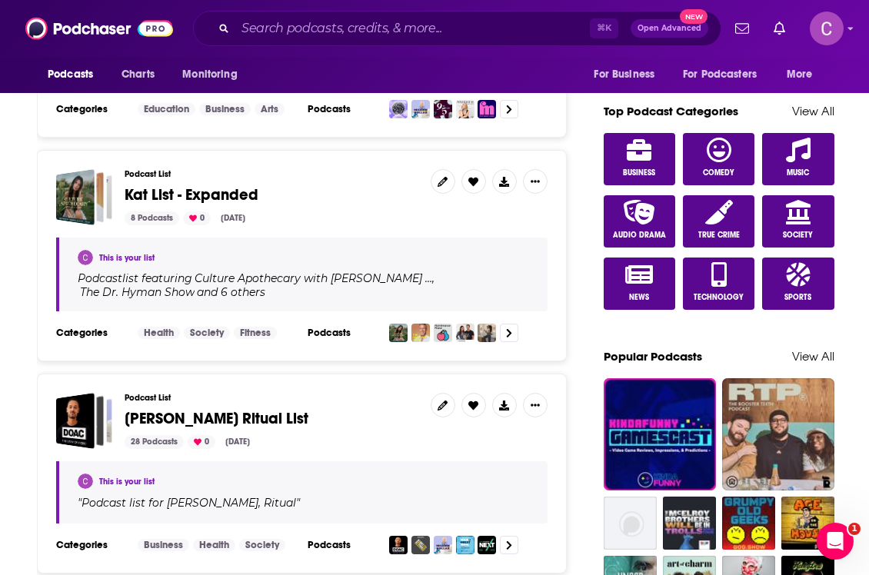
scroll to position [824, 0]
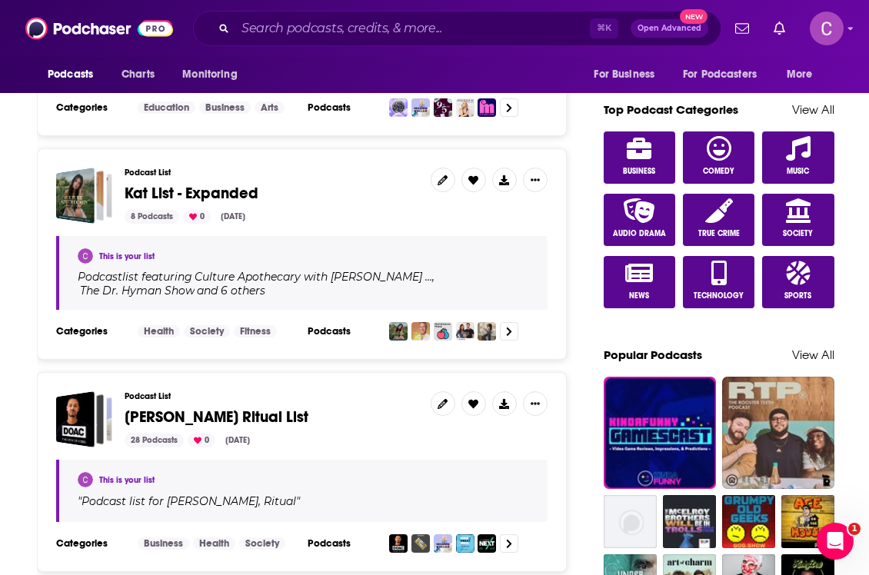
click at [221, 184] on span "Kat List - Expanded" at bounding box center [192, 193] width 134 height 19
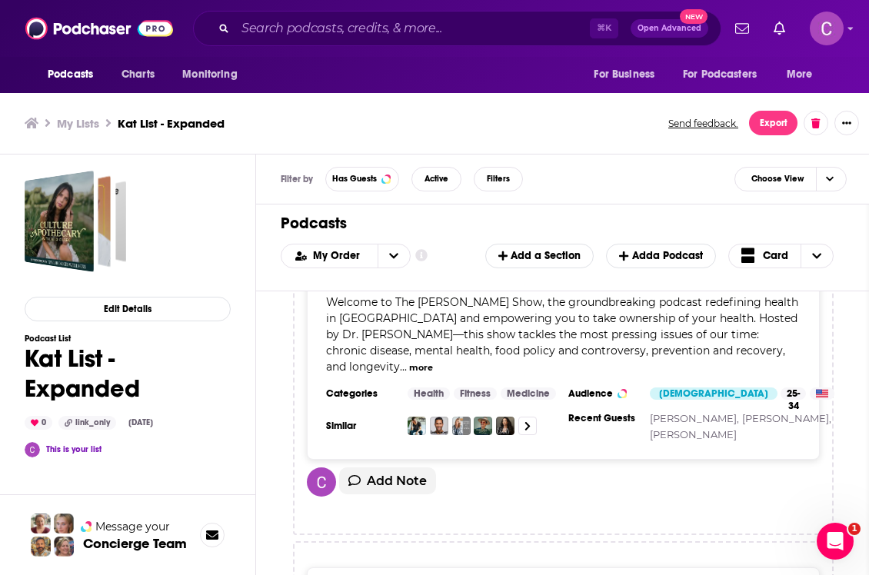
scroll to position [445, 0]
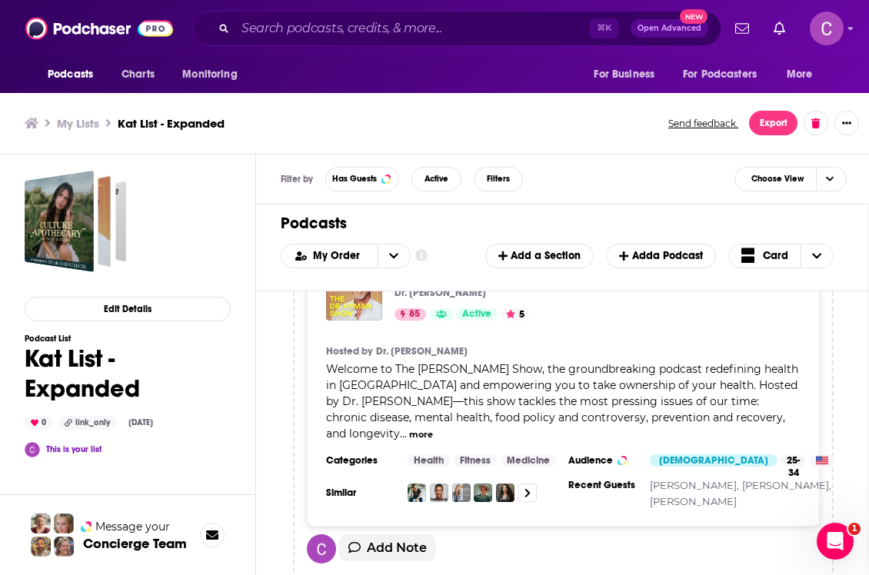
click at [433, 434] on button "more" at bounding box center [421, 434] width 24 height 13
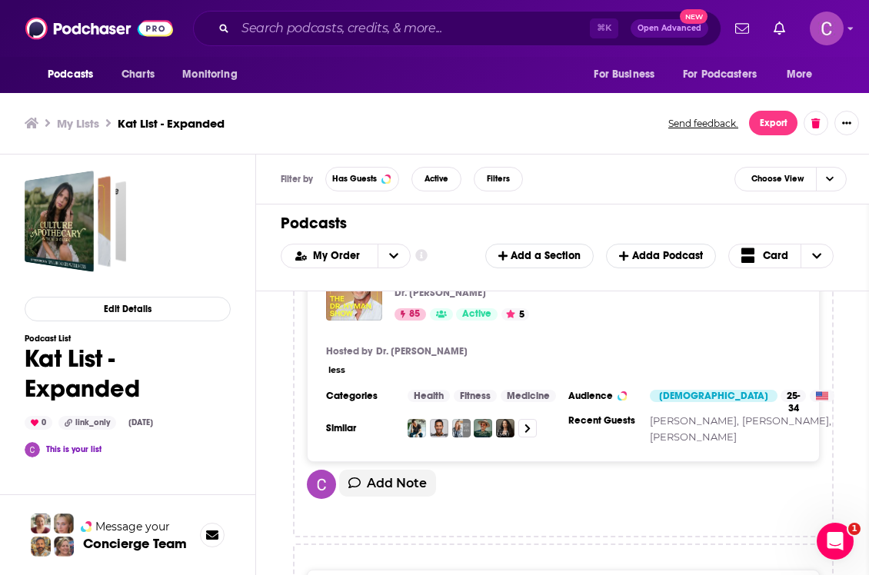
click at [513, 298] on div "The Dr. Hyman Show Dr. Mark Hyman 85 Active 5" at bounding box center [545, 293] width 303 height 56
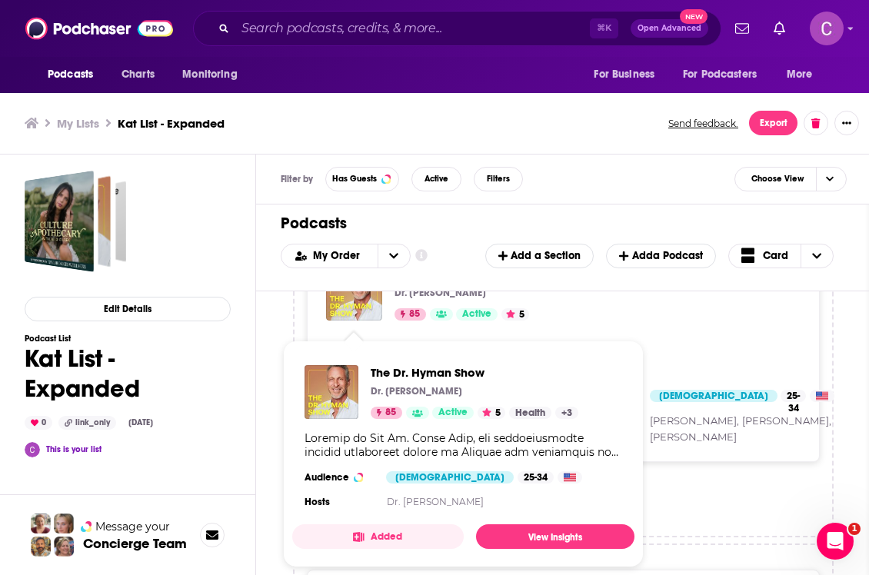
click at [343, 309] on img "The Dr. Hyman Show" at bounding box center [354, 293] width 56 height 56
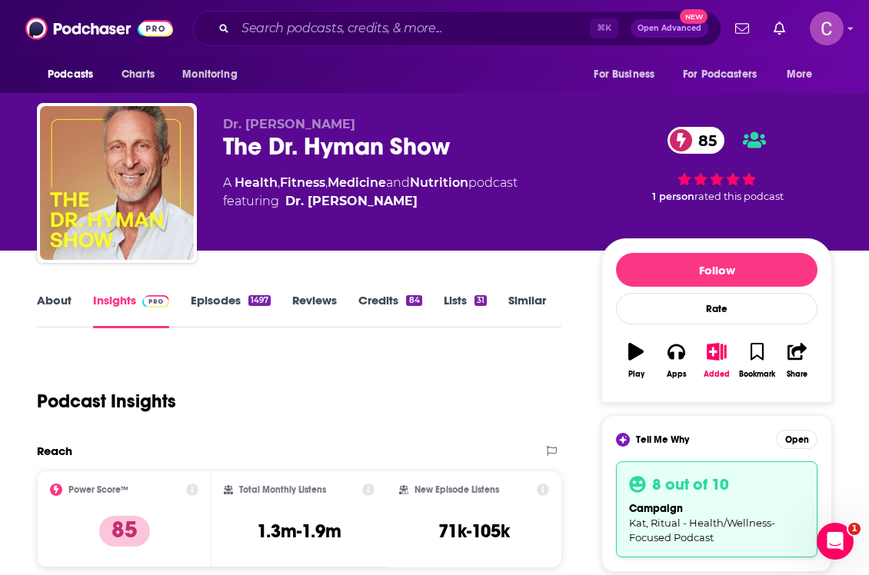
scroll to position [328, 0]
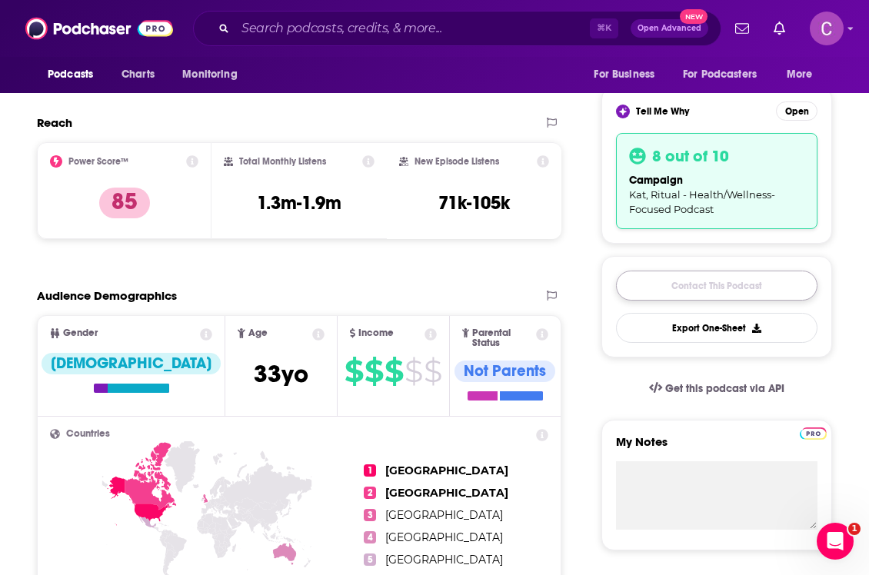
click at [774, 285] on link "Contact This Podcast" at bounding box center [716, 286] width 201 height 30
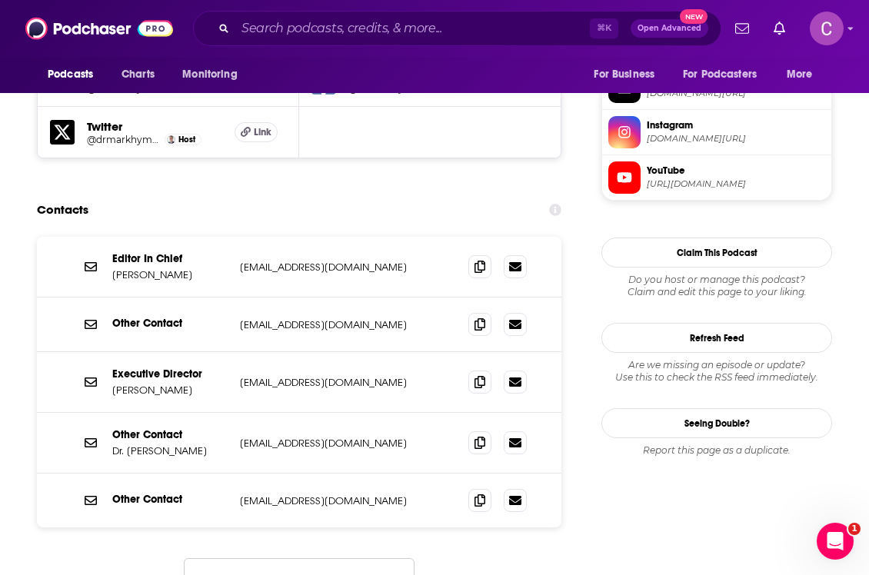
scroll to position [1503, 0]
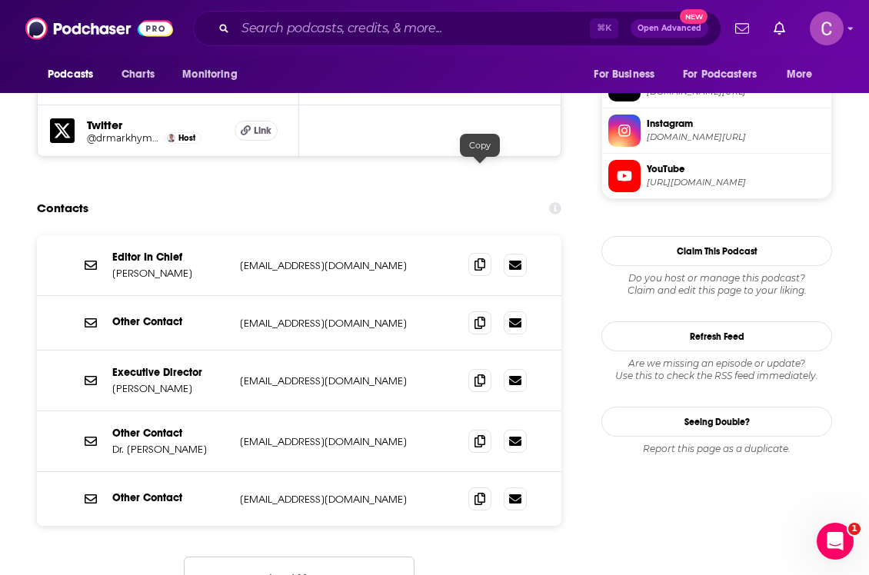
click at [482, 258] on icon at bounding box center [479, 264] width 11 height 12
click at [481, 434] on icon at bounding box center [479, 440] width 11 height 12
click at [479, 434] on icon at bounding box center [479, 440] width 11 height 12
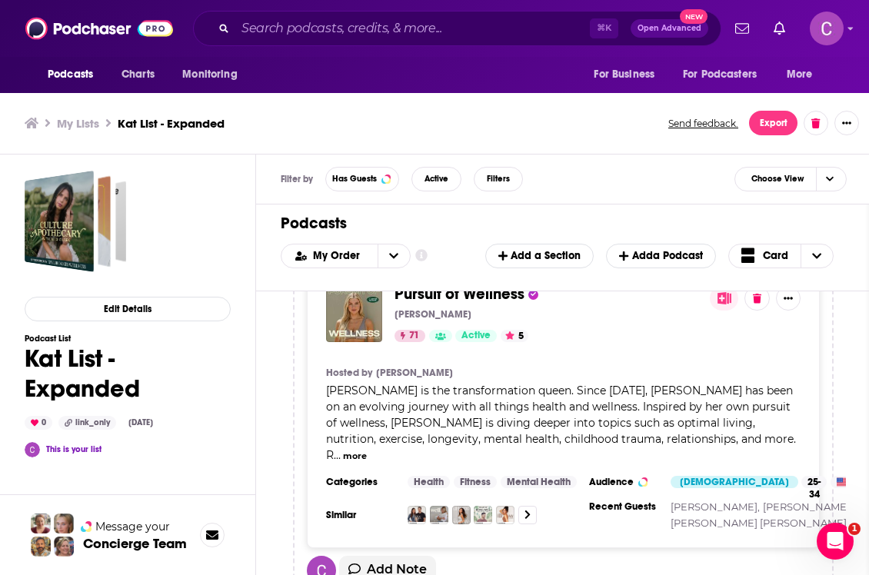
scroll to position [2691, 0]
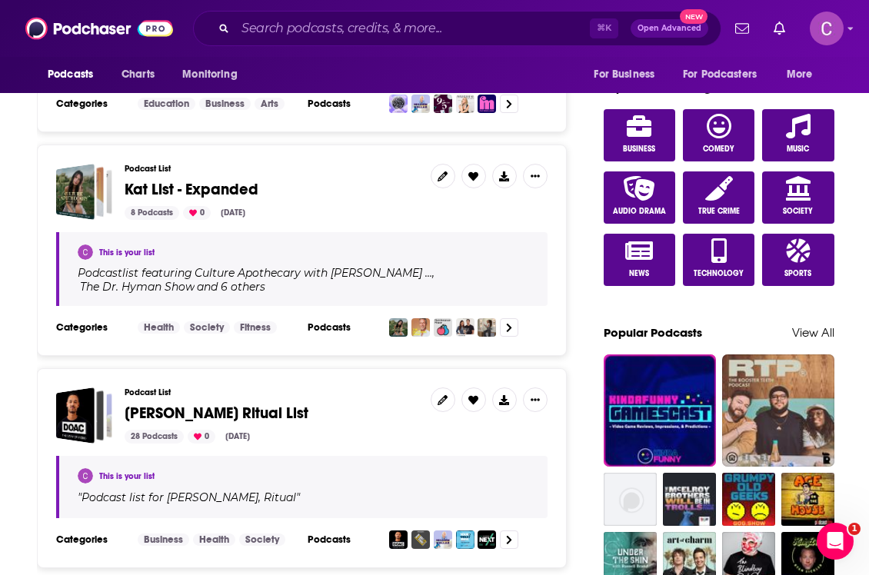
scroll to position [842, 0]
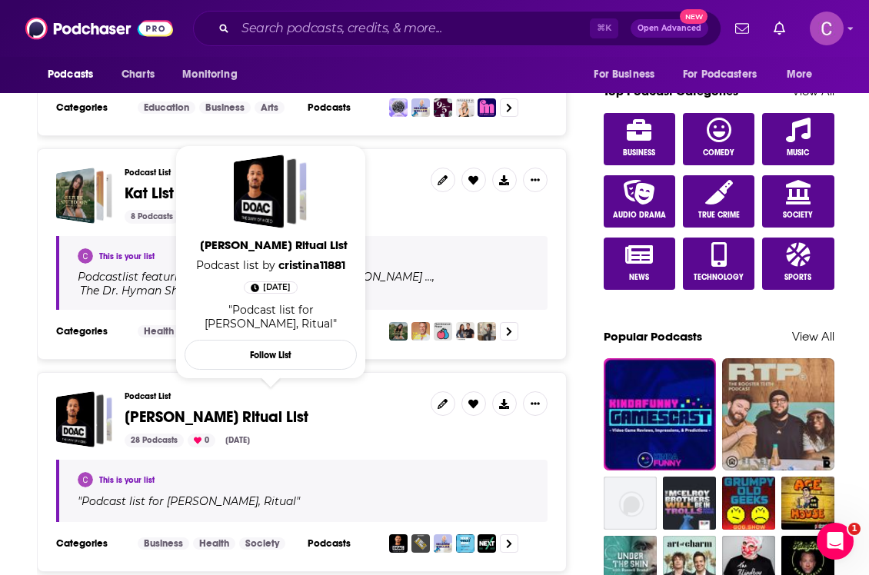
click at [306, 392] on div "Podcast List Katerina Schneider Ritual List 28 Podcasts 0 May 27, 2025" at bounding box center [272, 419] width 294 height 56
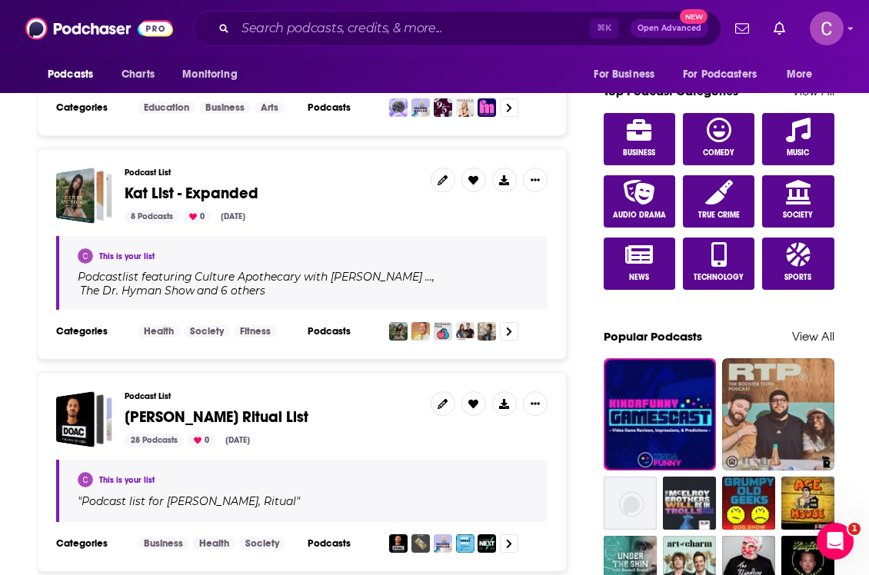
click at [307, 408] on span "Katerina Schneider Ritual List" at bounding box center [217, 417] width 184 height 19
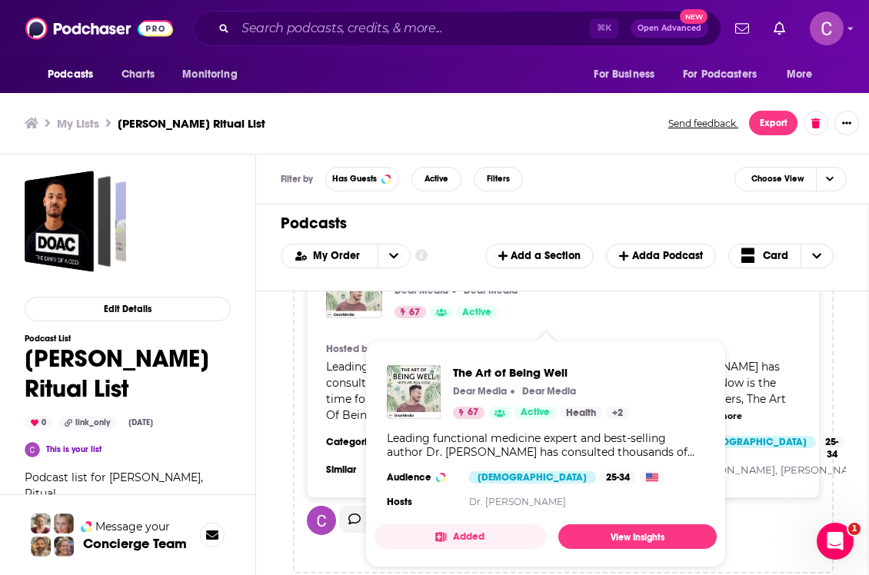
scroll to position [5, 0]
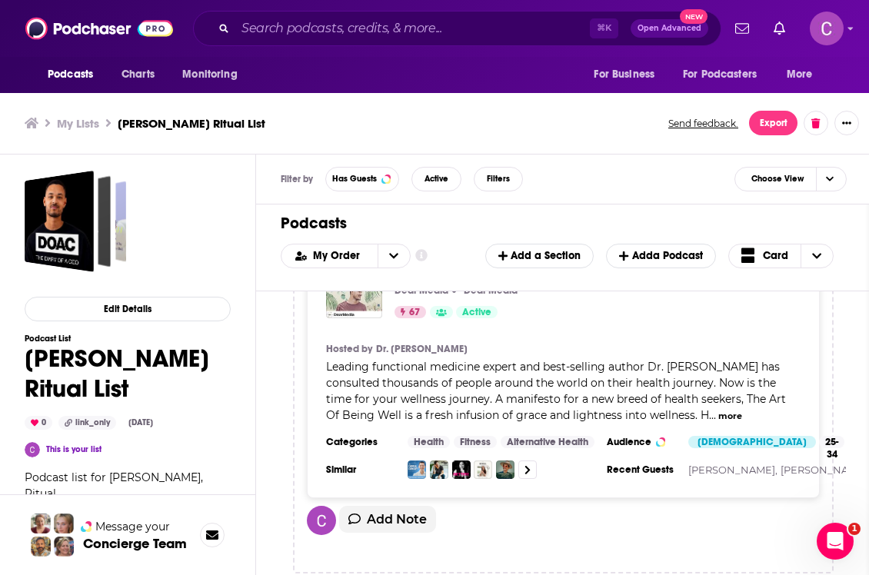
click at [622, 301] on div "The Art of Being Well Dear Media Dear Media 67 Active Hosted by Dr. Will Cole L…" at bounding box center [563, 395] width 541 height 357
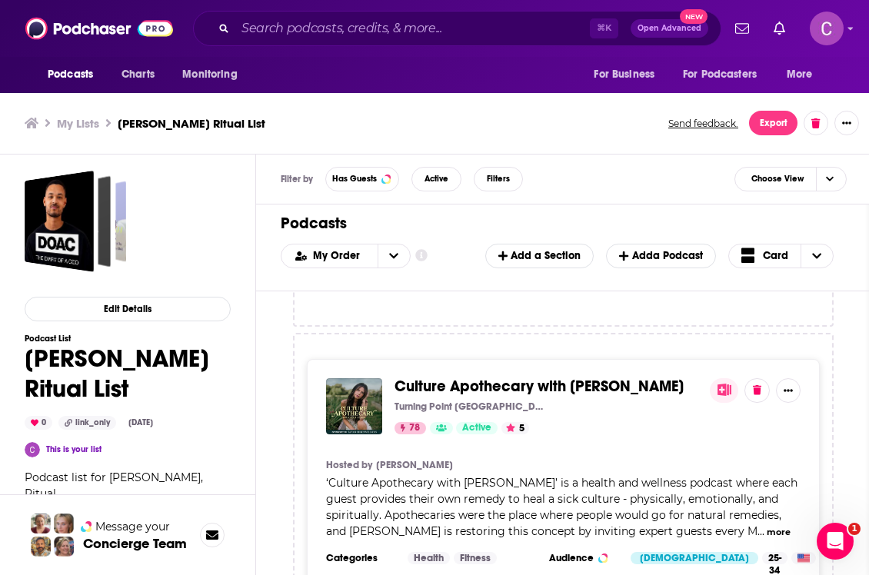
scroll to position [10189, 0]
